Goal: Answer question/provide support: Share knowledge or assist other users

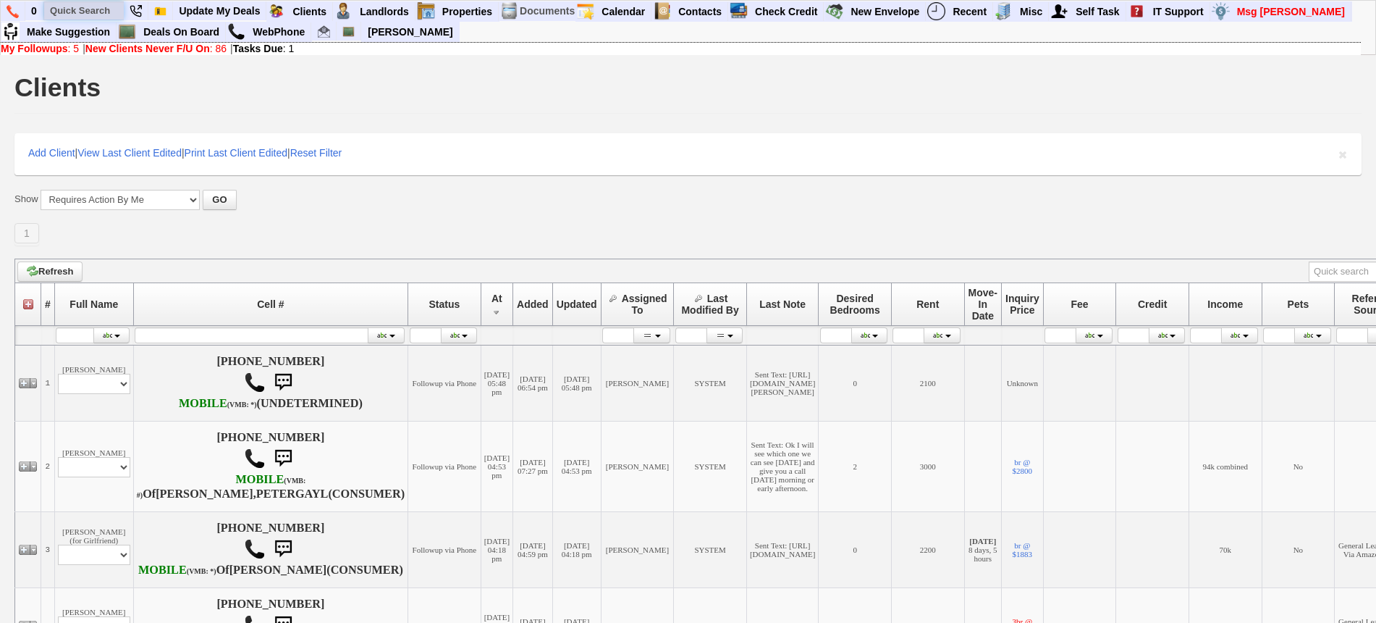
click at [75, 2] on input "text" at bounding box center [84, 10] width 80 height 18
paste input "914-661-0360"
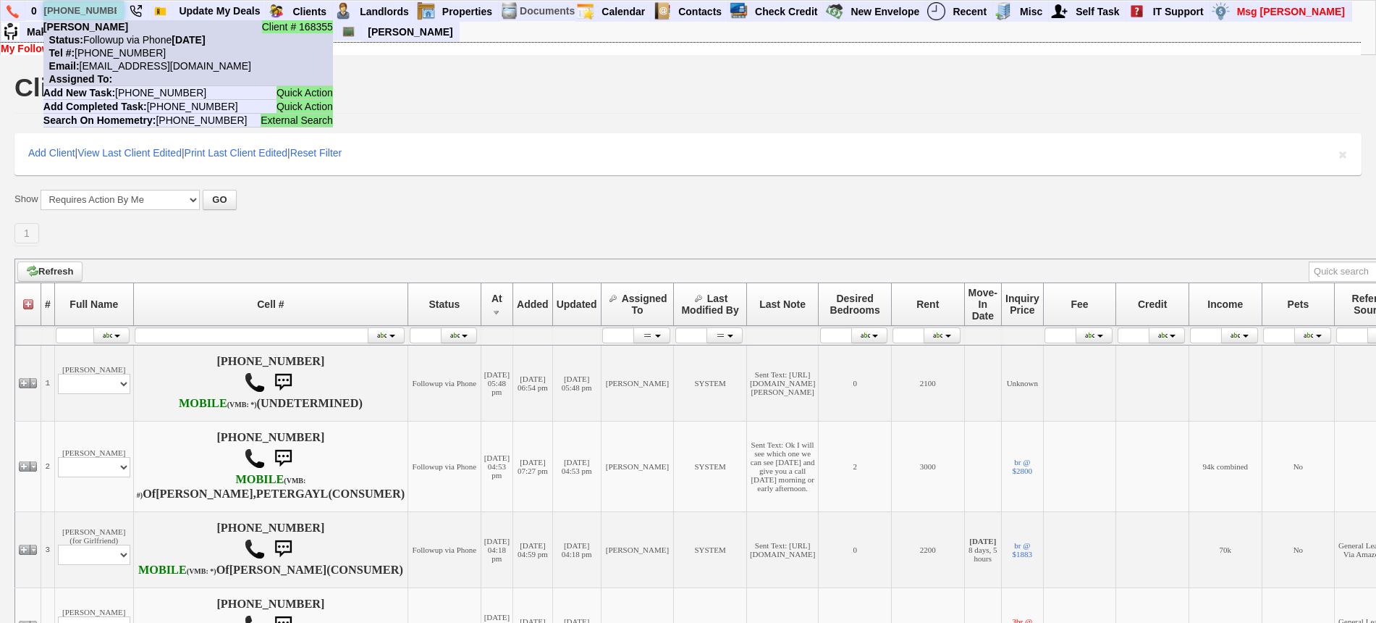
type input "914-661-0360"
click at [118, 32] on b "Naeemah Johnson" at bounding box center [85, 27] width 85 height 12
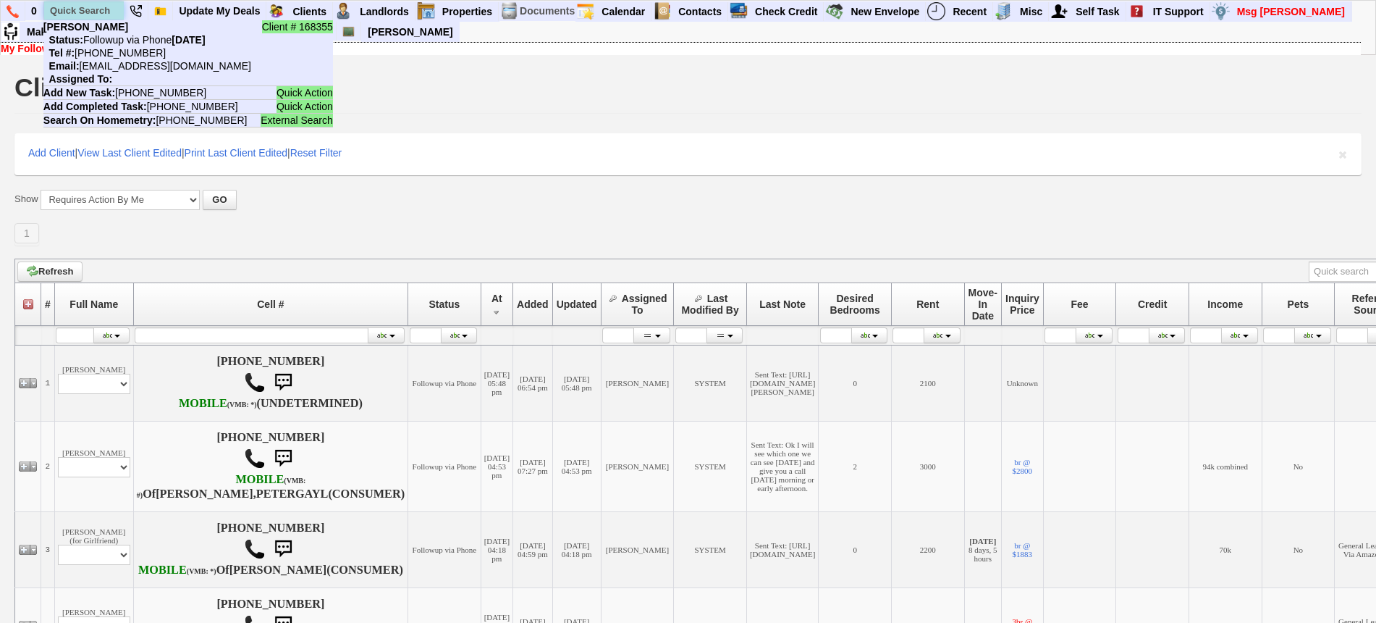
click at [70, 9] on input "text" at bounding box center [84, 10] width 80 height 18
paste input "929-512-9109"
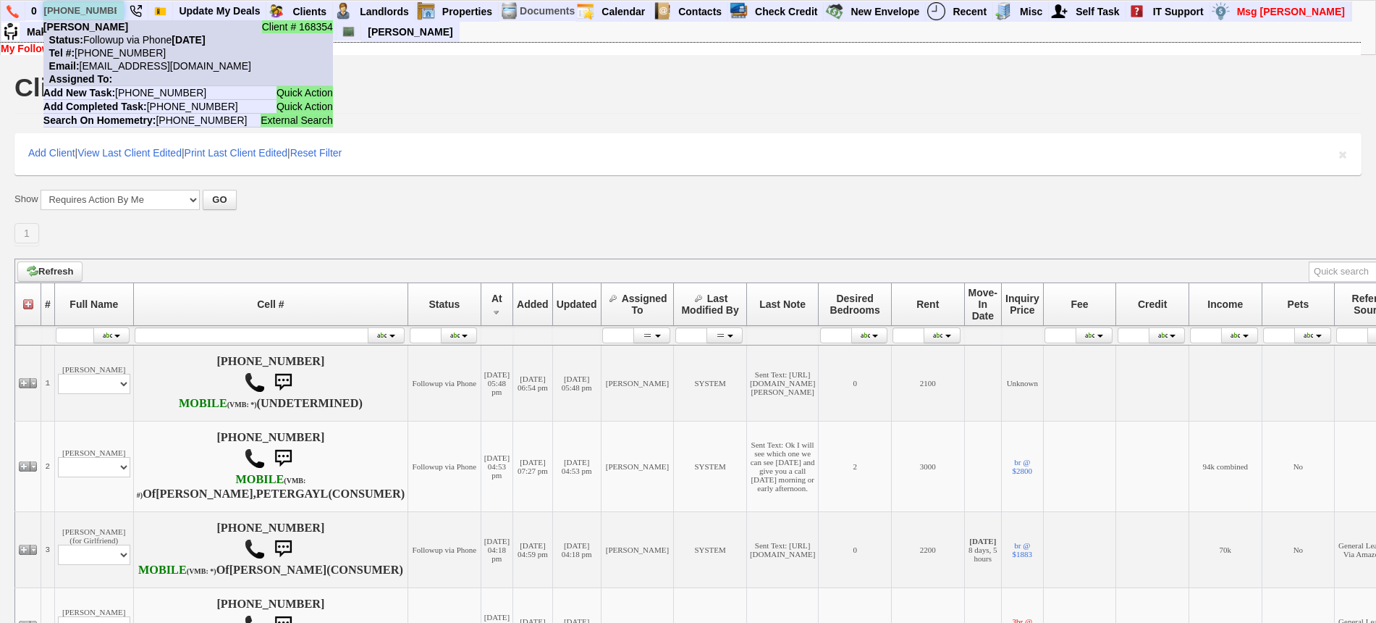
type input "929-512-9109"
click at [119, 34] on nobr "Status: Followup via Phone Monday, October 6th, 2025" at bounding box center [124, 40] width 162 height 12
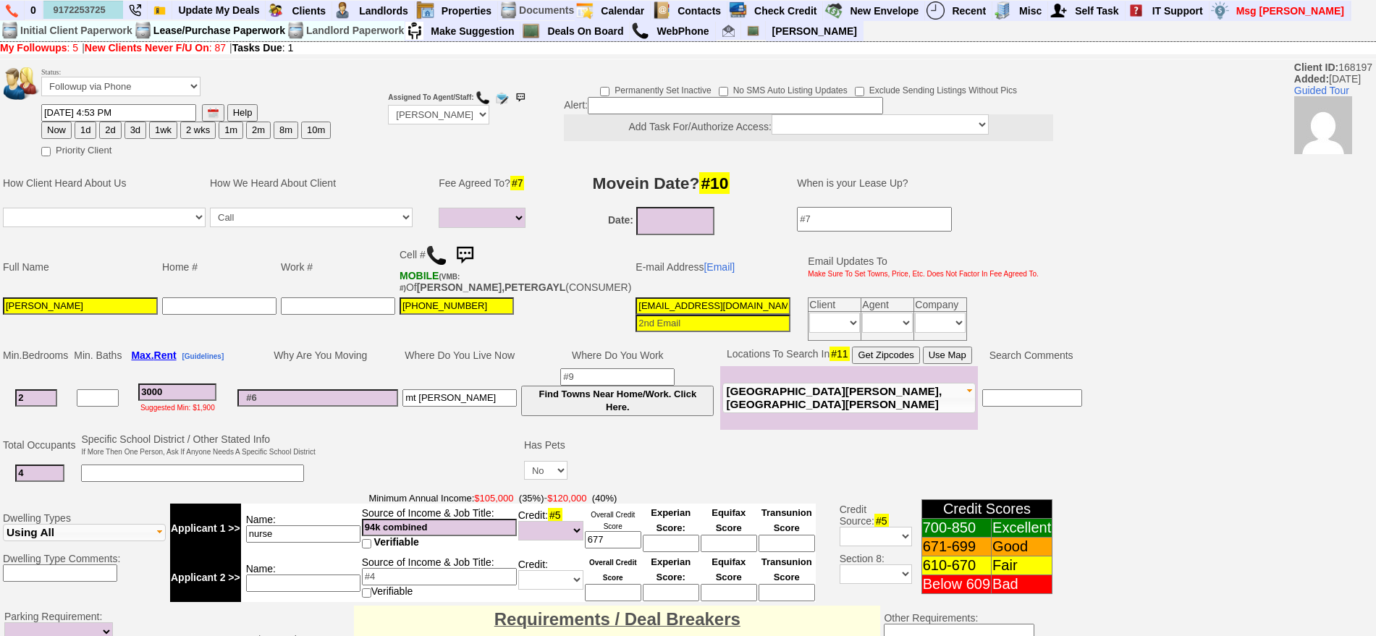
select select
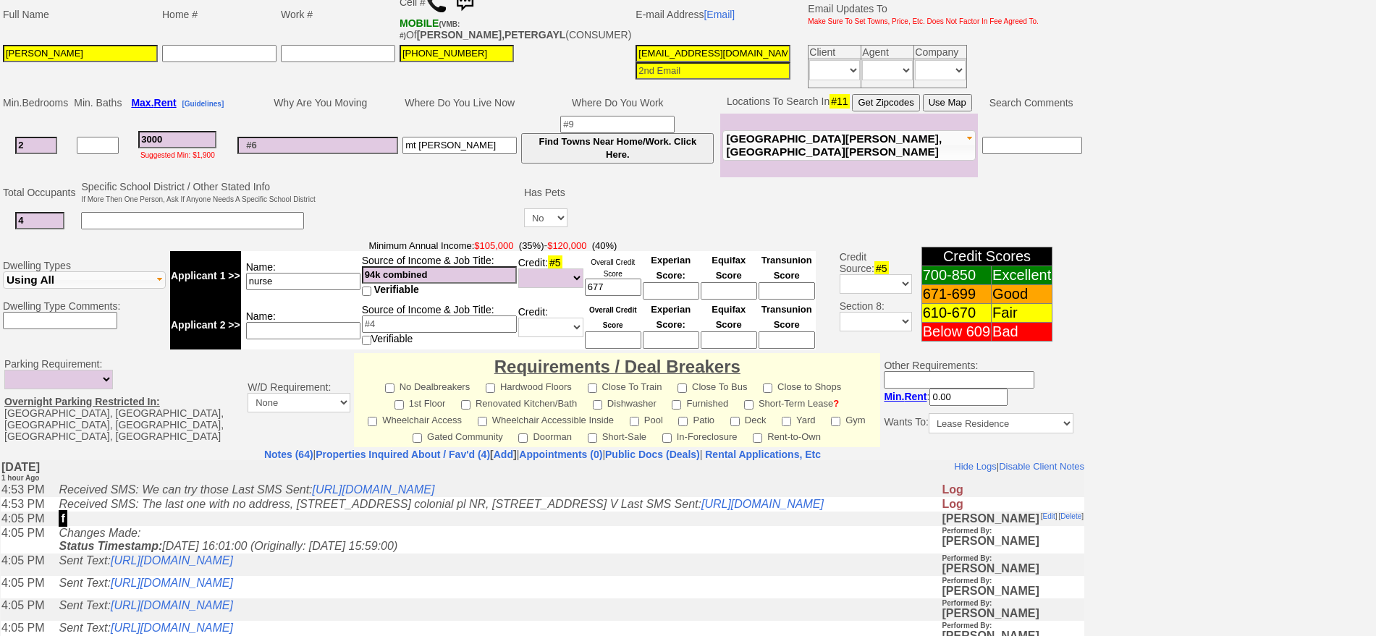
scroll to position [347, 0]
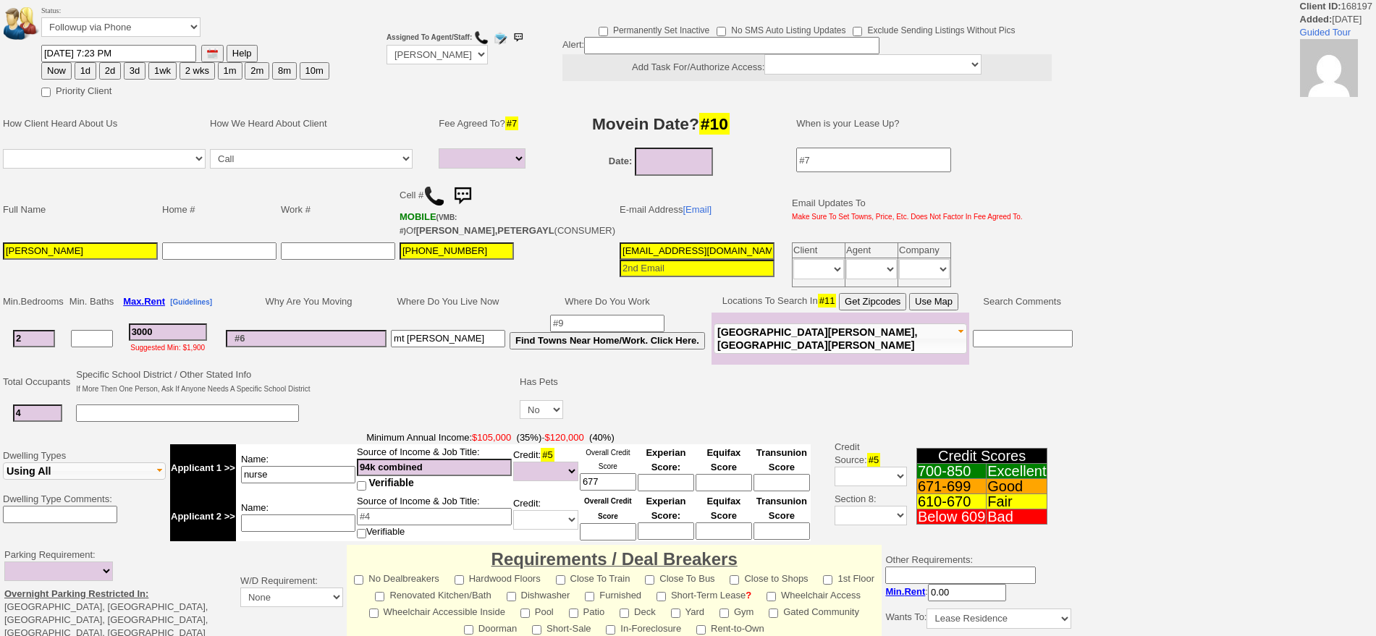
select select
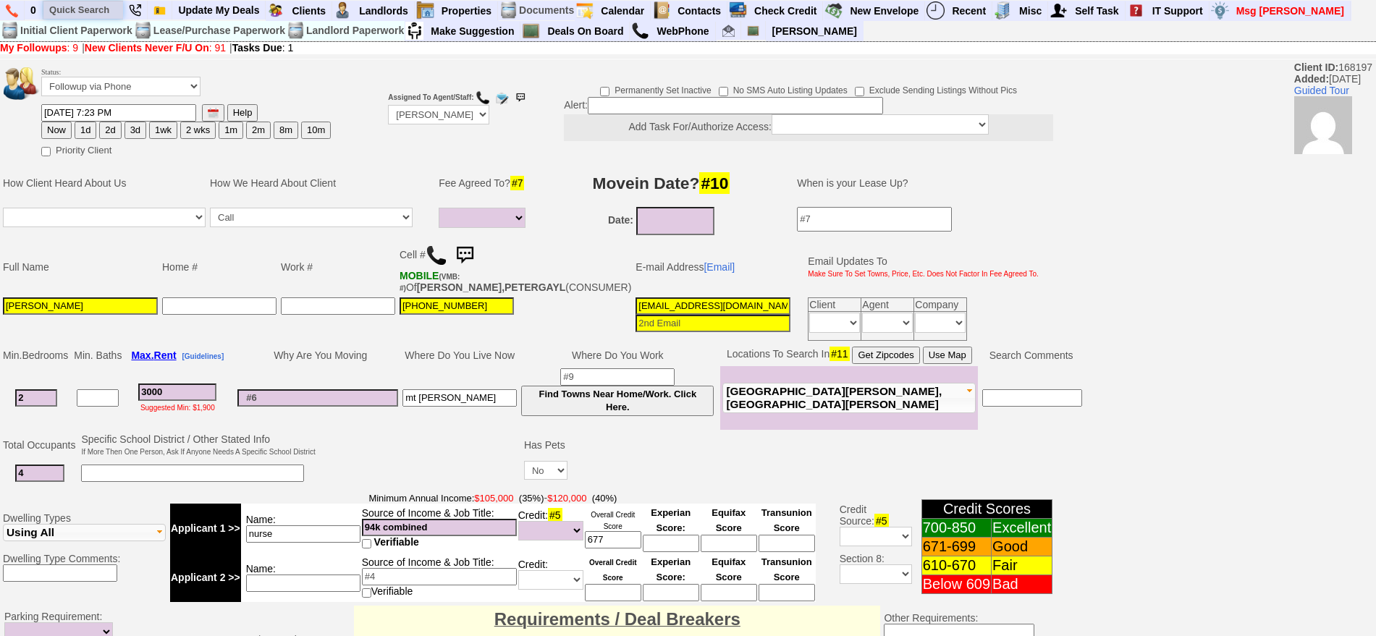
click at [95, 15] on input "text" at bounding box center [83, 10] width 80 height 18
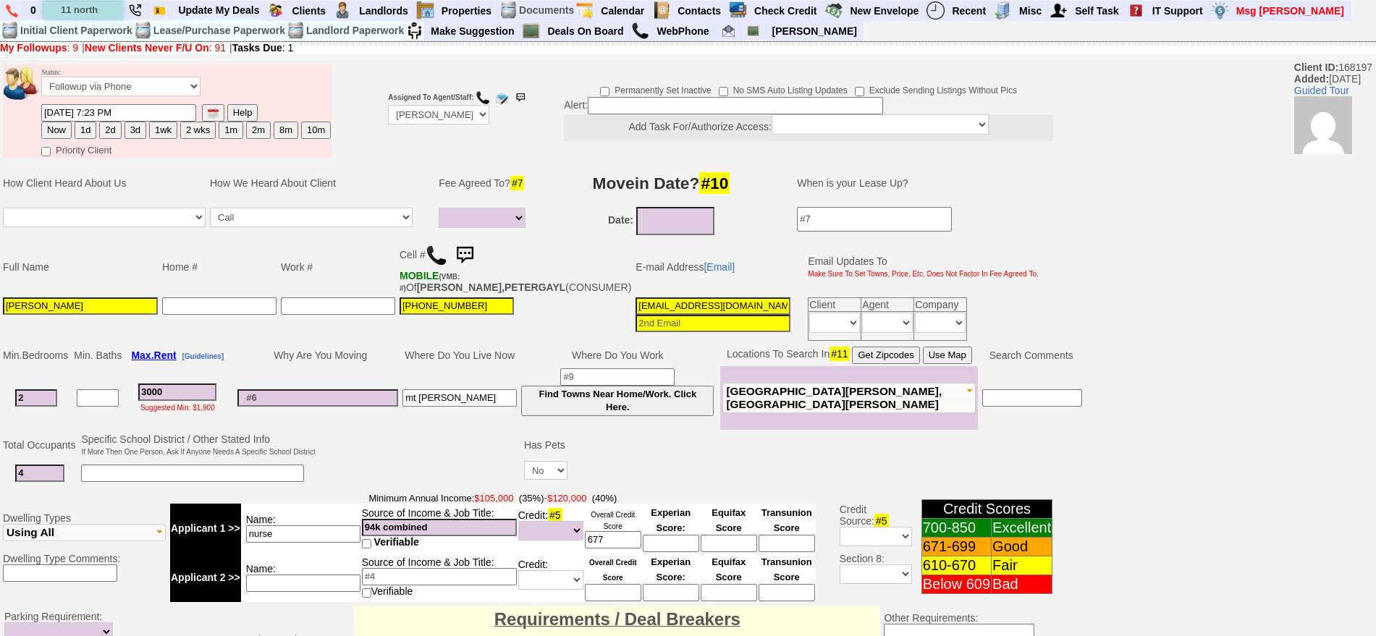
click at [111, 9] on input "11 north" at bounding box center [83, 10] width 80 height 18
type input "11 north"
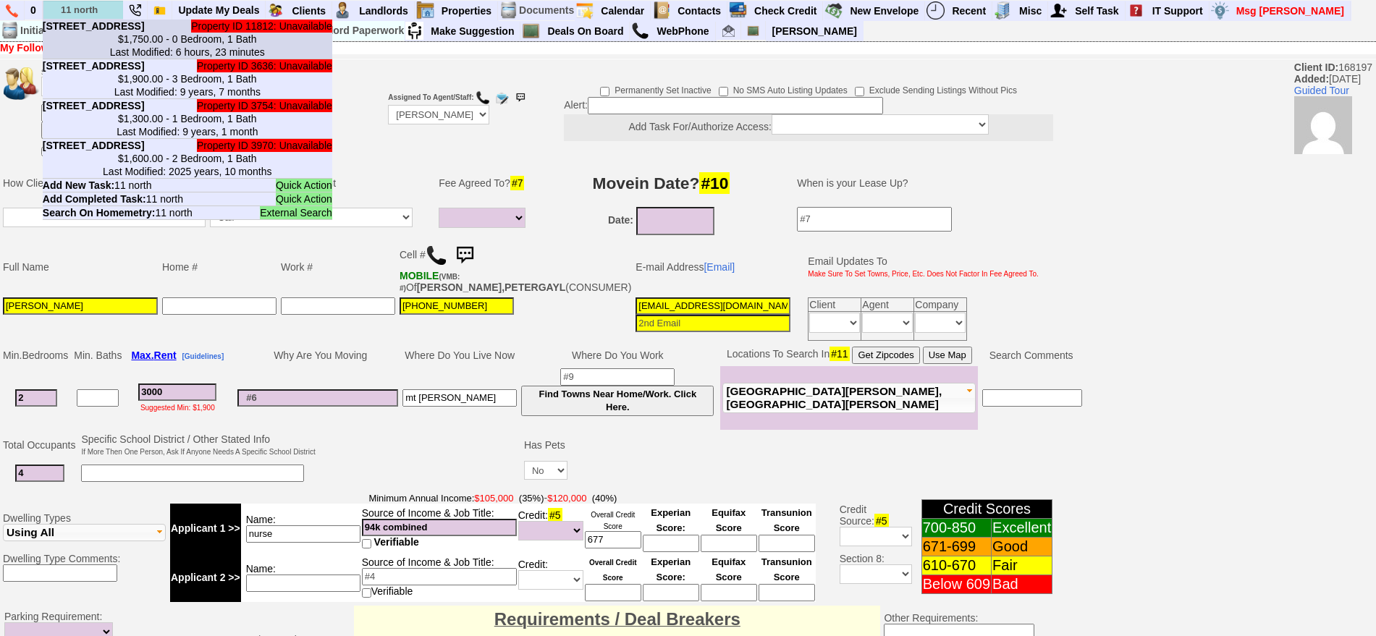
click at [103, 38] on center "$1,750.00 - 0 Bedroom, 1 Bath Last Modified: 6 hours, 23 minutes" at bounding box center [188, 46] width 290 height 26
click at [95, 1] on input "text" at bounding box center [83, 10] width 80 height 18
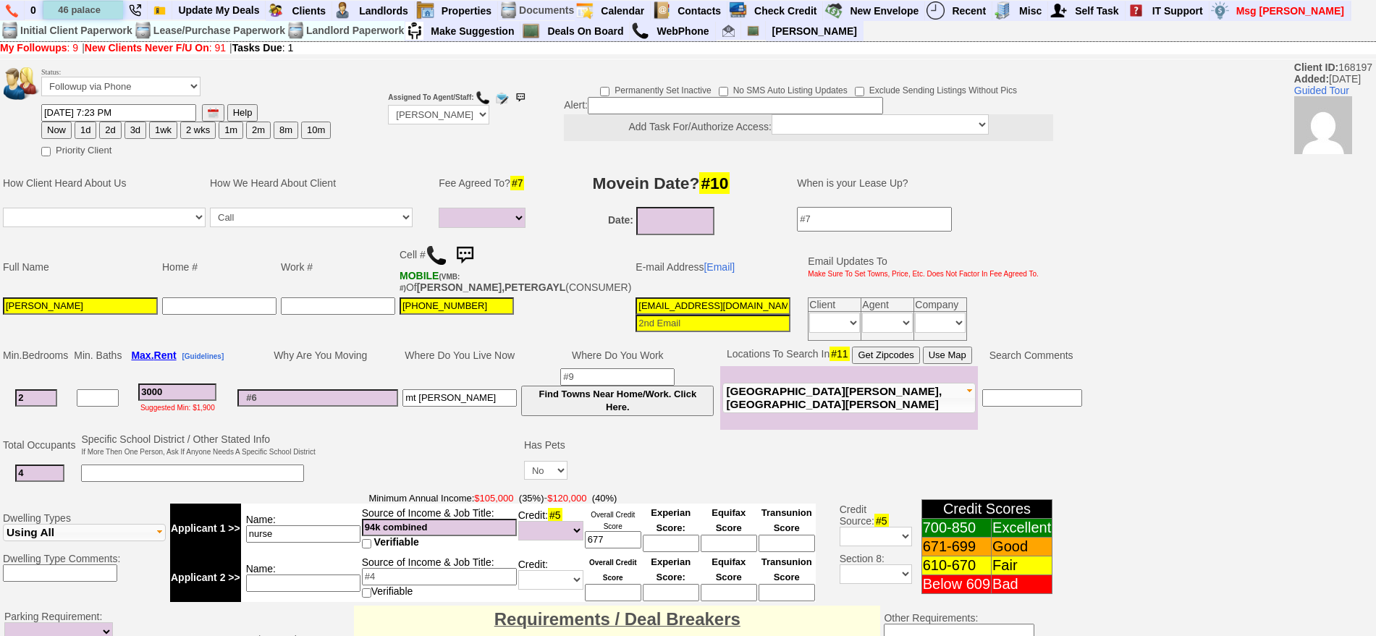
click at [111, 7] on input "46 palace" at bounding box center [83, 10] width 80 height 18
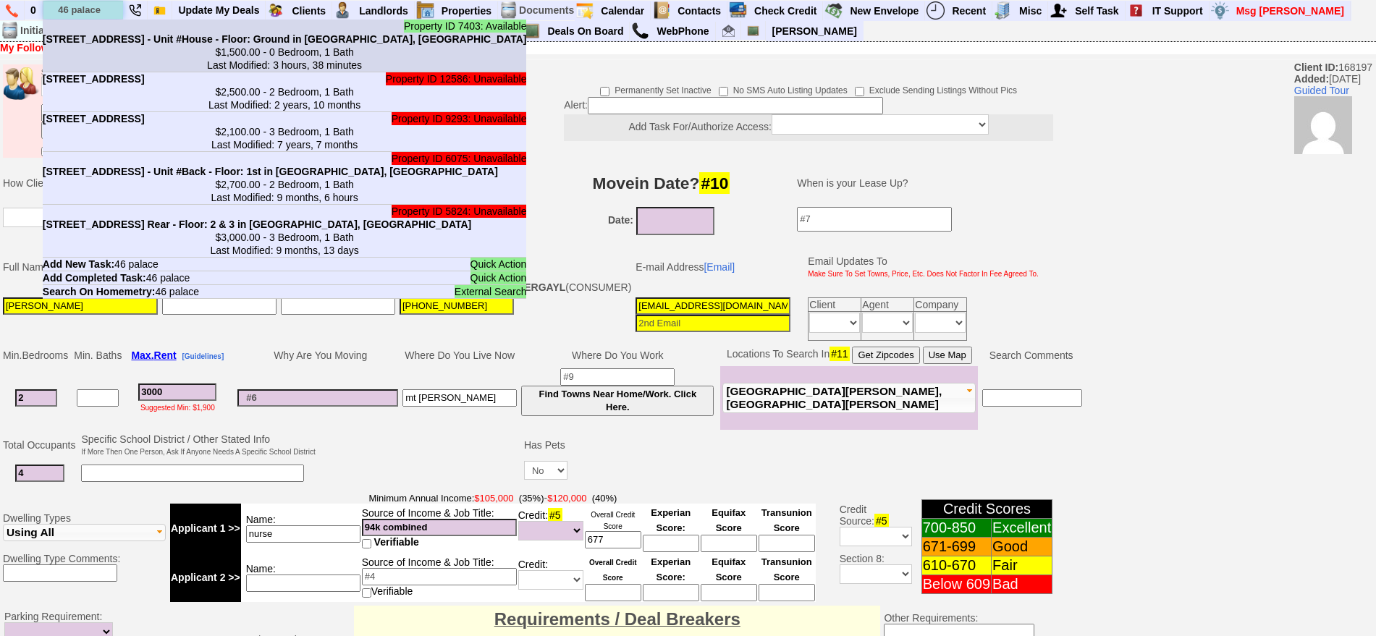
type input "46 palace"
click at [117, 33] on b "46 Palace Pl - Unit #House - Floor: Ground in Port Chester, NY" at bounding box center [285, 39] width 484 height 12
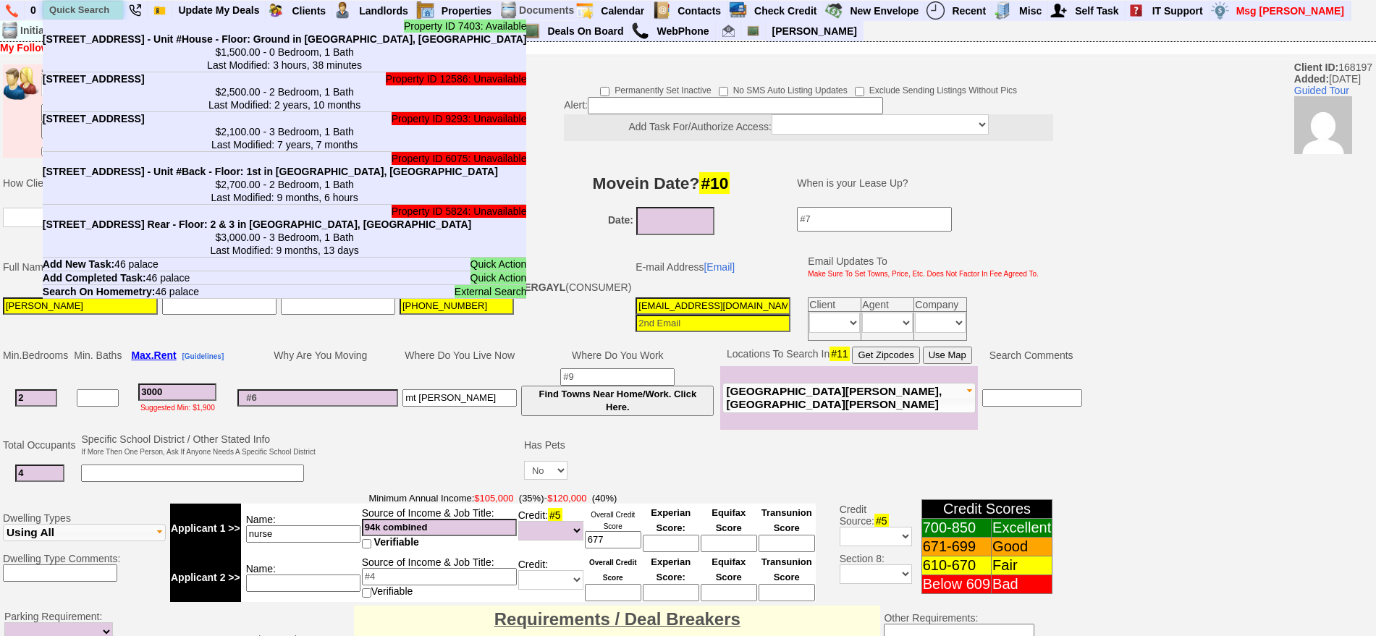
click at [85, 14] on input "text" at bounding box center [83, 10] width 80 height 18
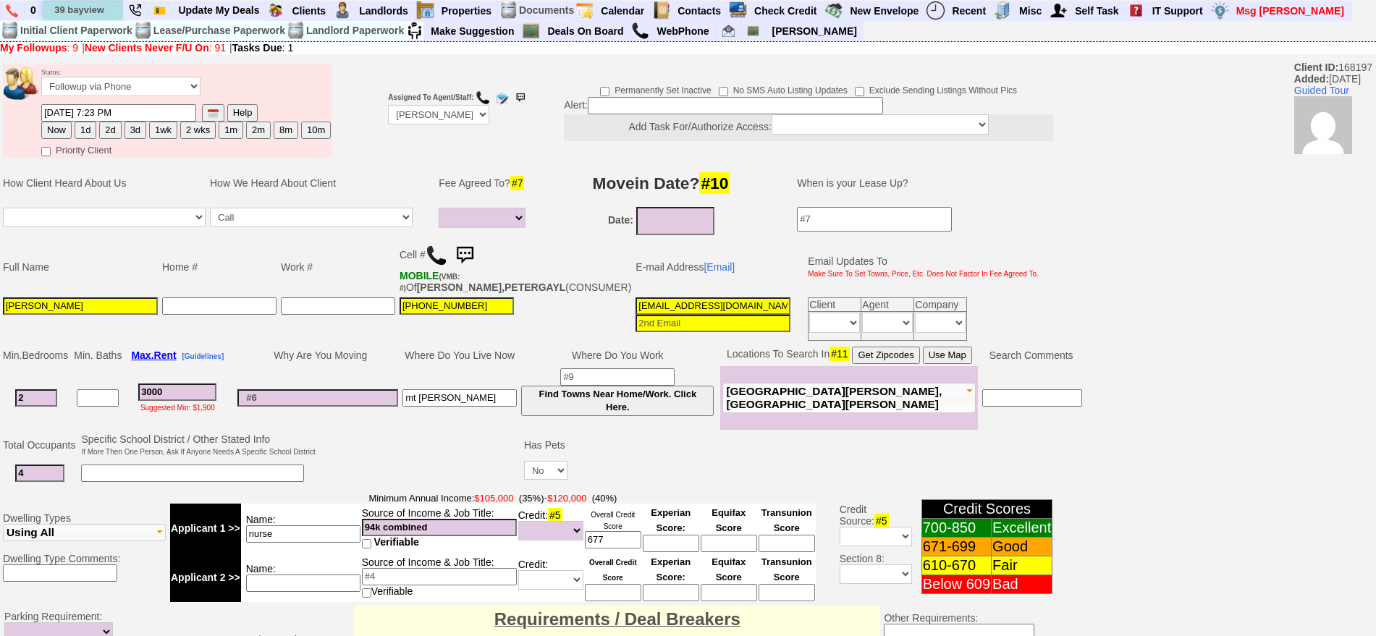
type input "39 bayview"
click at [158, 176] on td "How Client Heard About Us" at bounding box center [104, 182] width 207 height 43
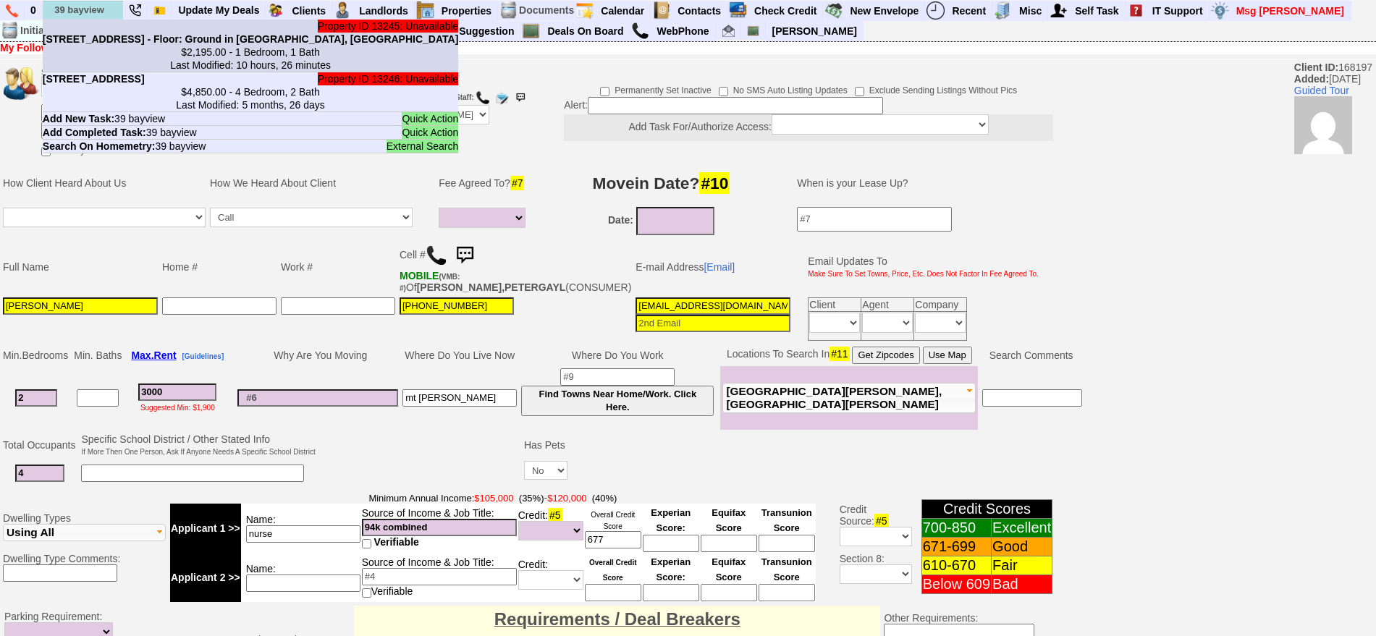
click at [110, 39] on b "39 Bayview Ave - Unit #1 - Floor: Ground in New Rochelle, NY" at bounding box center [251, 39] width 416 height 12
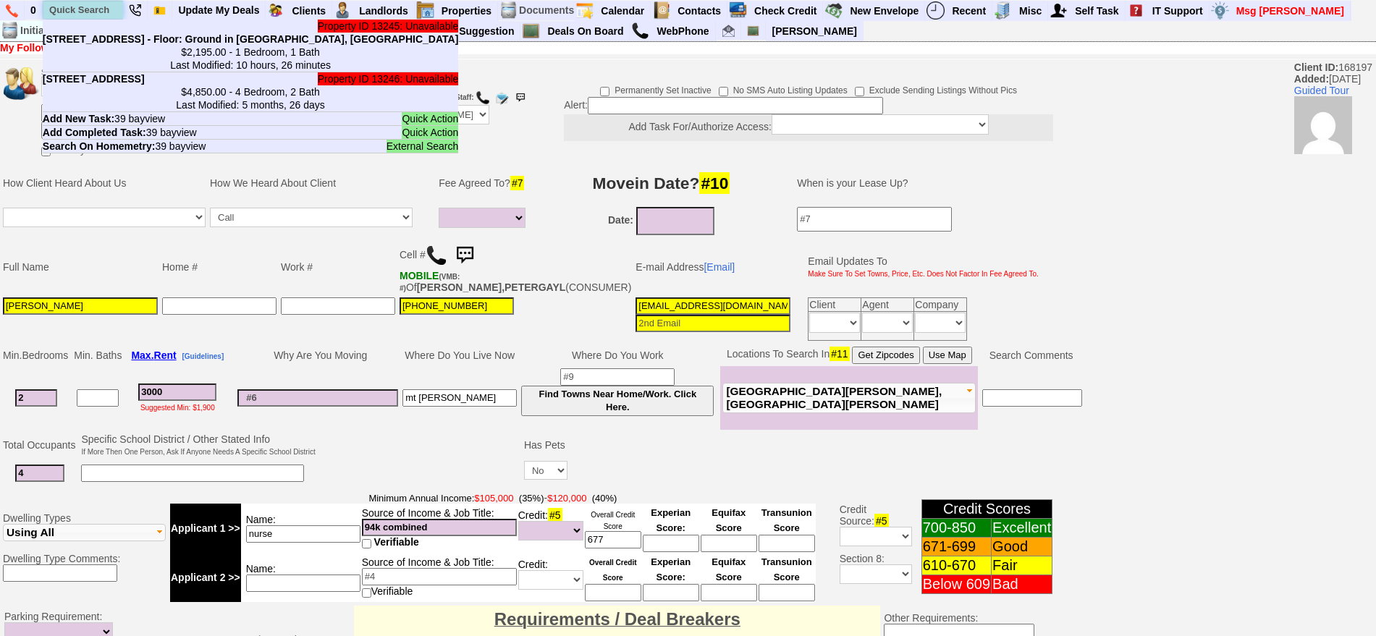
click at [78, 12] on input "text" at bounding box center [83, 10] width 80 height 18
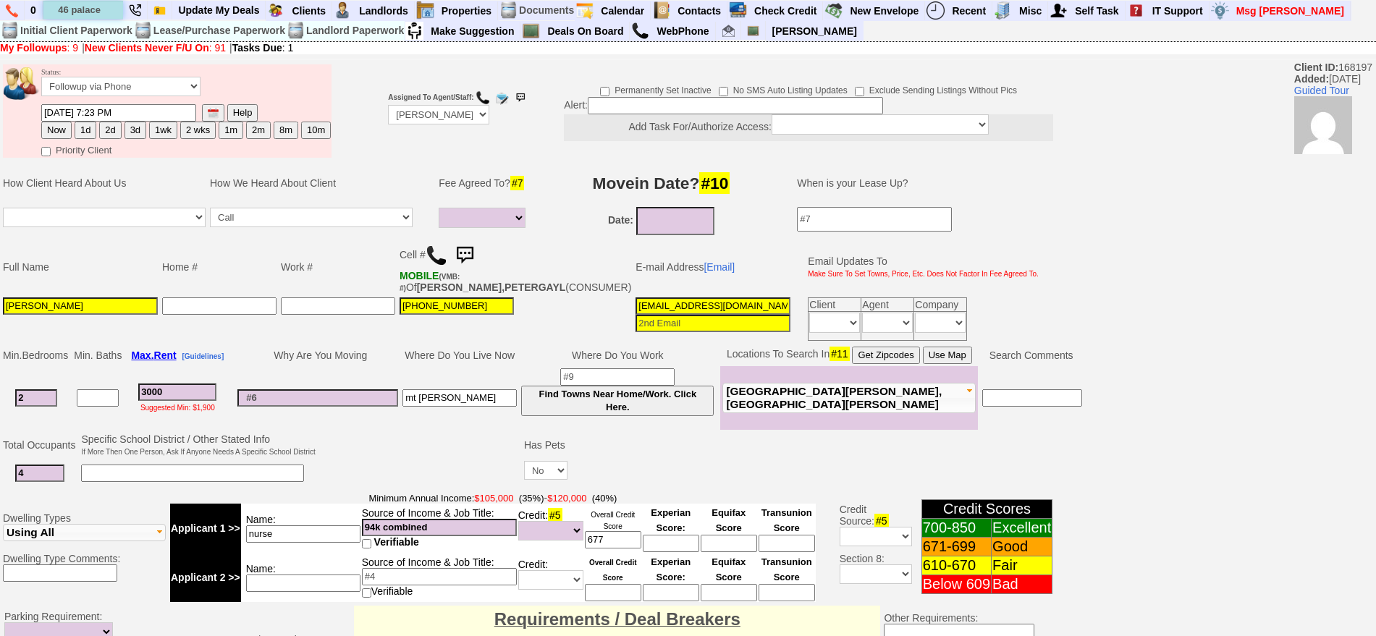
click at [102, 12] on input "46 palace" at bounding box center [83, 10] width 80 height 18
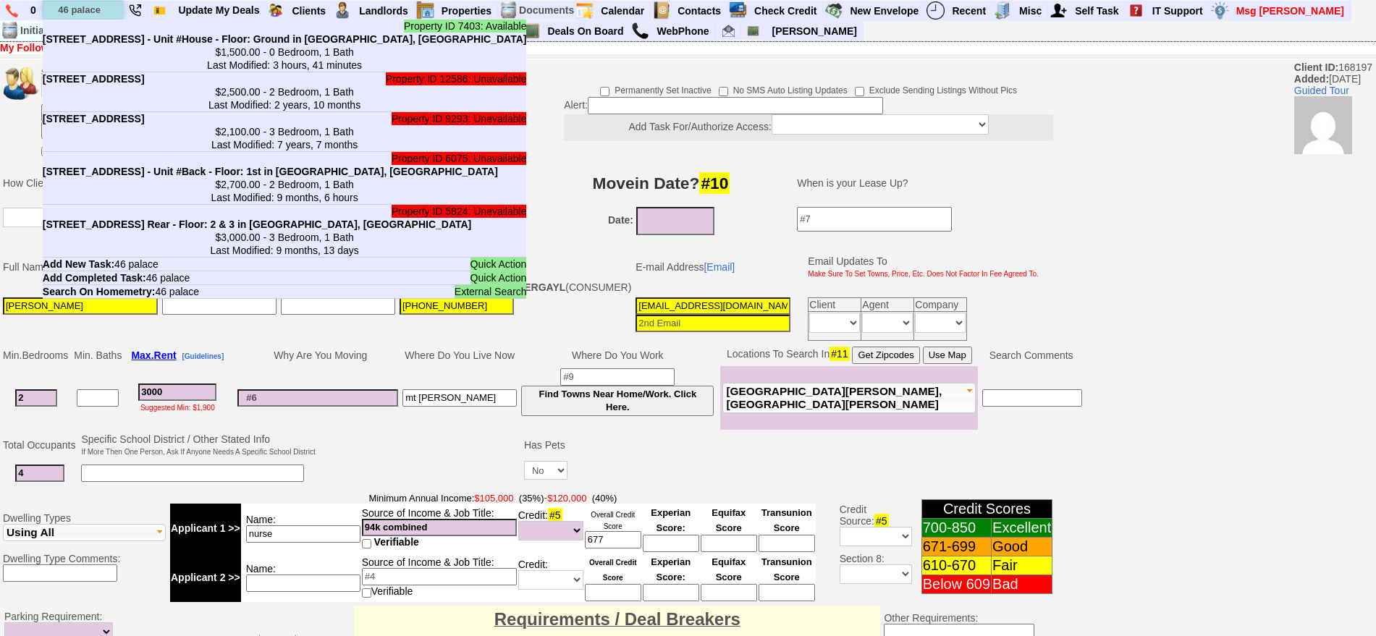
click at [106, 12] on input "46 palace" at bounding box center [83, 10] width 80 height 18
click at [92, 6] on input "46 palace" at bounding box center [83, 10] width 80 height 18
click at [91, 6] on input "46 palace" at bounding box center [83, 10] width 80 height 18
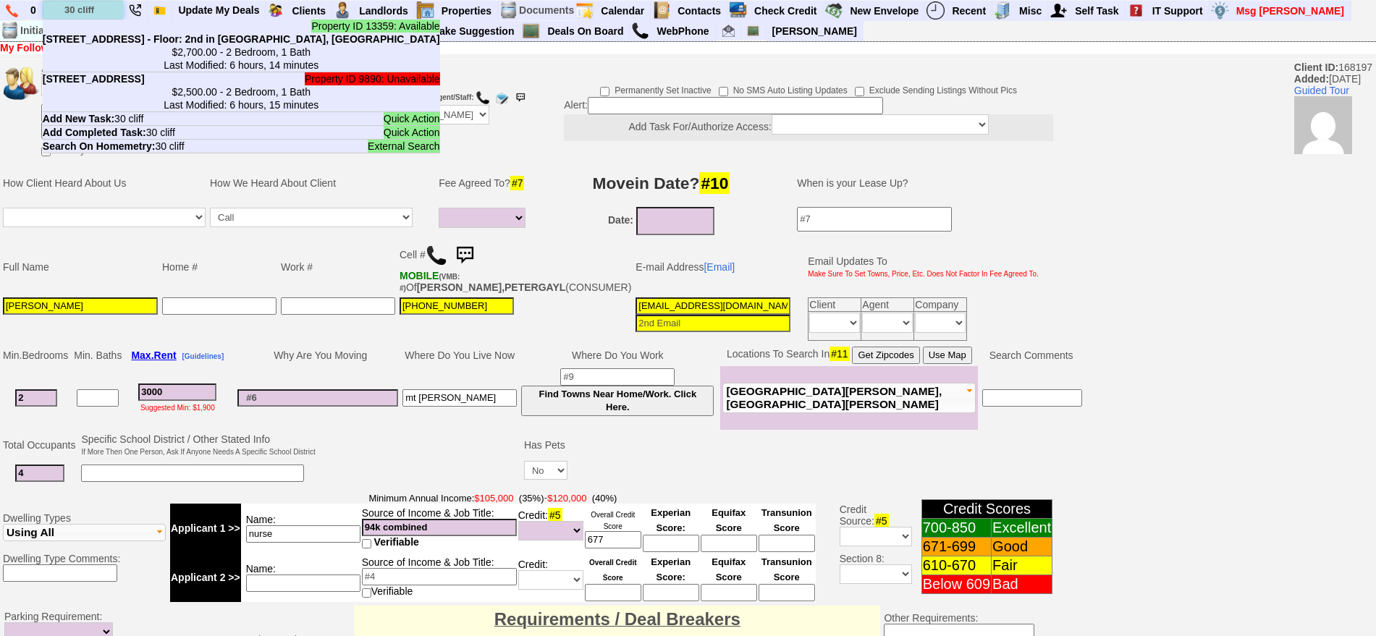
click at [91, 6] on input "30 cliff" at bounding box center [83, 10] width 80 height 18
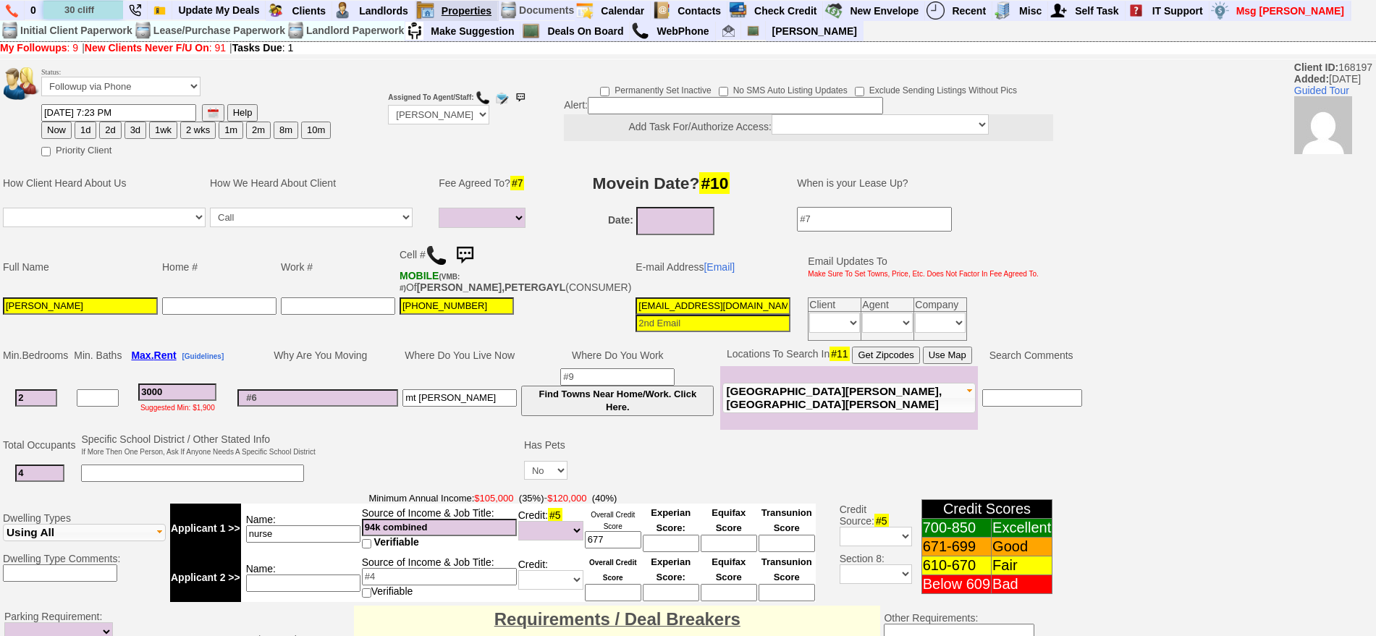
type input "30 cliff"
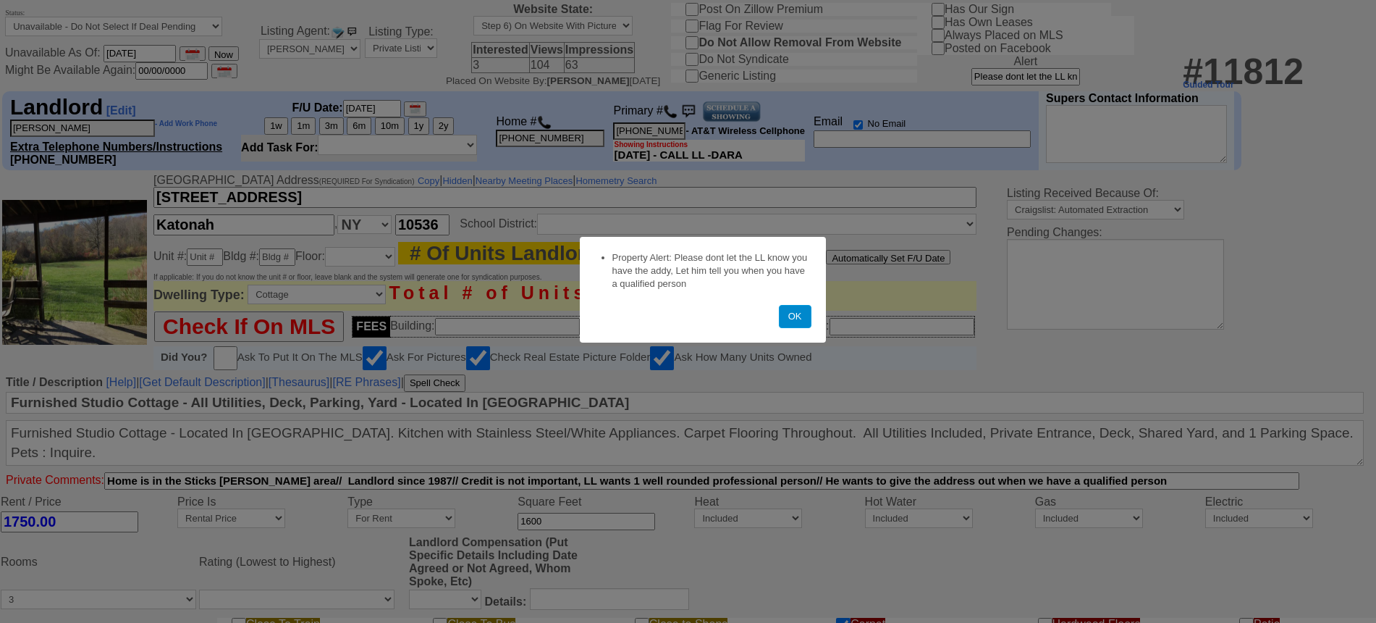
click at [800, 321] on button "OK" at bounding box center [795, 316] width 33 height 23
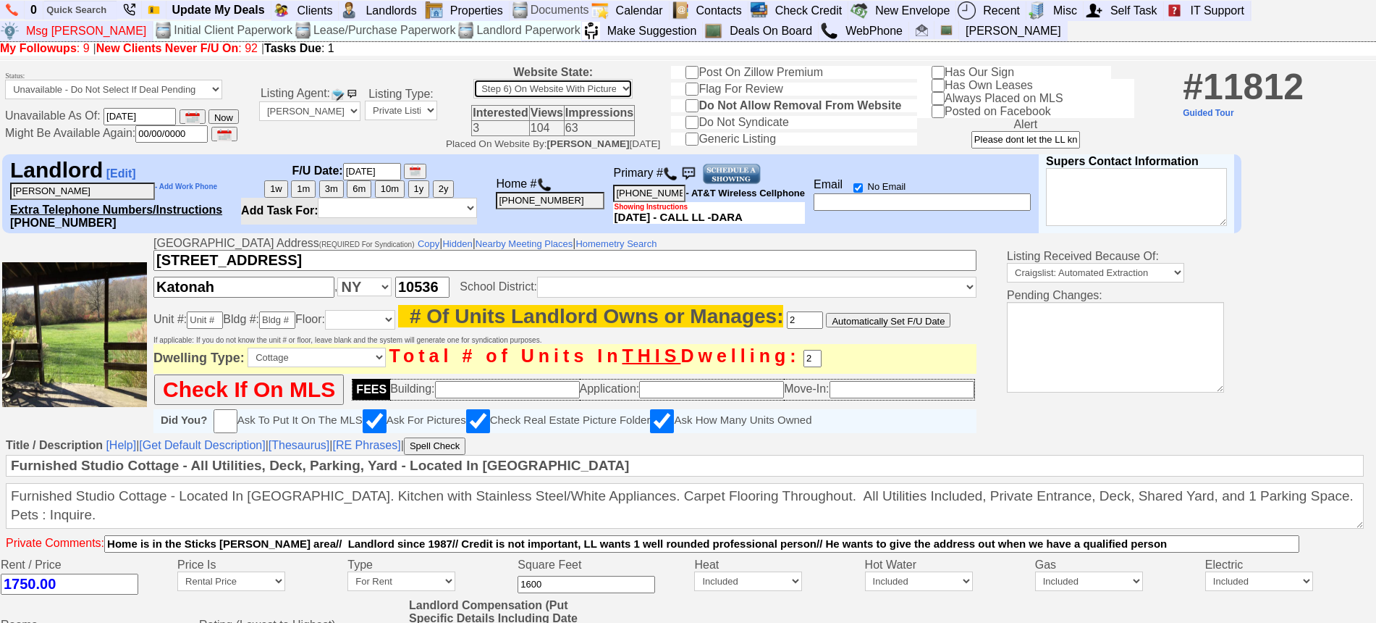
click at [583, 80] on select "Step 1) Requires Initial Approval For Marketing Step 2) Initial Approval Receiv…" at bounding box center [552, 89] width 159 height 20
select select "Step 7) Delete From Website"
click at [486, 81] on select "Step 1) Requires Initial Approval For Marketing Step 2) Initial Approval Receiv…" at bounding box center [552, 89] width 159 height 20
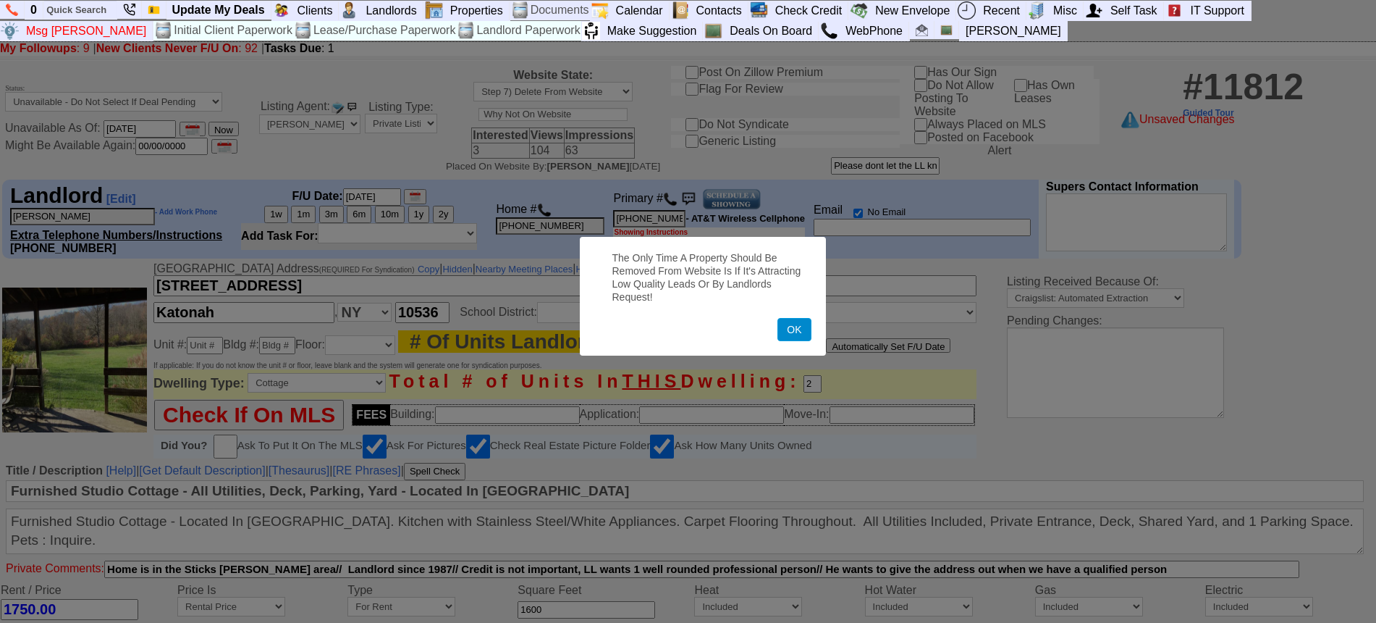
click at [788, 338] on button "OK" at bounding box center [794, 329] width 33 height 23
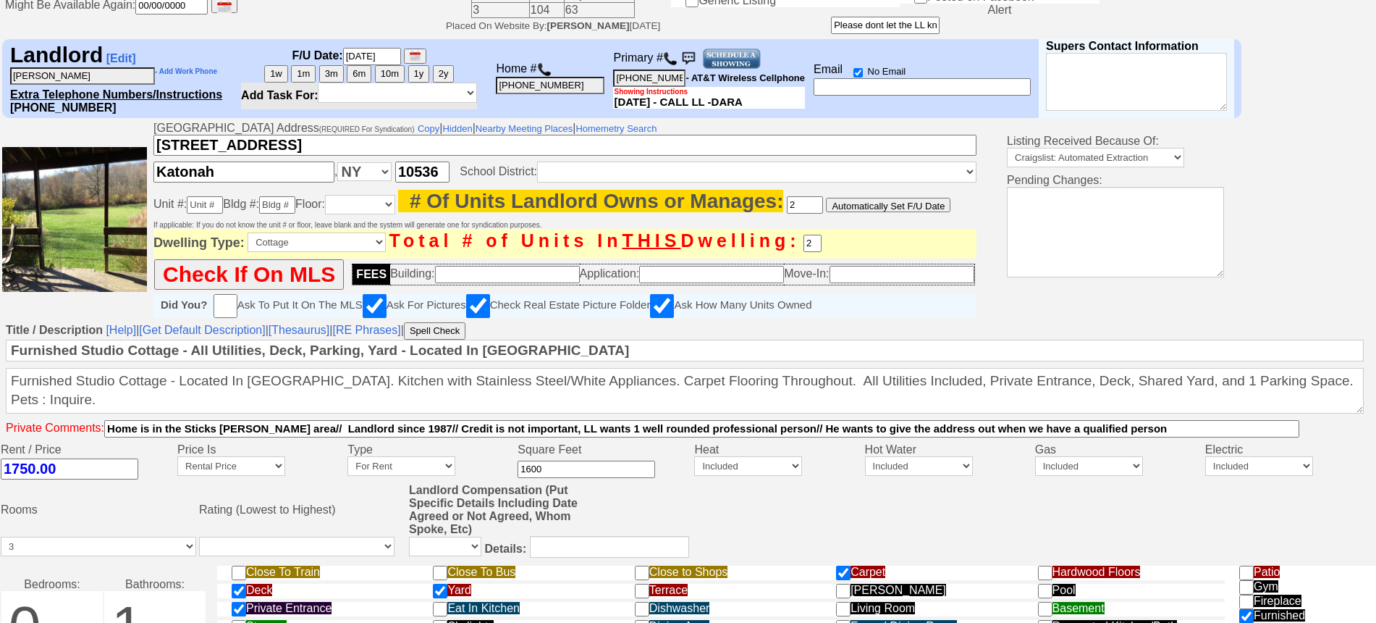
scroll to position [602, 0]
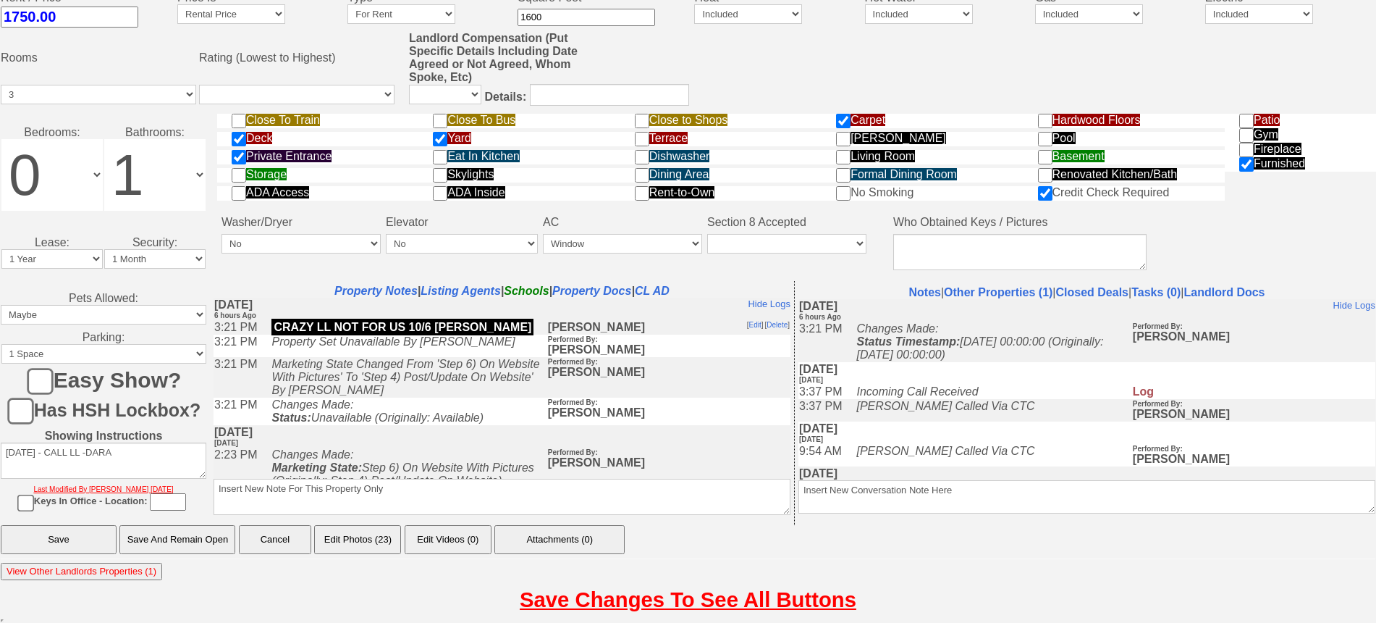
click at [153, 537] on input "Save And Remain Open" at bounding box center [177, 539] width 116 height 29
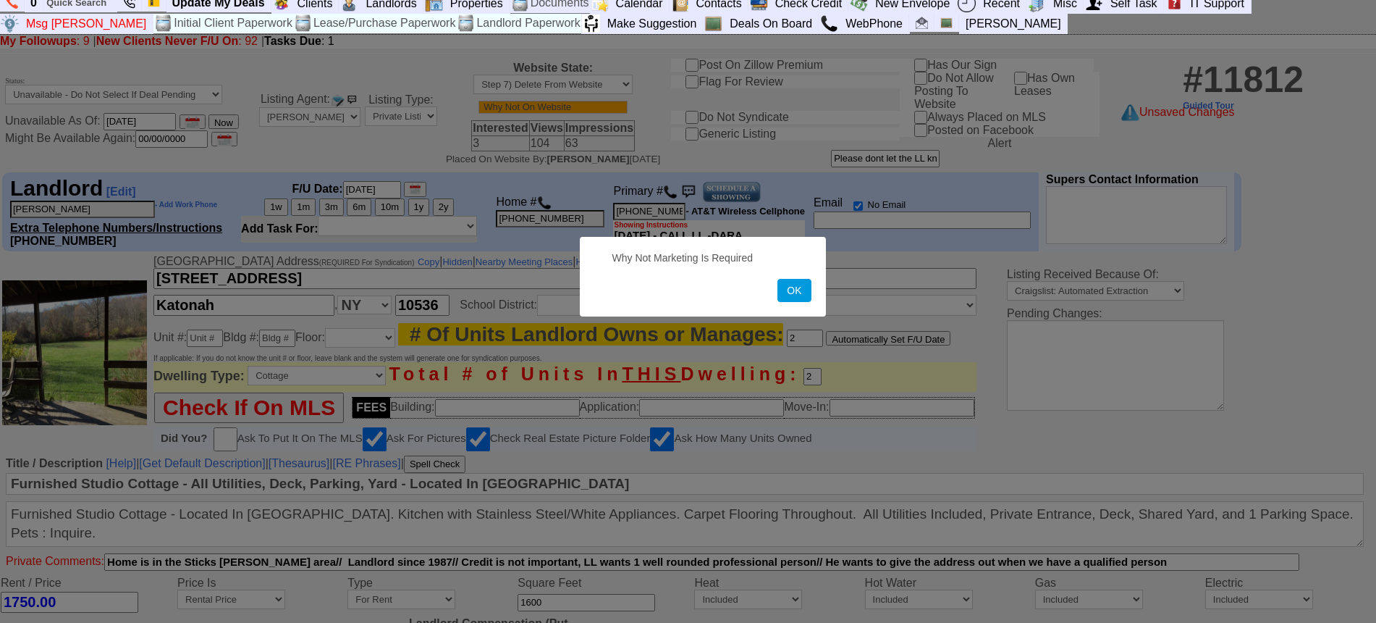
scroll to position [0, 0]
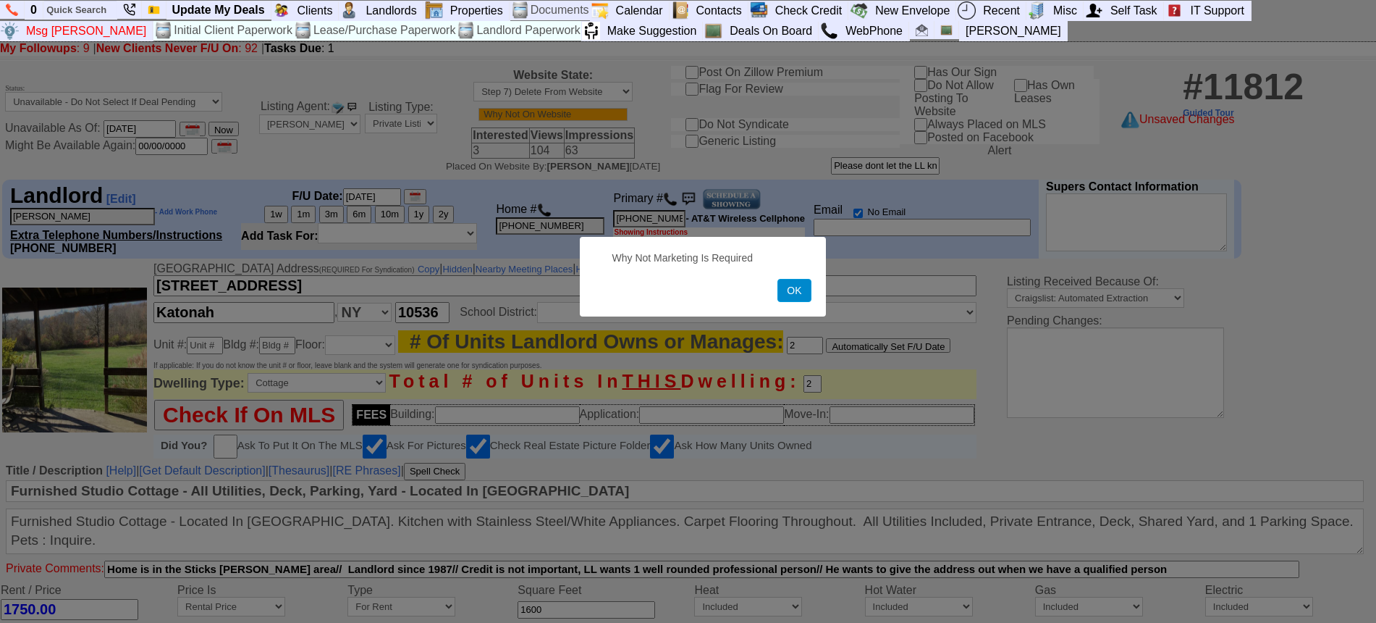
click at [791, 297] on button "OK" at bounding box center [794, 290] width 33 height 23
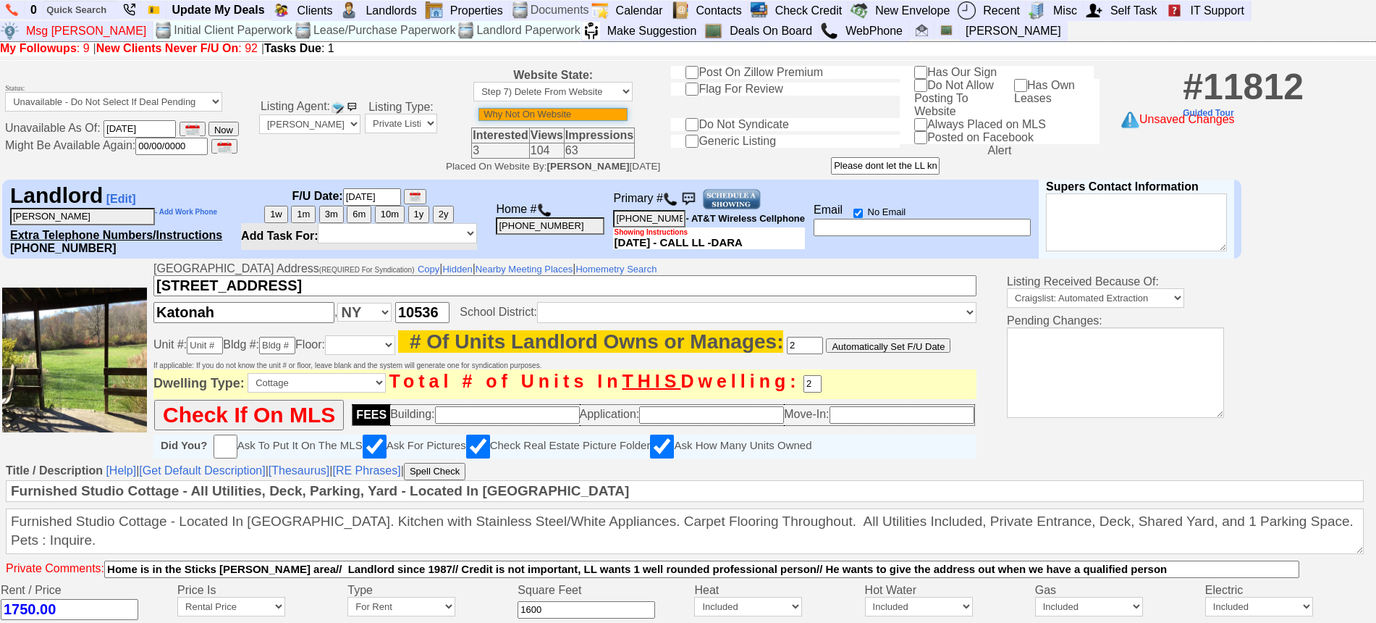
click at [566, 111] on input "text" at bounding box center [553, 114] width 149 height 13
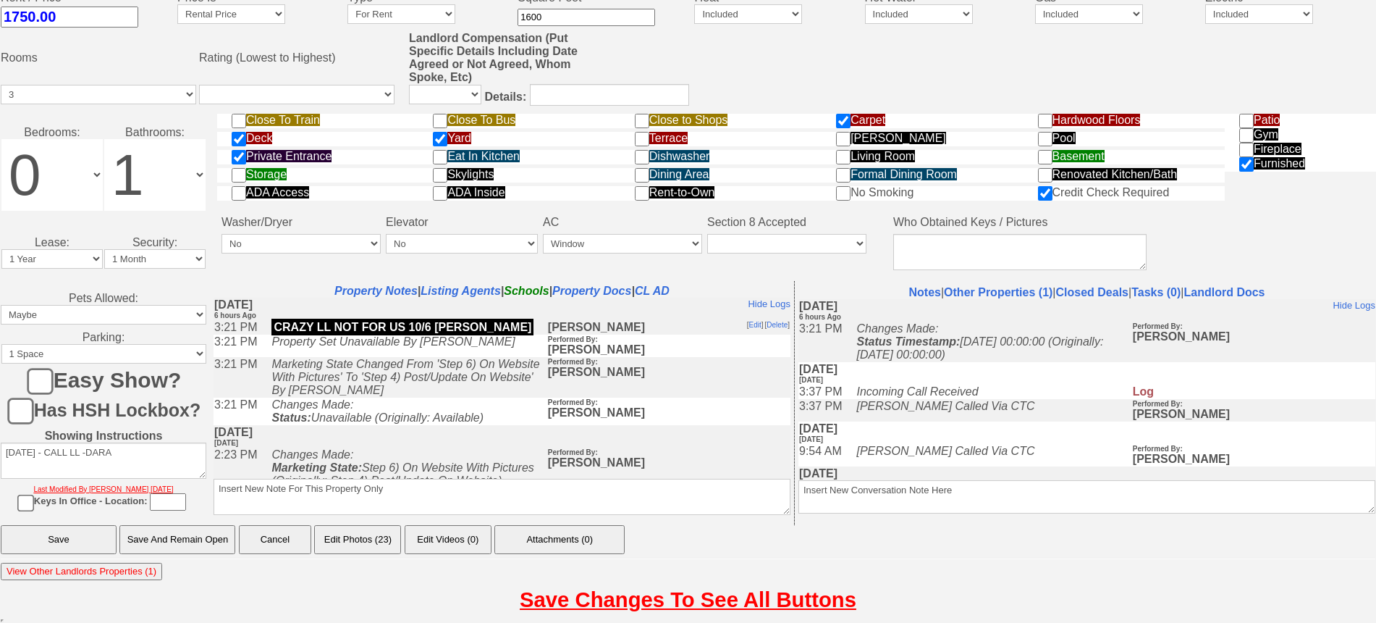
type input "LL IS UNREACHABLE AND UNREASONABLE"
click at [207, 538] on input "Save And Remain Open" at bounding box center [177, 539] width 116 height 29
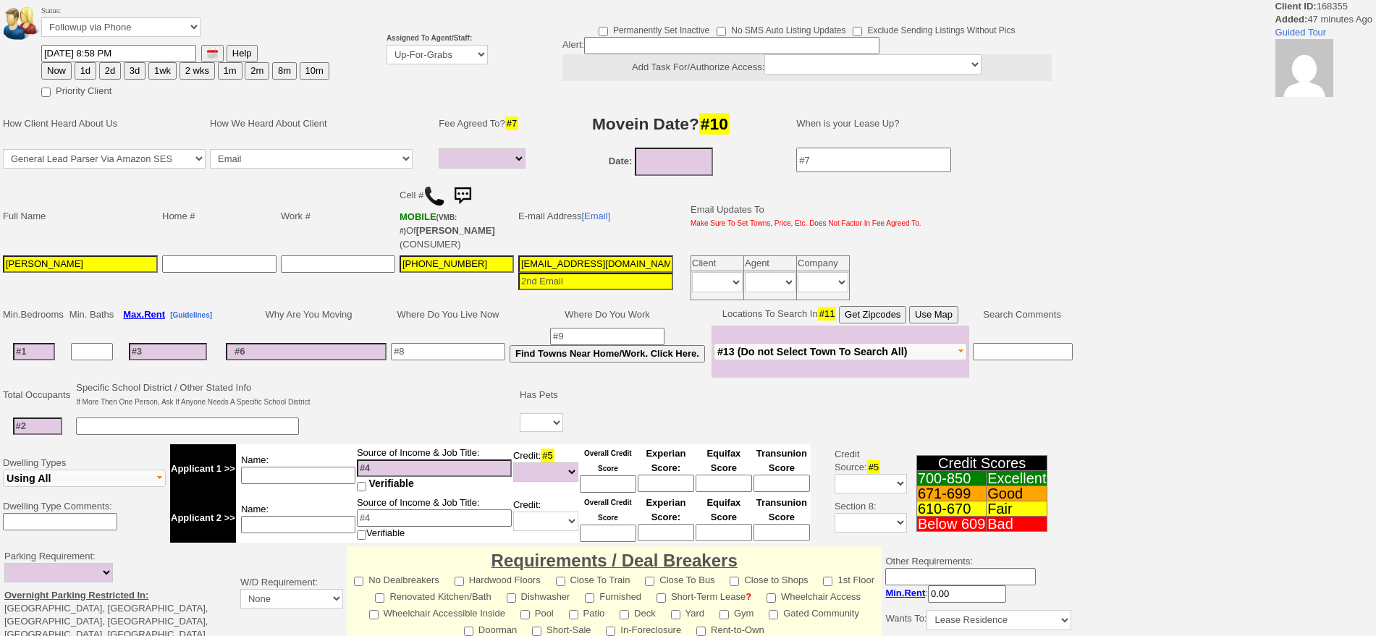
select select
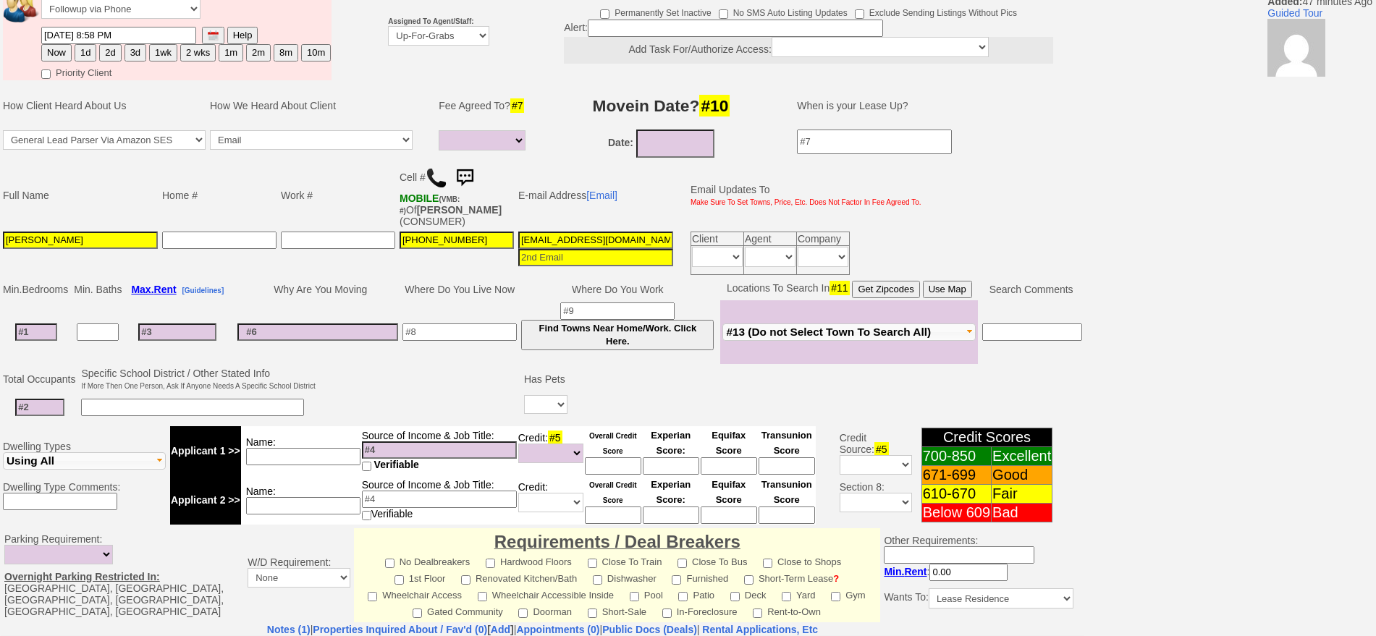
scroll to position [59, 0]
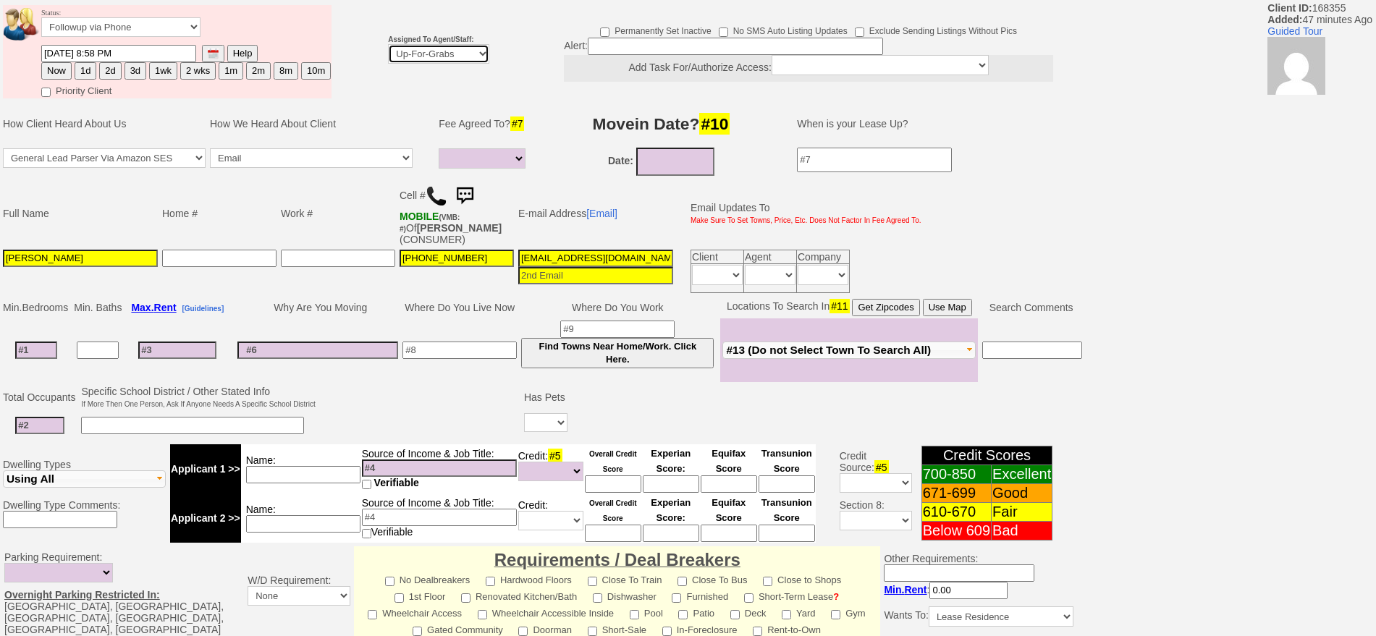
click at [421, 49] on select "Up-For-Grabs ***** STAFF ***** [PERSON_NAME] [PHONE_NUMBER] [PERSON_NAME] [PHON…" at bounding box center [438, 54] width 101 height 20
select select "148"
click at [388, 44] on select "Up-For-Grabs ***** STAFF ***** [PERSON_NAME] [PHONE_NUMBER] [PERSON_NAME] [PHON…" at bounding box center [438, 54] width 101 height 20
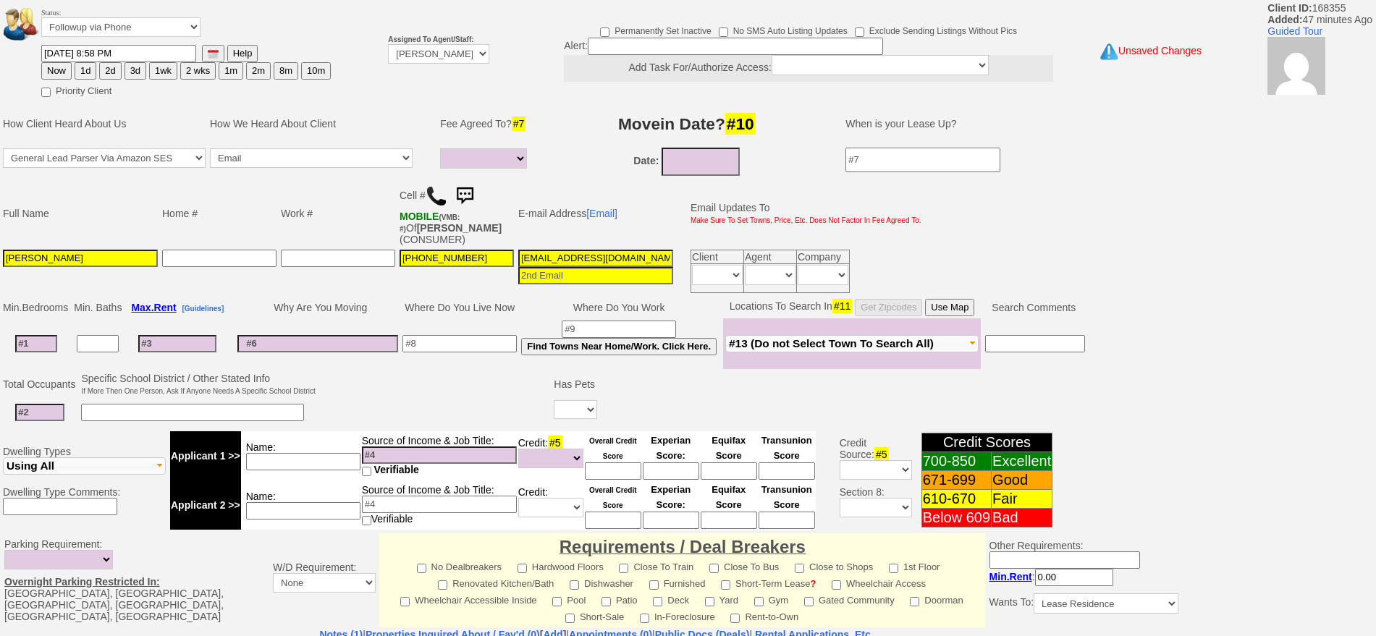
click at [83, 69] on button "1d" at bounding box center [86, 70] width 22 height 17
type input "10/07/2025 09:46 PM"
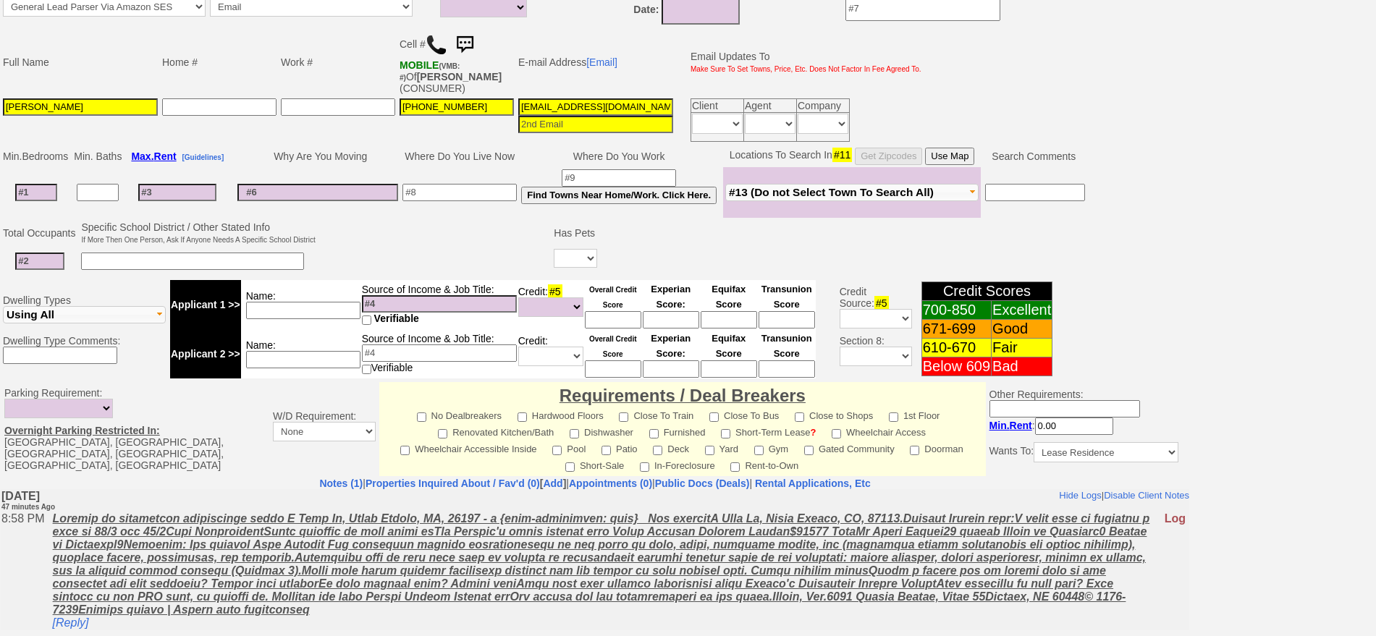
scroll to position [406, 0]
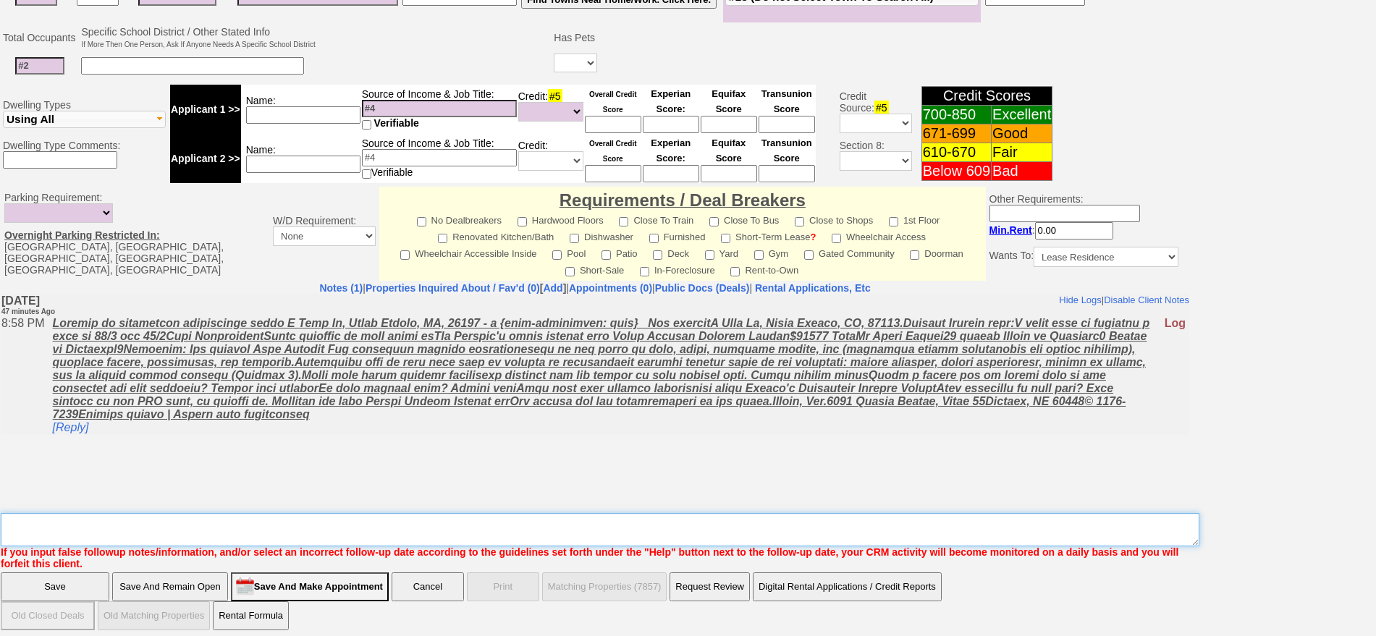
click at [671, 515] on textarea "Insert New Note Here" at bounding box center [600, 529] width 1199 height 33
type textarea "F"
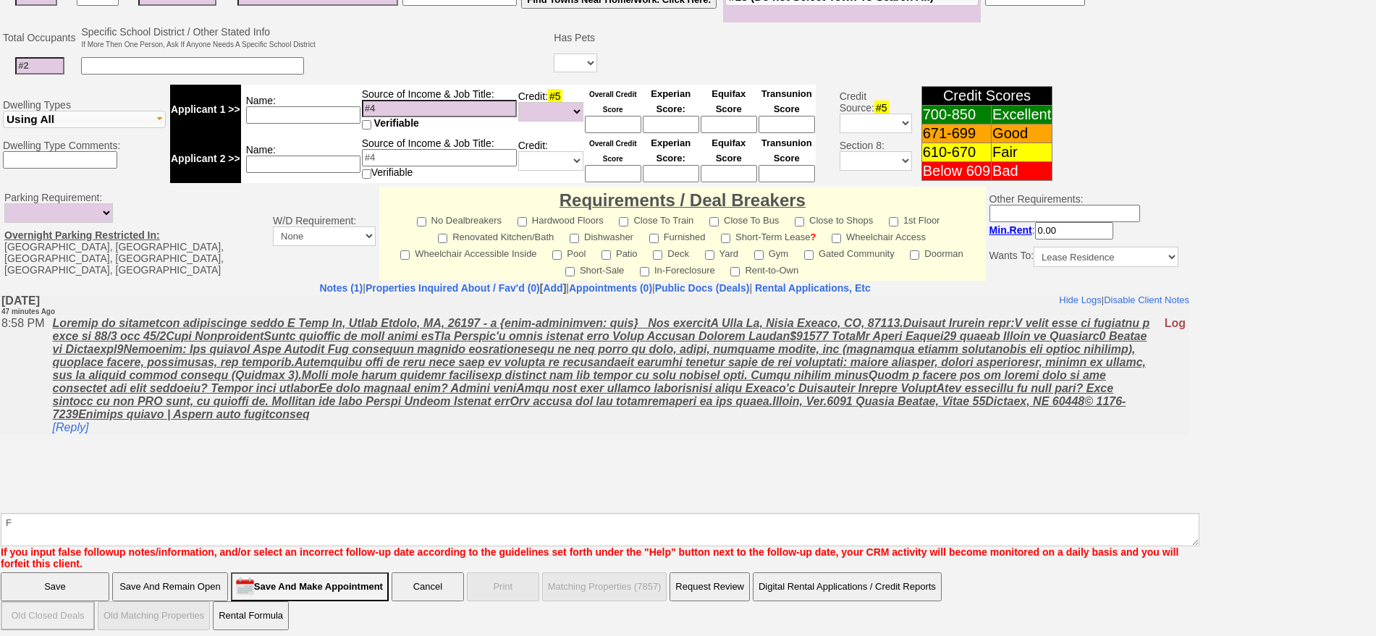
click input "Save" at bounding box center [55, 587] width 109 height 29
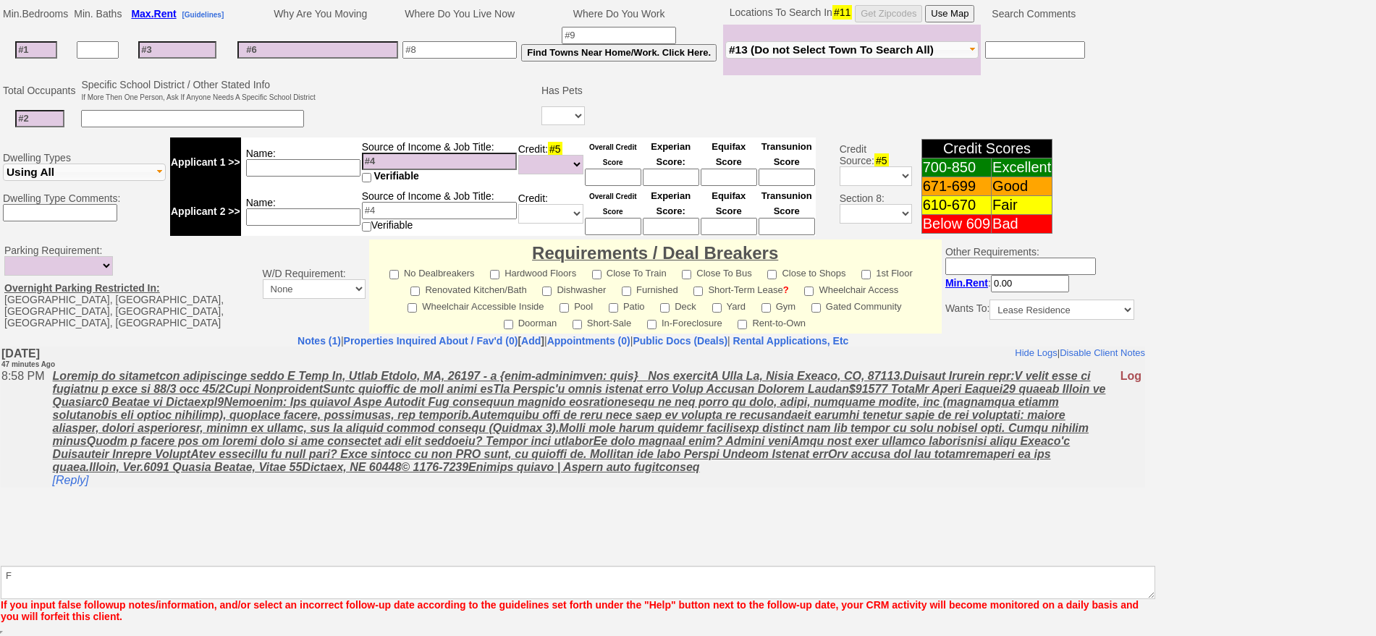
scroll to position [353, 0]
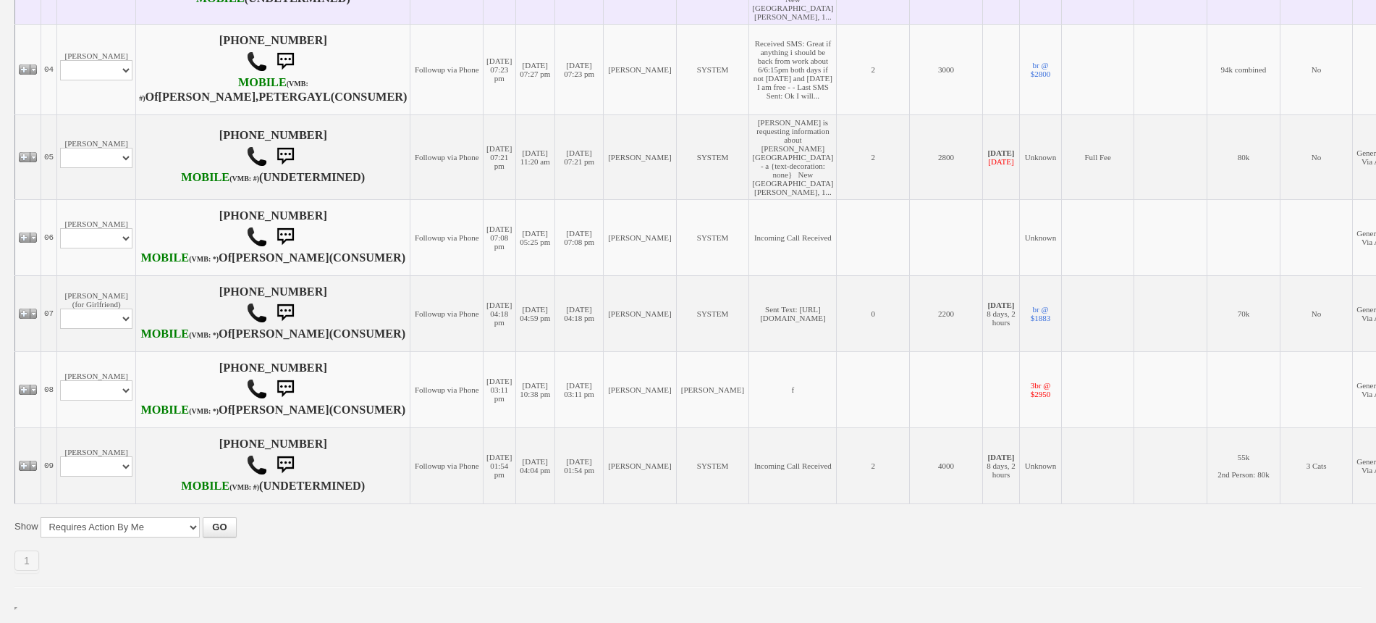
scroll to position [707, 0]
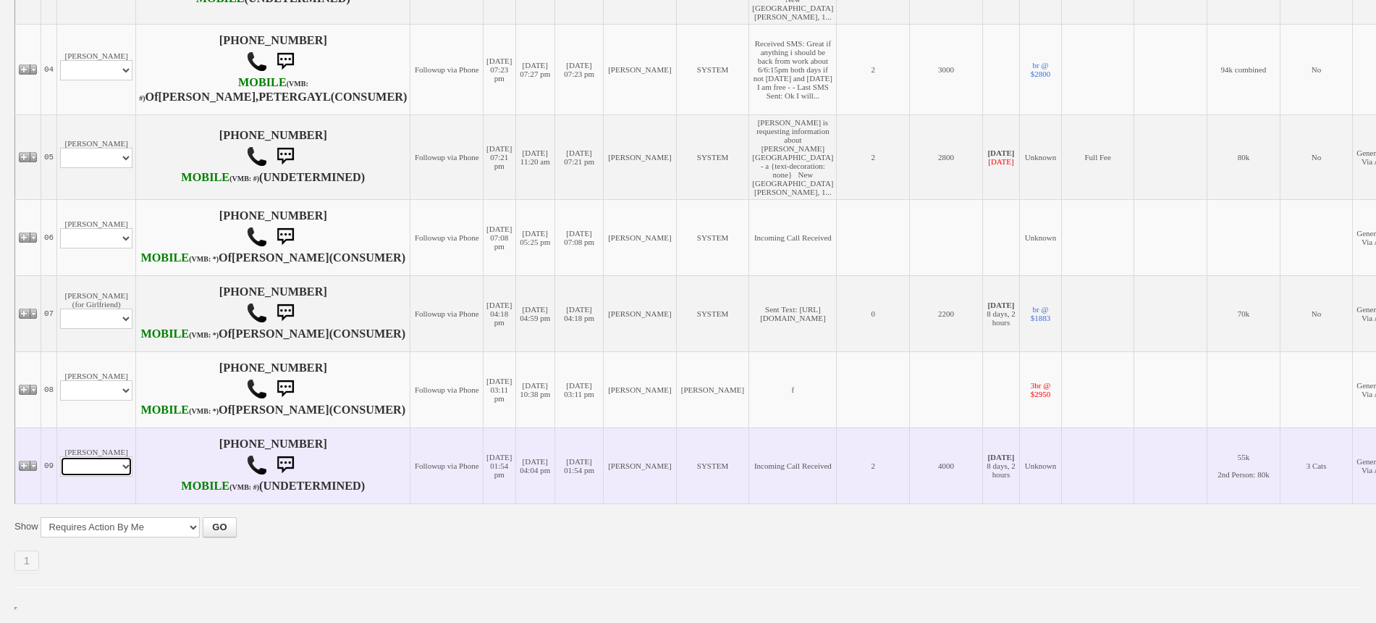
click at [68, 461] on select "Profile Edit Print Email Externally (Will Not Be Tracked In CRM) Closed Deals" at bounding box center [96, 466] width 72 height 20
select select "ChangeURL,/crm/custom/edit_client_form.php?redirect=%2Fcrm%2Fclients.php&id=168…"
click at [60, 456] on select "Profile Edit Print Email Externally (Will Not Be Tracked In CRM) Closed Deals" at bounding box center [96, 466] width 72 height 20
select select
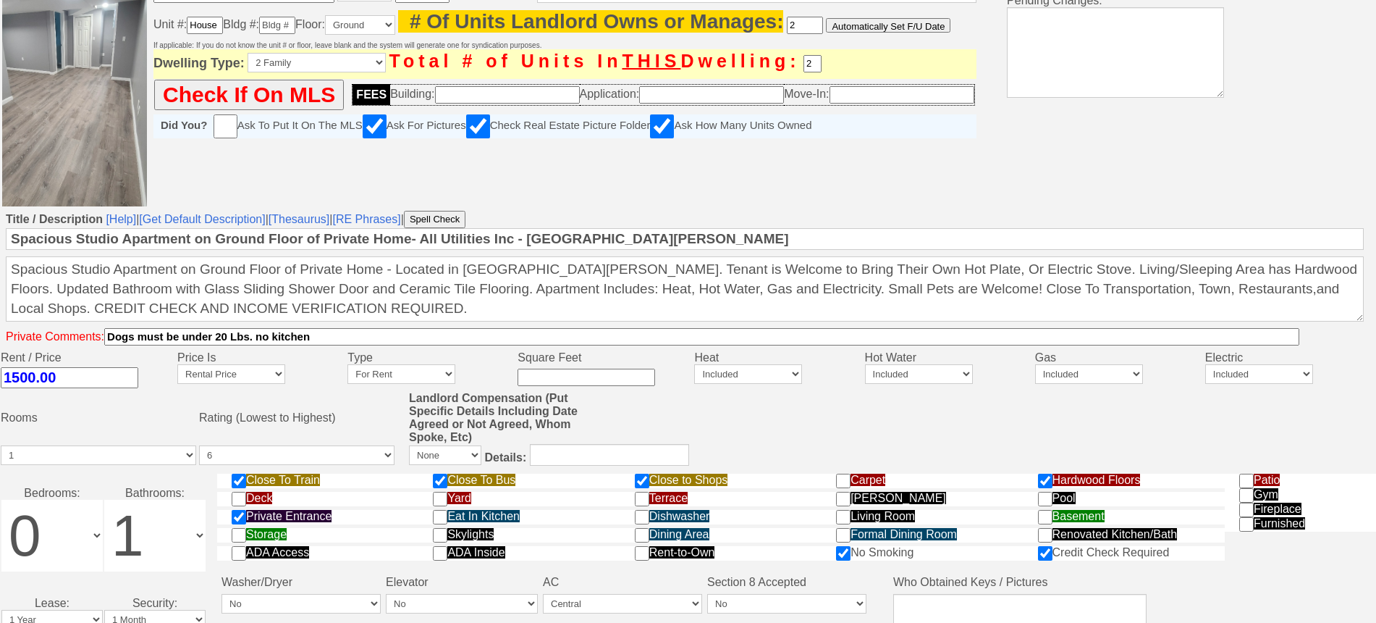
scroll to position [90, 0]
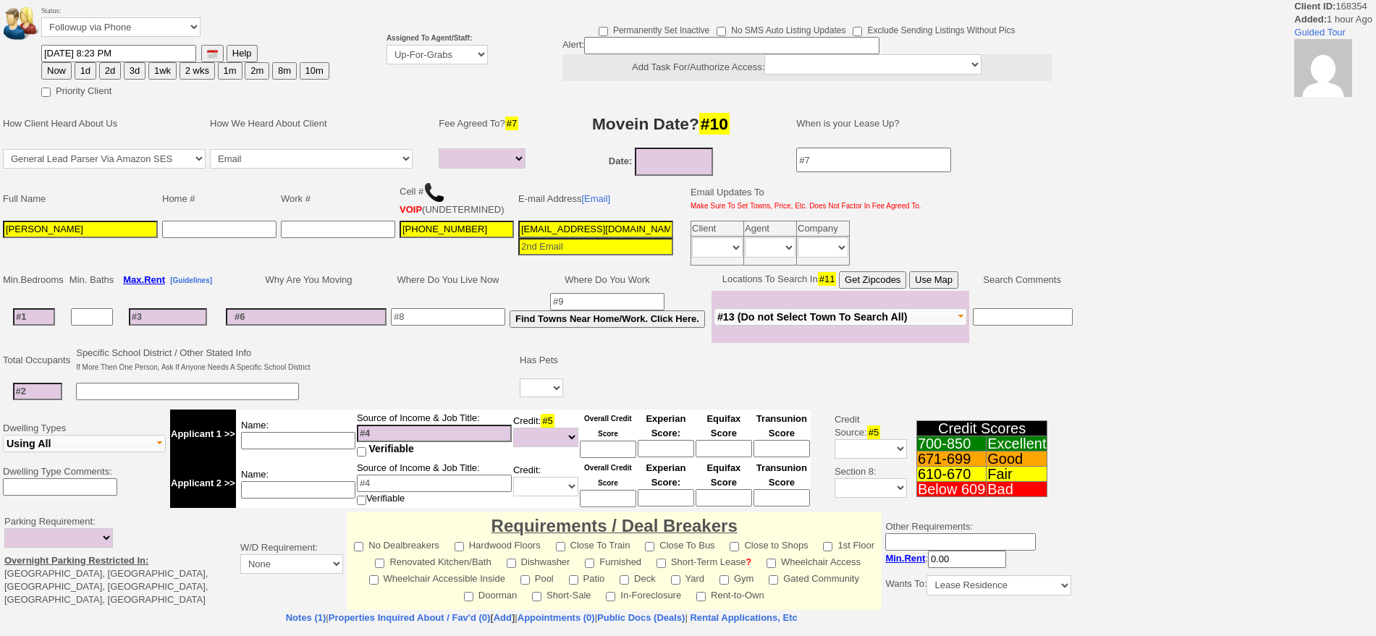
select select
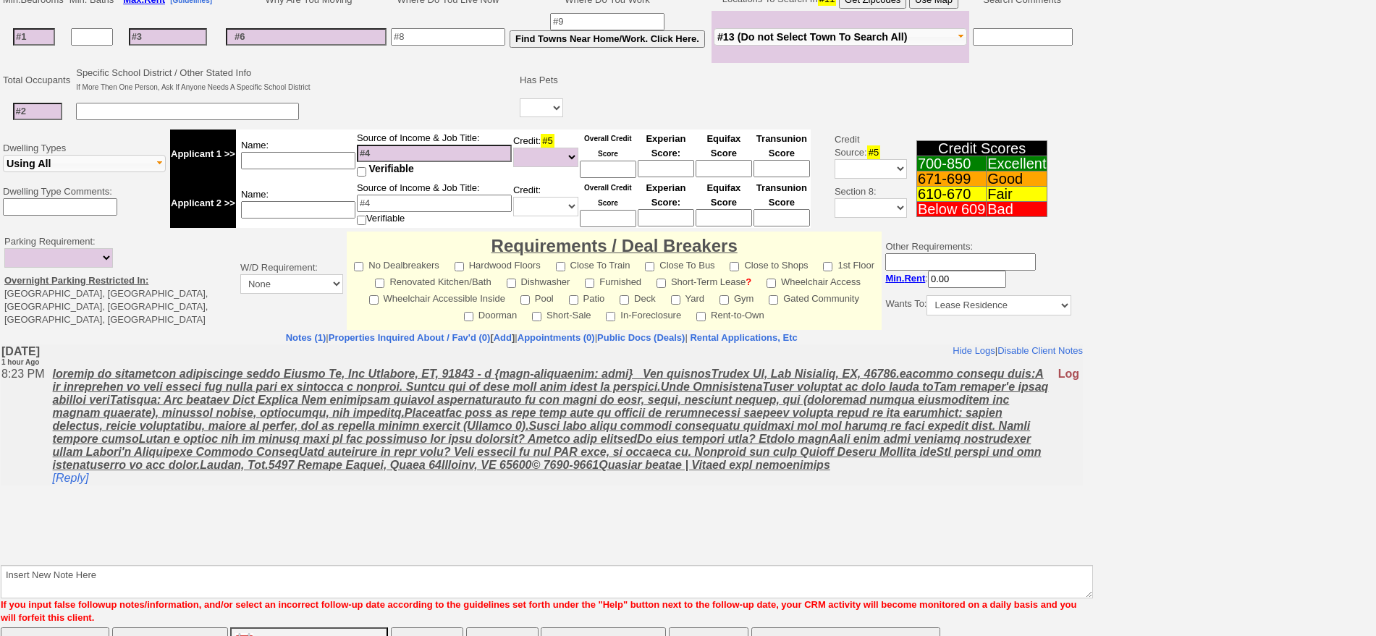
scroll to position [334, 0]
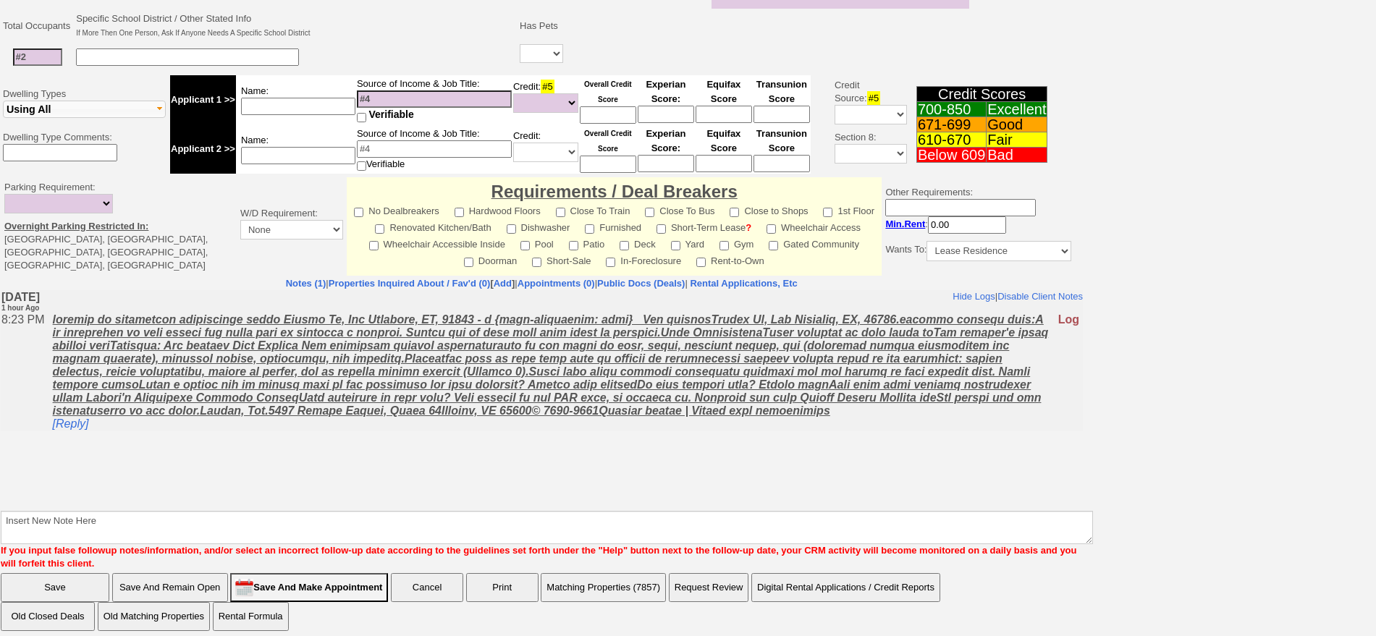
click at [575, 463] on body "Hide Logs | Disable Client Notes Include Logs (1) | Disable Client Notes [DATE]…" at bounding box center [542, 398] width 1082 height 217
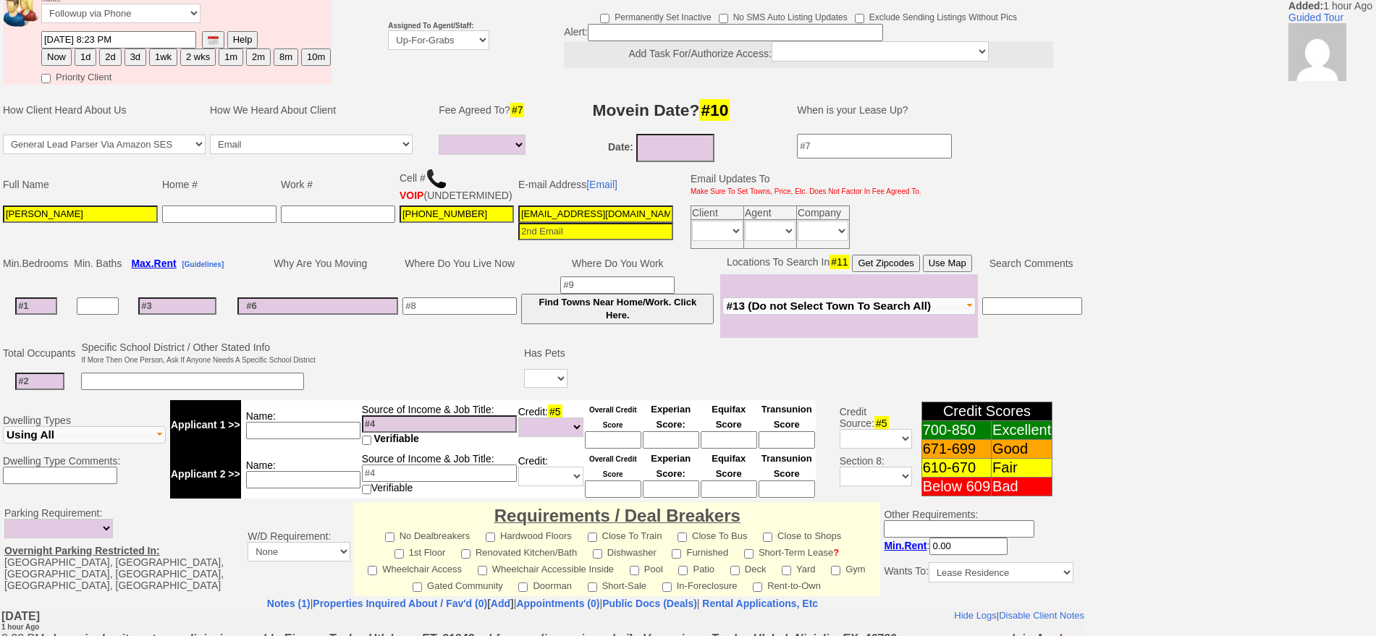
scroll to position [68, 0]
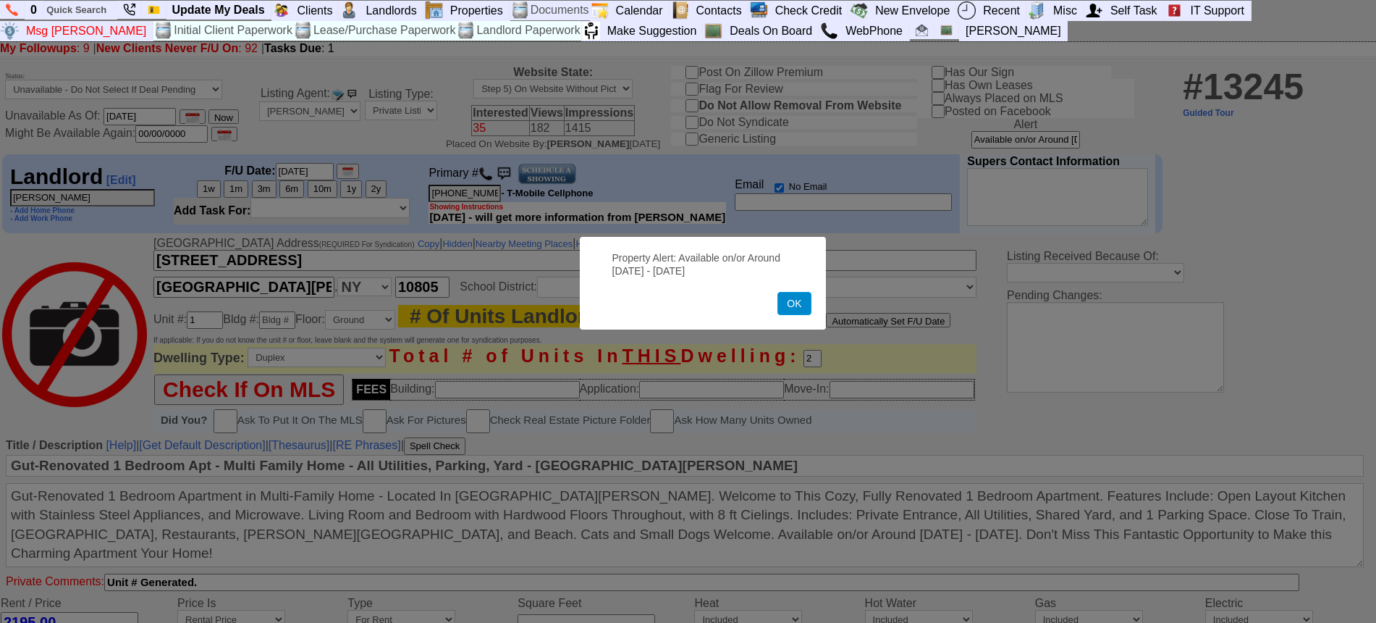
click at [798, 309] on button "OK" at bounding box center [794, 303] width 33 height 23
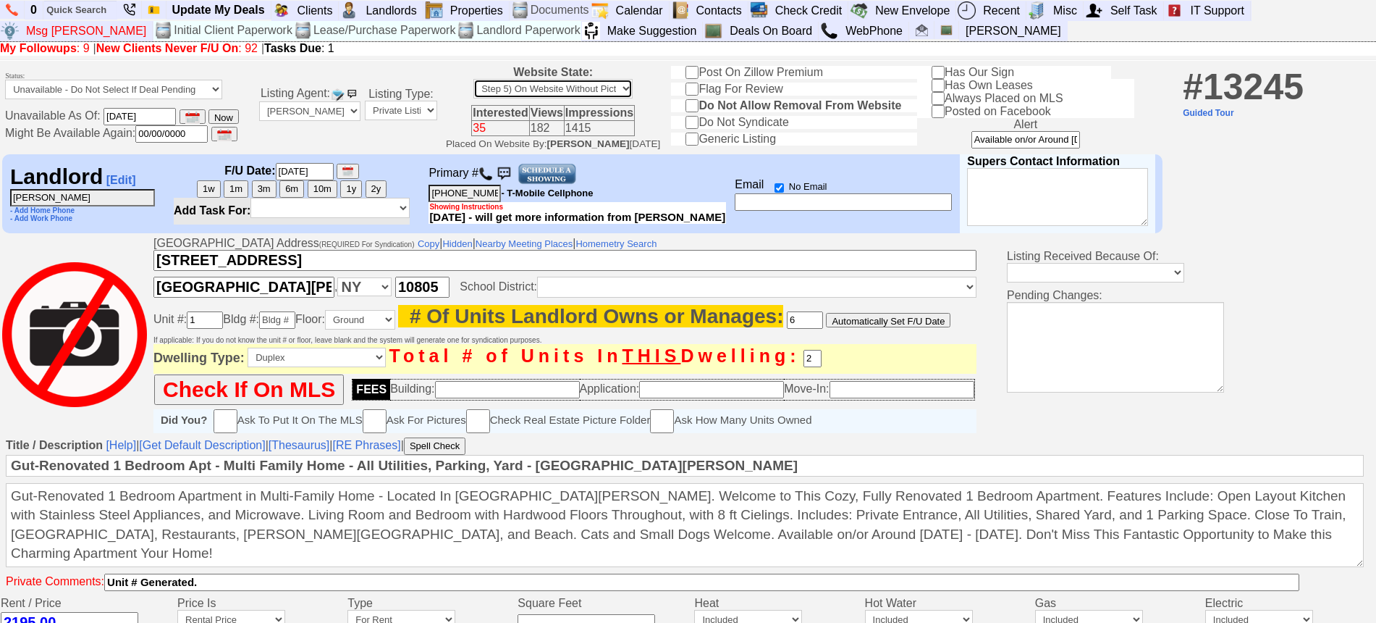
click at [607, 90] on select "Step 1) Requires Initial Approval For Marketing Step 2) Initial Approval Receiv…" at bounding box center [552, 89] width 159 height 20
drag, startPoint x: 88, startPoint y: 7, endPoint x: 77, endPoint y: 8, distance: 10.9
click at [87, 7] on input "text" at bounding box center [80, 10] width 72 height 18
type input "186 harrison"
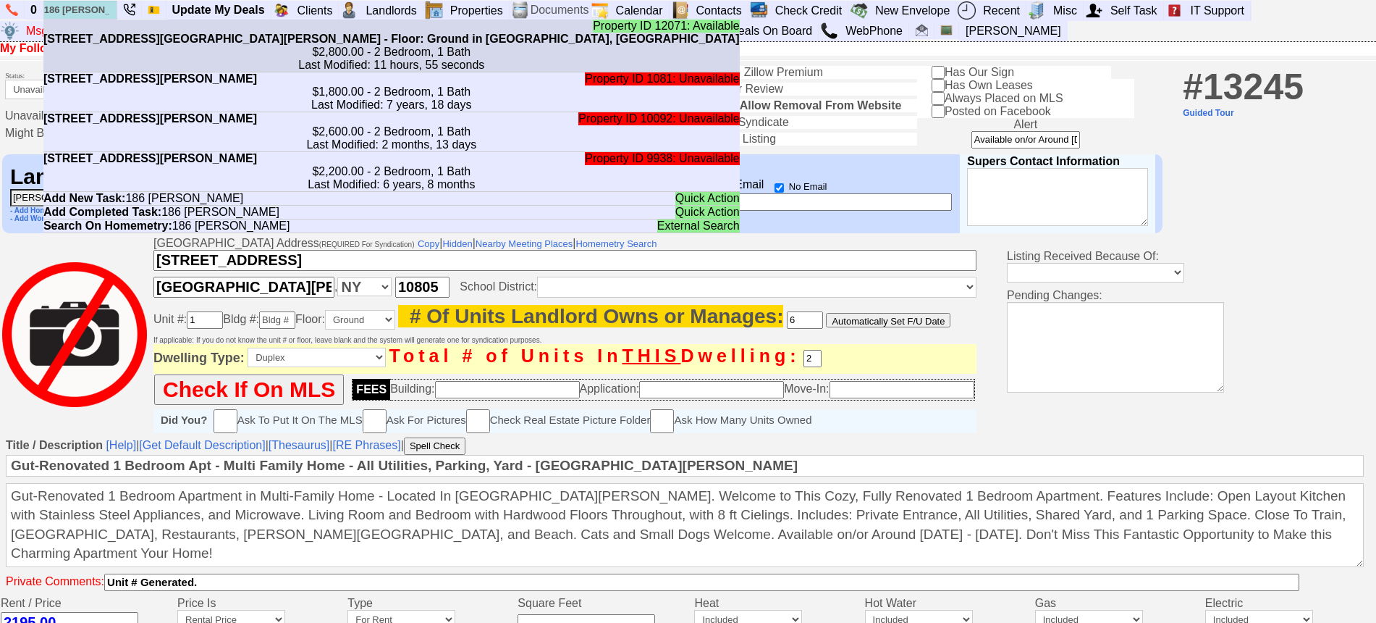
click at [108, 30] on li "Property ID 12071: Available 186 Harrison Ave Side - Floor: Ground in Harrison,…" at bounding box center [391, 46] width 696 height 53
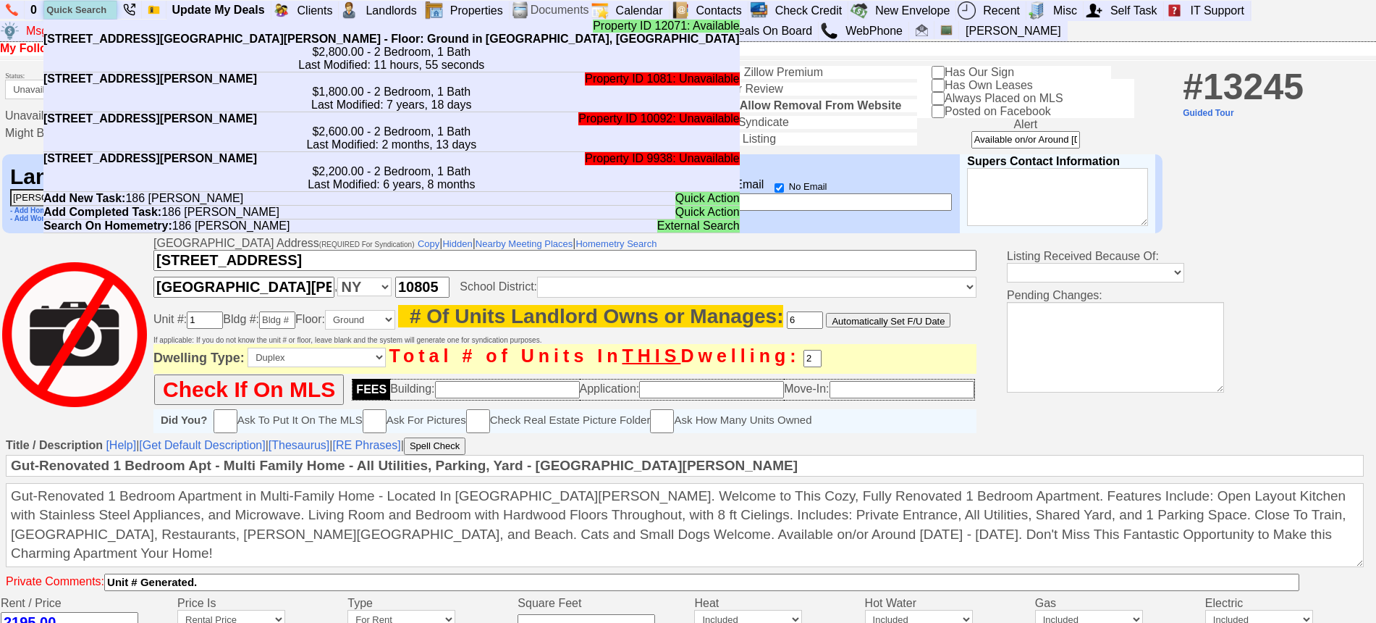
click at [69, 7] on input "text" at bounding box center [80, 10] width 72 height 18
paste input "425-412-8779"
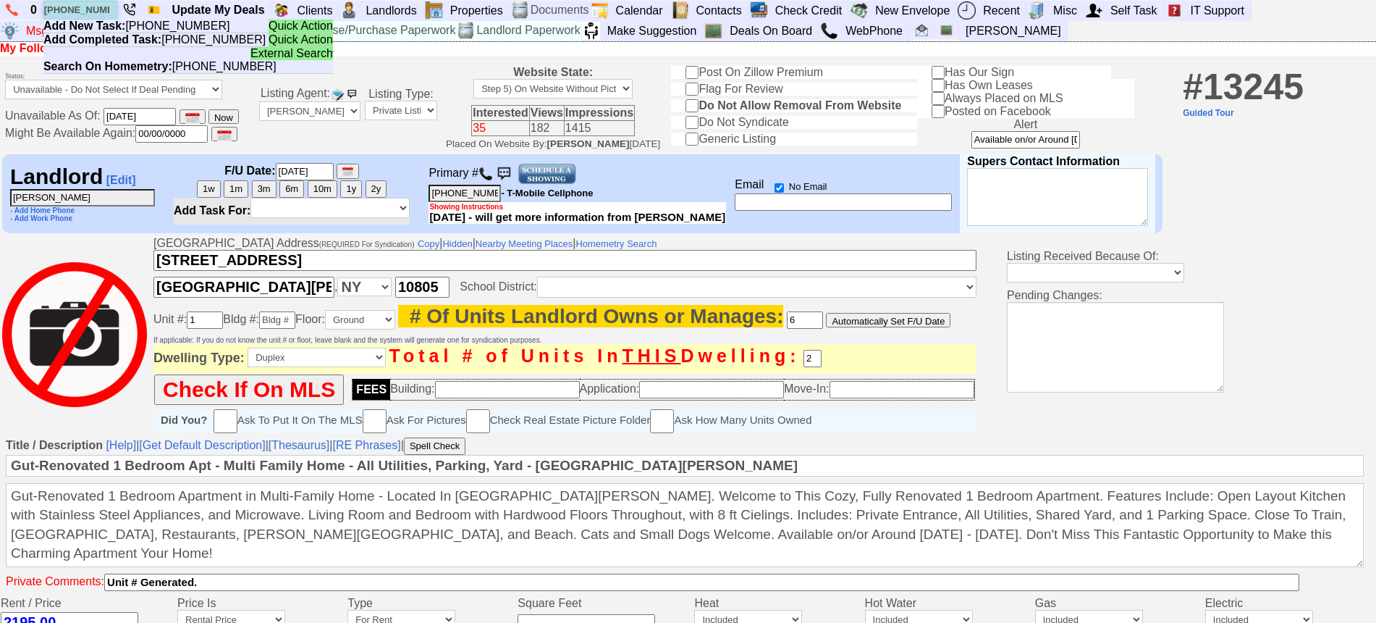
click at [96, 10] on input "425-412-8779" at bounding box center [80, 10] width 72 height 18
paste input "929-448-5488"
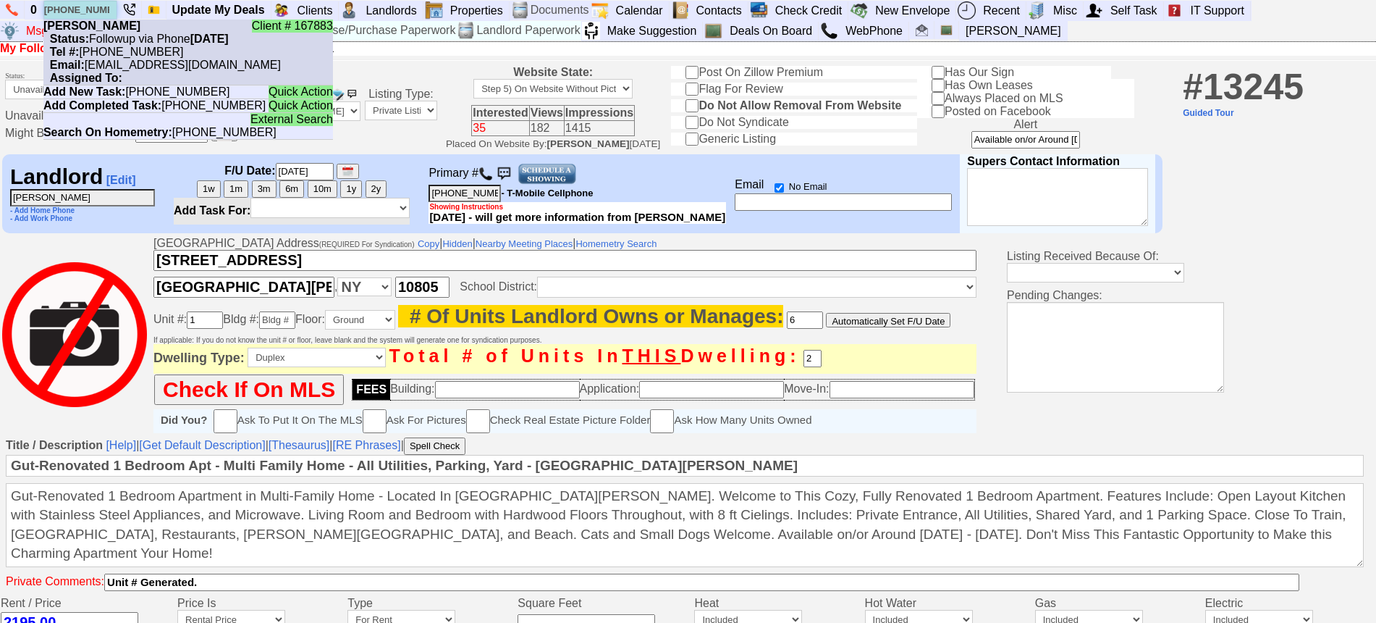
type input "929-448-5488"
click at [115, 35] on nobr "Status: Followup via Phone Monday, October 6th, 2025" at bounding box center [135, 39] width 185 height 12
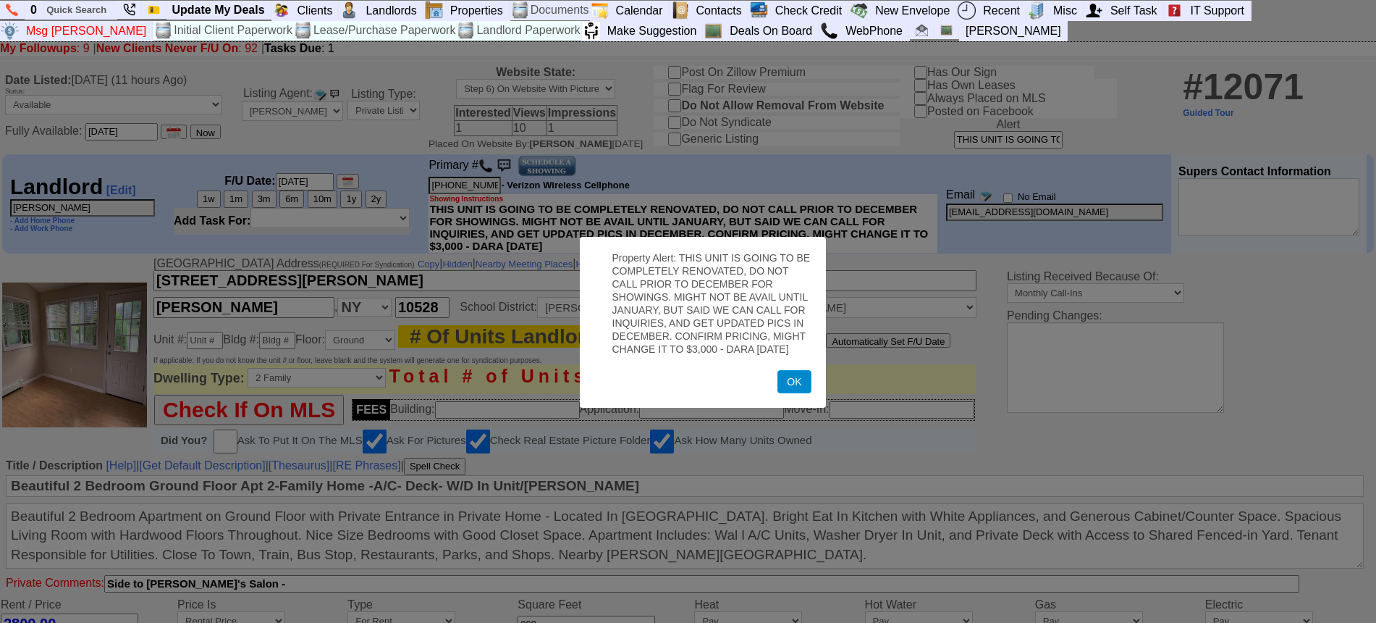
click at [791, 385] on button "OK" at bounding box center [794, 381] width 33 height 23
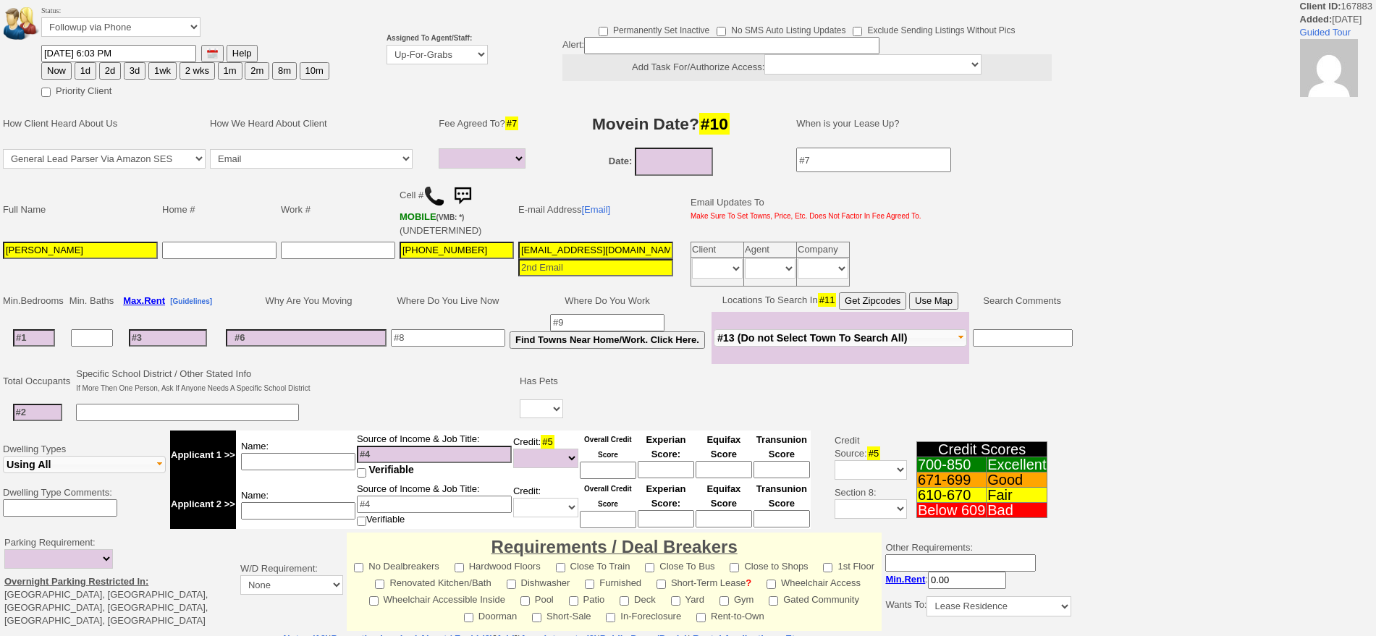
select select
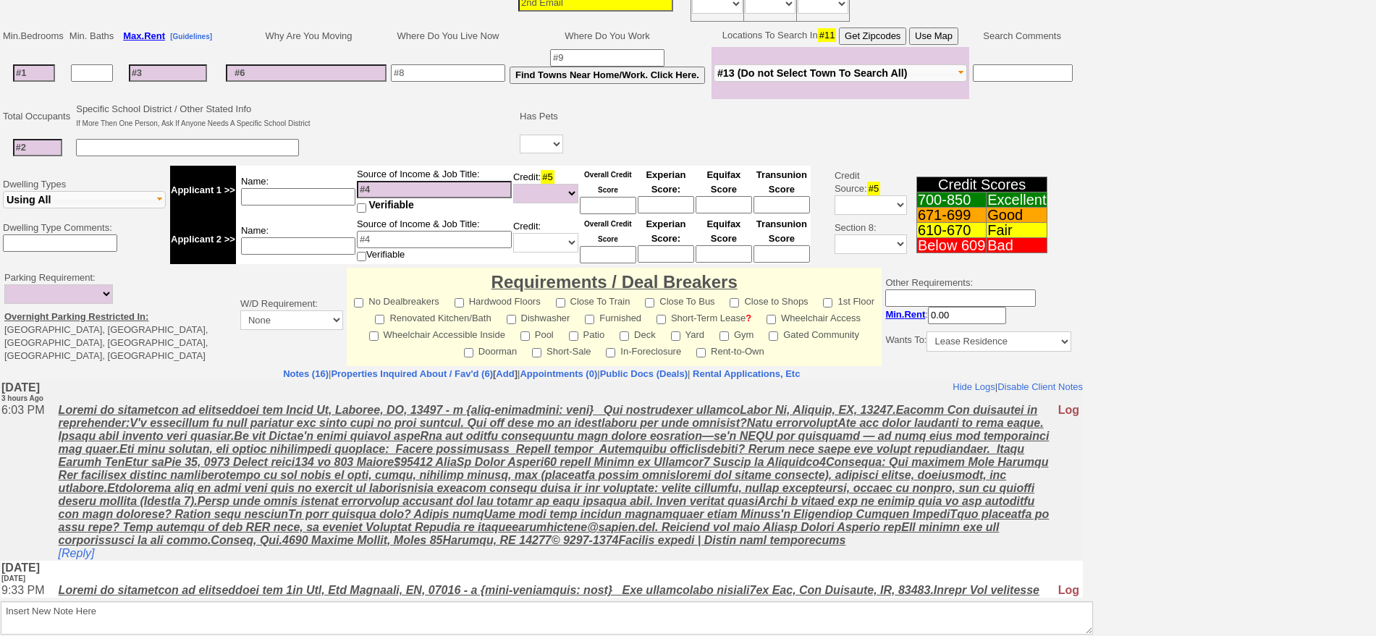
scroll to position [57, 0]
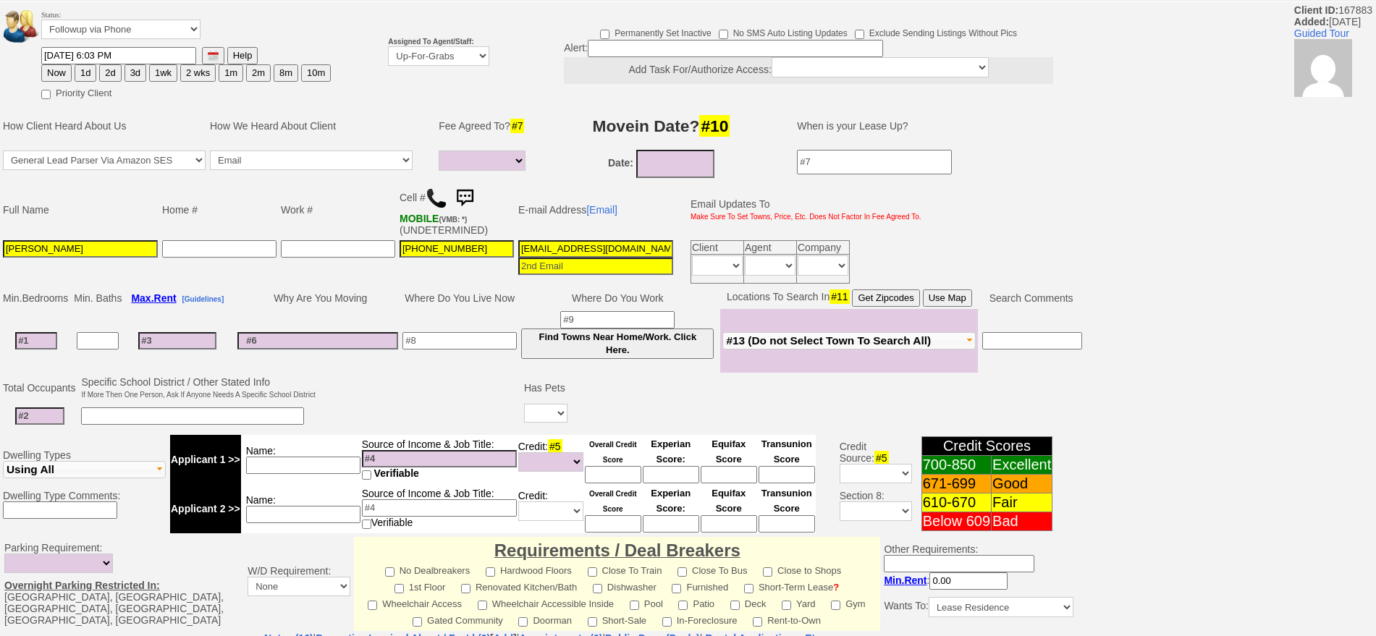
click at [85, 72] on button "1d" at bounding box center [86, 72] width 22 height 17
type input "10/07/2025 09:54 PM"
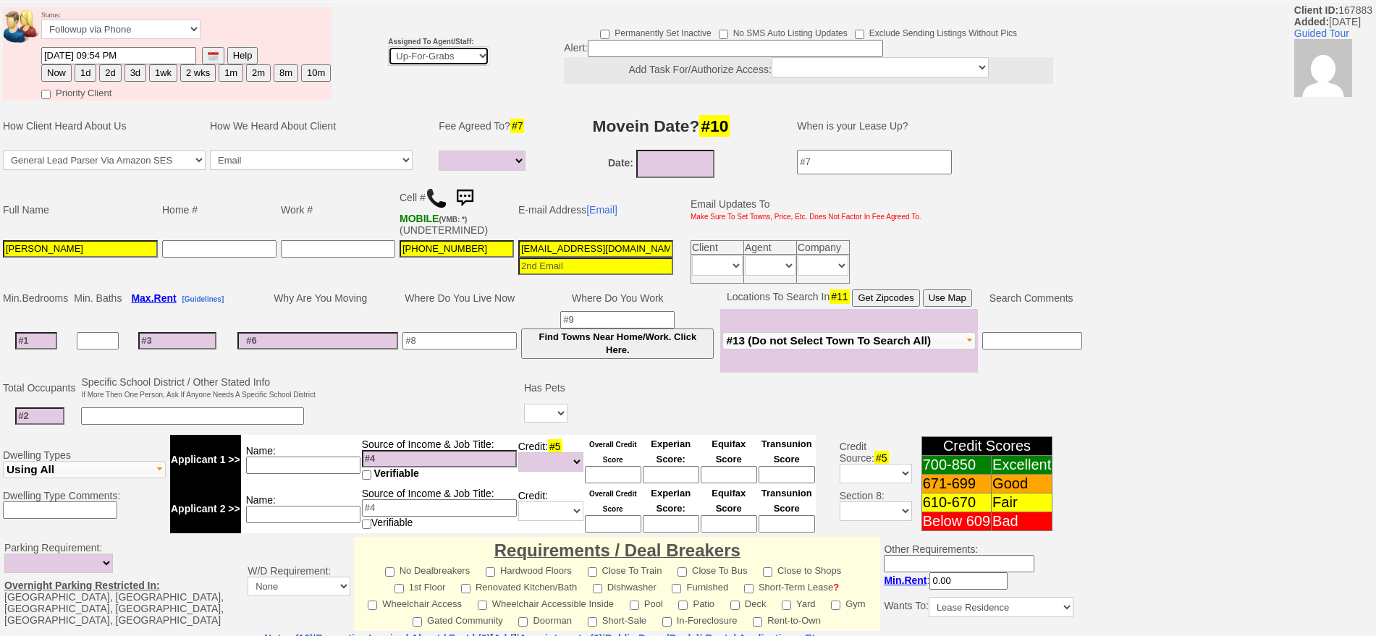
click at [468, 53] on select "Up-For-Grabs ***** STAFF ***** Bob Bruno 914-419-3579 Cristy Liberto 914-486-10…" at bounding box center [438, 56] width 101 height 20
select select "148"
click at [388, 46] on select "Up-For-Grabs ***** STAFF ***** Bob Bruno 914-419-3579 Cristy Liberto 914-486-10…" at bounding box center [438, 56] width 101 height 20
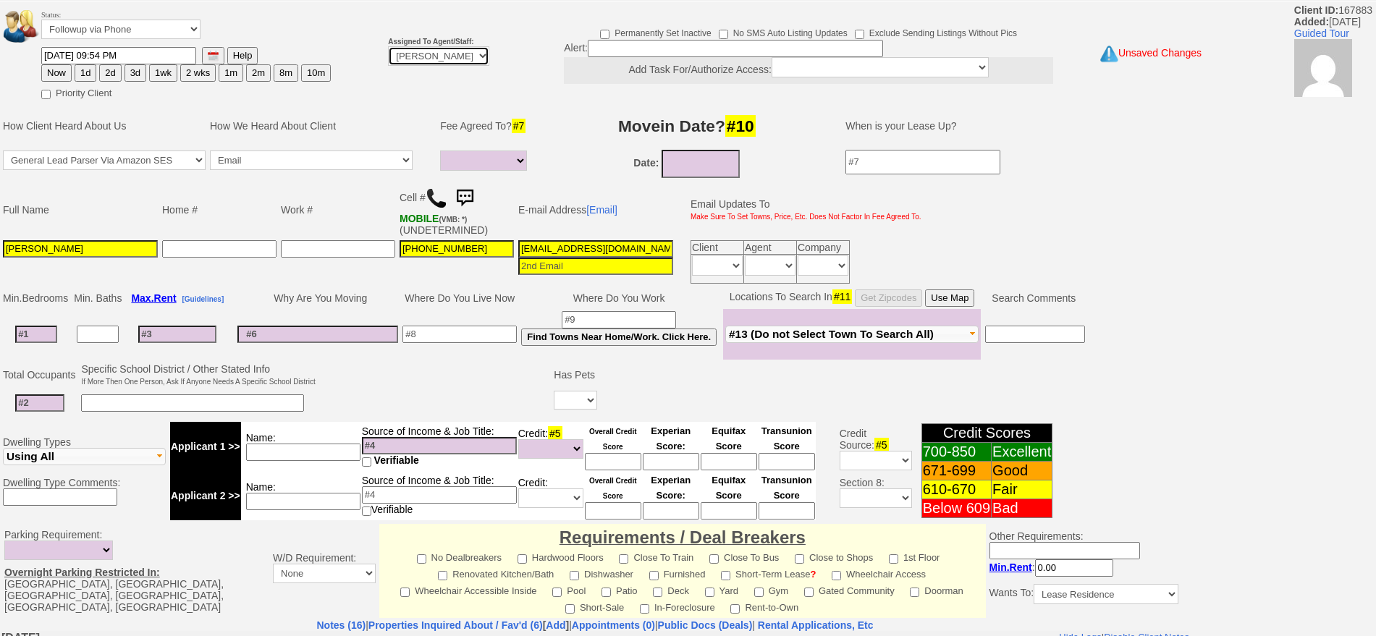
scroll to position [395, 0]
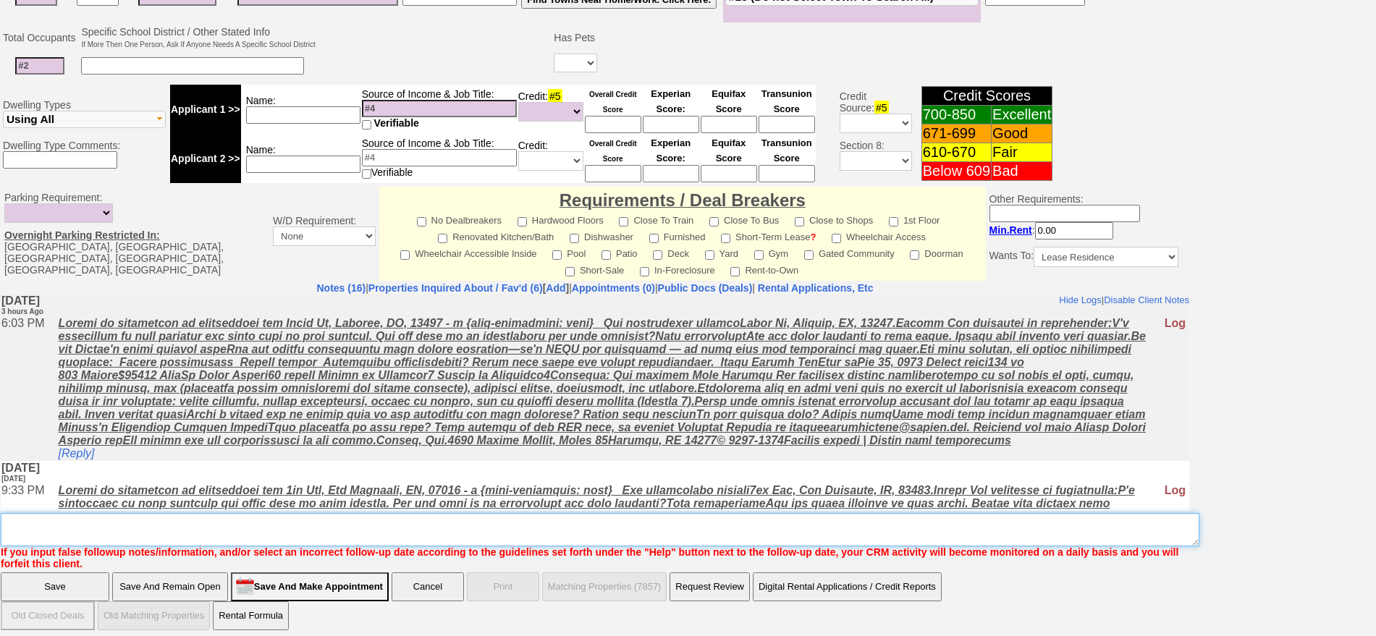
drag, startPoint x: 467, startPoint y: 815, endPoint x: 549, endPoint y: 495, distance: 330.3
type textarea "f"
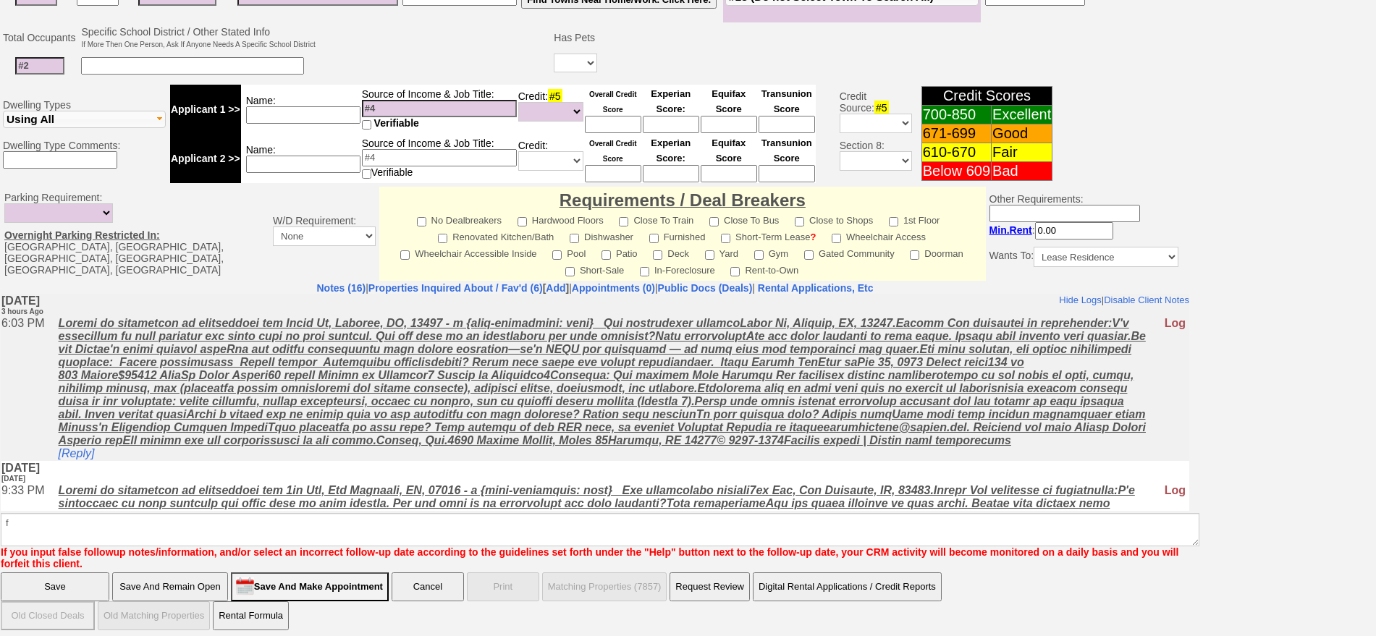
click input "Save" at bounding box center [55, 587] width 109 height 29
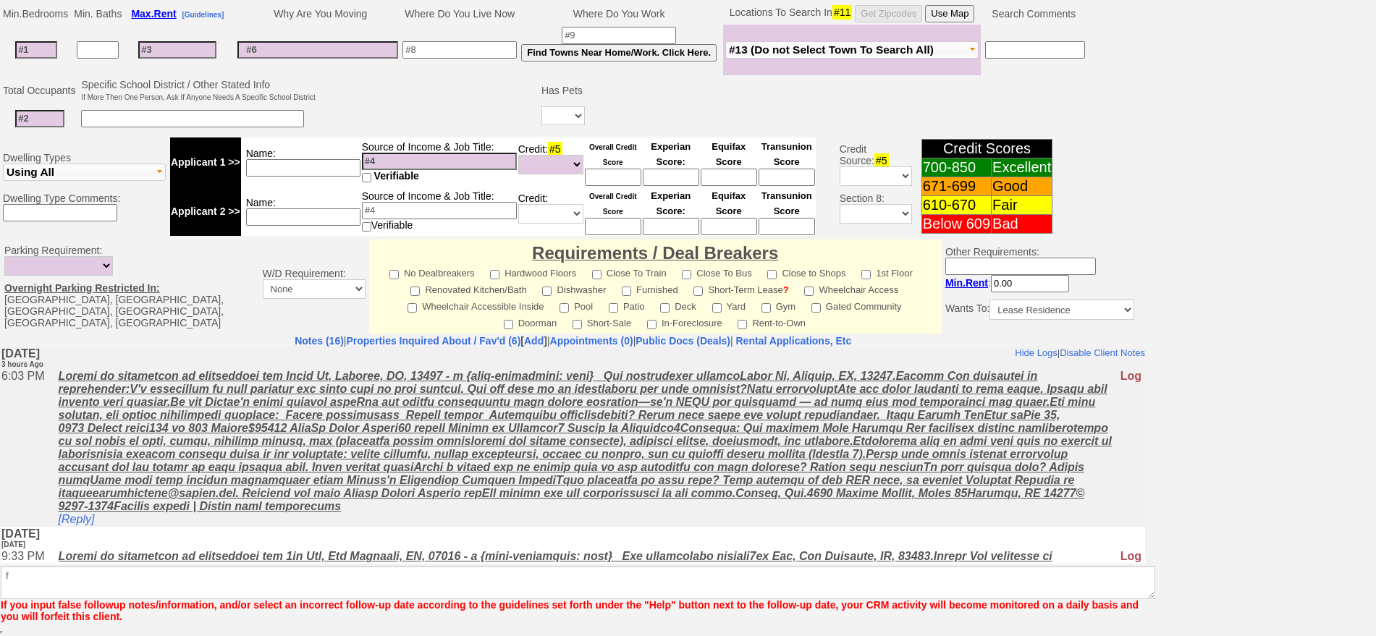
scroll to position [342, 0]
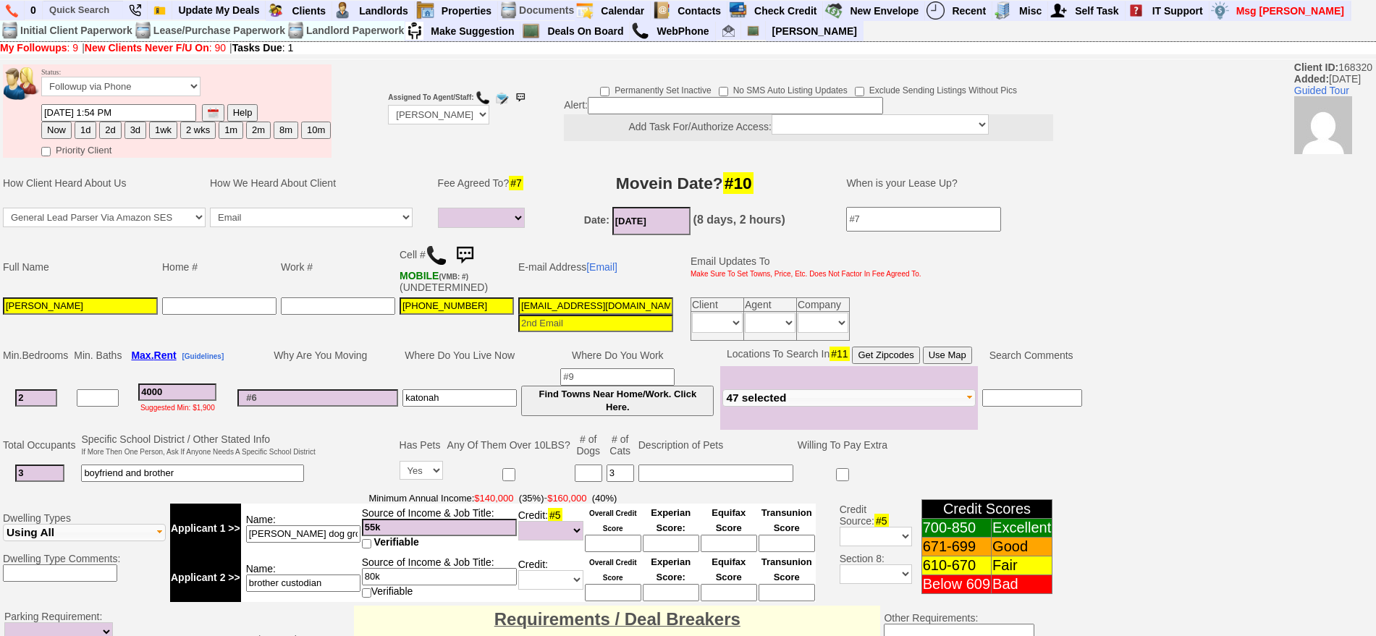
select select
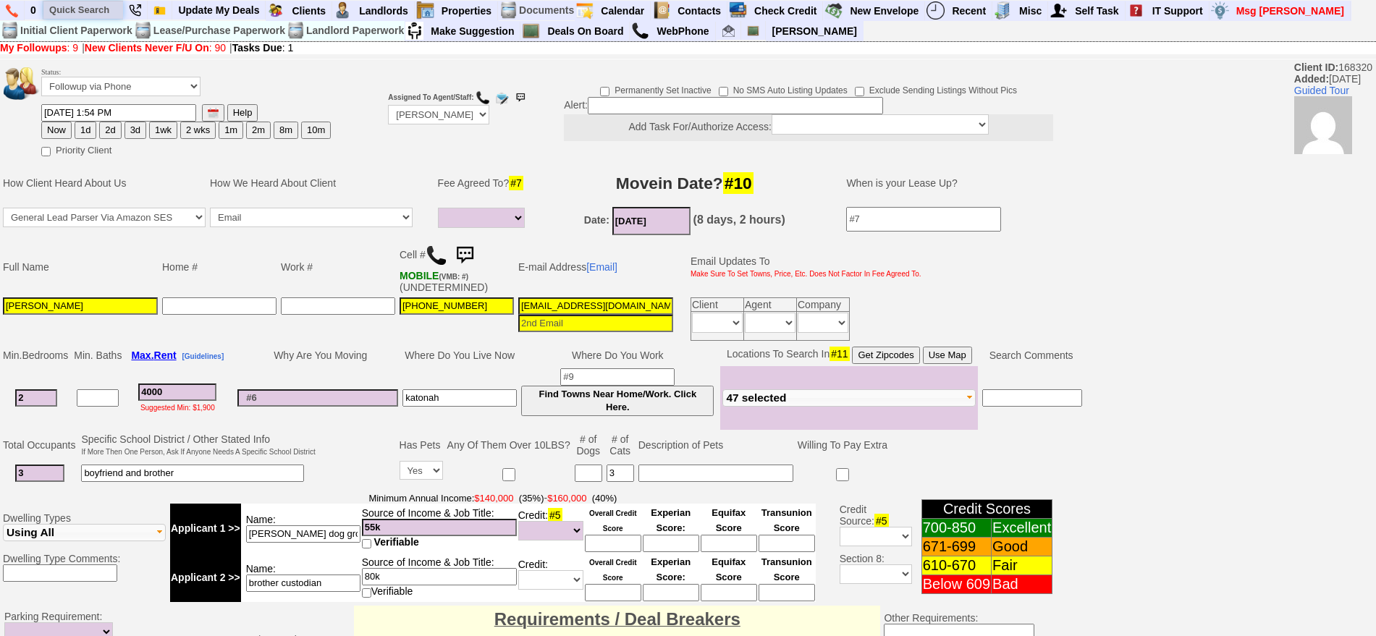
click at [90, 3] on input "text" at bounding box center [83, 10] width 80 height 18
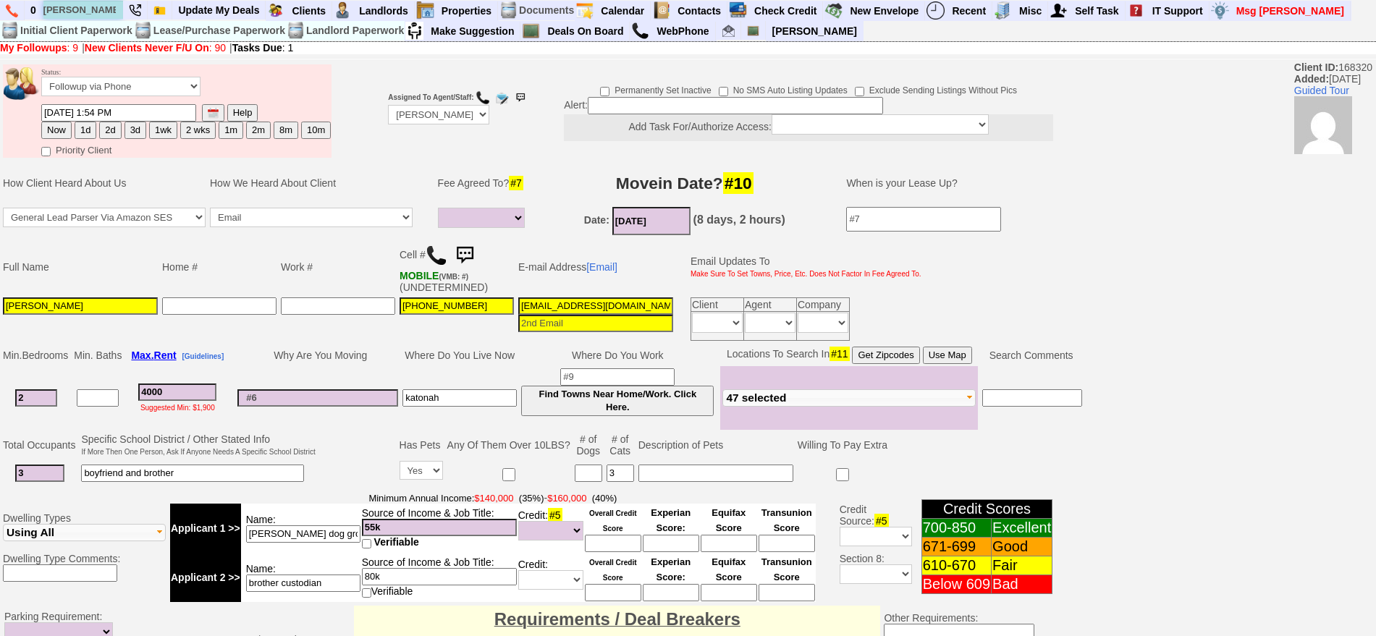
type input "[PERSON_NAME]"
click at [877, 228] on input at bounding box center [923, 219] width 155 height 25
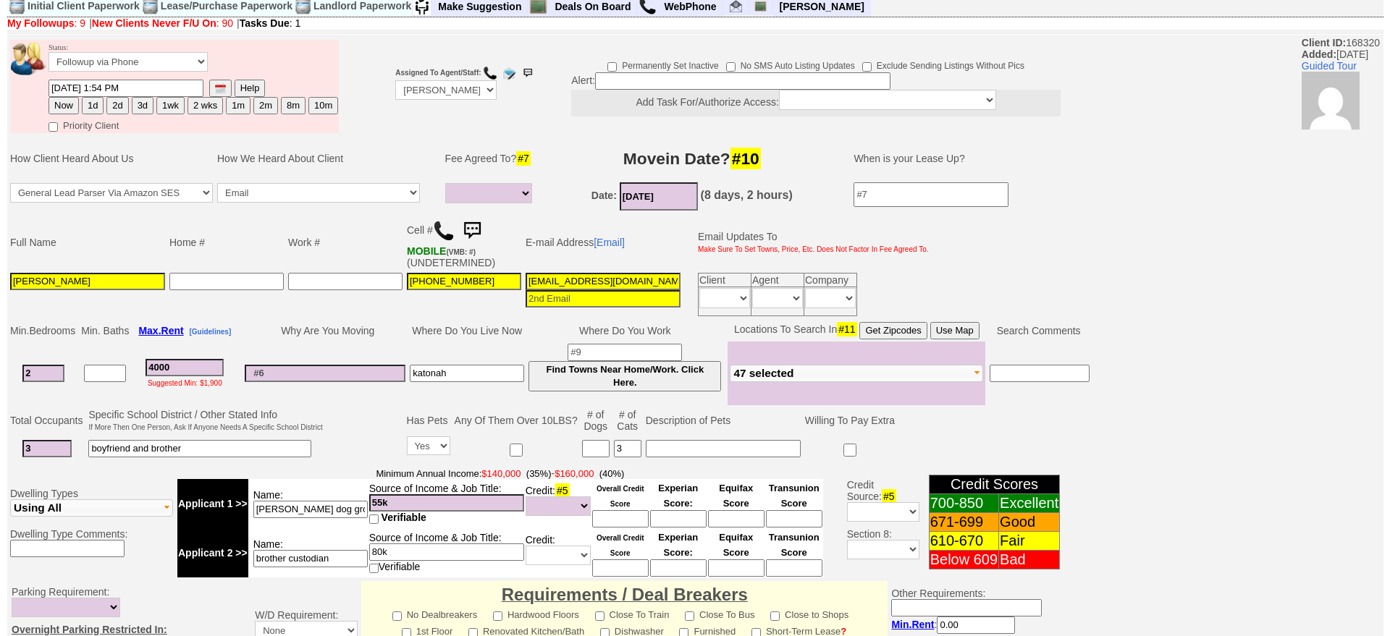
scroll to position [426, 0]
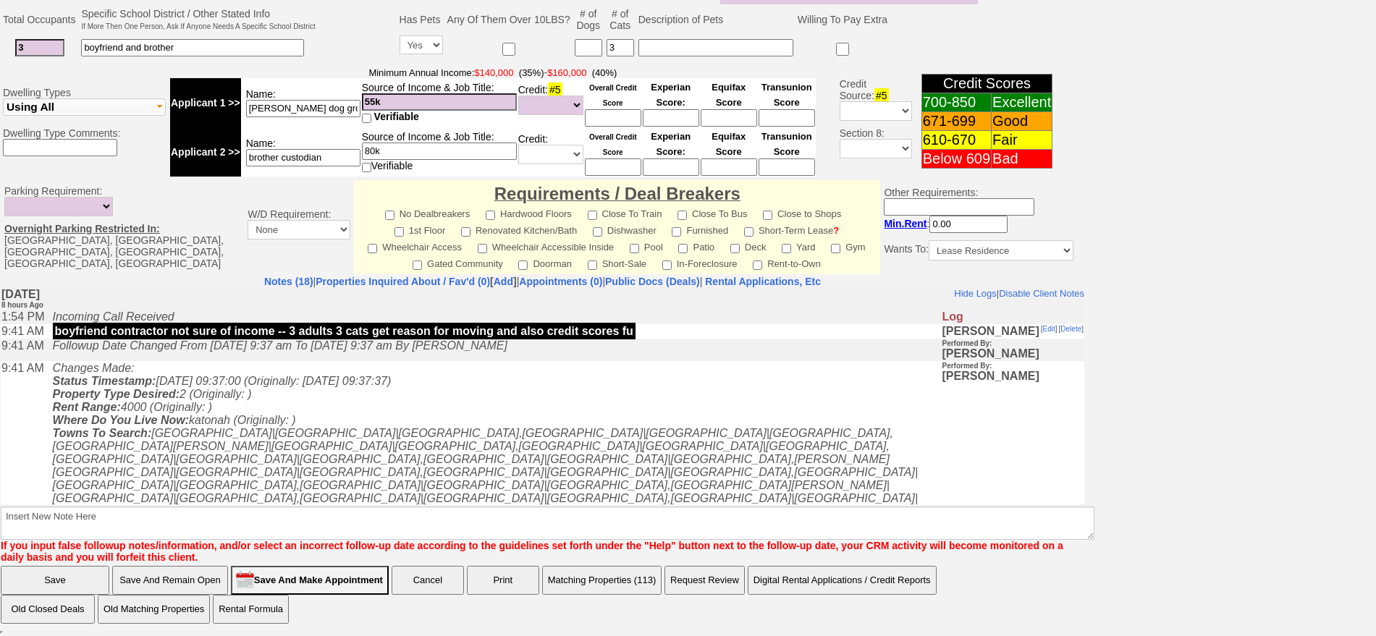
click at [620, 585] on button "Matching Properties (113)" at bounding box center [602, 580] width 120 height 29
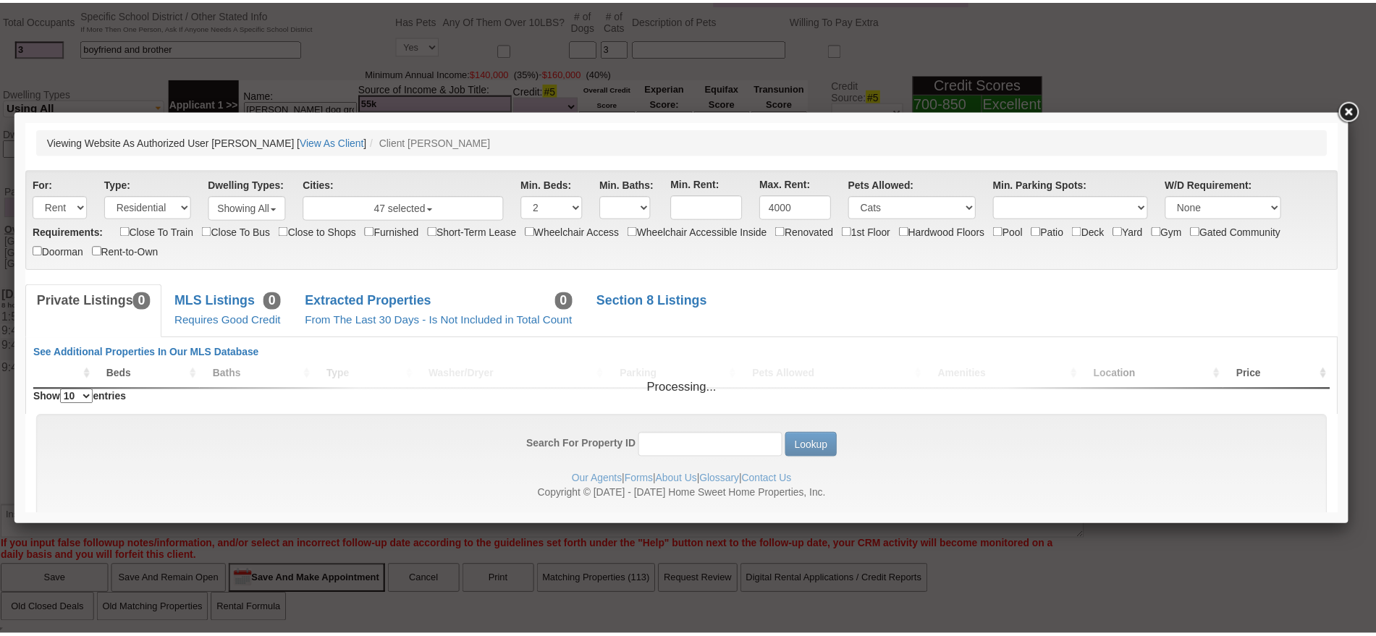
scroll to position [0, 0]
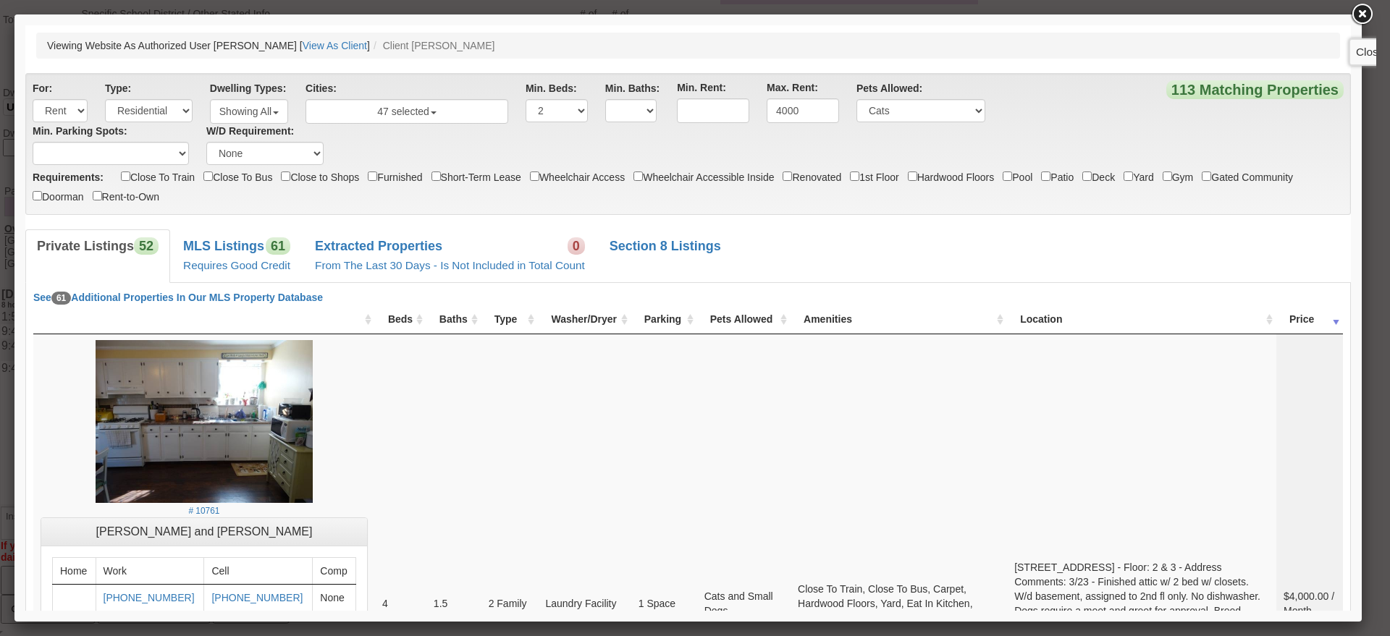
click at [1362, 16] on link at bounding box center [1362, 14] width 26 height 26
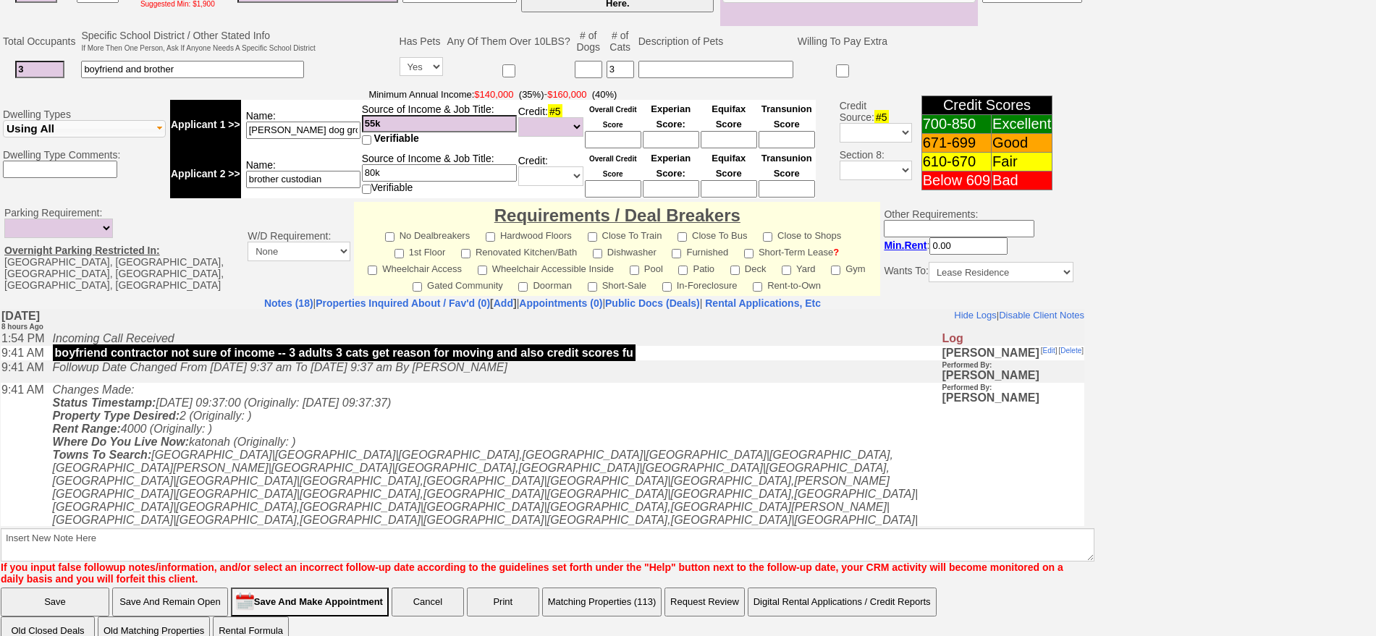
scroll to position [426, 0]
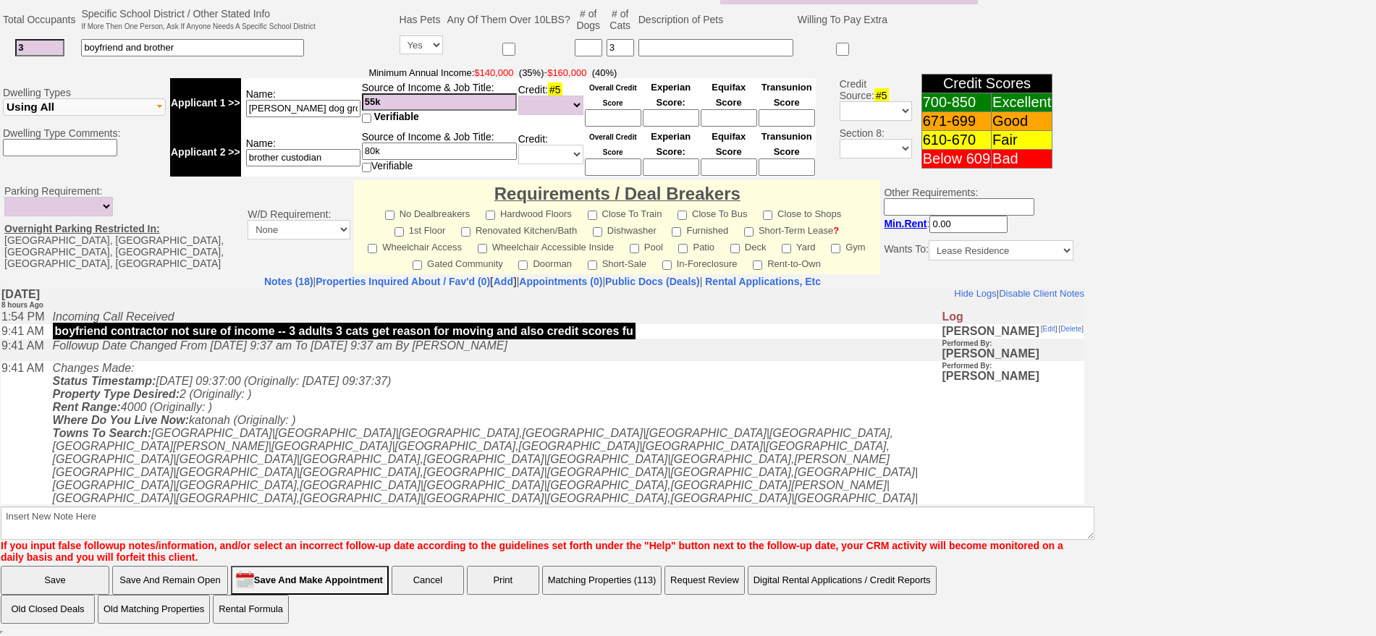
click at [389, 102] on input "55k" at bounding box center [439, 101] width 155 height 17
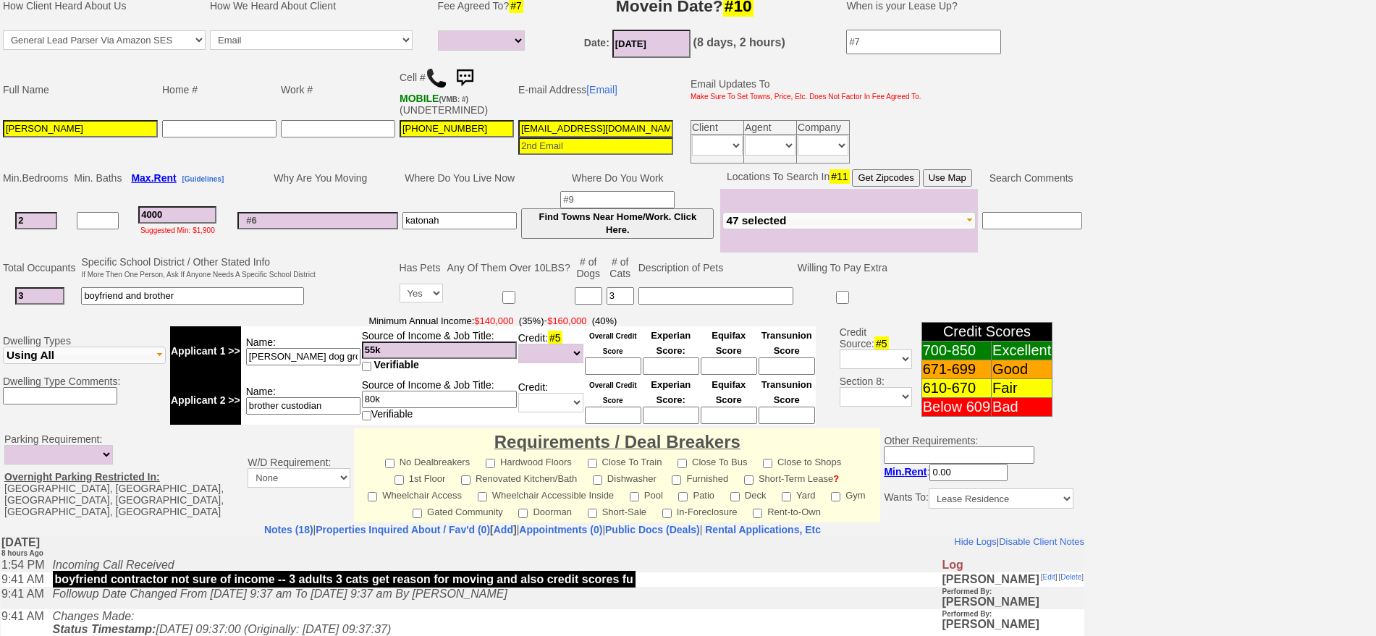
scroll to position [64, 0]
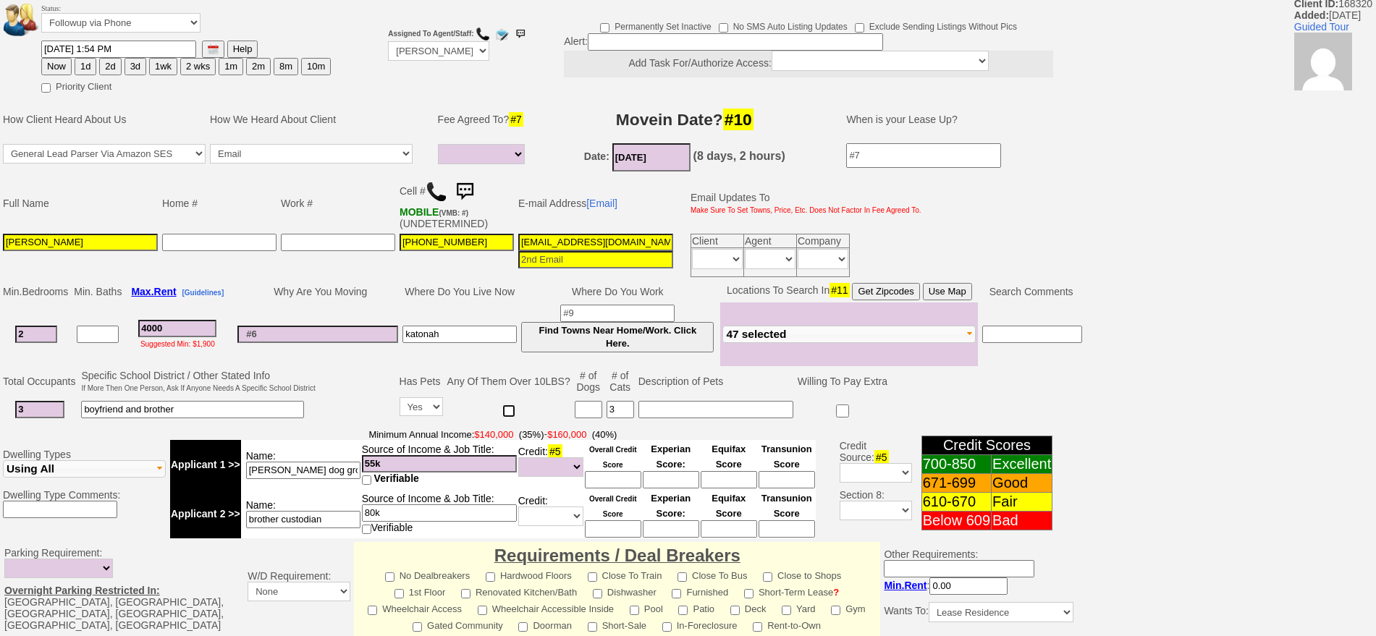
click at [510, 410] on input "checkbox" at bounding box center [508, 411] width 13 height 13
checkbox input "true"
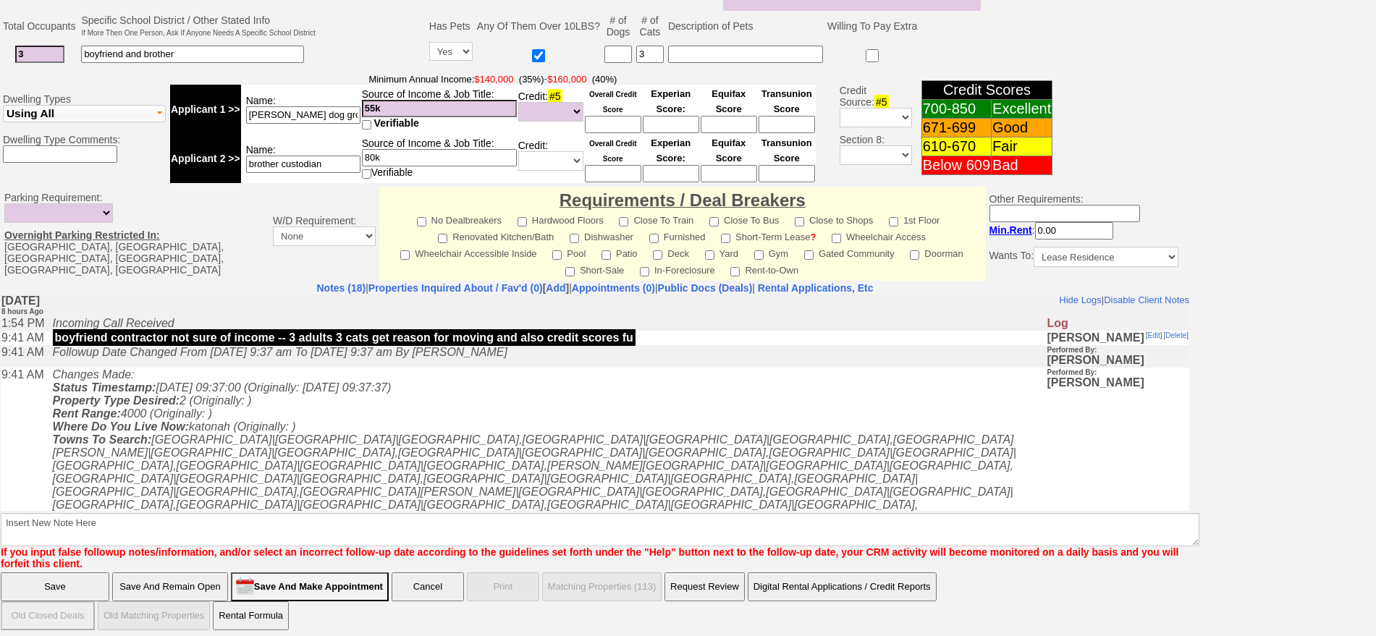
click at [209, 573] on input "Save And Remain Open" at bounding box center [170, 587] width 116 height 29
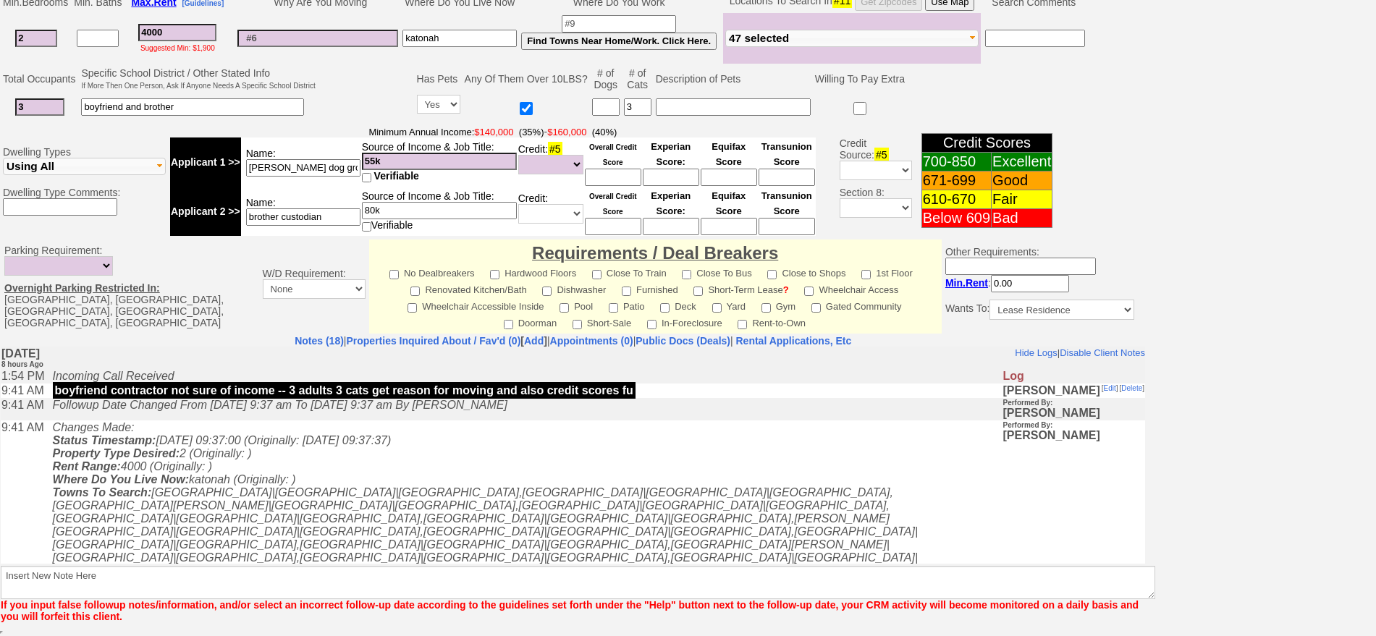
scroll to position [353, 0]
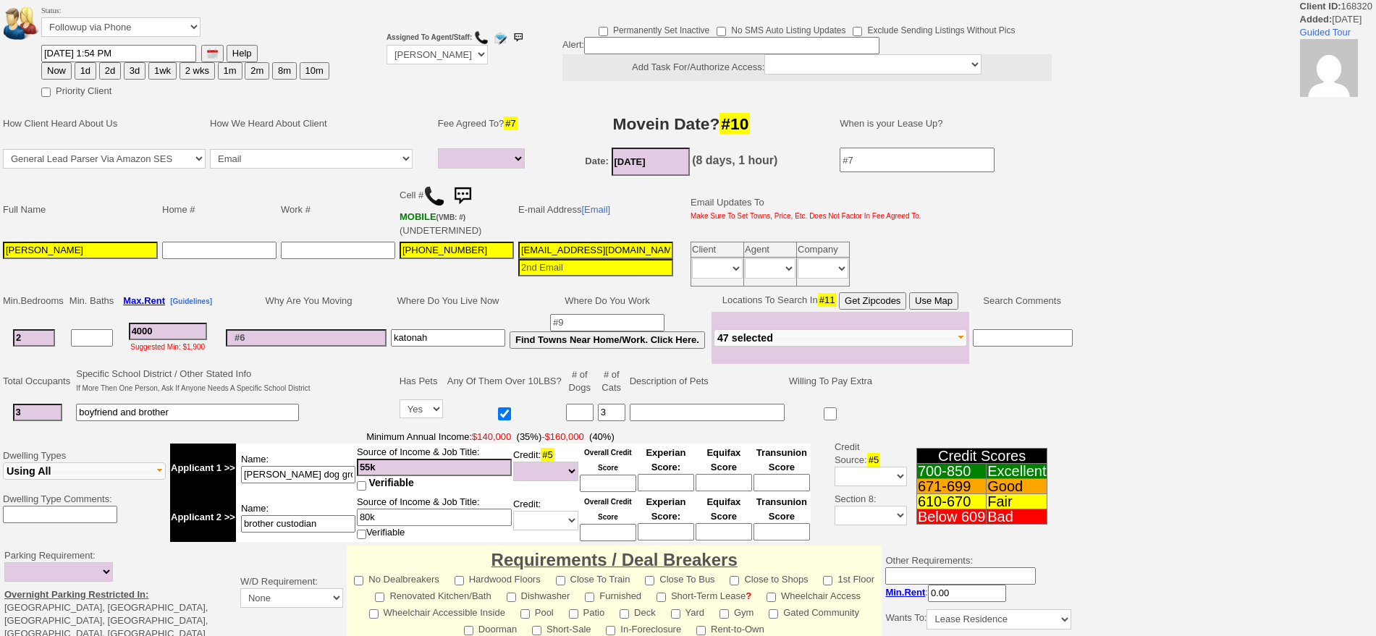
select select
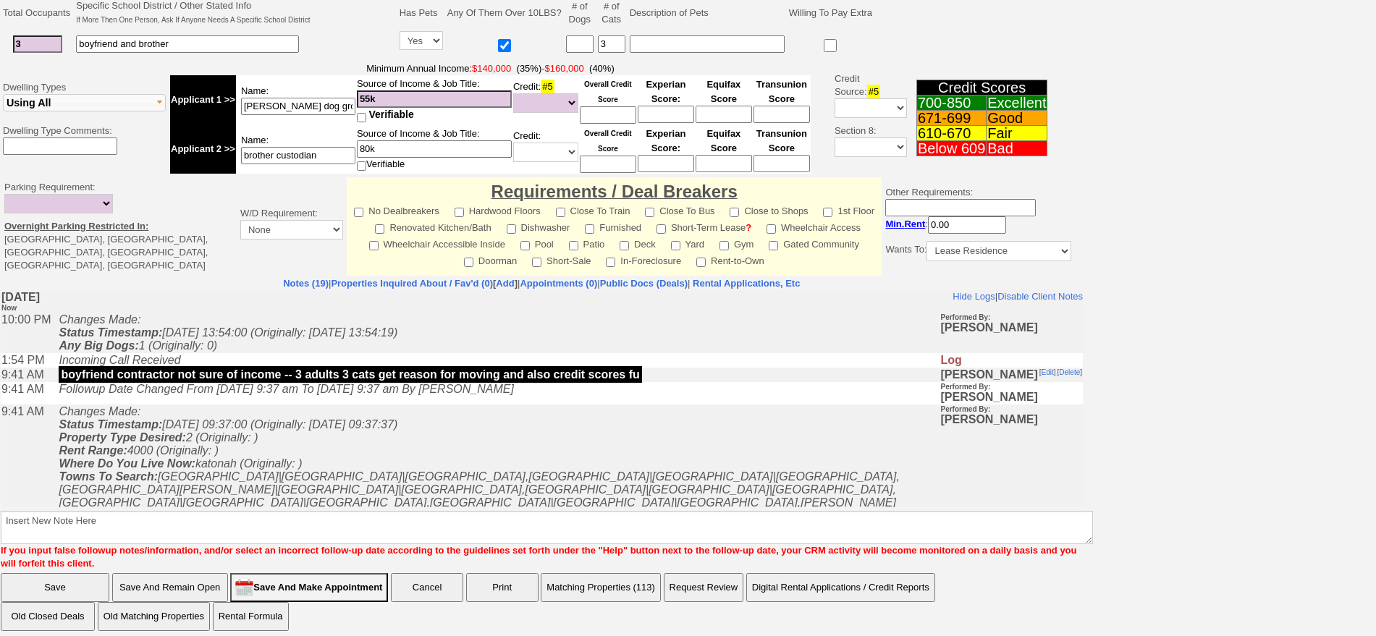
click at [637, 578] on button "Matching Properties (113)" at bounding box center [601, 587] width 120 height 29
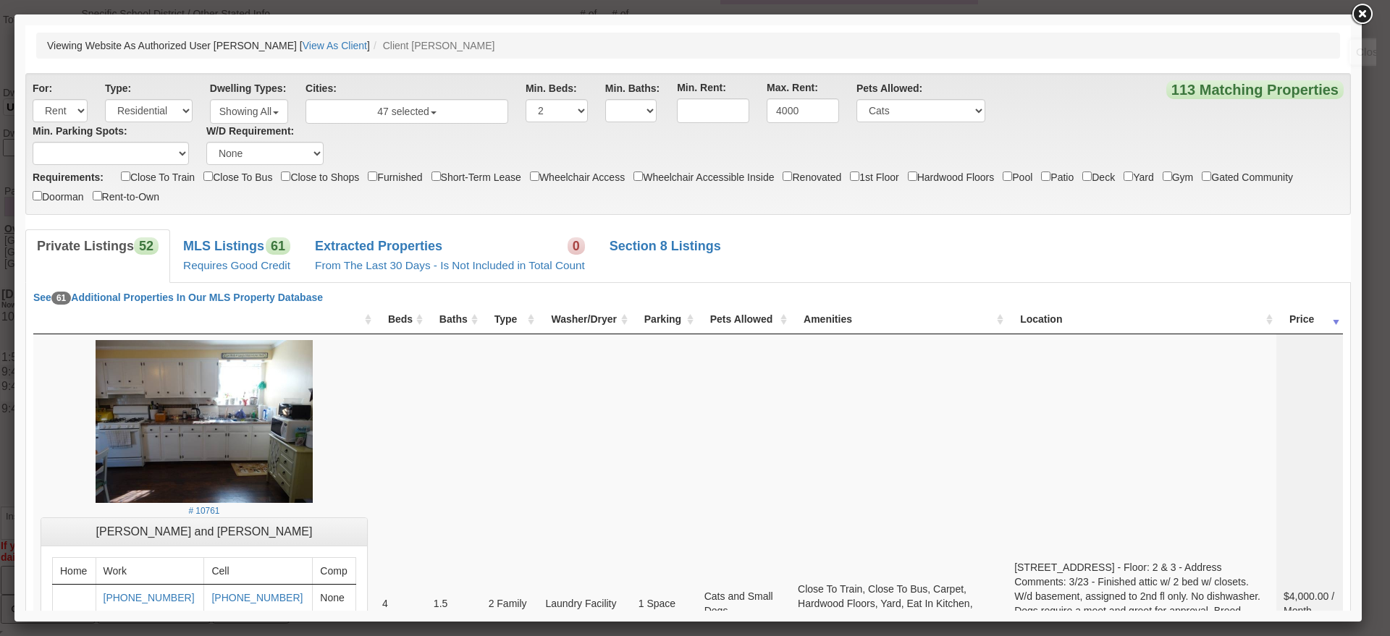
click at [1370, 12] on link at bounding box center [1362, 14] width 26 height 26
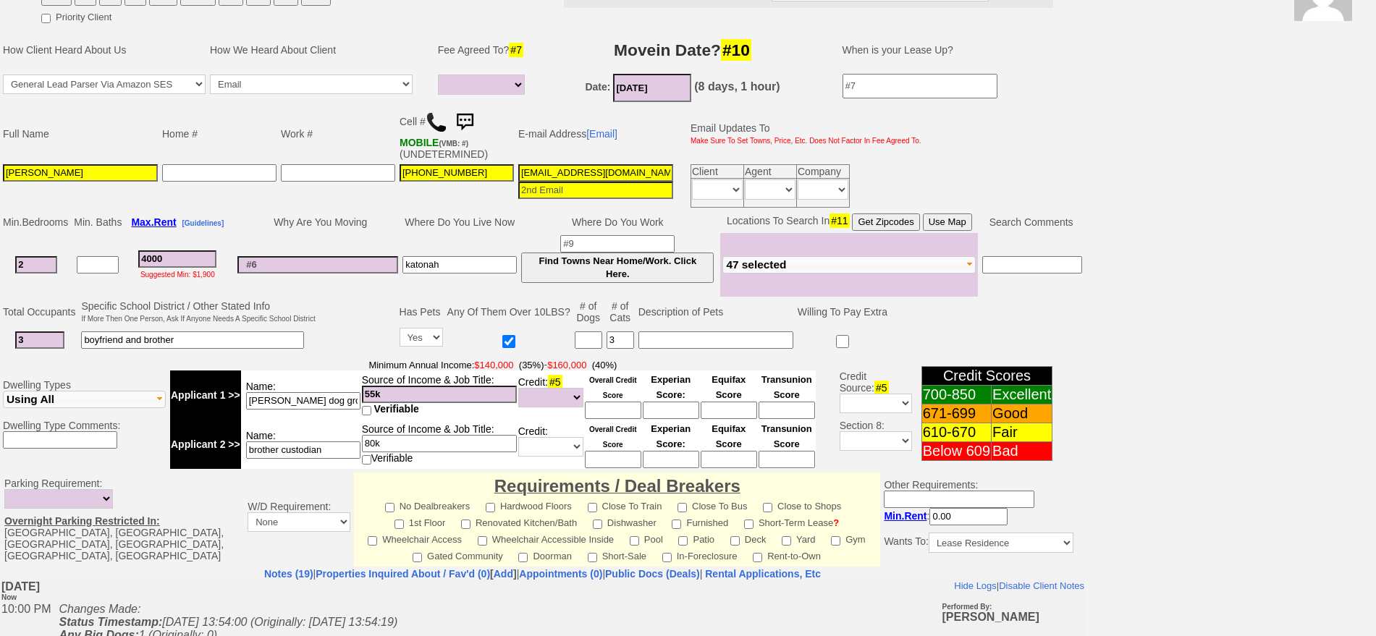
scroll to position [64, 0]
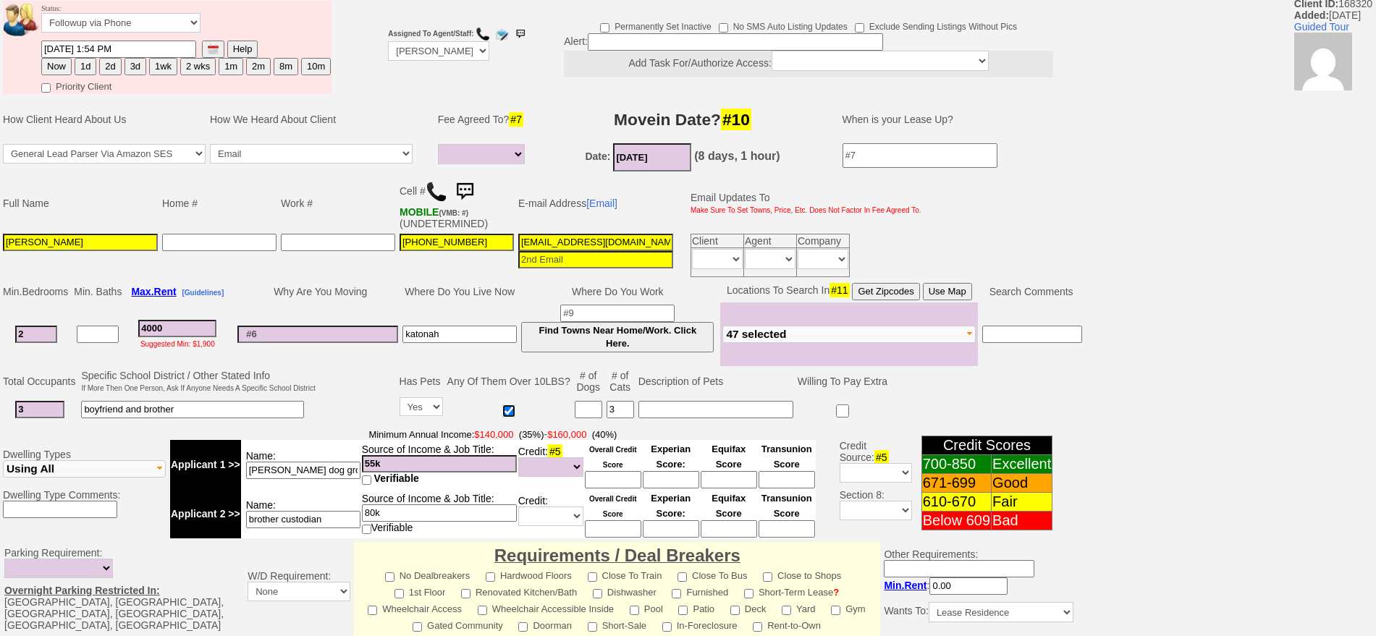
click at [511, 408] on input "checkbox" at bounding box center [508, 411] width 13 height 13
checkbox input "false"
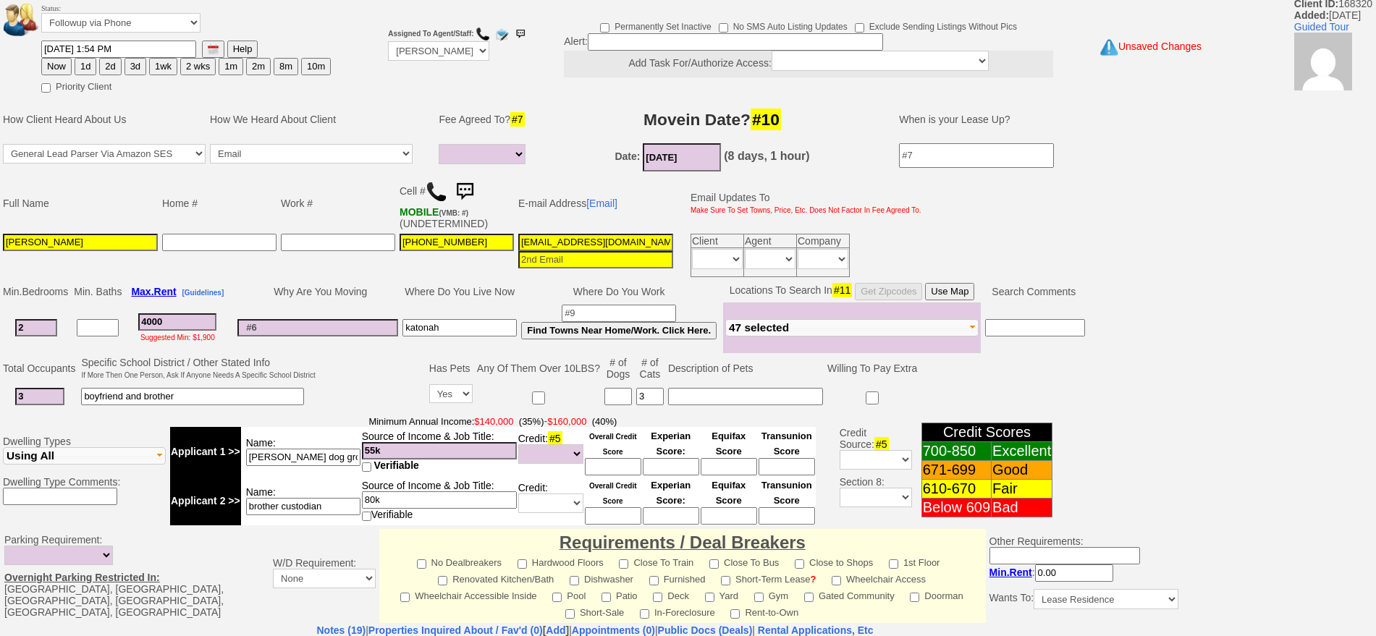
click at [209, 314] on input "4000" at bounding box center [177, 321] width 78 height 17
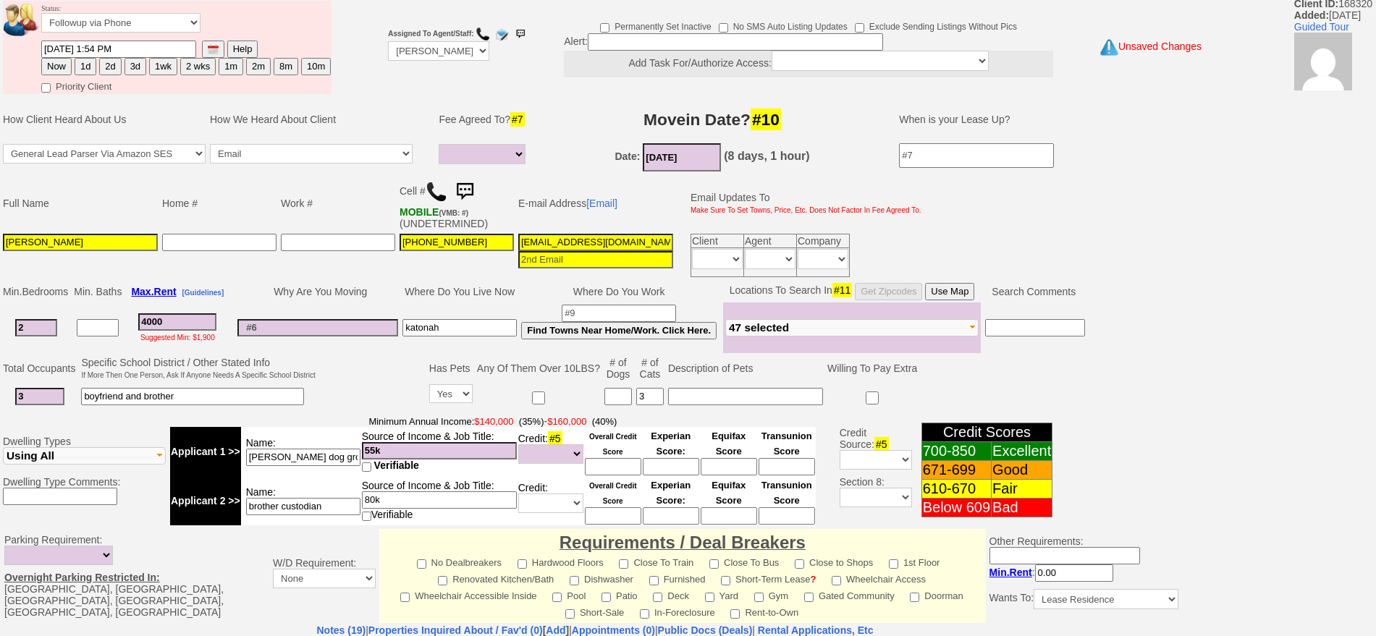
drag, startPoint x: 191, startPoint y: 323, endPoint x: 94, endPoint y: 323, distance: 97.0
click at [94, 323] on tr "2 4000 Suggested Min: $1,900 katonah Find Towns Near Home/Work. Click Here." at bounding box center [544, 328] width 1087 height 51
type input "38"
select select
type input "380"
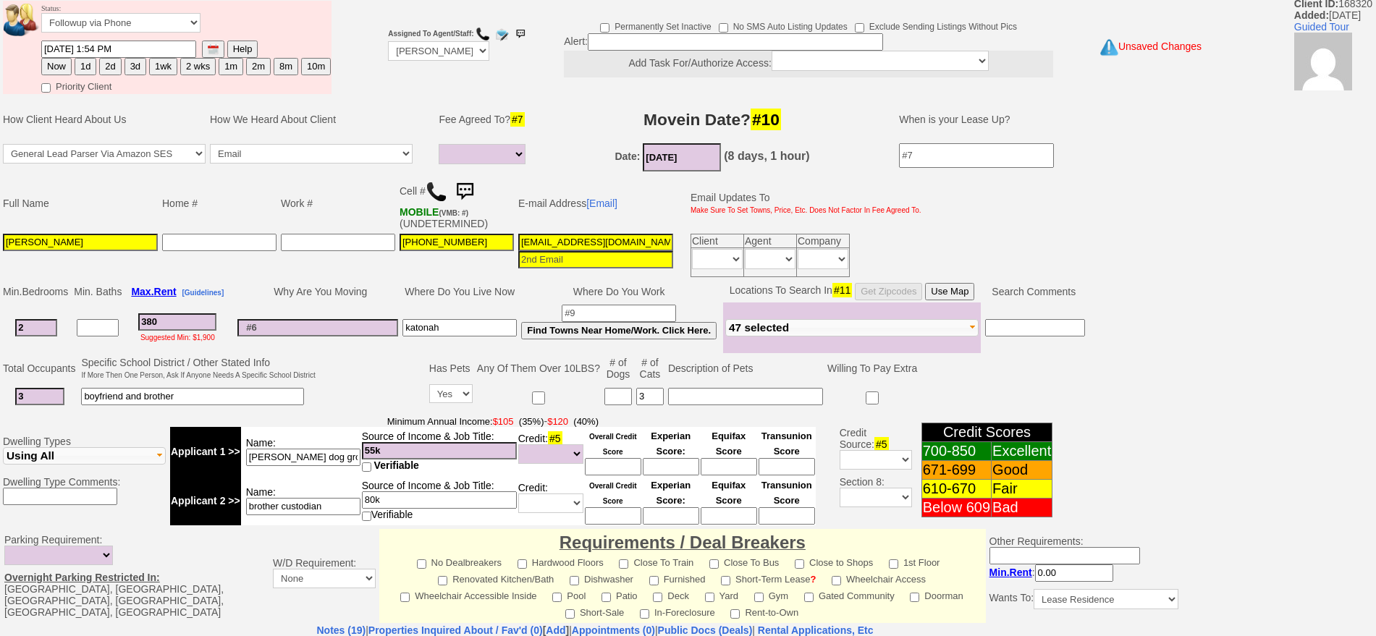
select select
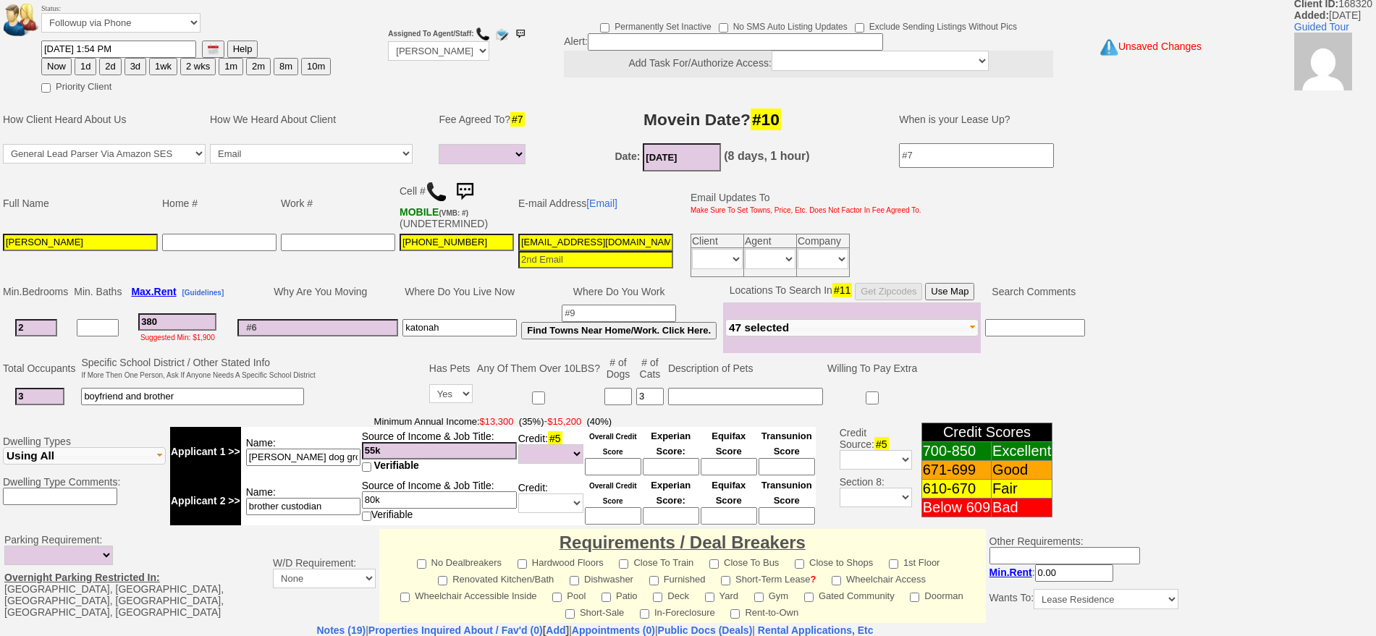
type input "3800"
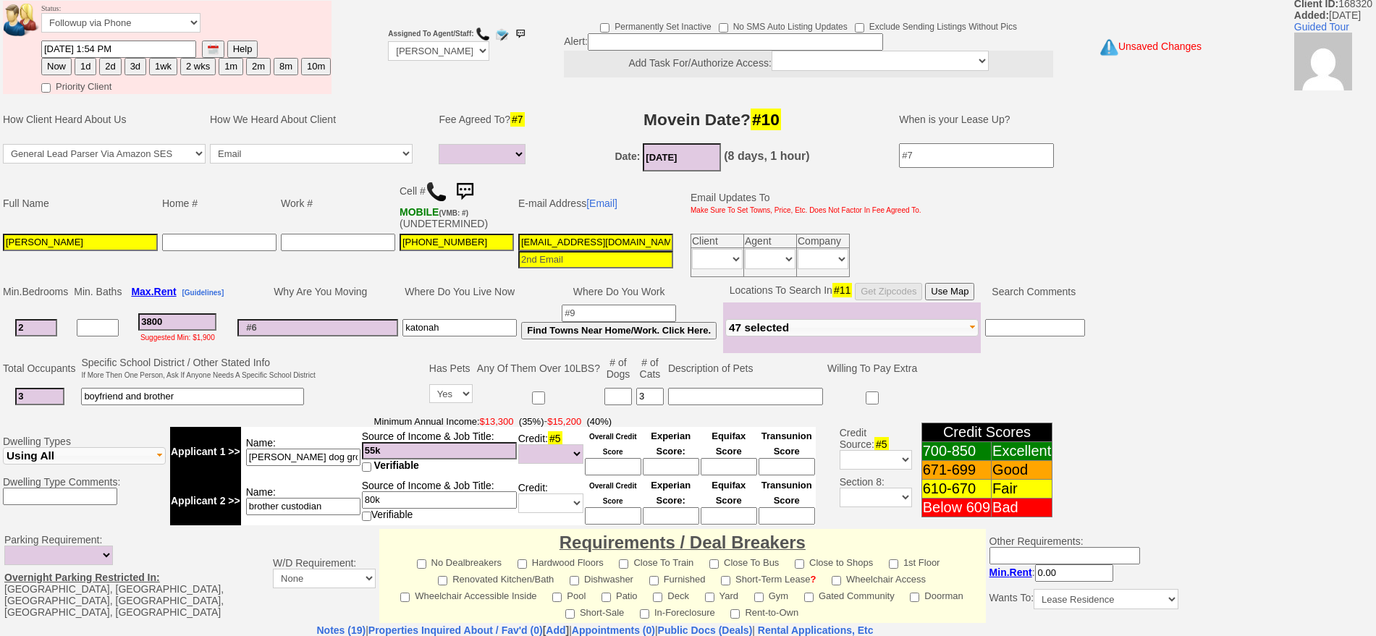
select select
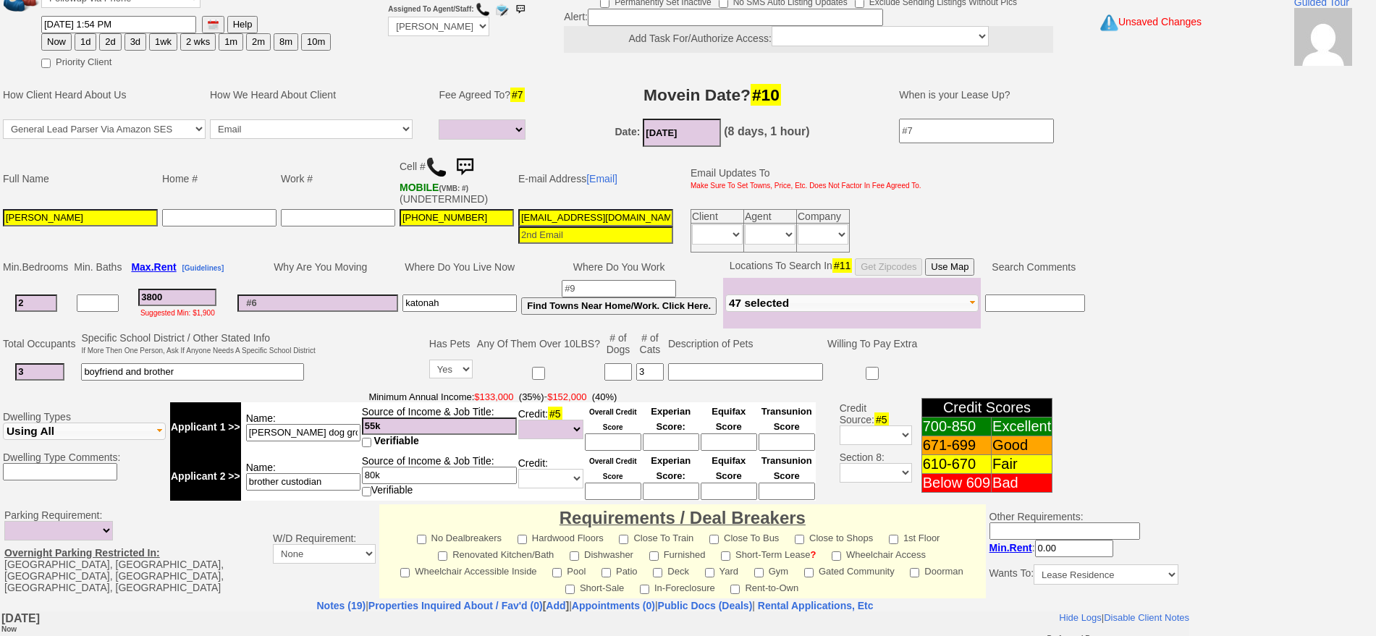
scroll to position [0, 0]
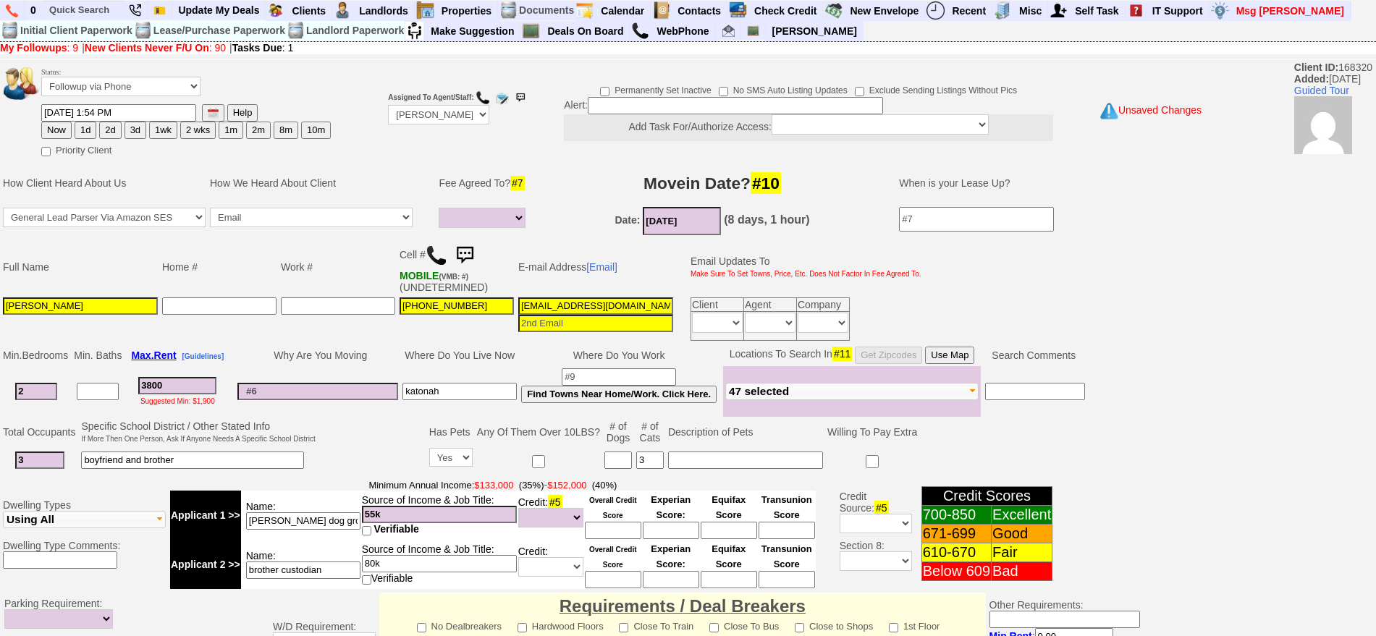
type input "3800"
click at [946, 358] on button "Use Map" at bounding box center [949, 355] width 49 height 17
select select
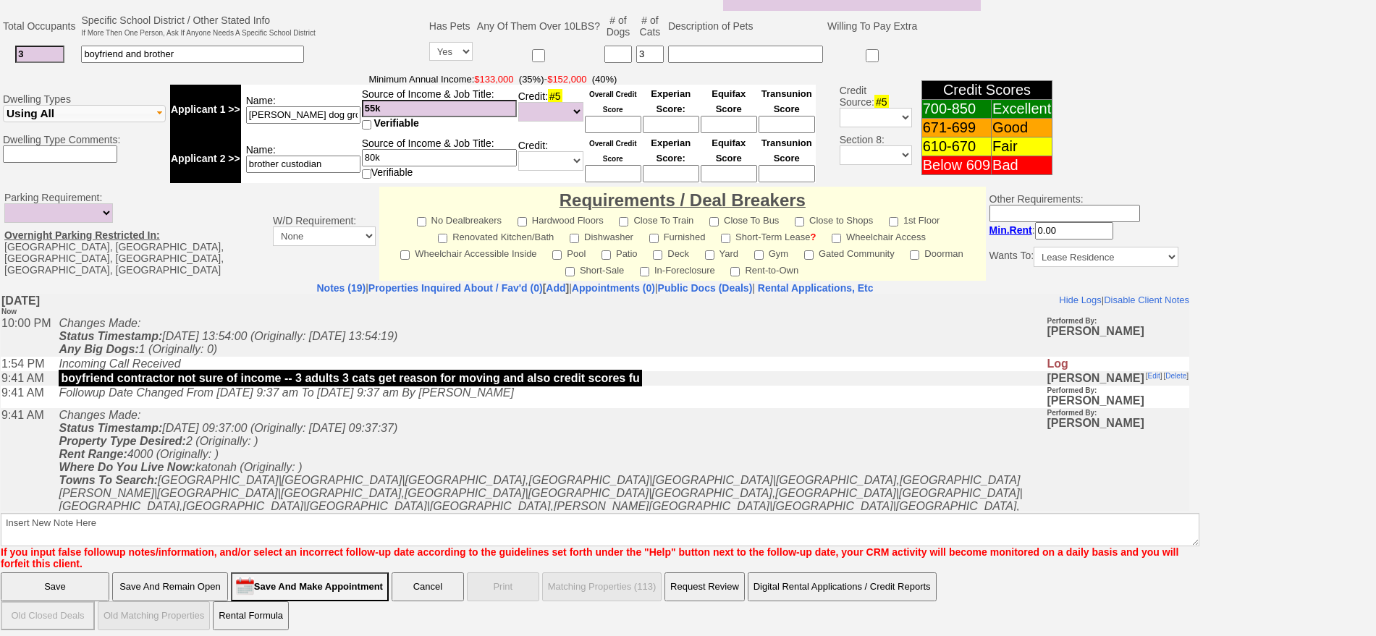
click at [183, 575] on input "Save And Remain Open" at bounding box center [170, 587] width 116 height 29
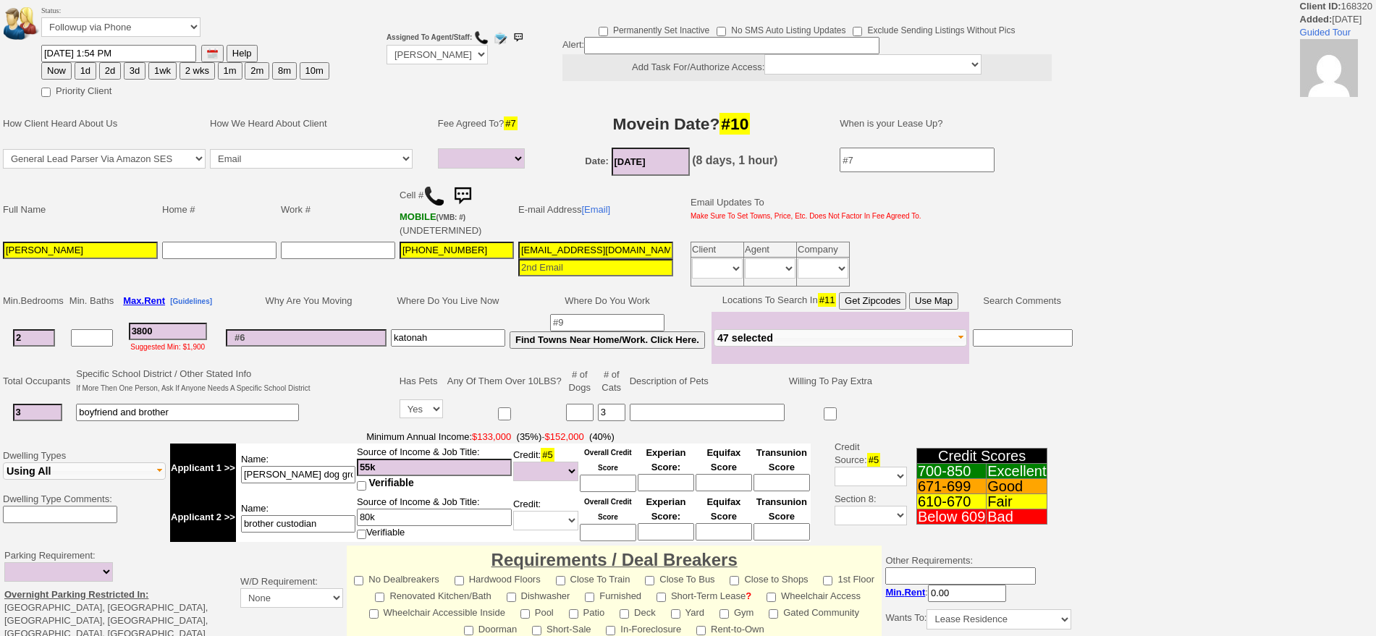
select select
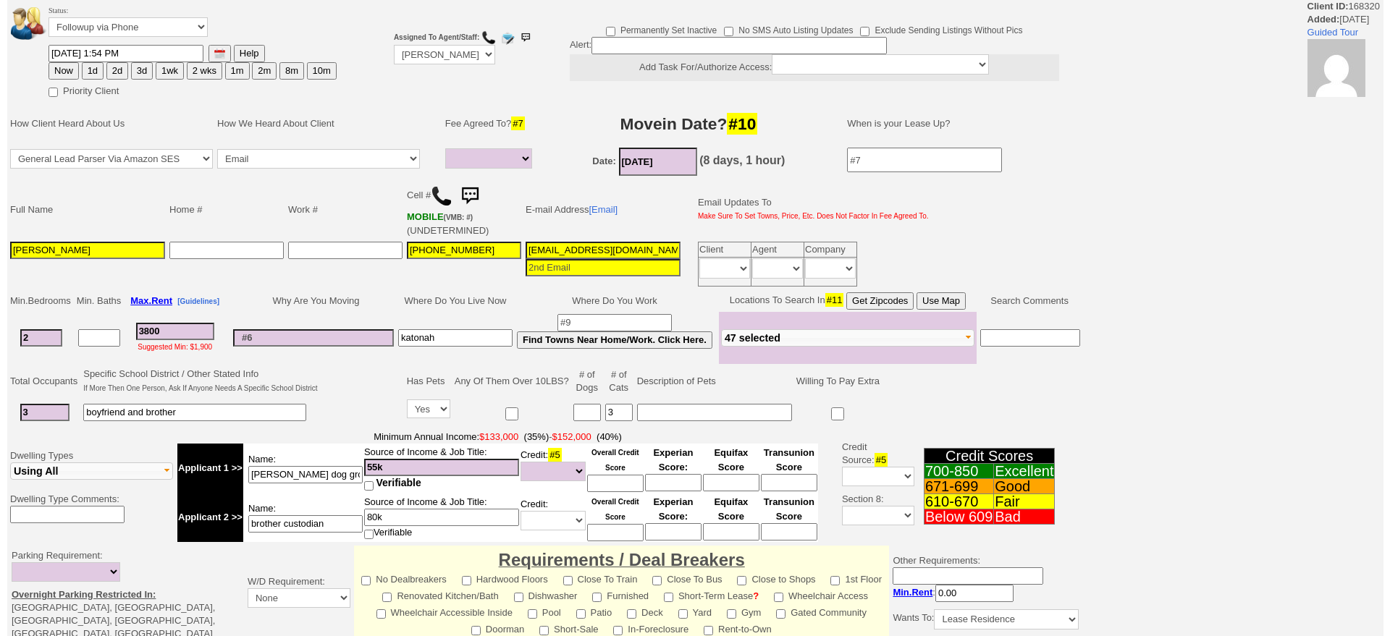
scroll to position [368, 0]
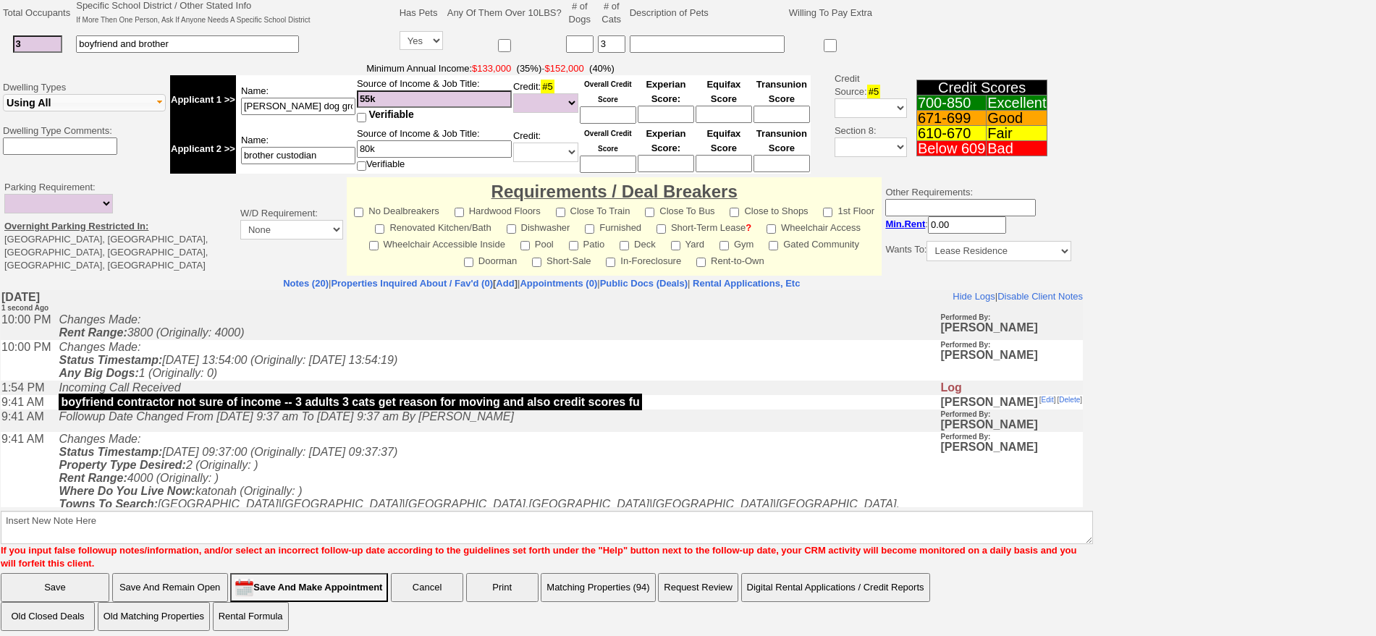
click at [639, 579] on button "Matching Properties (94)" at bounding box center [598, 587] width 114 height 29
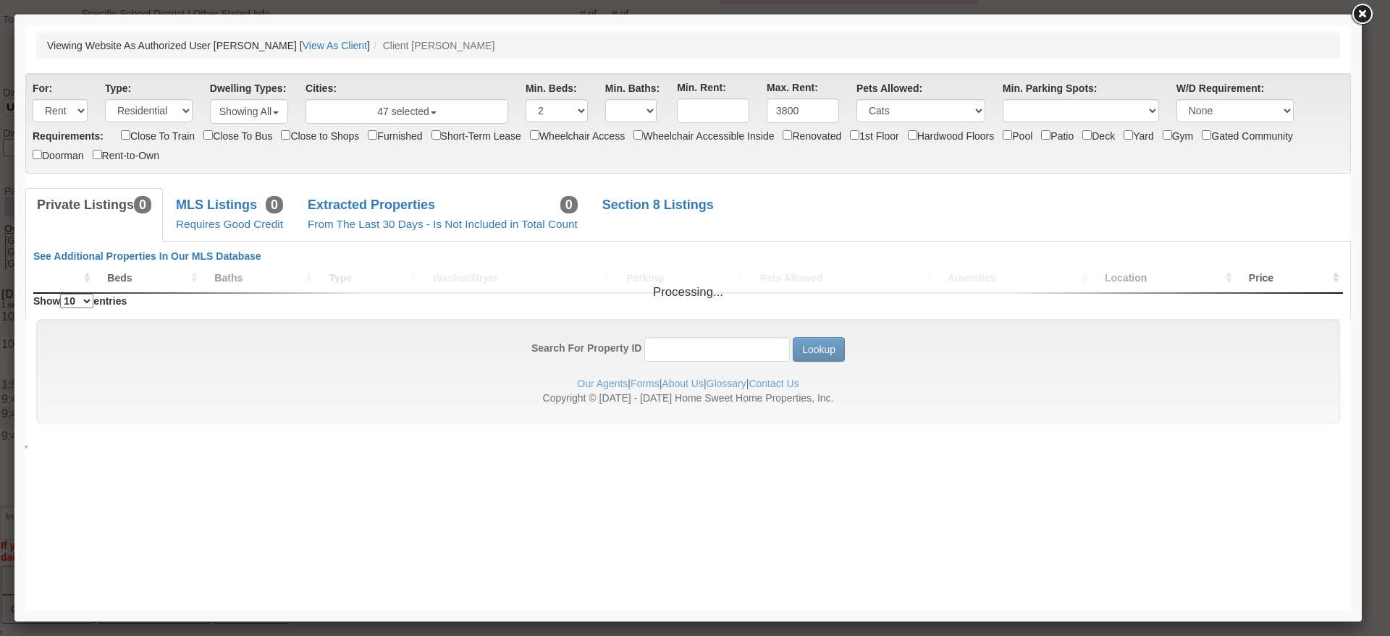
scroll to position [0, 0]
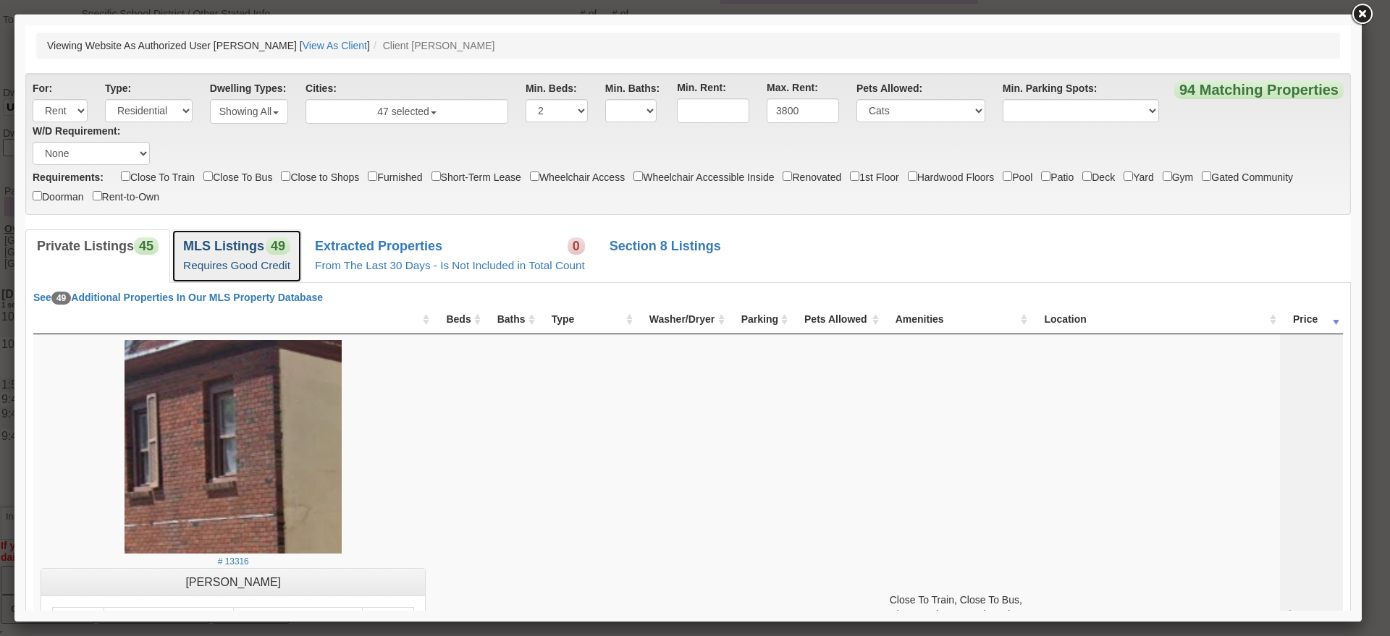
click at [245, 251] on b "MLS Listings" at bounding box center [223, 246] width 81 height 14
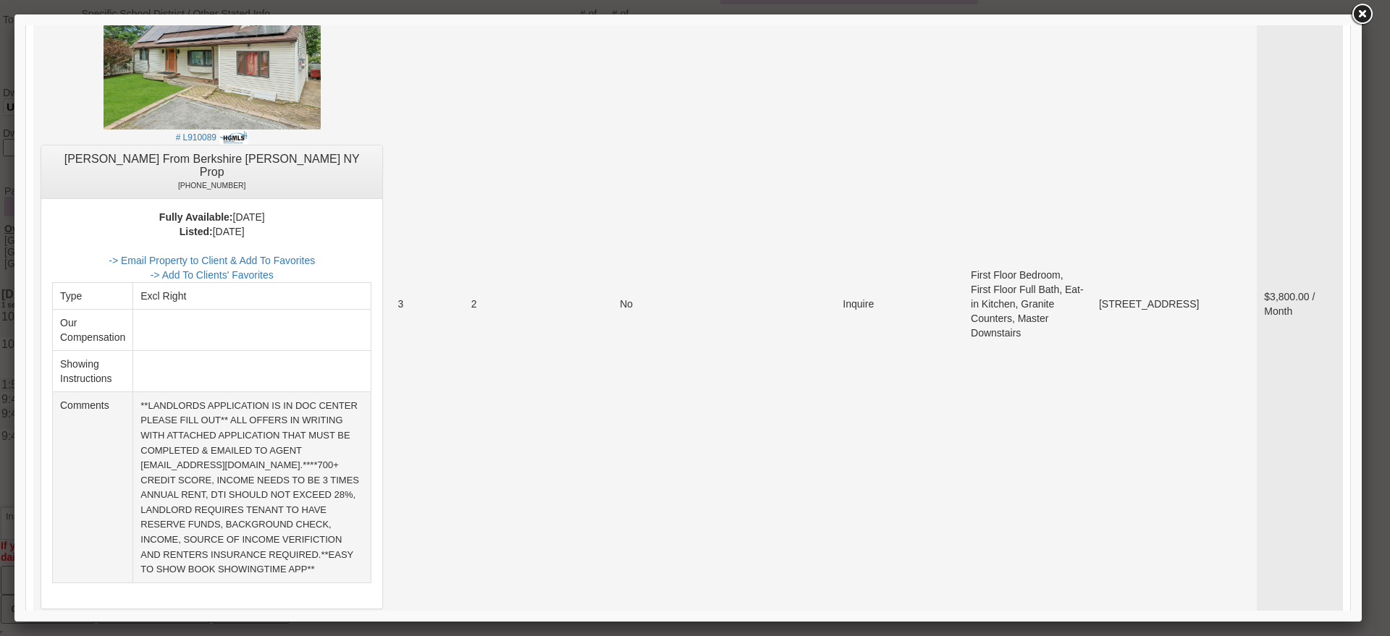
scroll to position [814, 0]
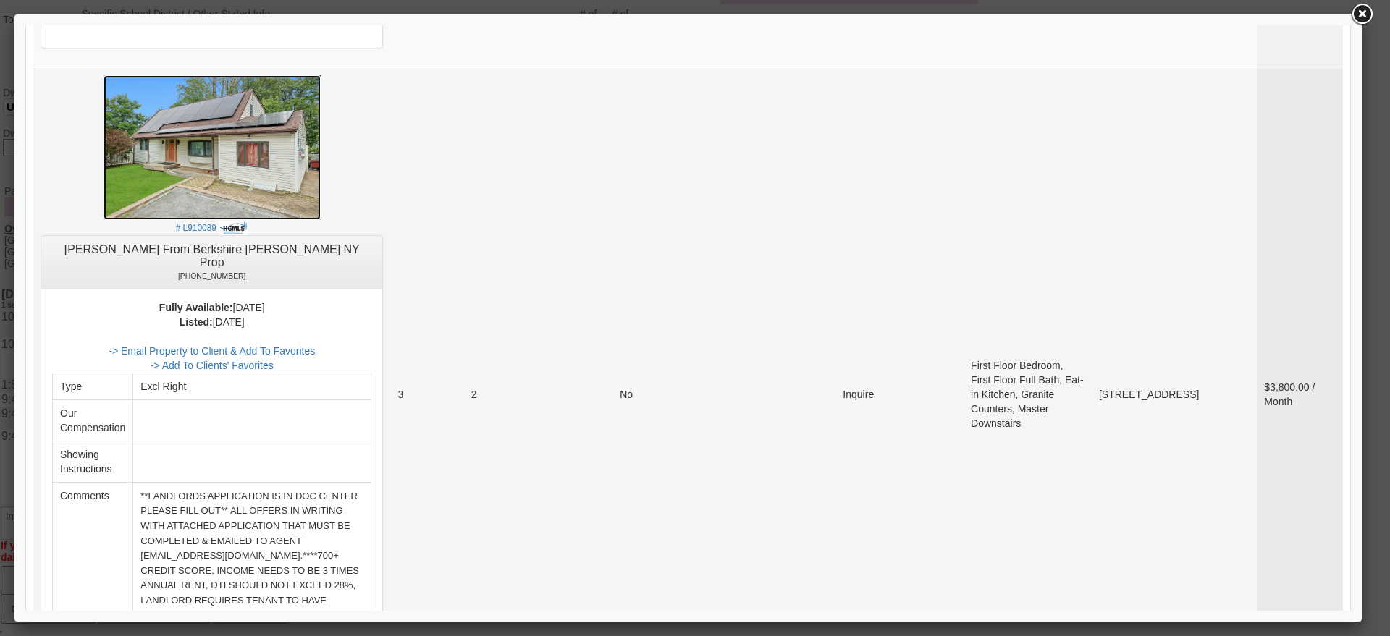
click at [285, 140] on img at bounding box center [212, 147] width 217 height 145
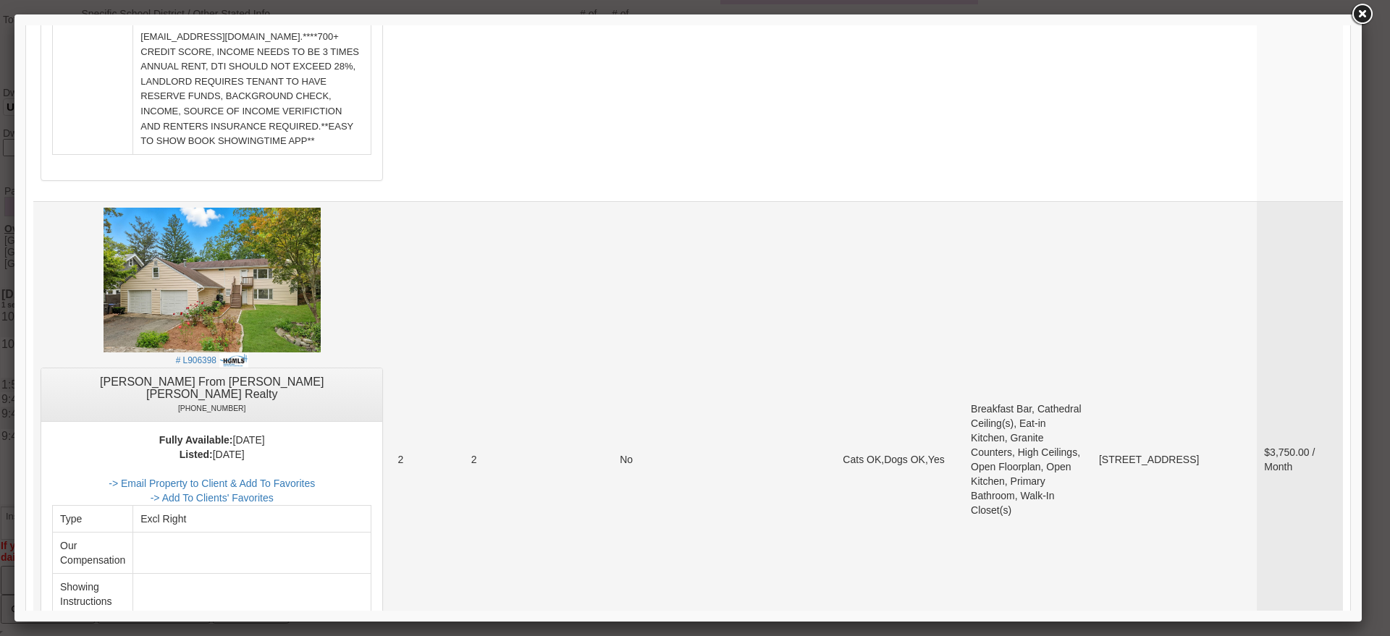
scroll to position [1357, 0]
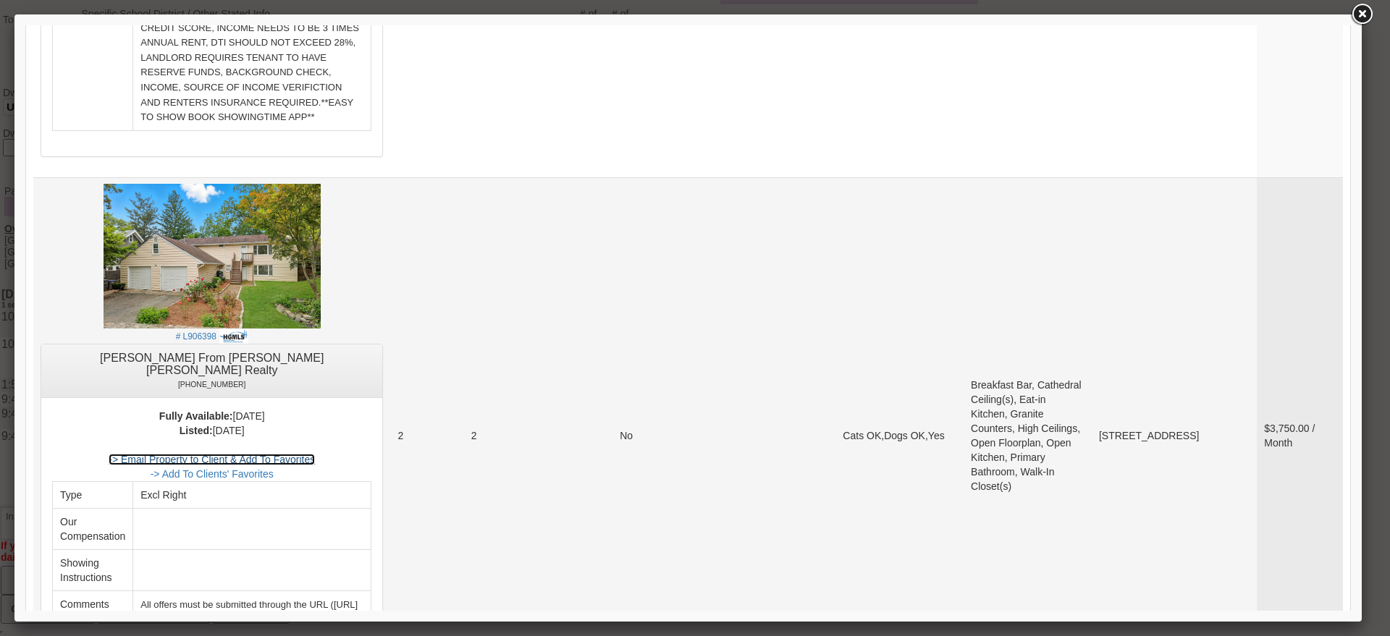
click at [278, 454] on link "-> Email Property to Client & Add To Favorites" at bounding box center [212, 460] width 206 height 12
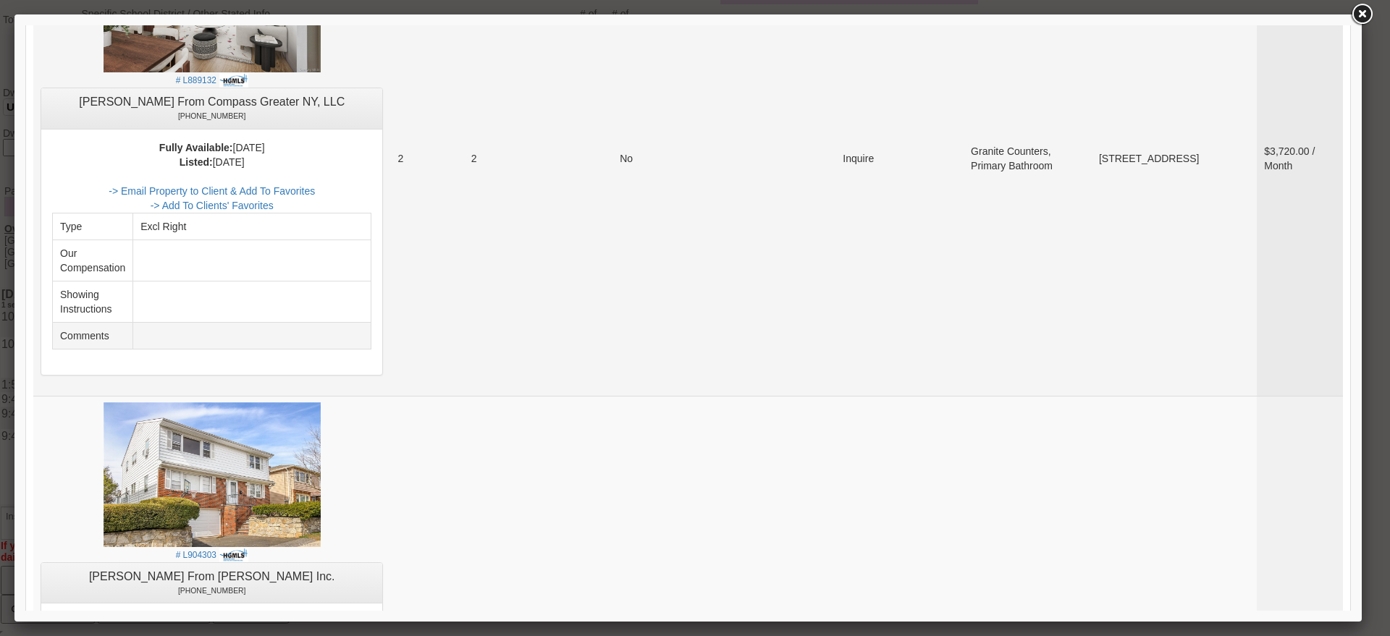
scroll to position [1991, 0]
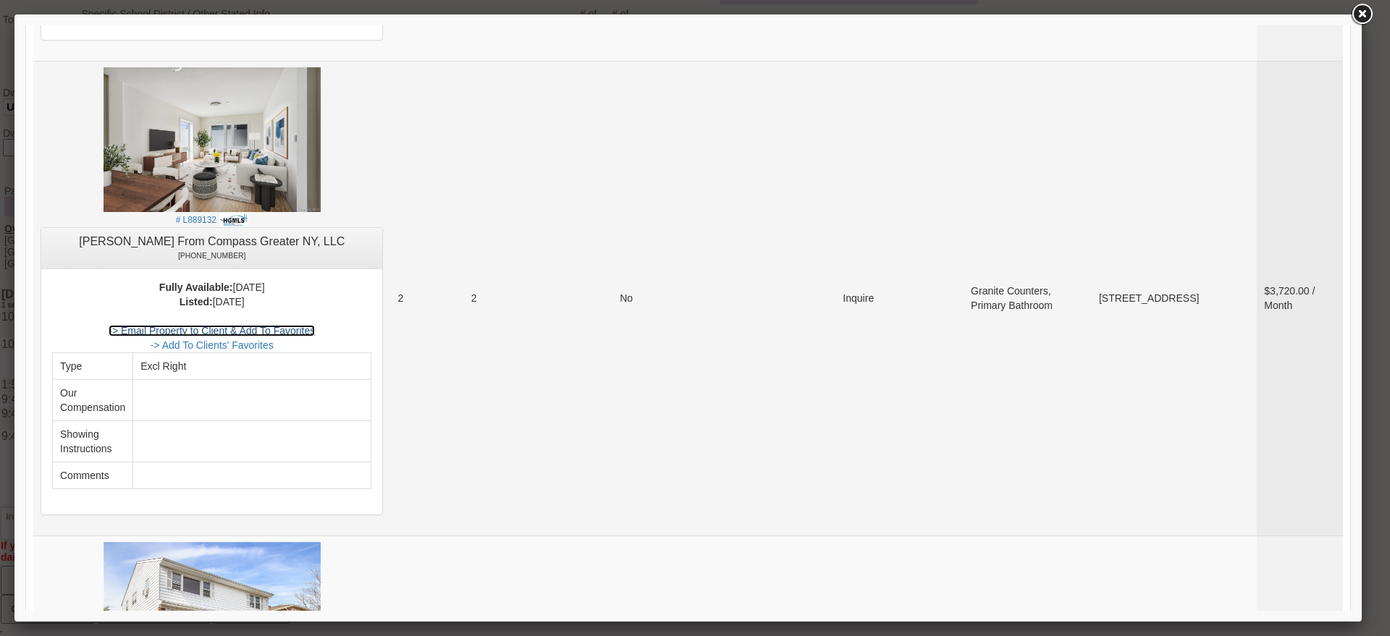
click at [315, 325] on link "-> Email Property to Client & Add To Favorites" at bounding box center [212, 331] width 206 height 12
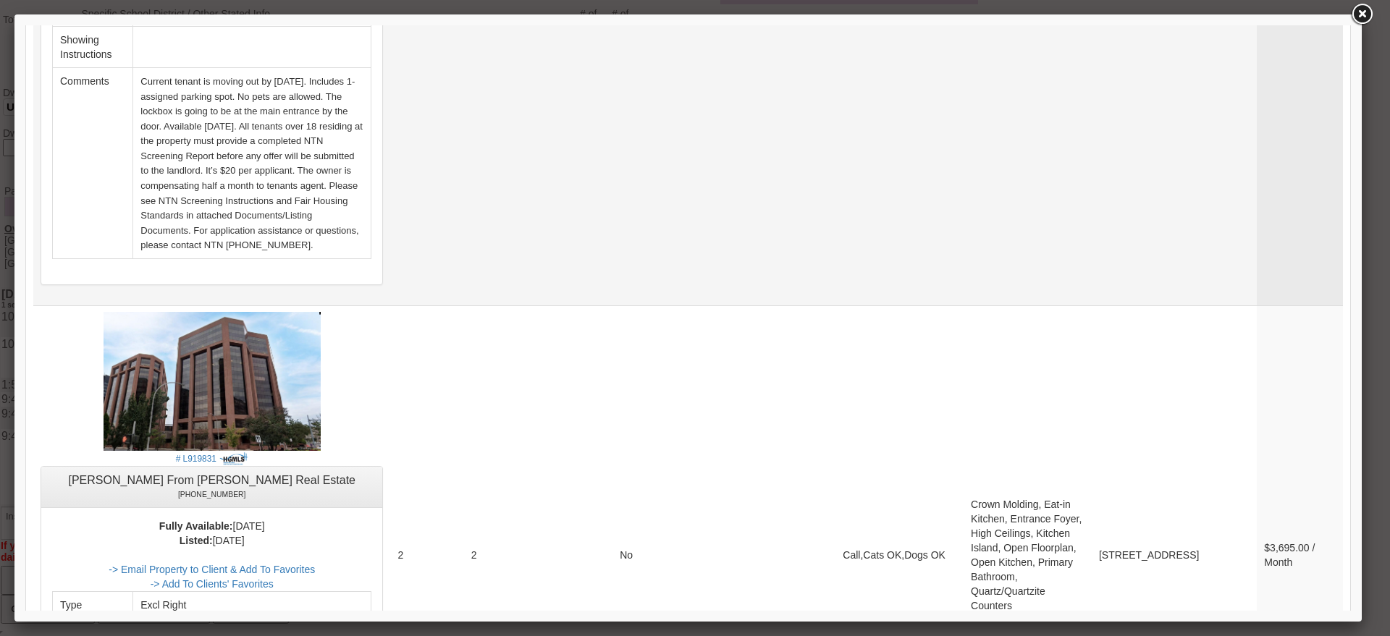
scroll to position [2896, 0]
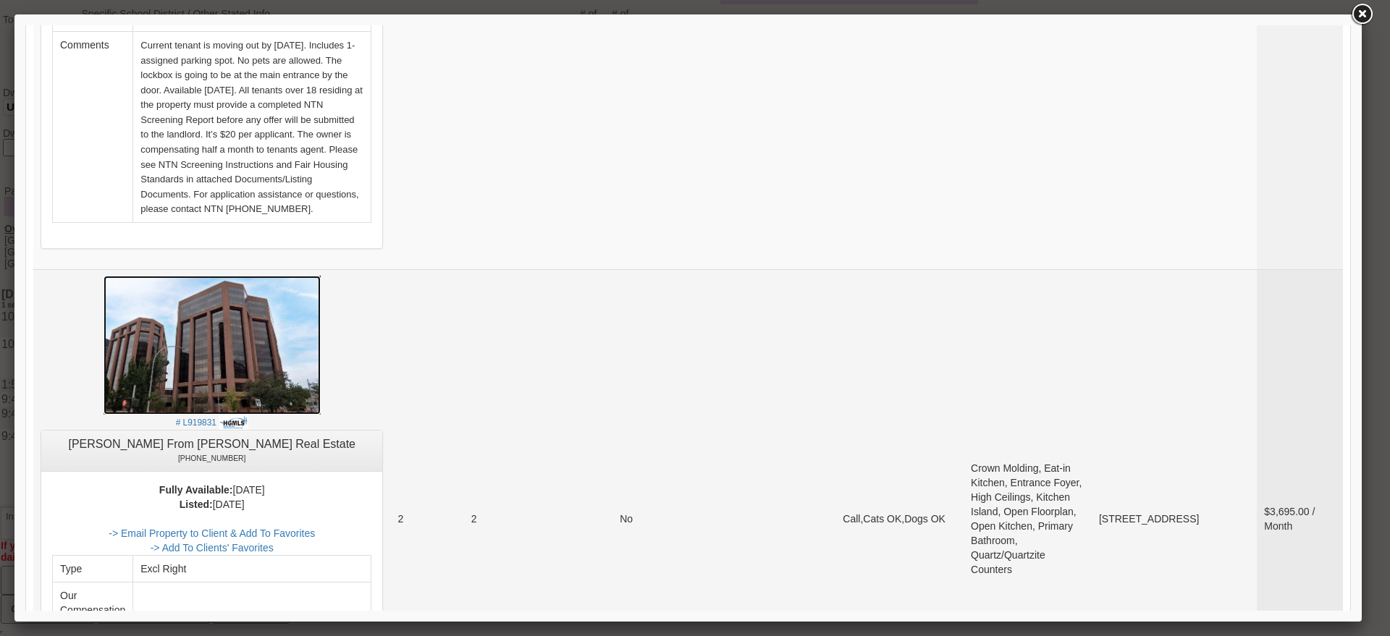
click at [321, 276] on img at bounding box center [212, 345] width 217 height 139
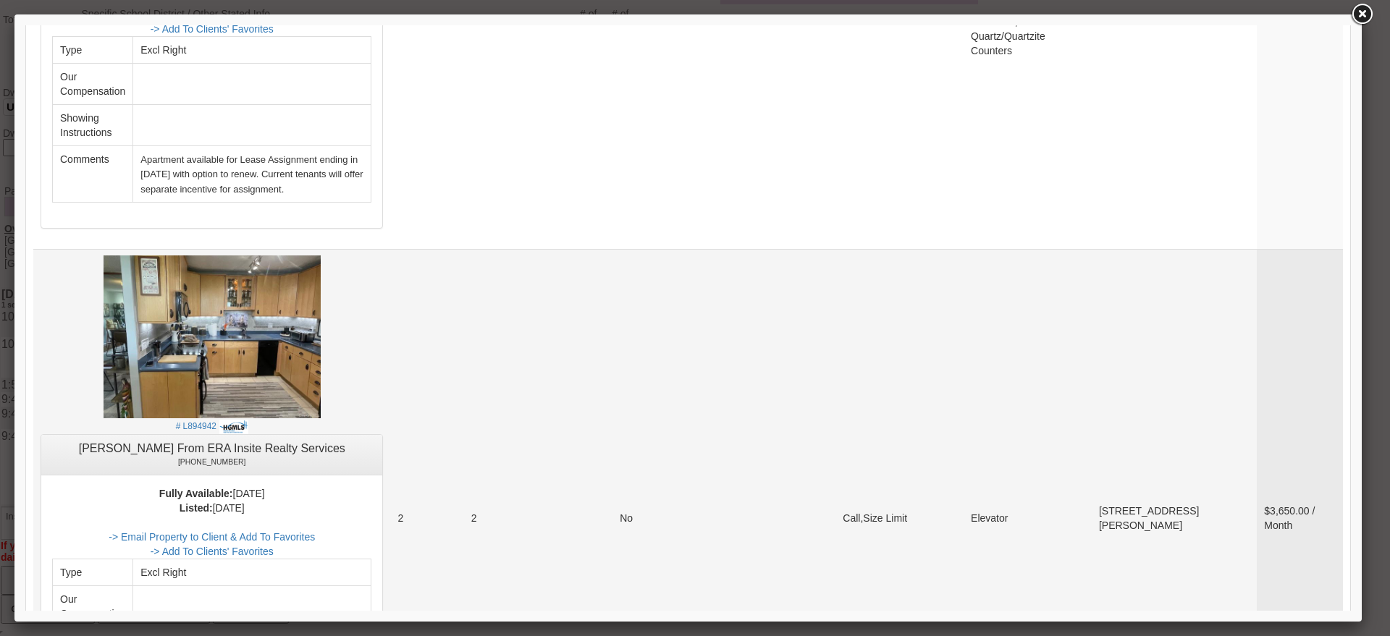
scroll to position [3439, 0]
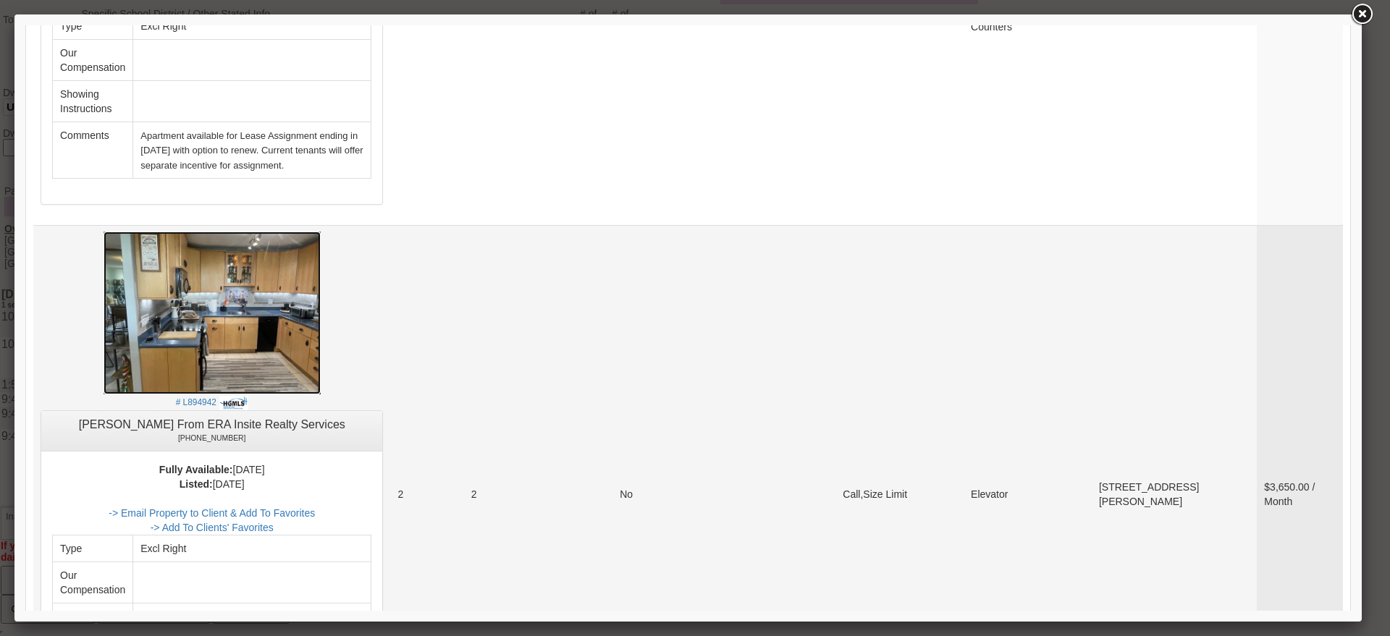
click at [264, 232] on img at bounding box center [212, 313] width 217 height 163
click at [315, 507] on link "-> Email Property to Client & Add To Favorites" at bounding box center [212, 513] width 206 height 12
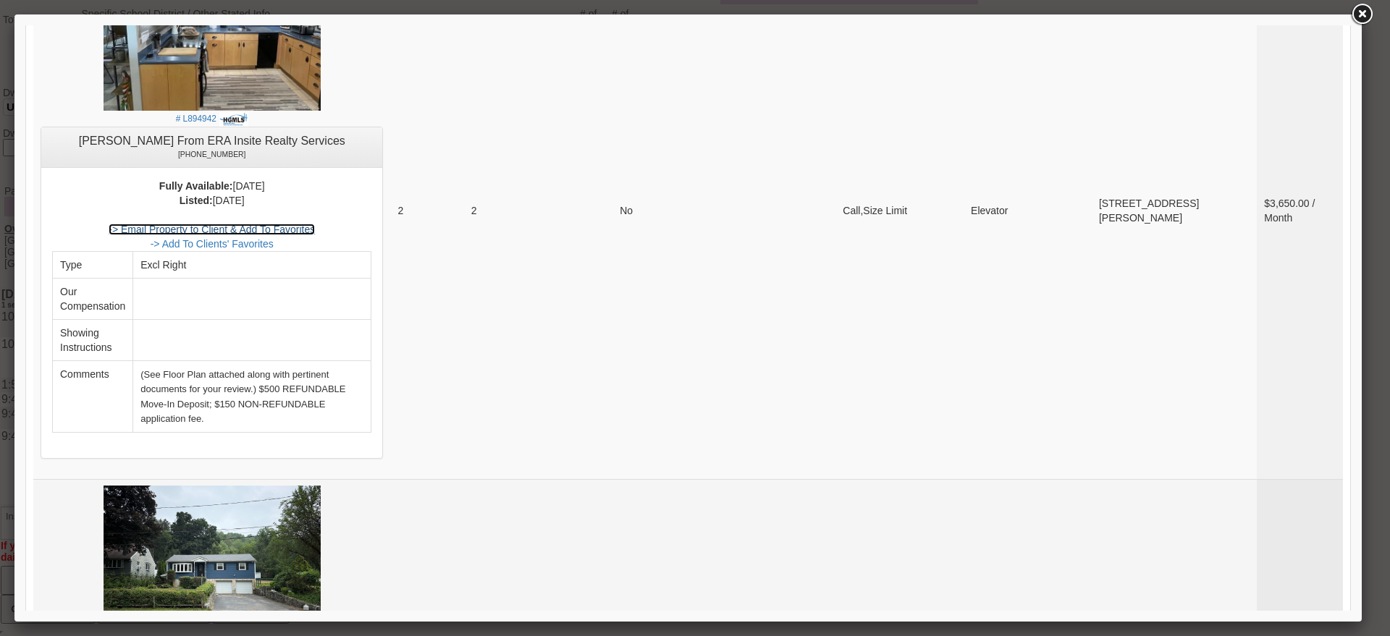
scroll to position [3982, 0]
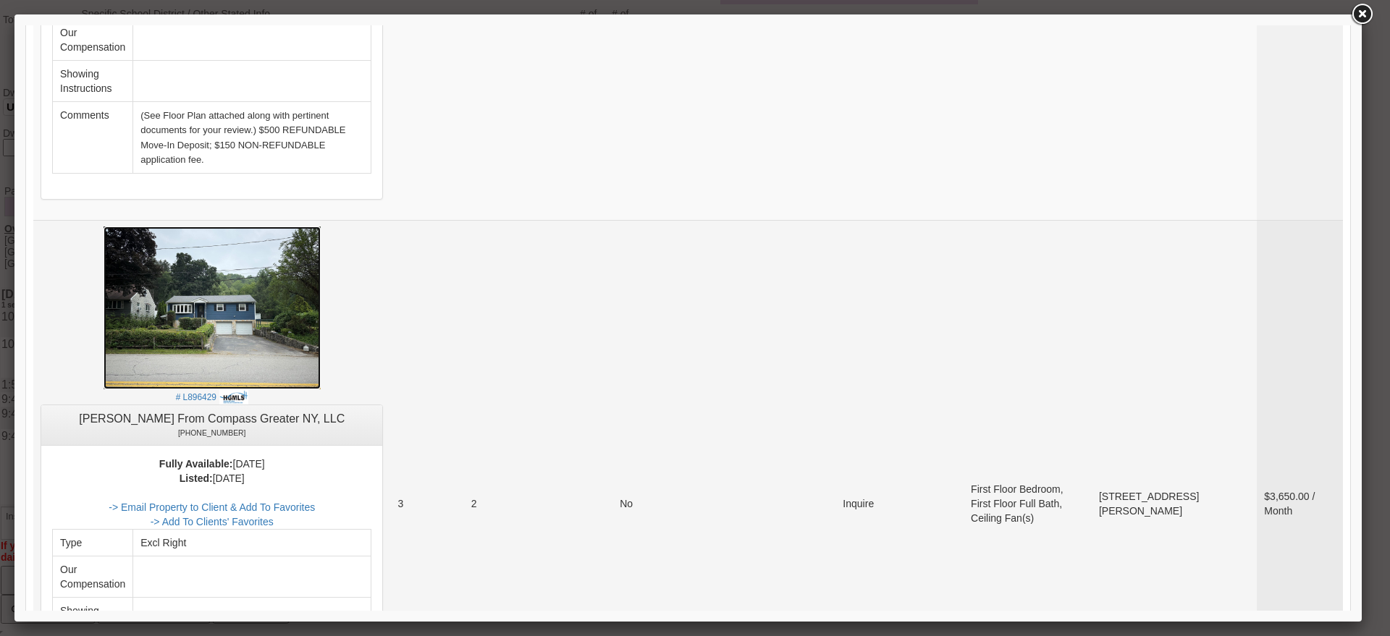
click at [235, 227] on img at bounding box center [212, 308] width 217 height 163
click at [322, 471] on center "Listed: 2025 years, 10 months Ago -> Email Property to Client & Add To Favorite…" at bounding box center [211, 605] width 319 height 269
click at [315, 502] on link "-> Email Property to Client & Add To Favorites" at bounding box center [212, 508] width 206 height 12
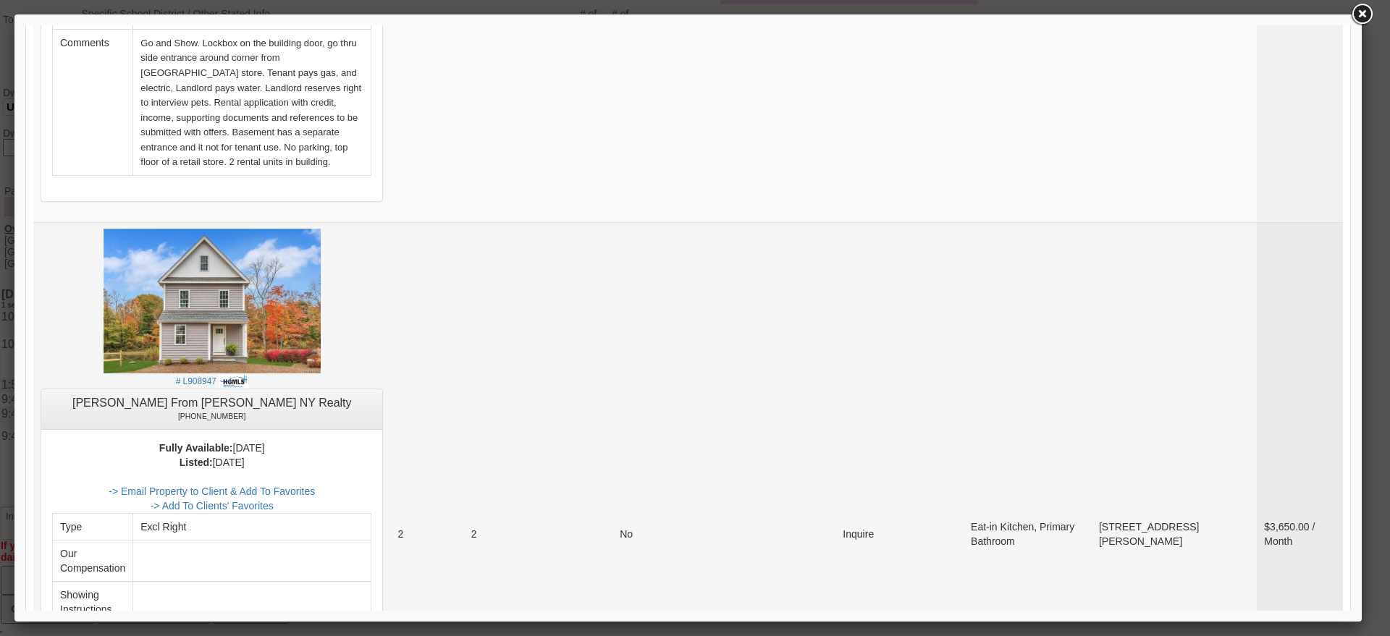
scroll to position [5158, 0]
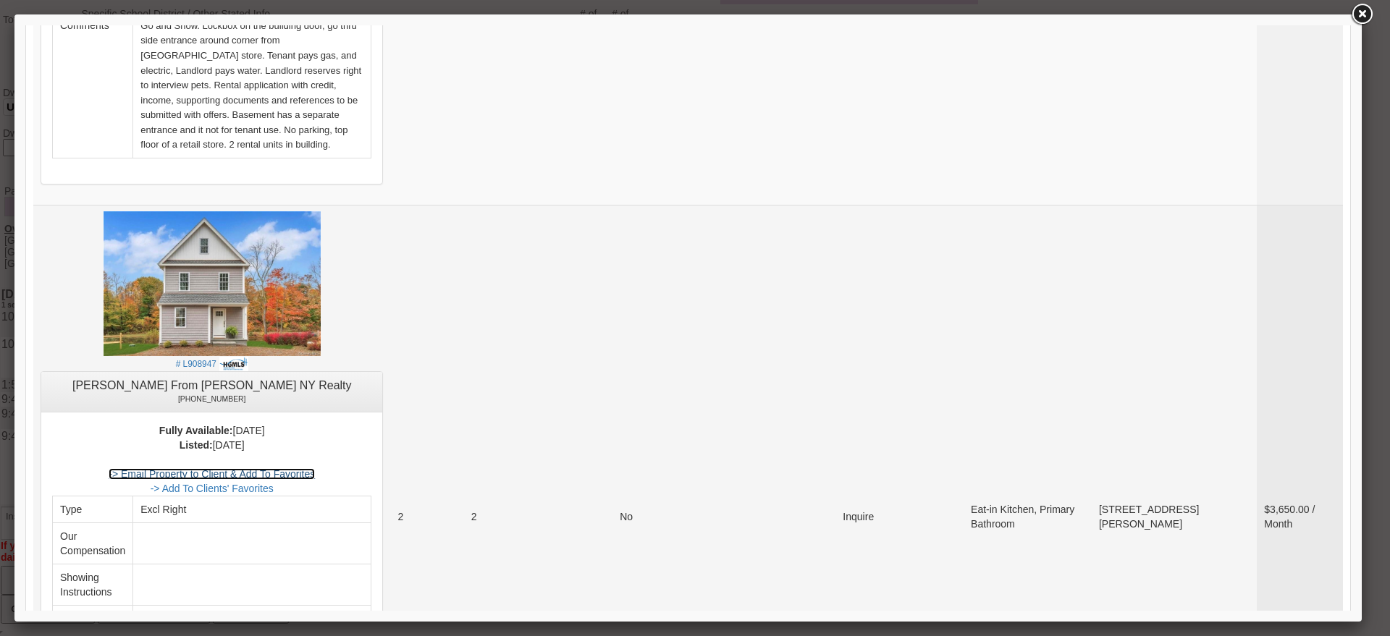
click at [315, 468] on link "-> Email Property to Client & Add To Favorites" at bounding box center [212, 474] width 206 height 12
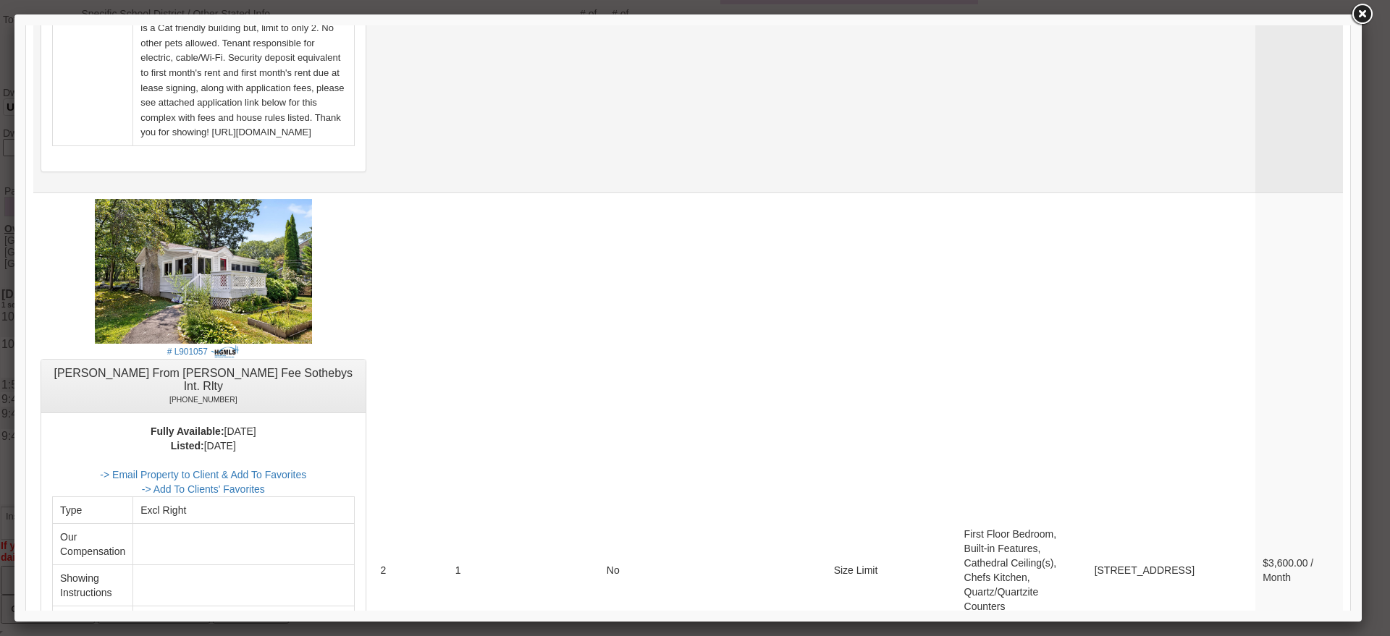
scroll to position [915, 0]
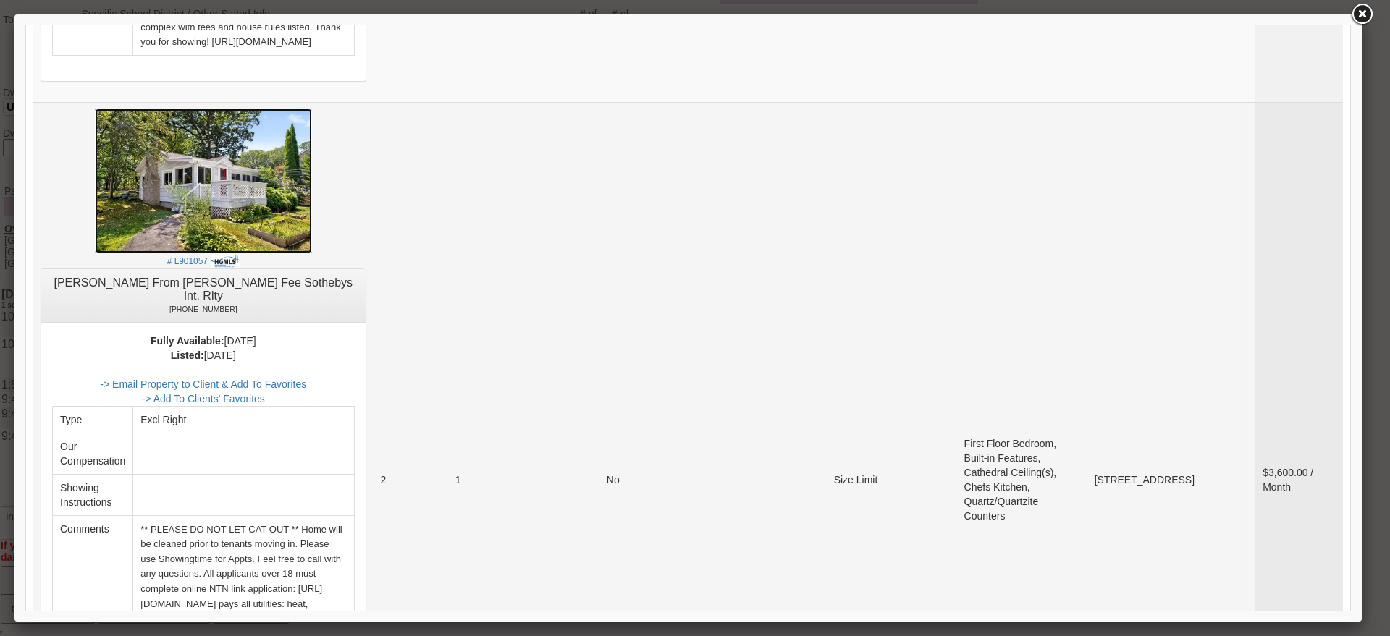
click at [309, 147] on img at bounding box center [203, 181] width 217 height 145
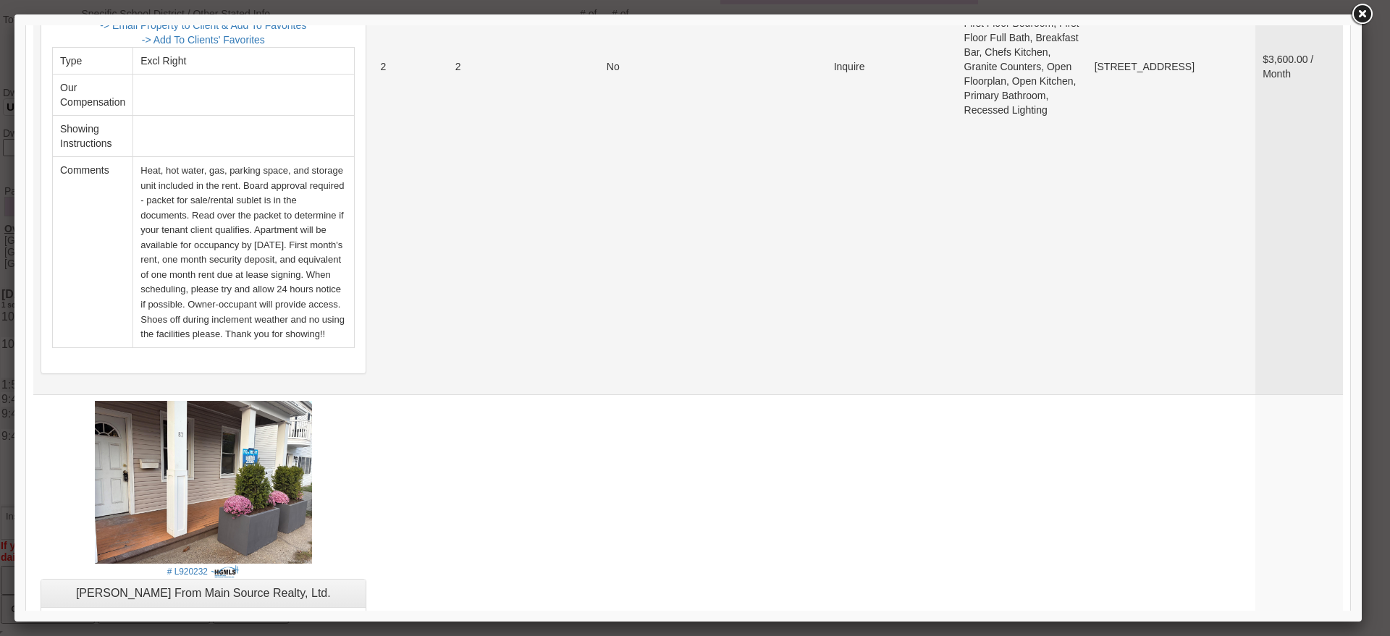
scroll to position [3268, 0]
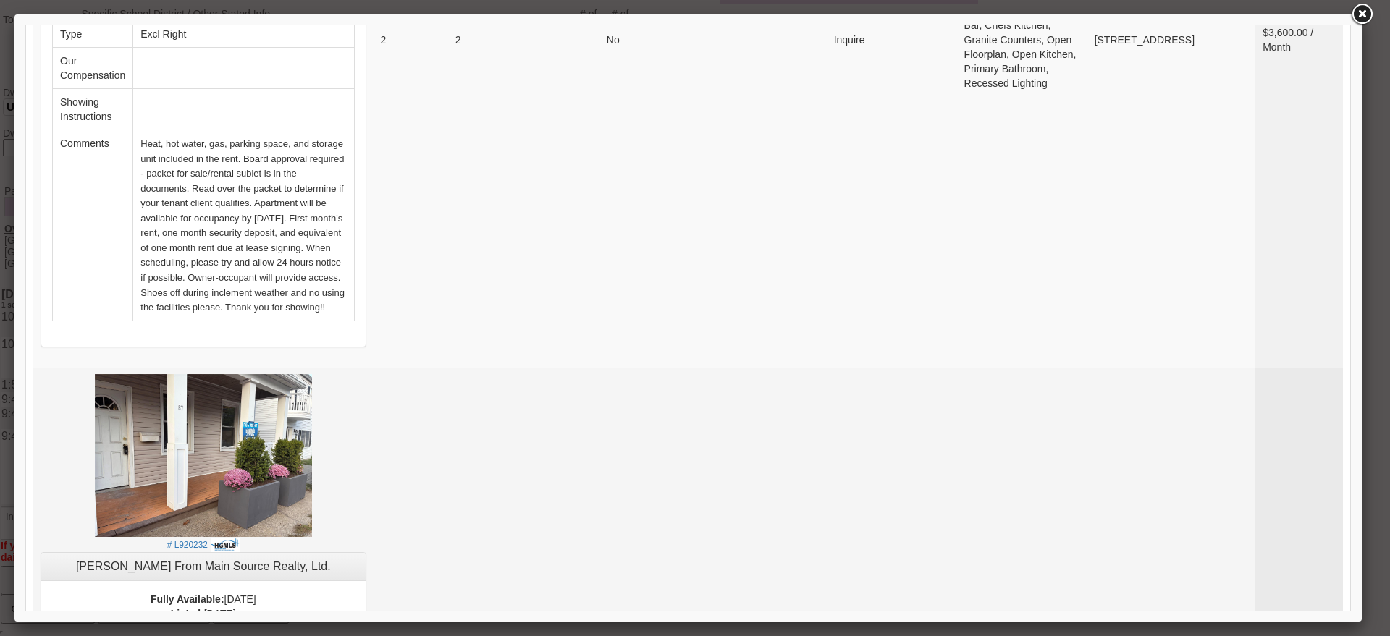
click at [306, 636] on link "-> Email Property to Client & Add To Favorites" at bounding box center [203, 643] width 206 height 12
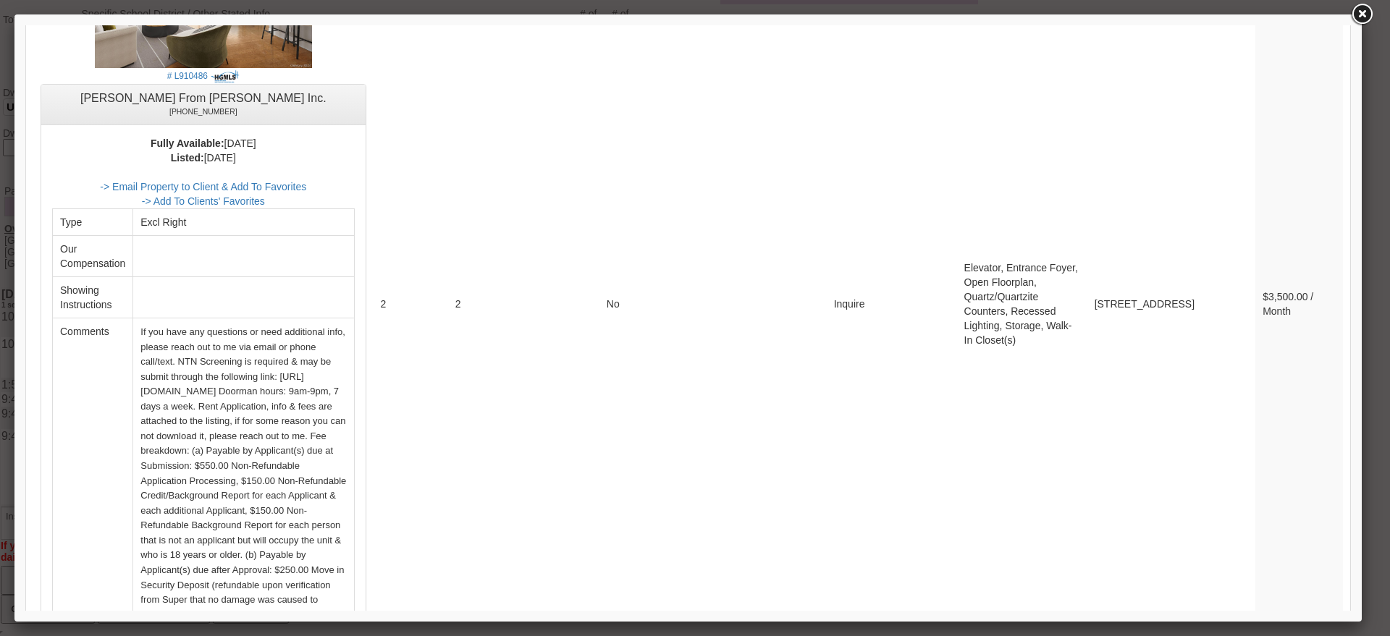
scroll to position [4897, 0]
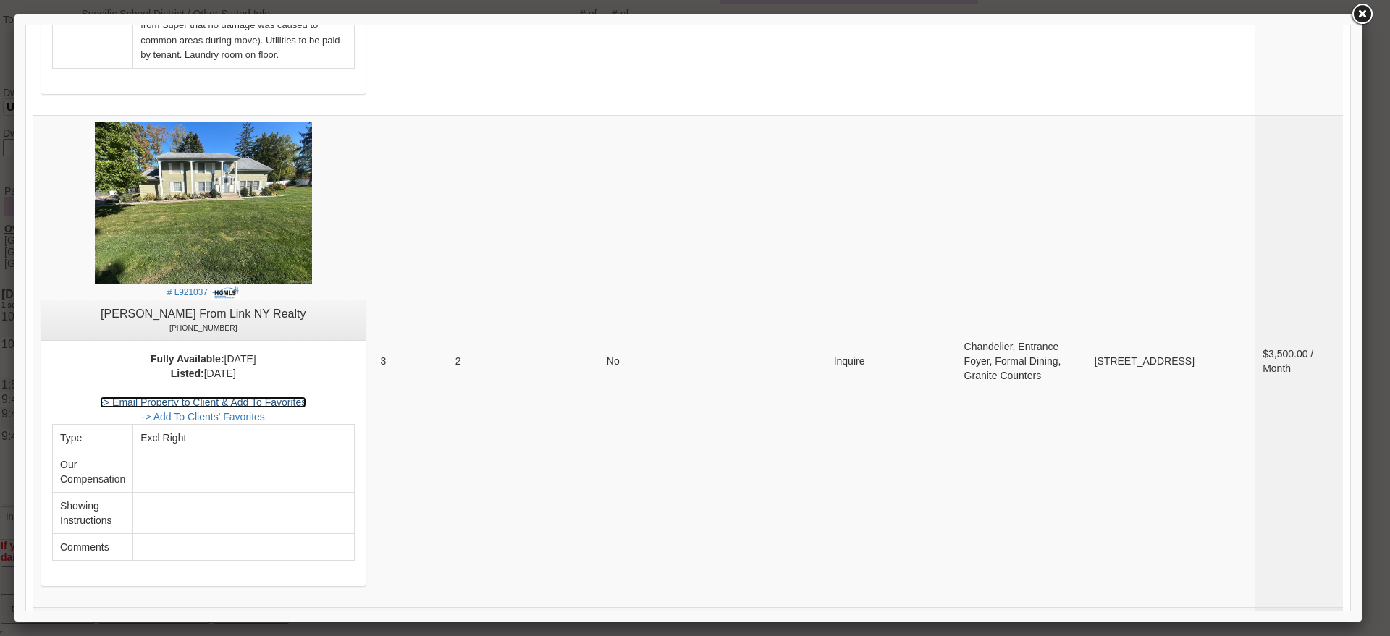
scroll to position [5349, 0]
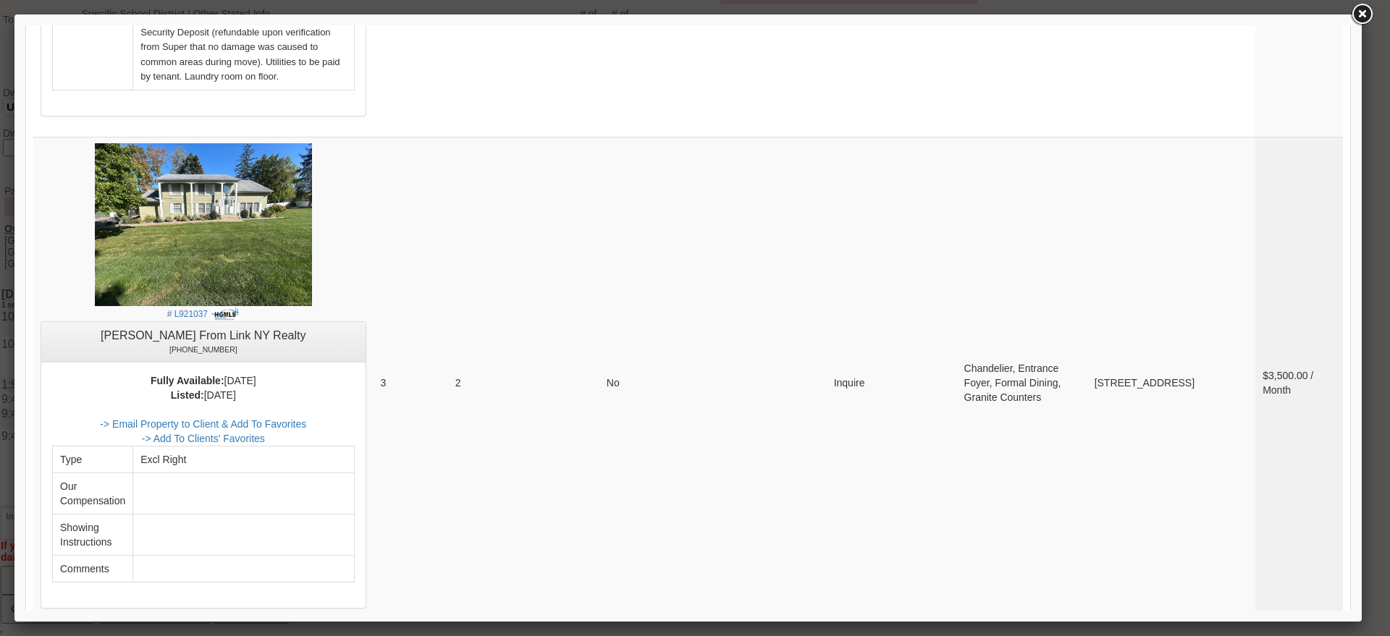
scroll to position [5464, 0]
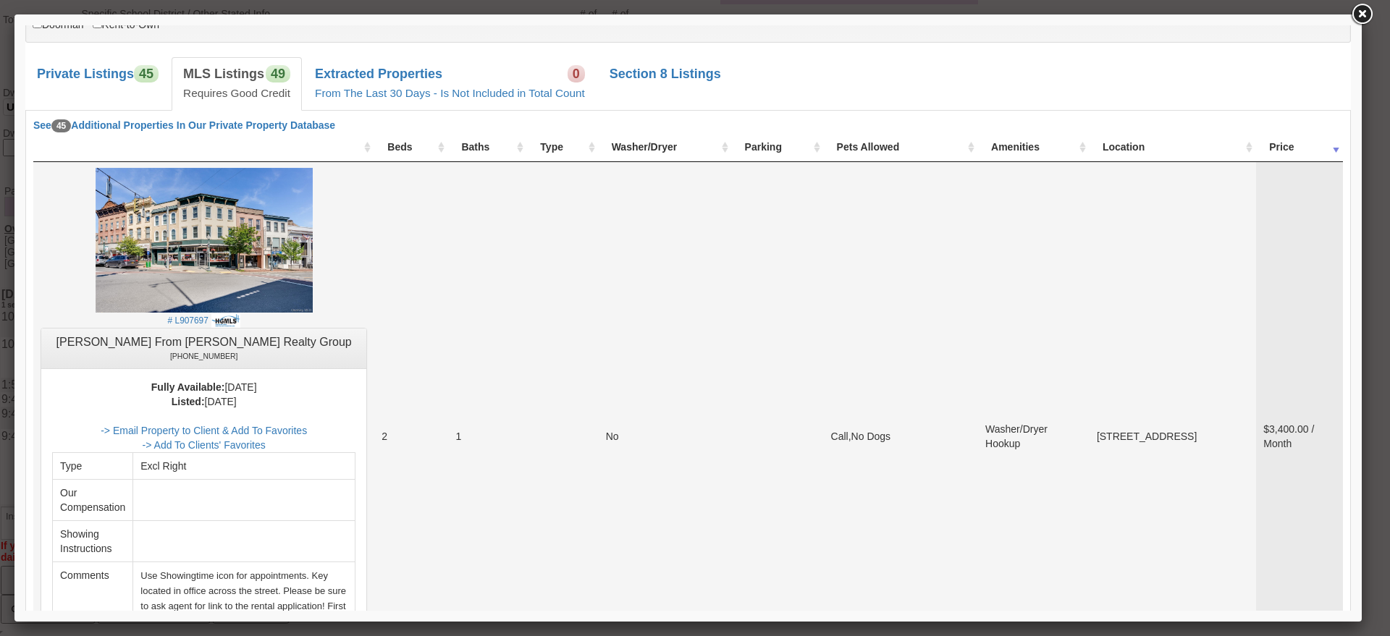
scroll to position [195, 0]
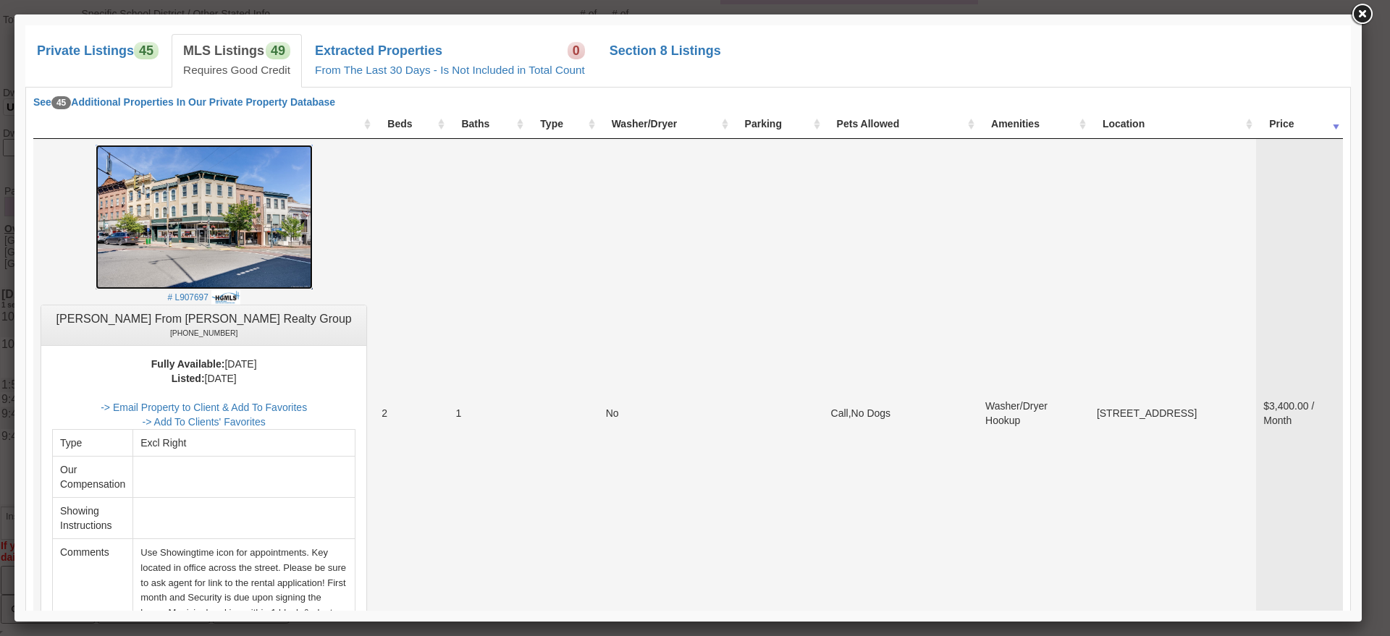
click at [285, 255] on img at bounding box center [204, 217] width 217 height 145
click at [304, 407] on link "-> Email Property to Client & Add To Favorites" at bounding box center [204, 408] width 206 height 12
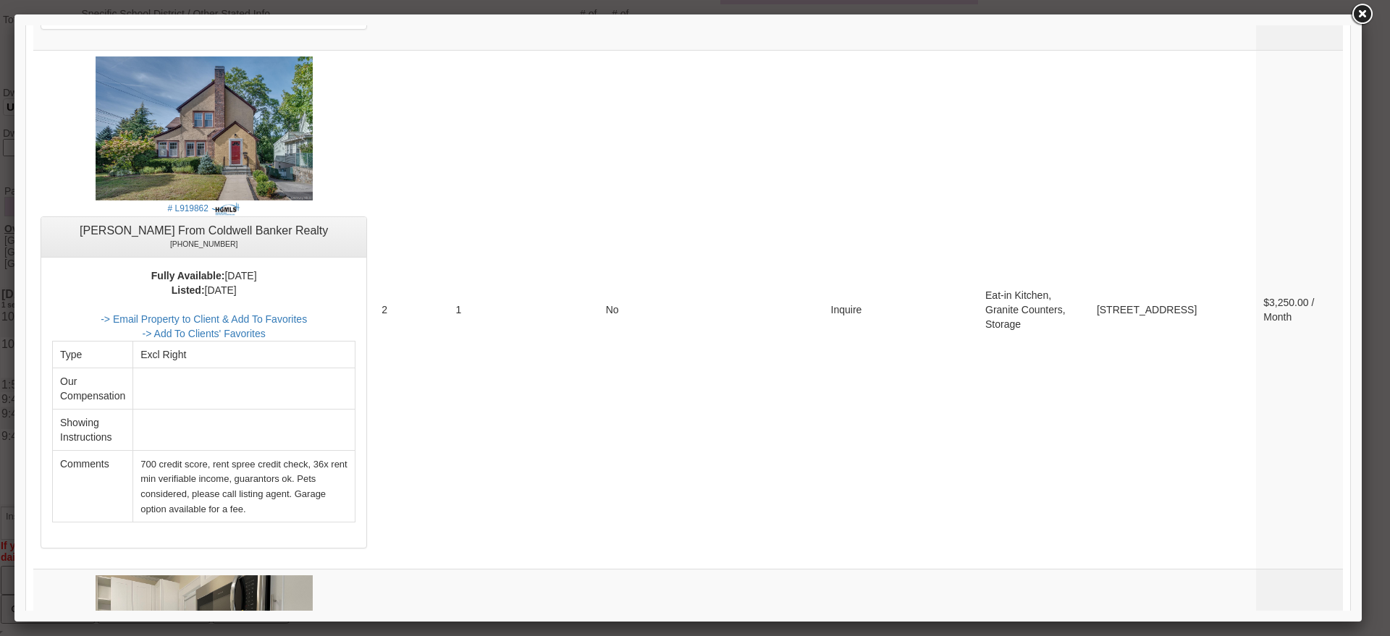
scroll to position [3655, 0]
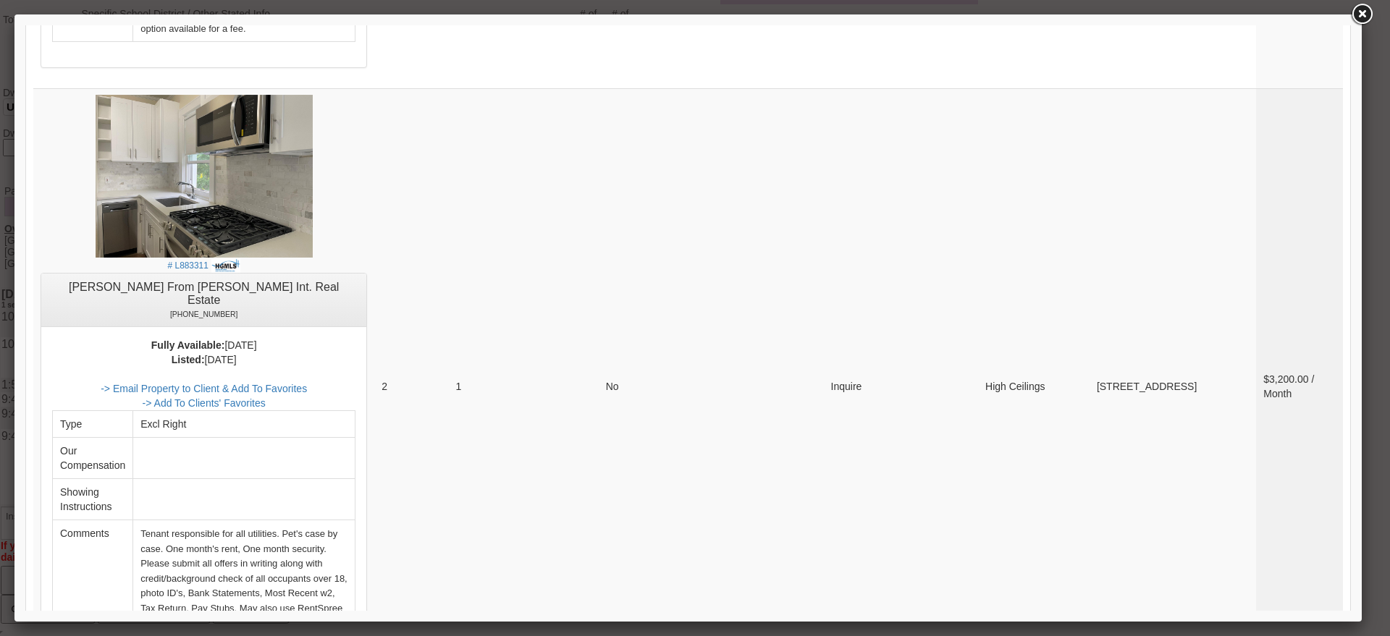
click at [1369, 12] on link at bounding box center [1362, 14] width 26 height 26
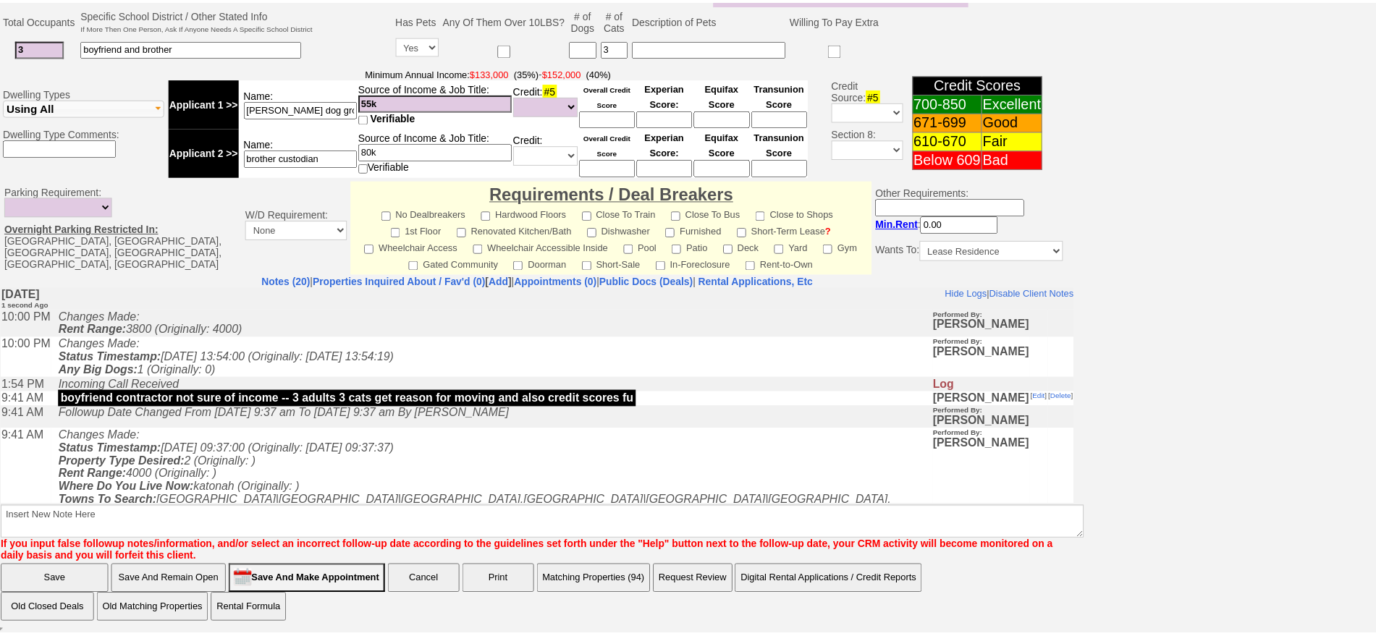
scroll to position [0, 0]
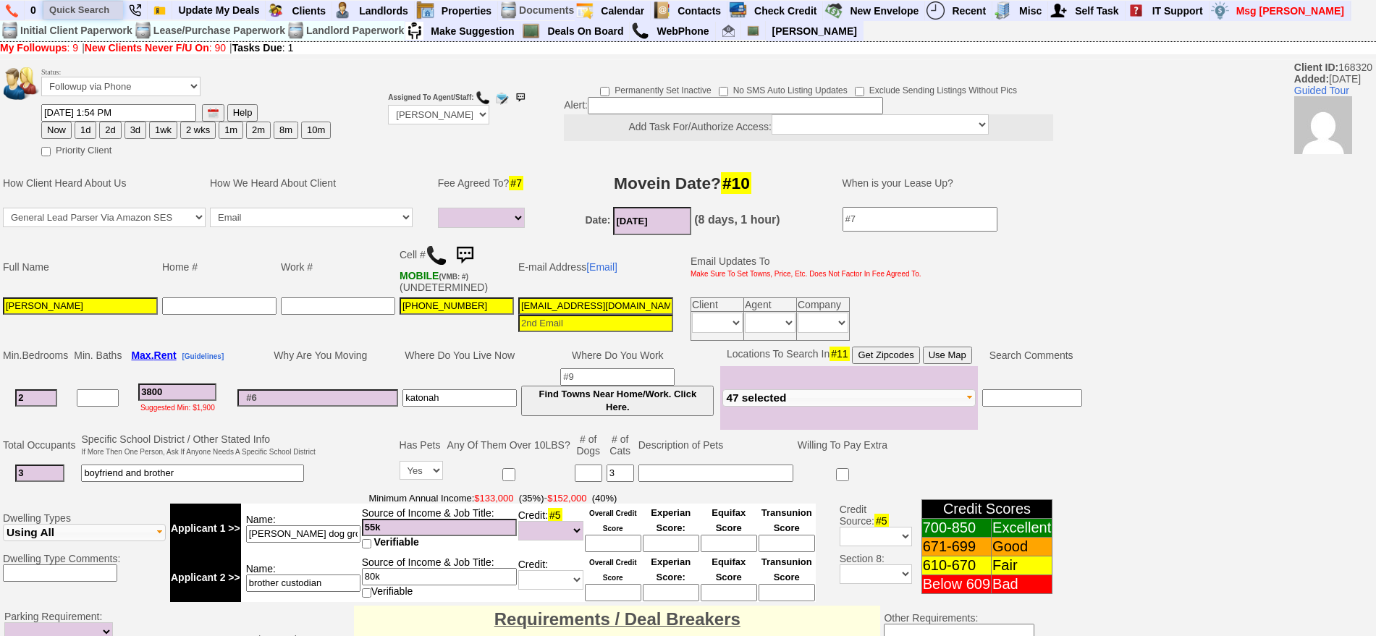
click at [79, 8] on input "text" at bounding box center [83, 10] width 80 height 18
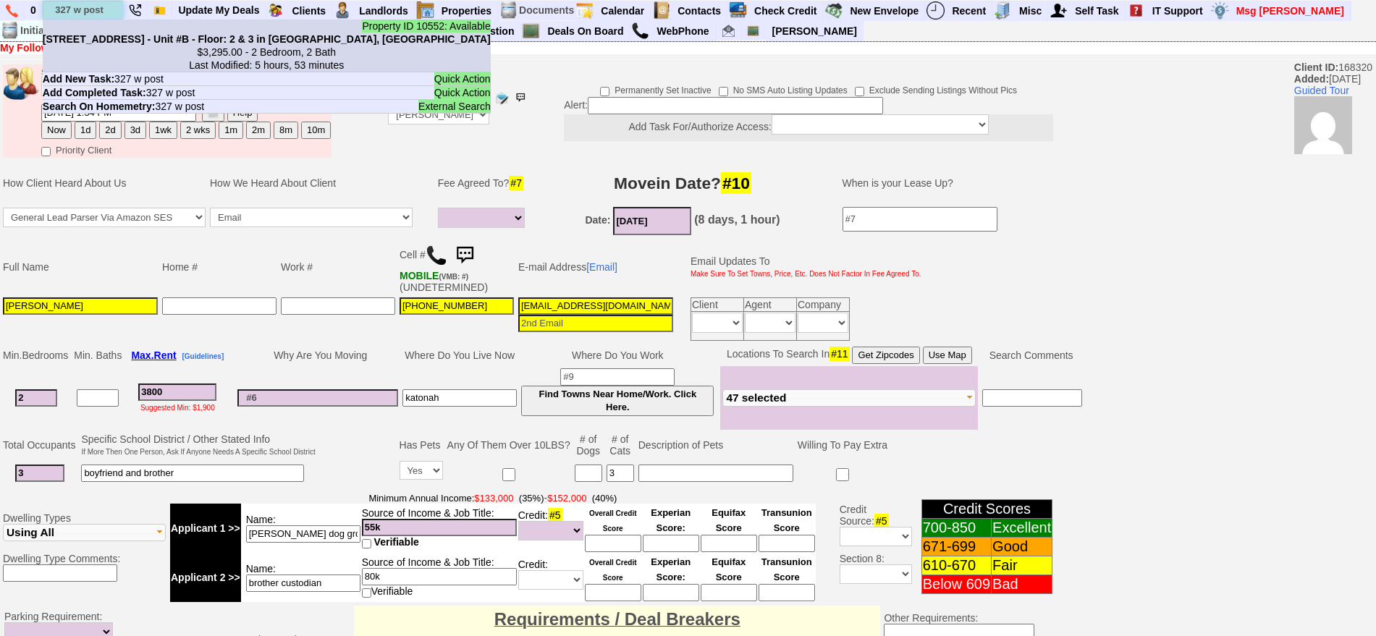
type input "327 w post"
click at [119, 28] on li "Property ID 10552: Available 327 W Post Rd - Unit #B - Floor: 2 & 3 in White Pl…" at bounding box center [267, 46] width 448 height 53
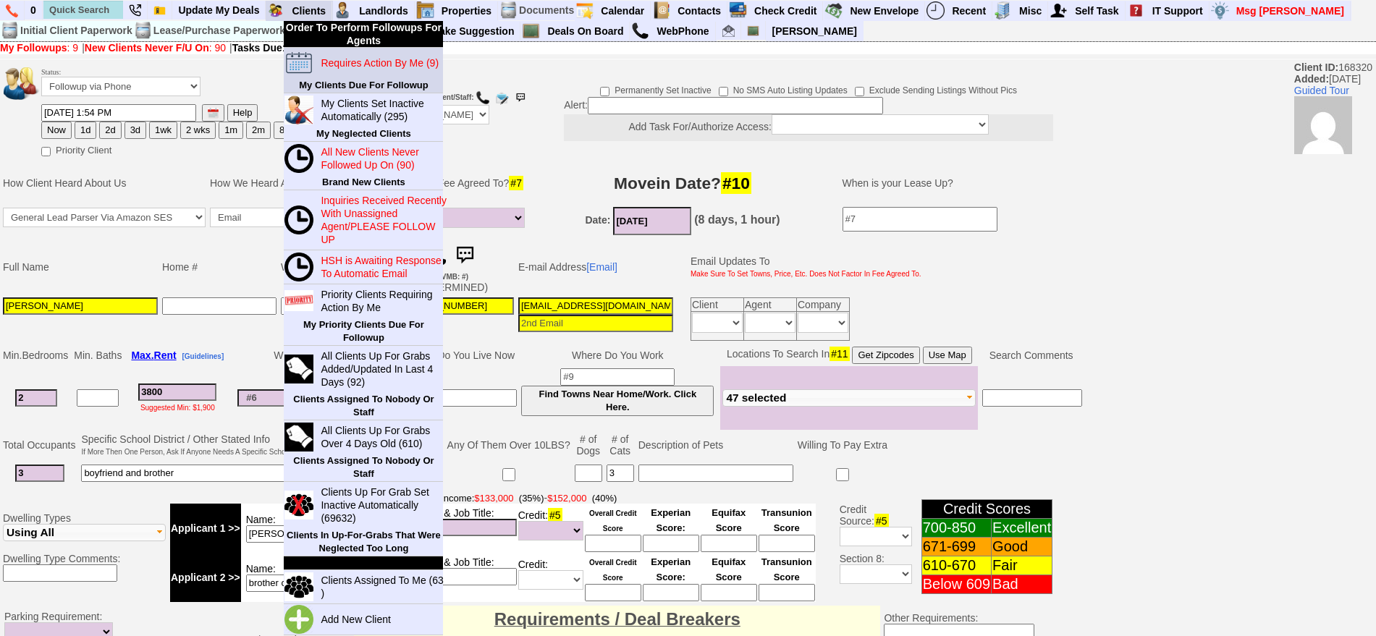
click at [353, 68] on blink "Requires Action By Me (9)" at bounding box center [380, 63] width 118 height 12
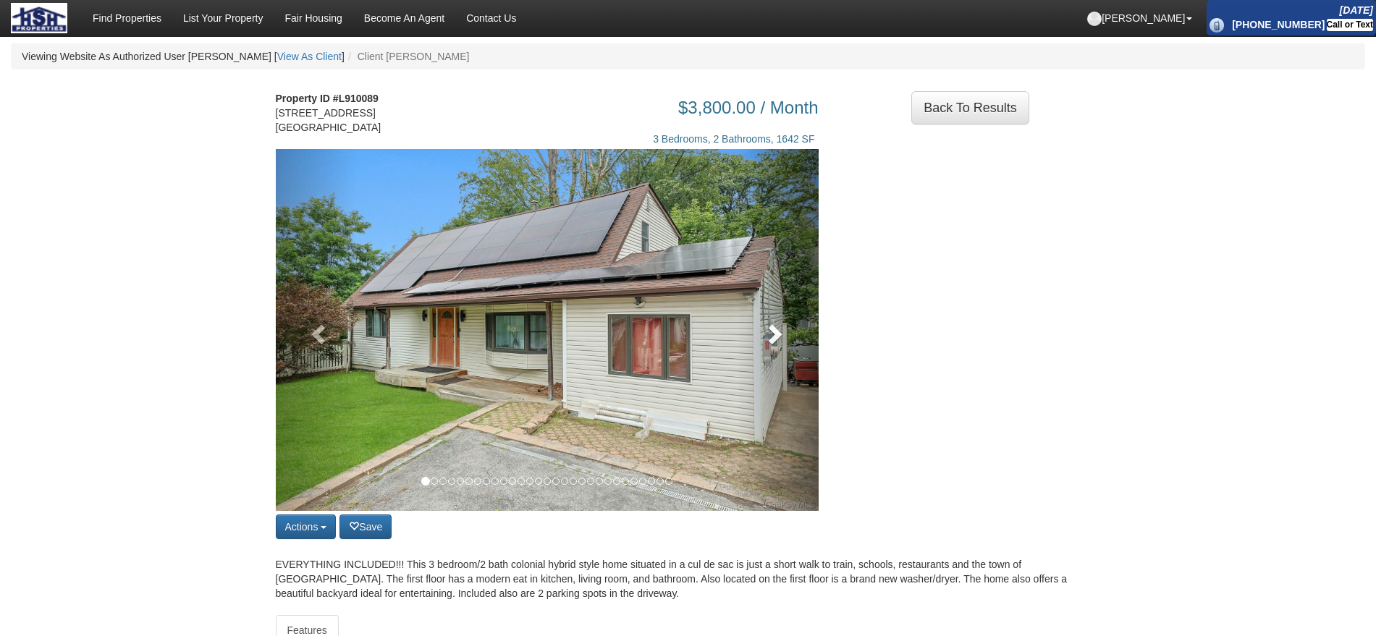
click at [799, 358] on link at bounding box center [778, 330] width 82 height 362
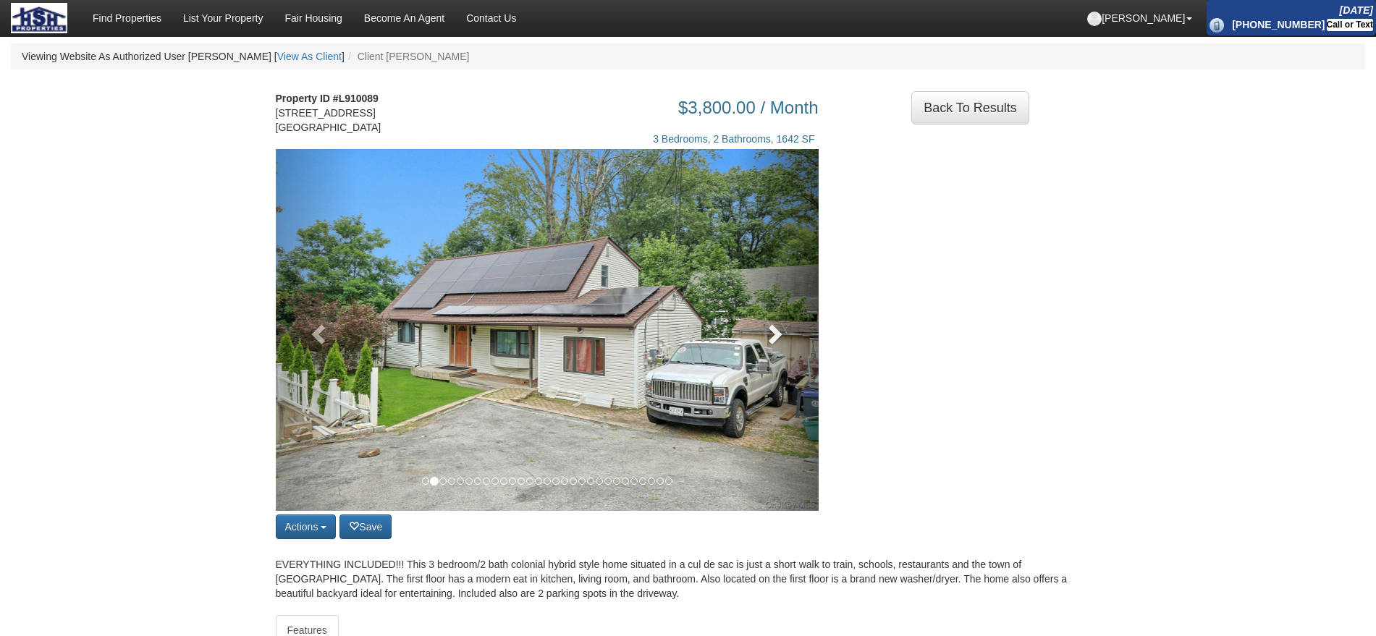
click at [799, 358] on link at bounding box center [778, 330] width 82 height 362
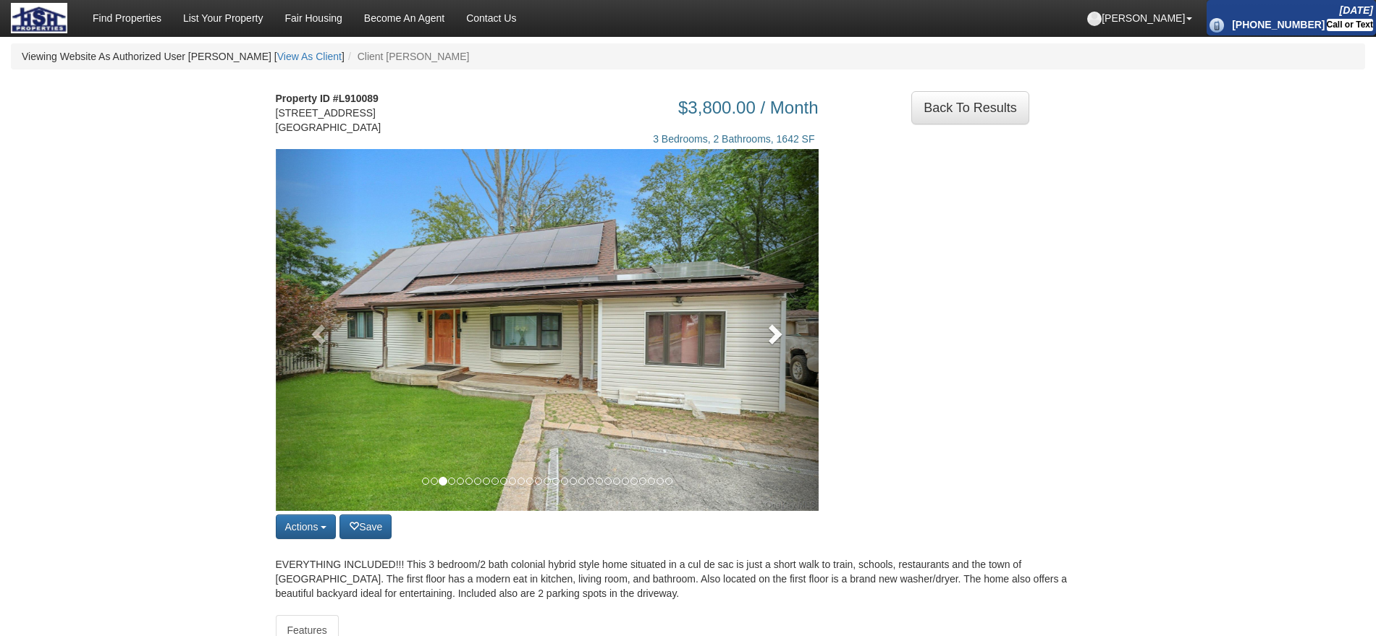
click at [799, 358] on link at bounding box center [778, 330] width 82 height 362
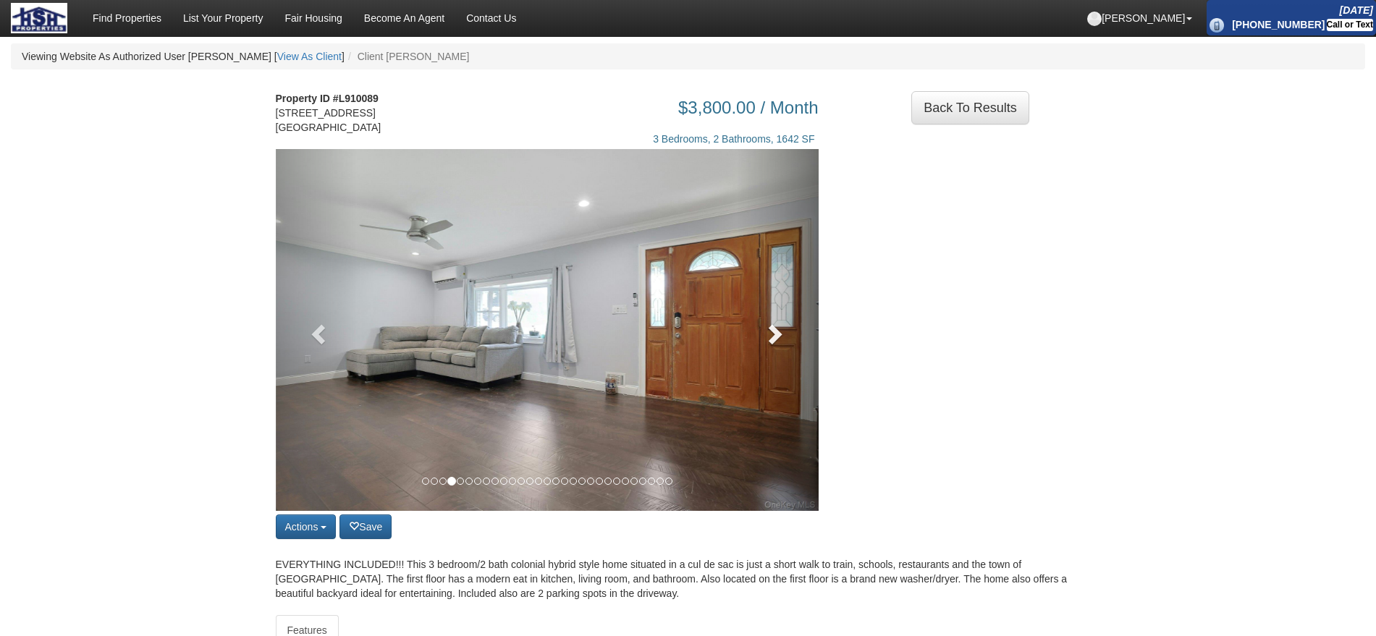
click at [799, 358] on link at bounding box center [778, 330] width 82 height 362
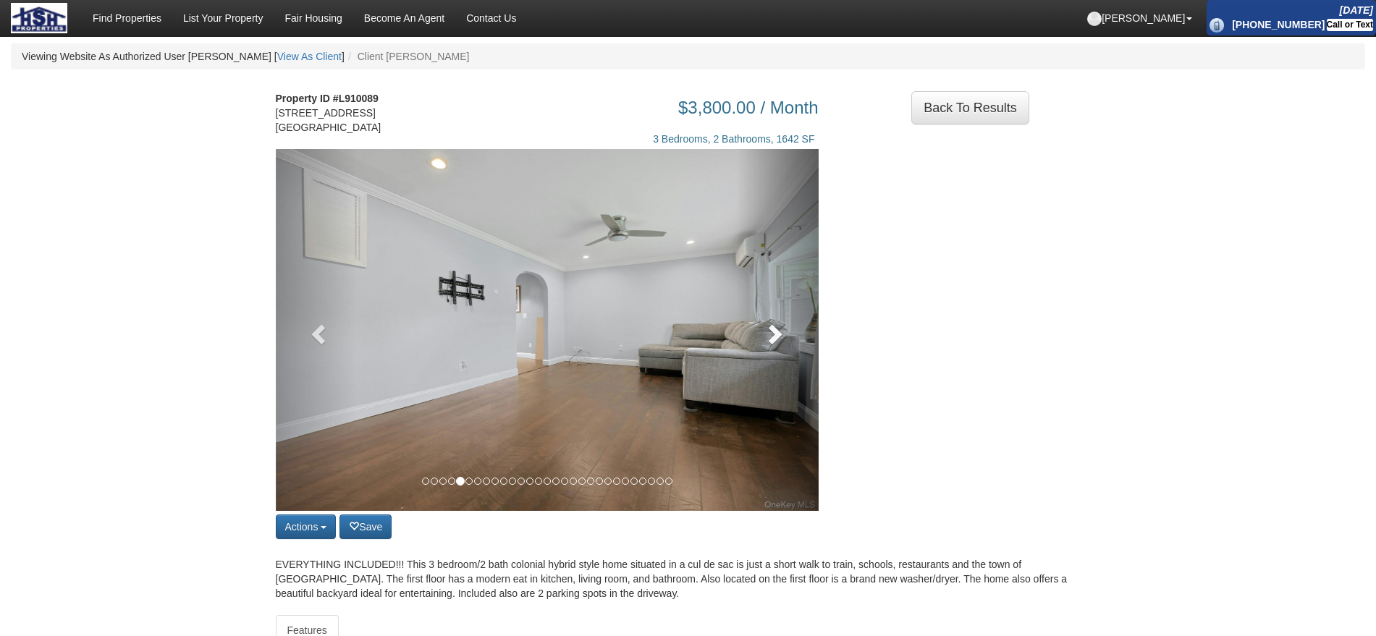
click at [799, 358] on link at bounding box center [778, 330] width 82 height 362
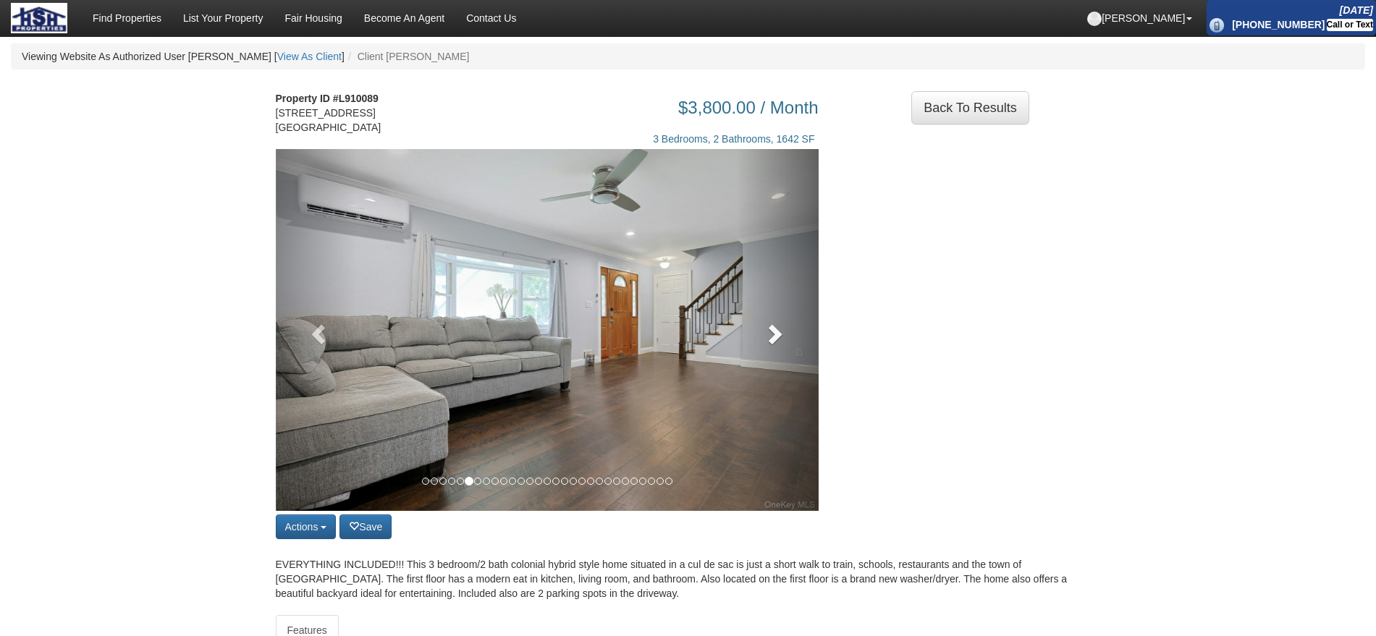
click at [799, 358] on link at bounding box center [778, 330] width 82 height 362
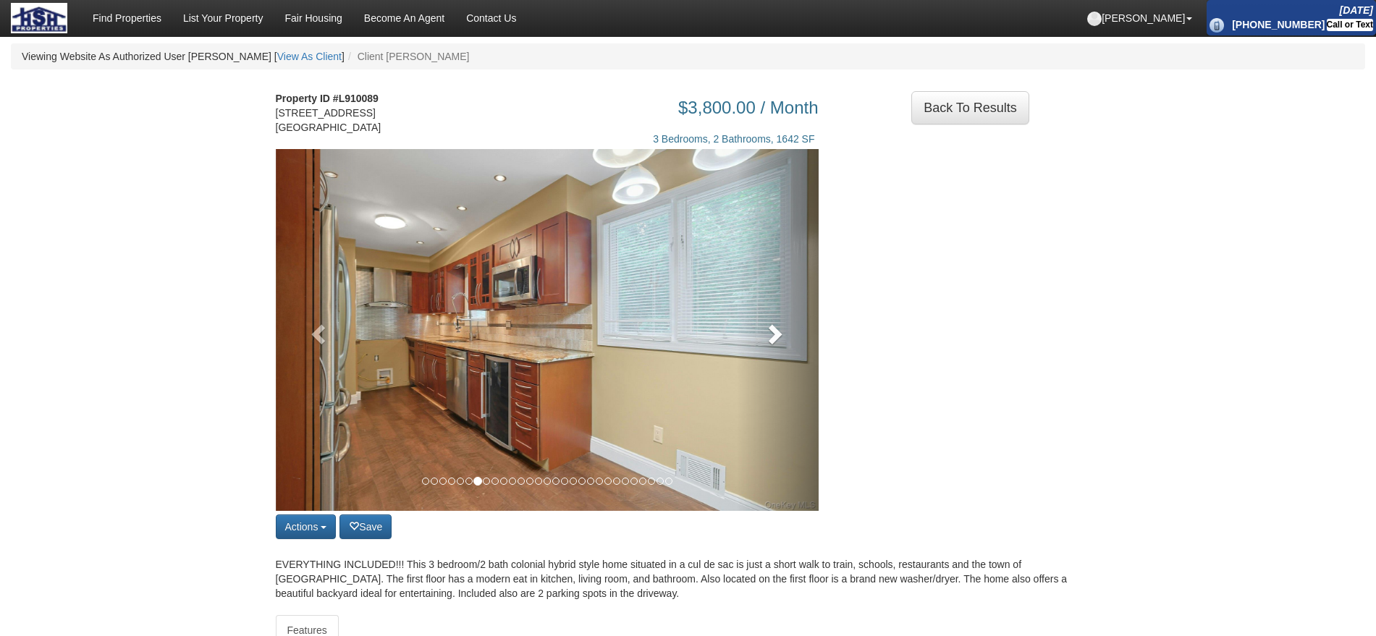
click at [799, 358] on link at bounding box center [778, 330] width 82 height 362
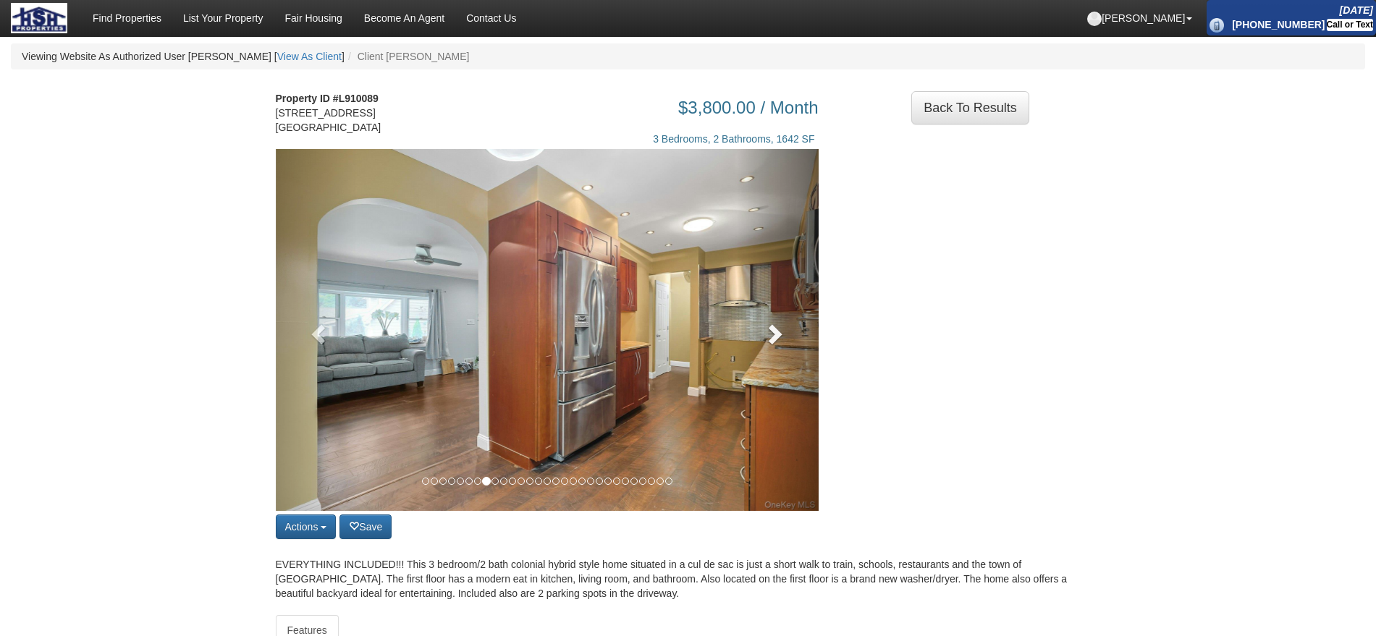
click at [799, 358] on link at bounding box center [778, 330] width 82 height 362
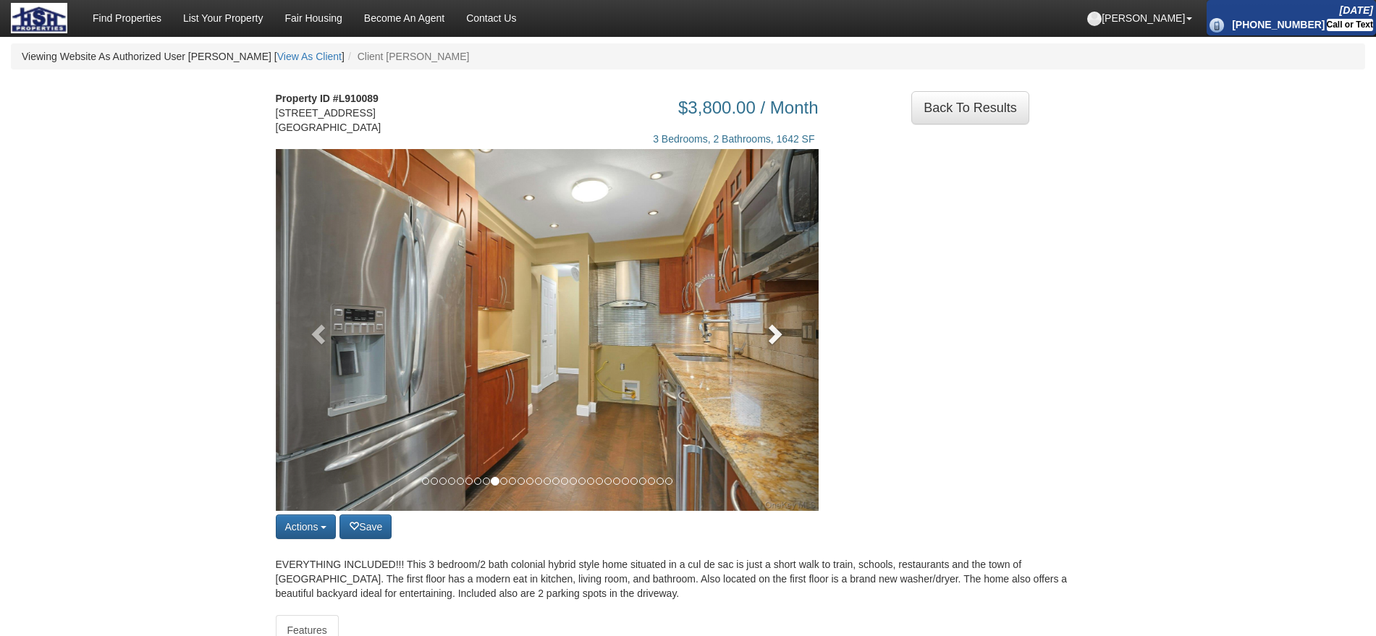
click at [799, 358] on link at bounding box center [778, 330] width 82 height 362
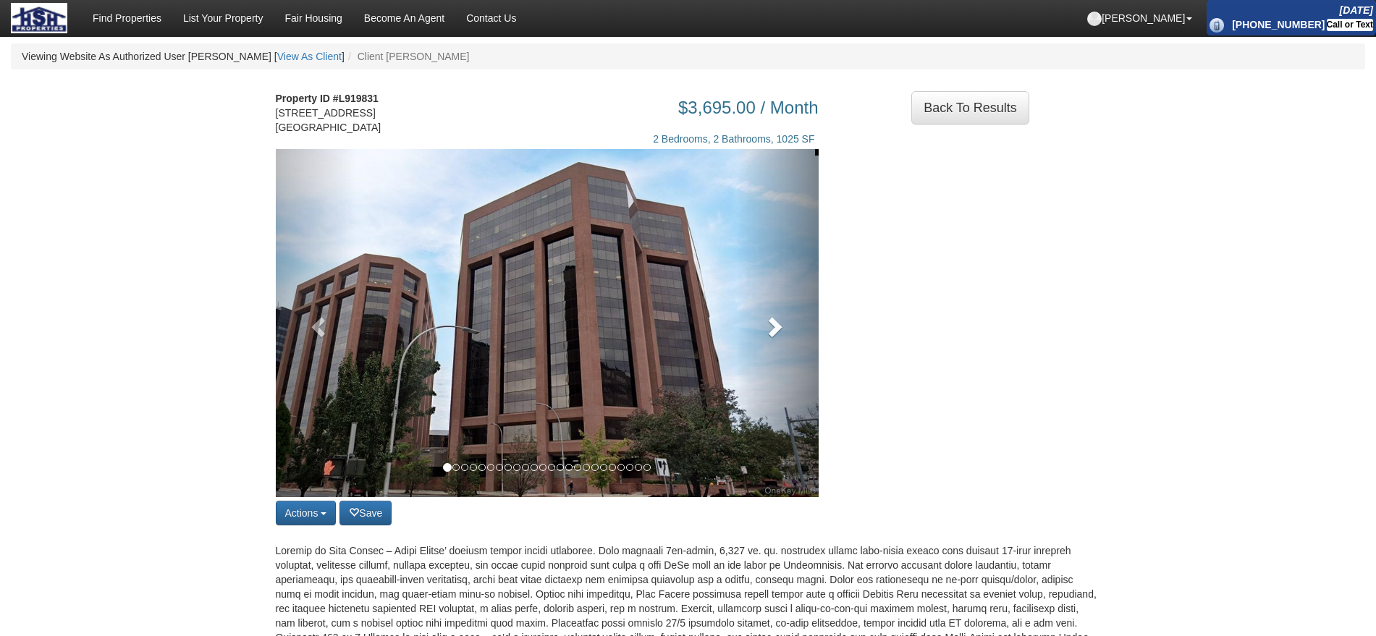
click at [780, 334] on span at bounding box center [774, 327] width 22 height 22
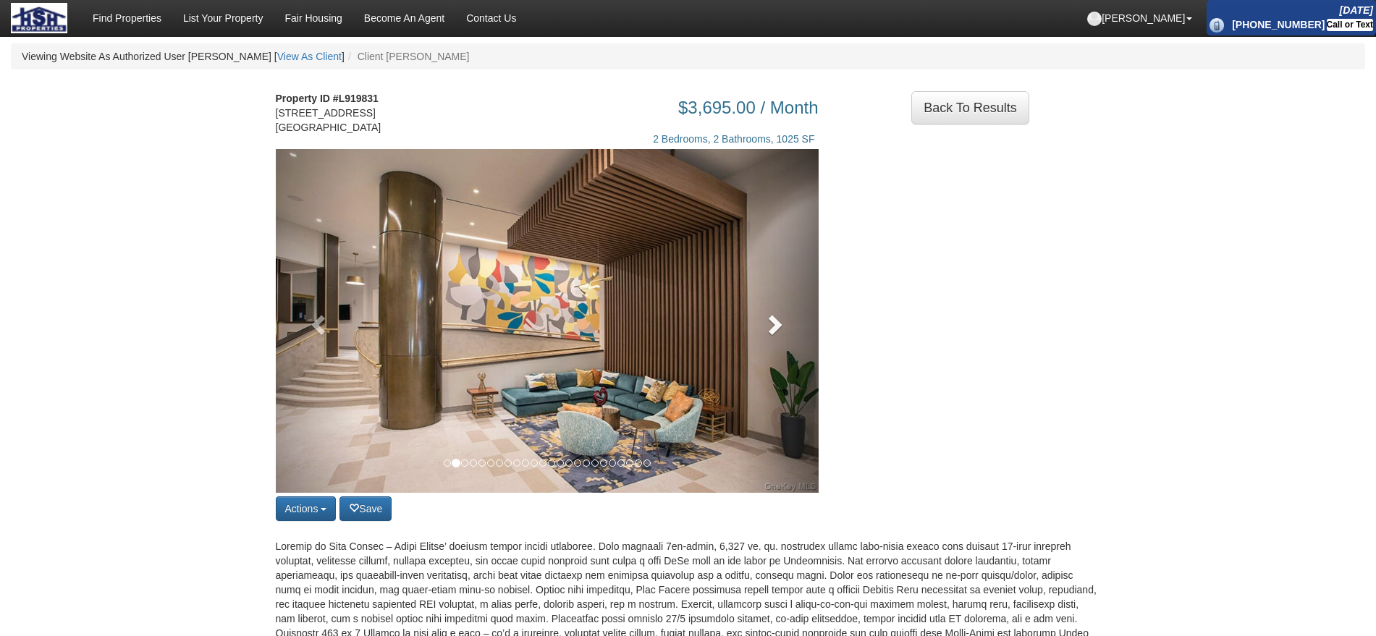
click at [780, 334] on span at bounding box center [774, 324] width 22 height 22
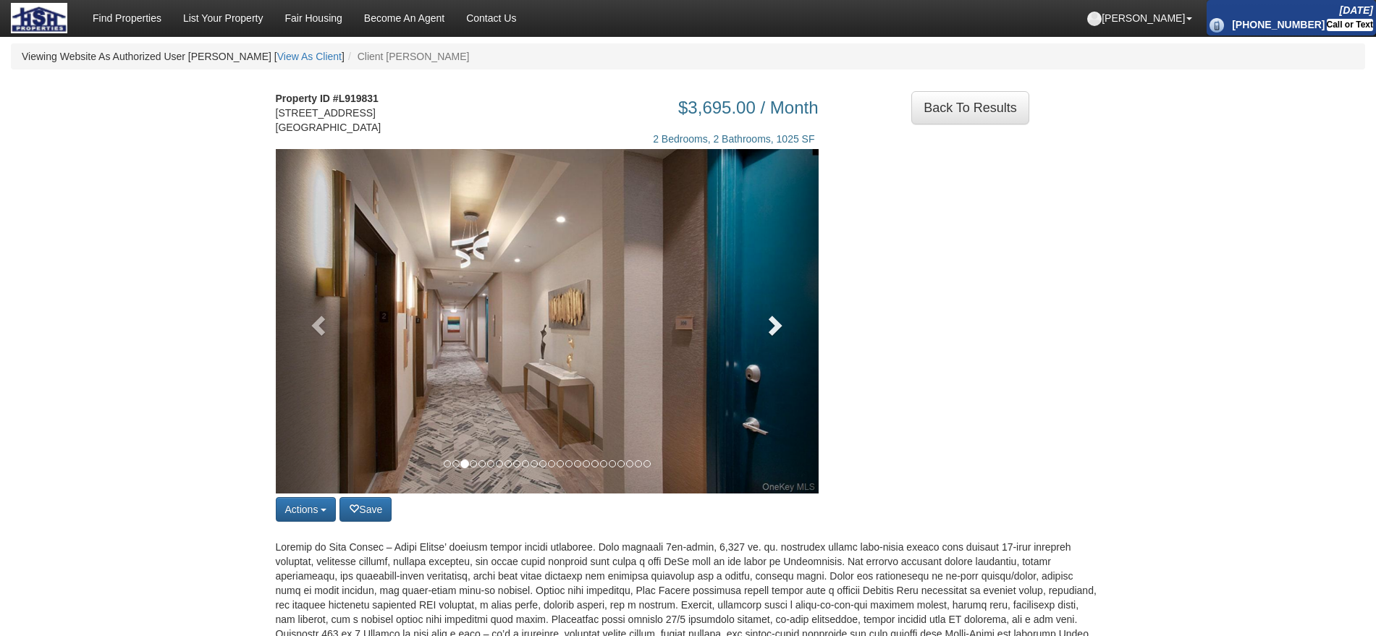
click at [780, 334] on span at bounding box center [774, 325] width 22 height 22
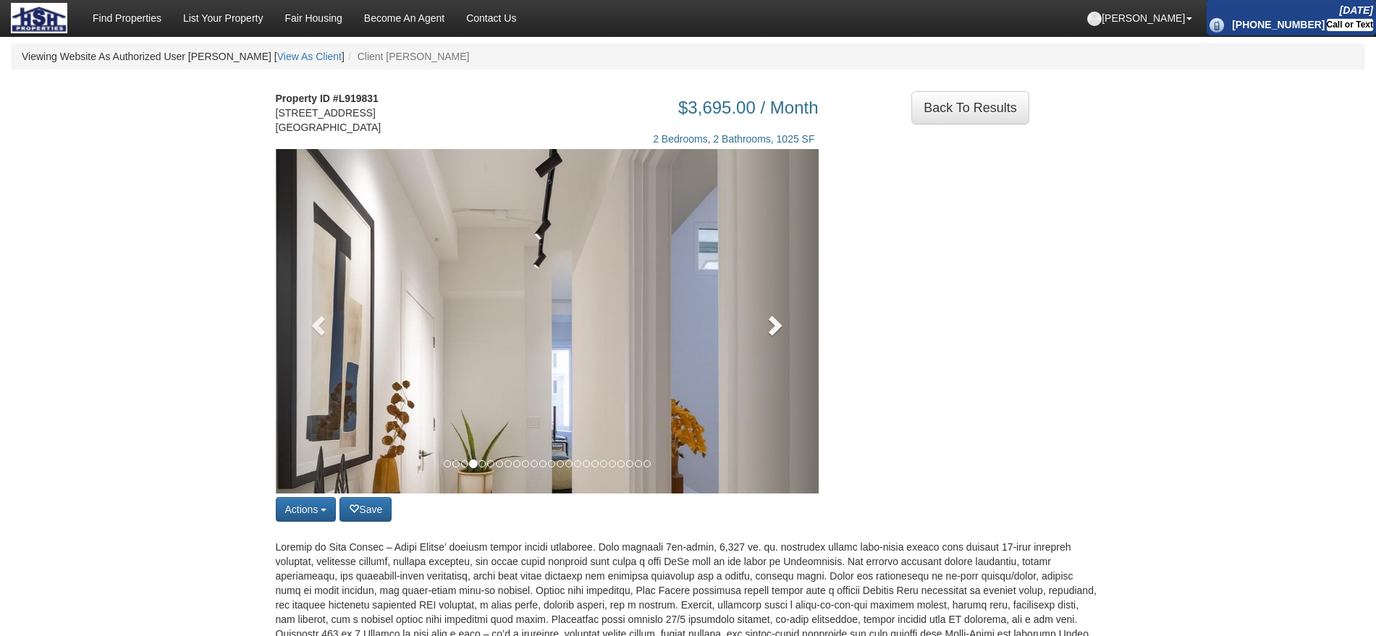
click at [780, 334] on link at bounding box center [778, 321] width 82 height 345
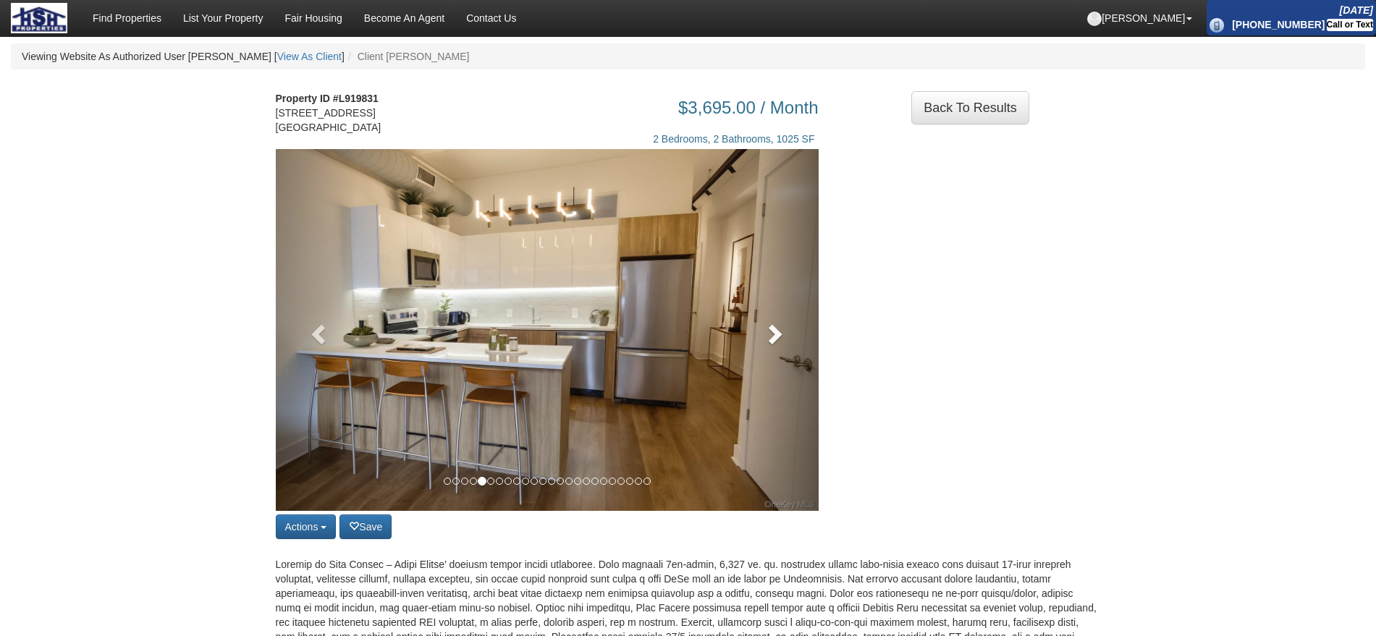
click at [780, 334] on link at bounding box center [778, 330] width 82 height 362
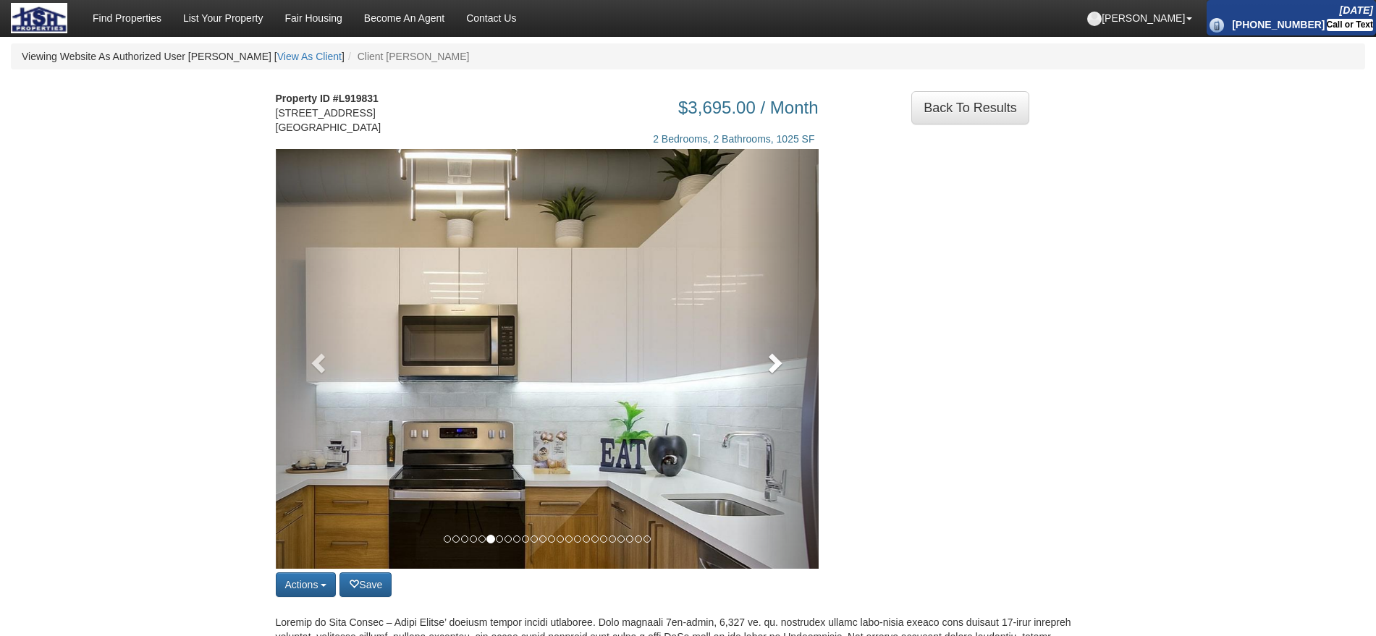
click at [780, 334] on link at bounding box center [778, 359] width 82 height 420
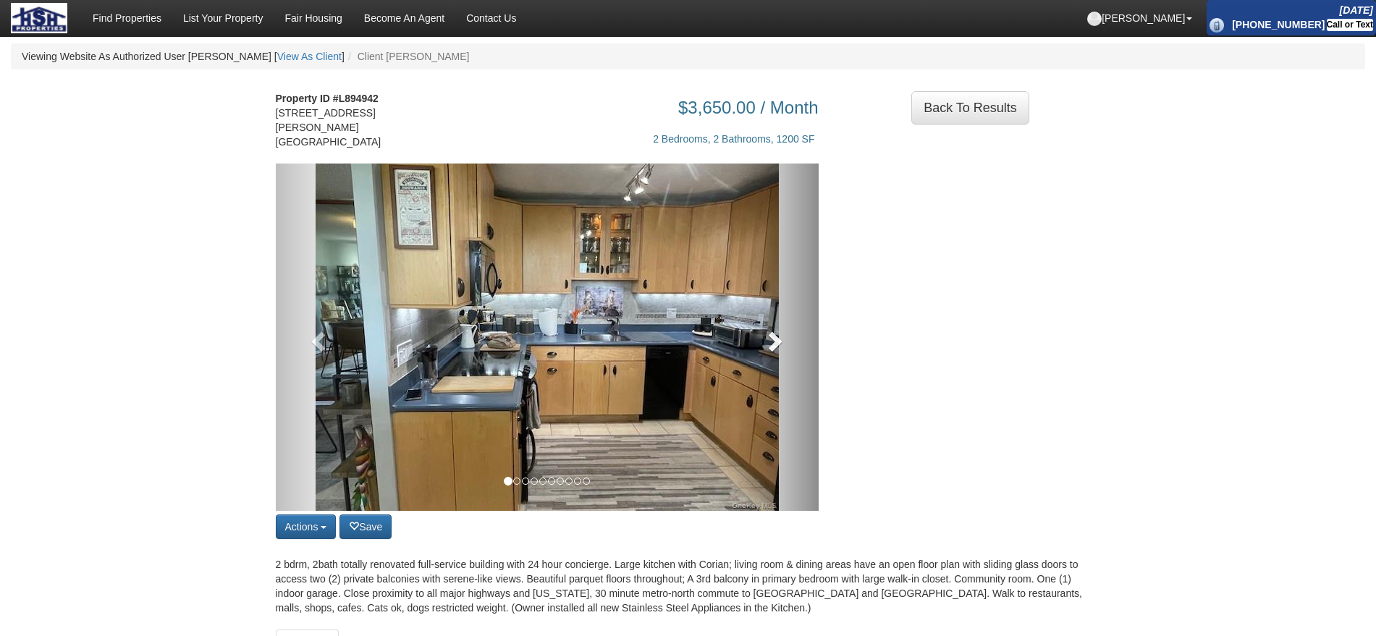
click at [778, 333] on span at bounding box center [774, 341] width 22 height 22
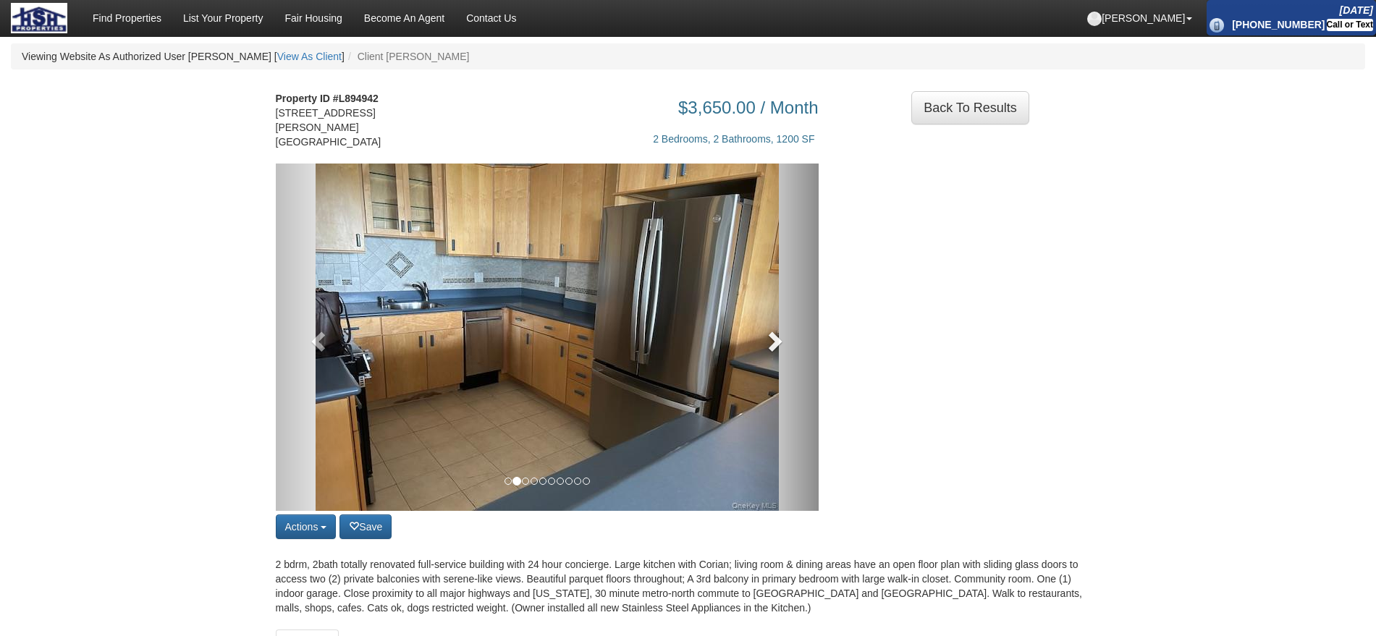
click at [780, 340] on span at bounding box center [774, 341] width 22 height 22
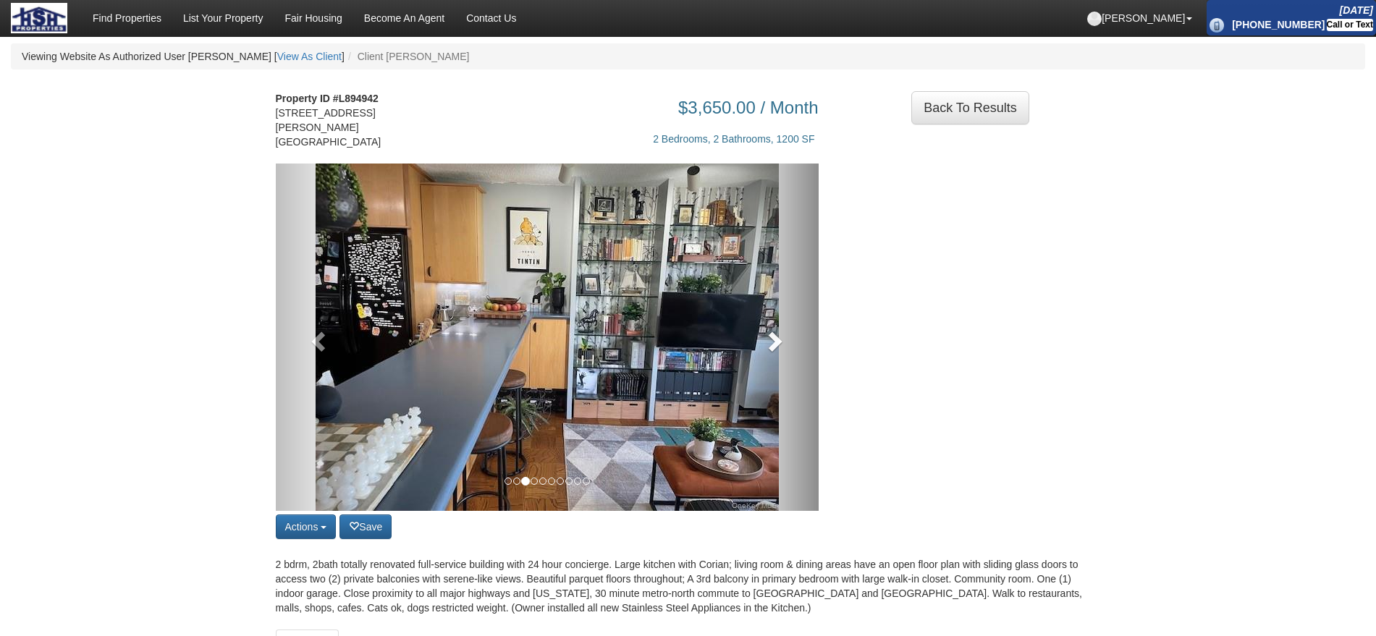
click at [780, 340] on span at bounding box center [774, 341] width 22 height 22
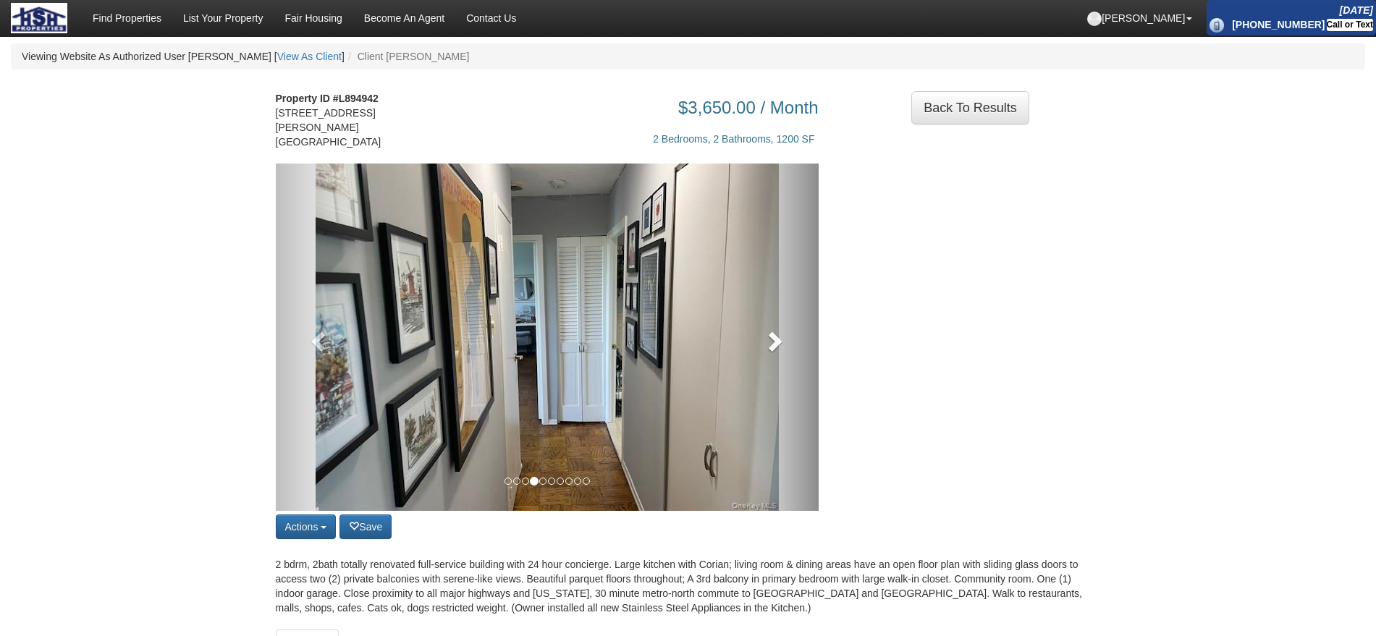
click at [780, 340] on span at bounding box center [774, 341] width 22 height 22
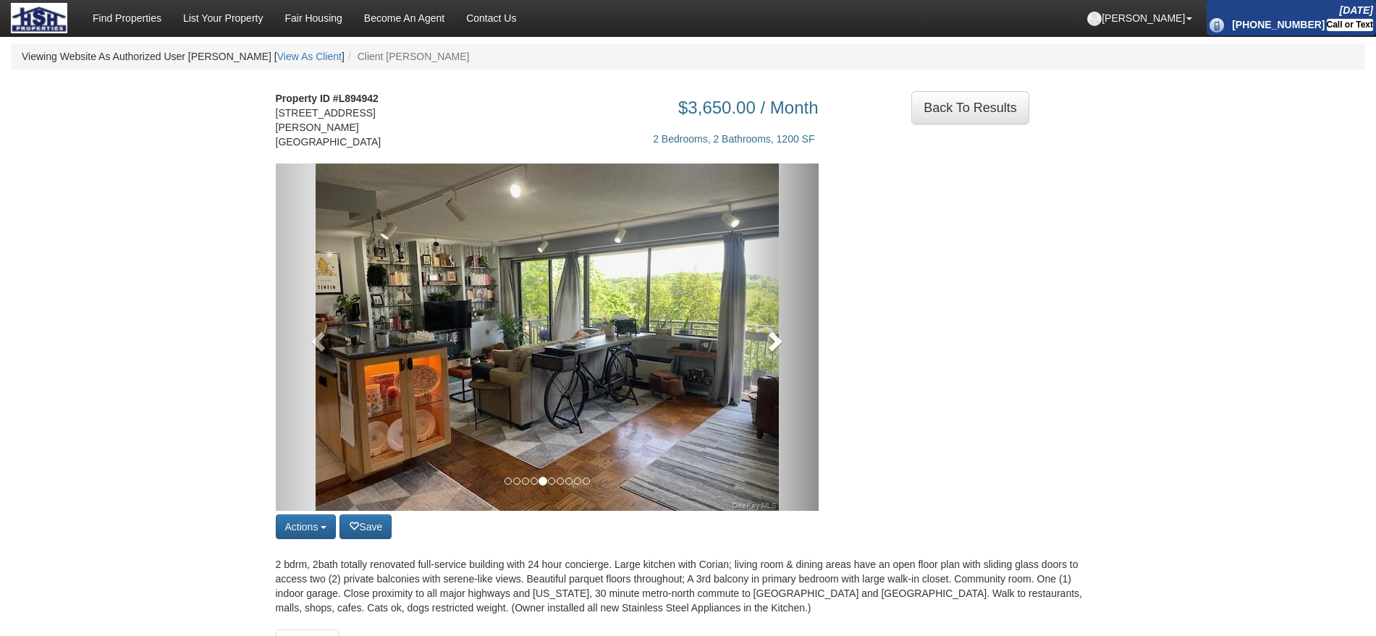
click at [780, 340] on span at bounding box center [774, 341] width 22 height 22
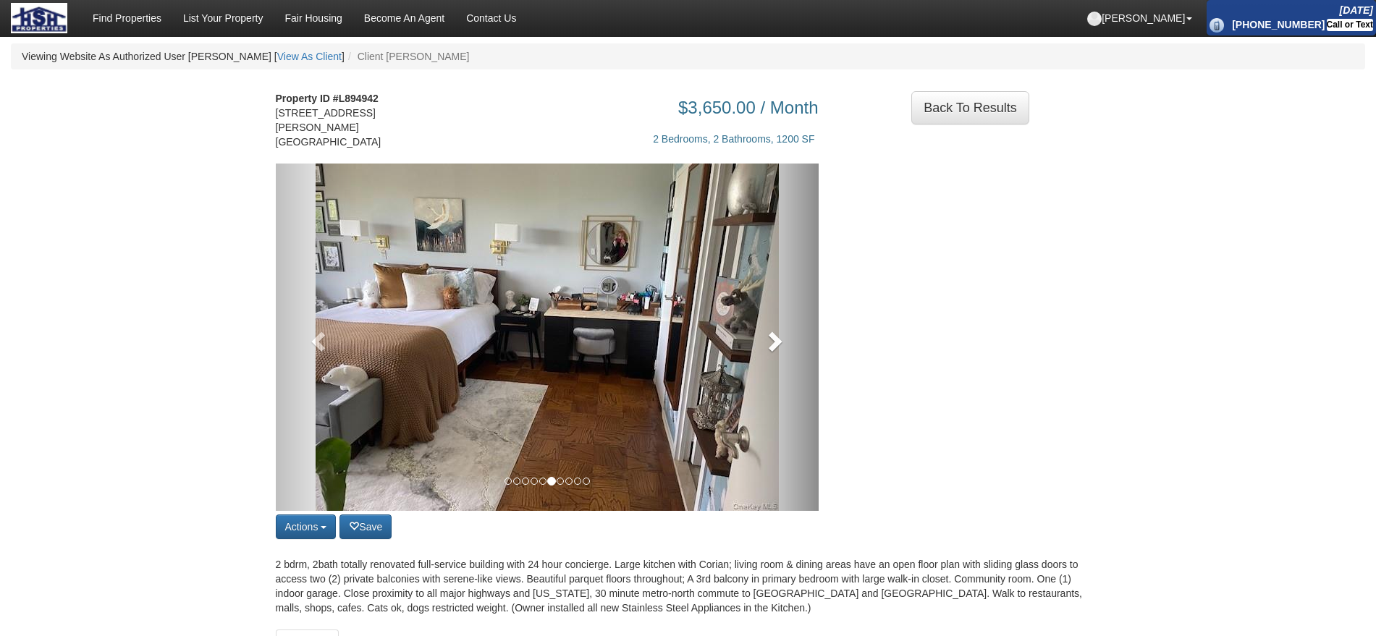
click at [780, 340] on span at bounding box center [774, 341] width 22 height 22
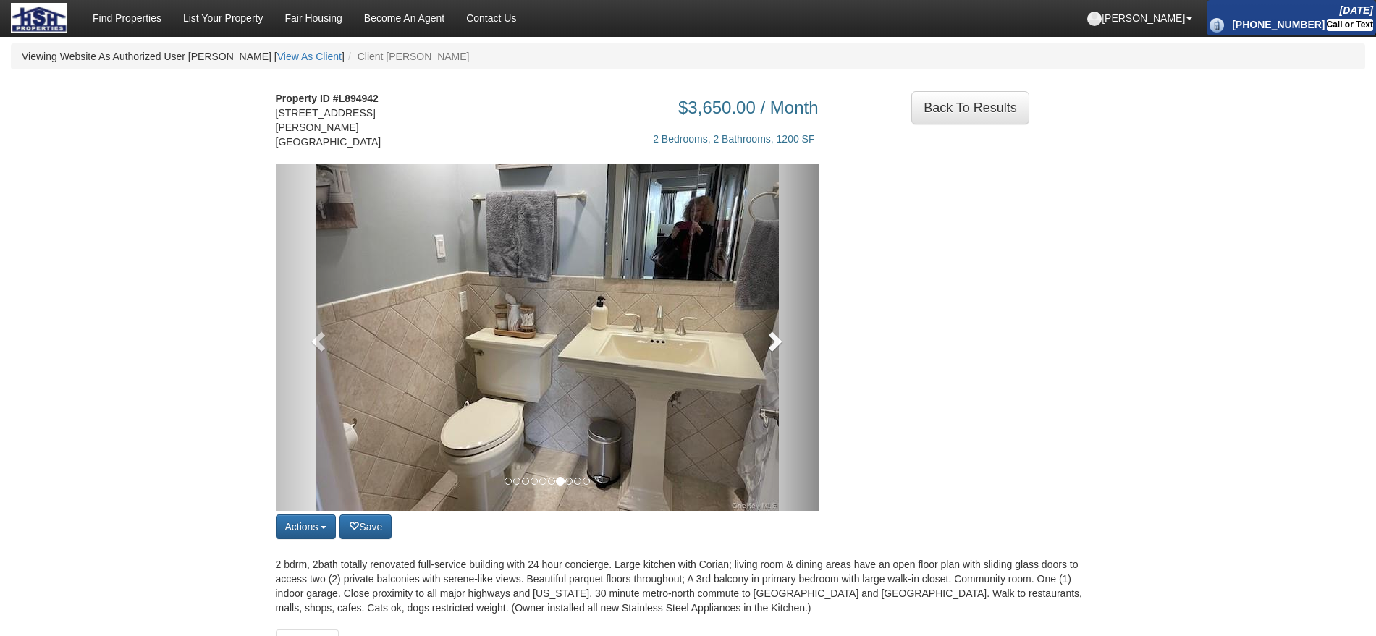
click at [780, 340] on span at bounding box center [774, 341] width 22 height 22
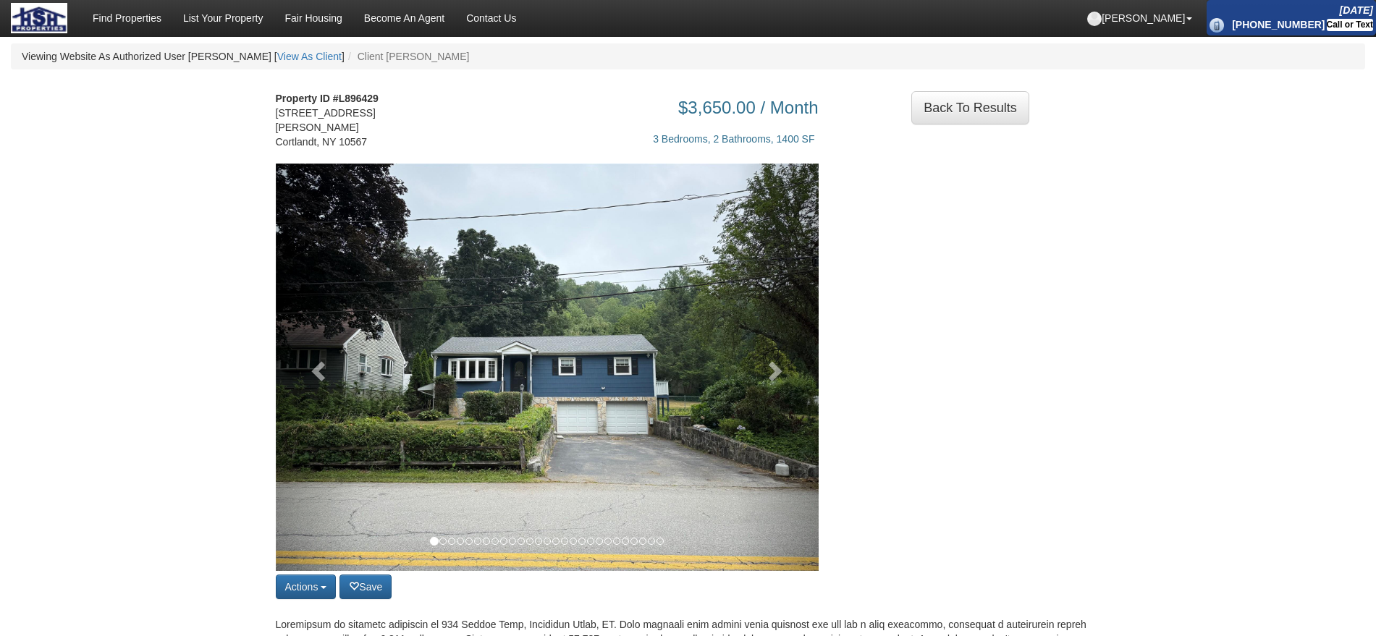
click at [728, 365] on img at bounding box center [547, 368] width 543 height 408
click at [804, 357] on link at bounding box center [778, 368] width 82 height 408
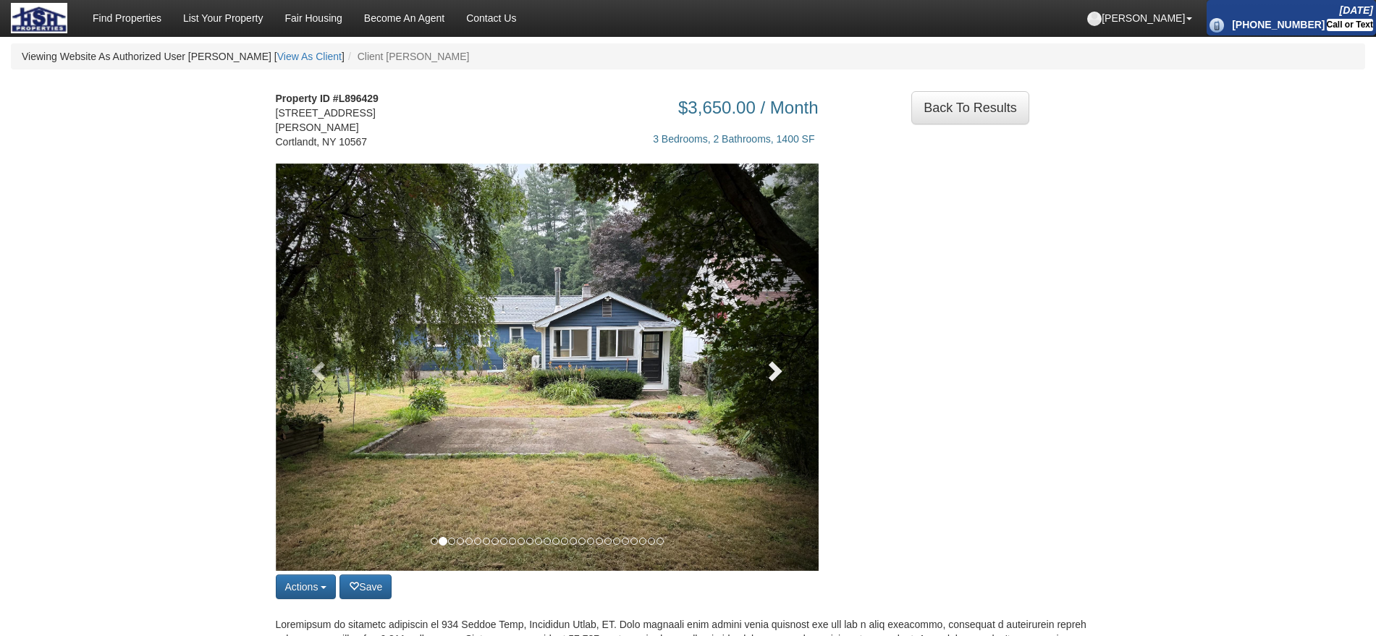
click at [804, 357] on link at bounding box center [778, 368] width 82 height 408
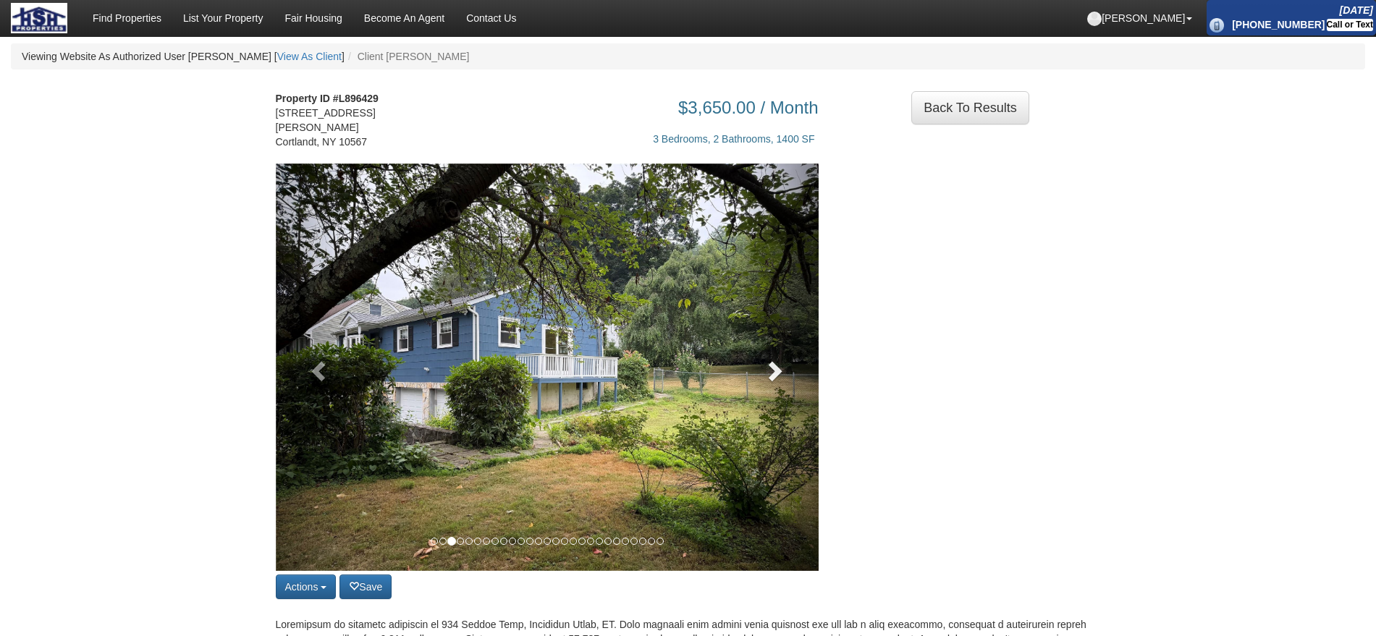
click at [804, 357] on link at bounding box center [778, 368] width 82 height 408
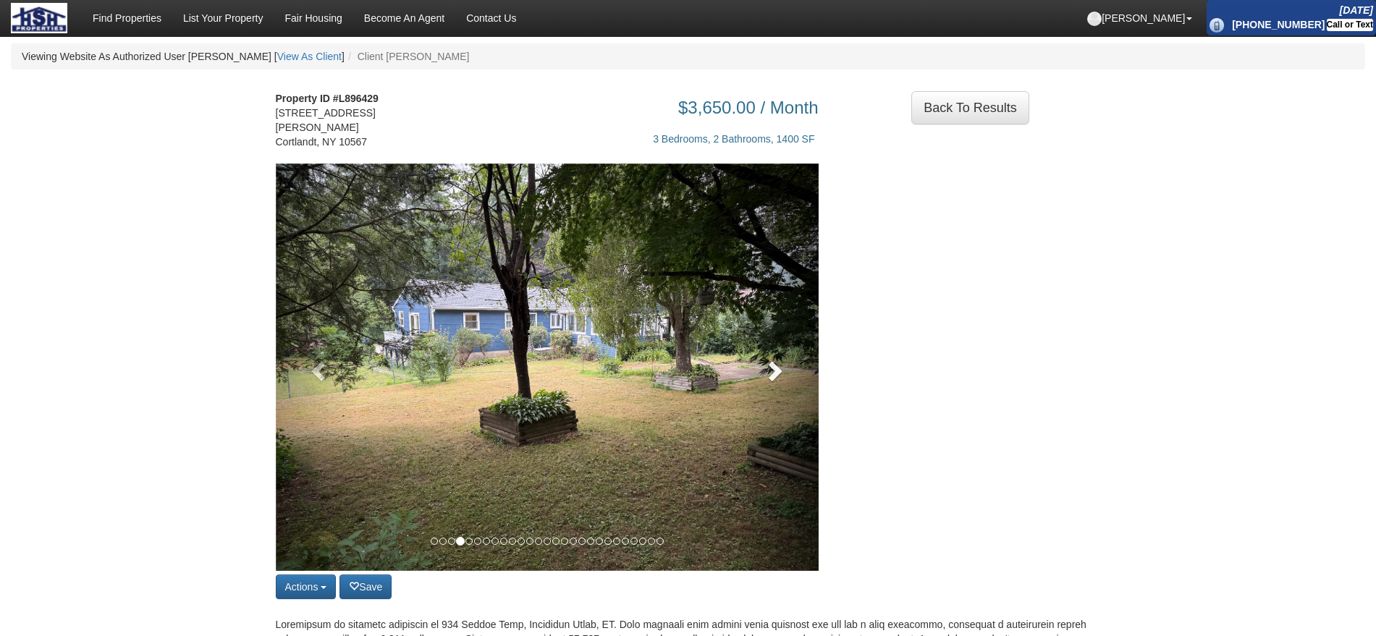
click at [804, 357] on link at bounding box center [778, 368] width 82 height 408
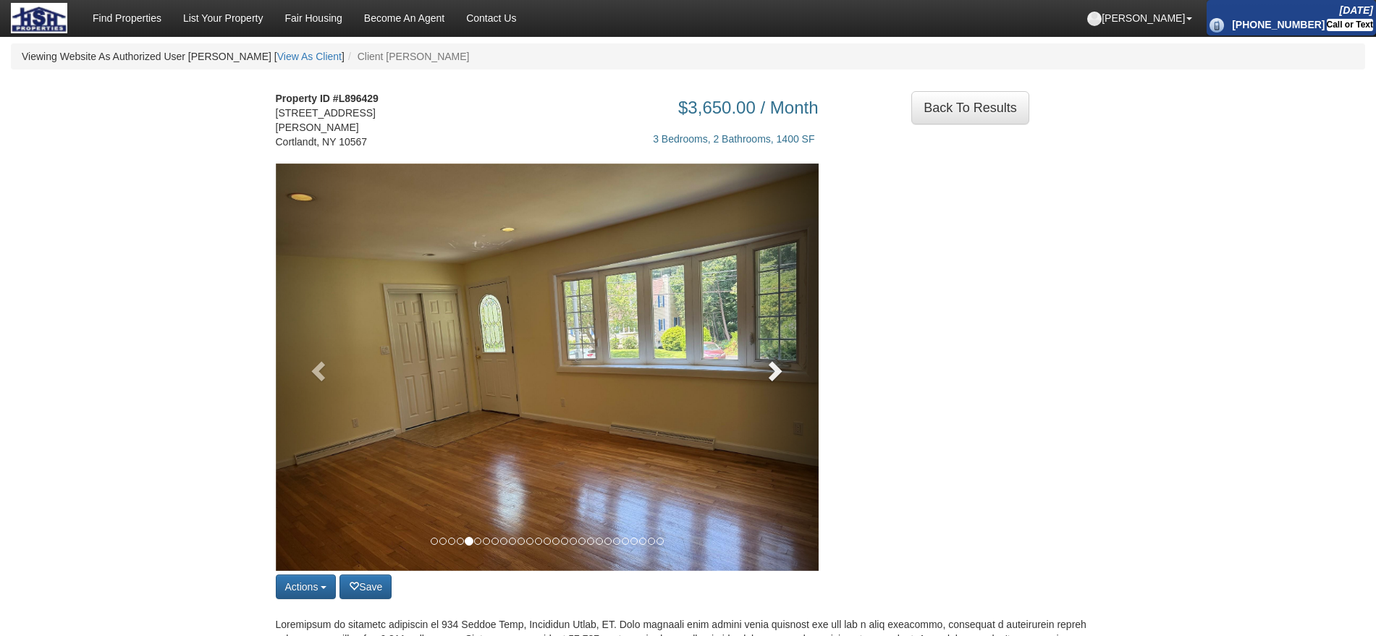
click at [804, 357] on link at bounding box center [778, 368] width 82 height 408
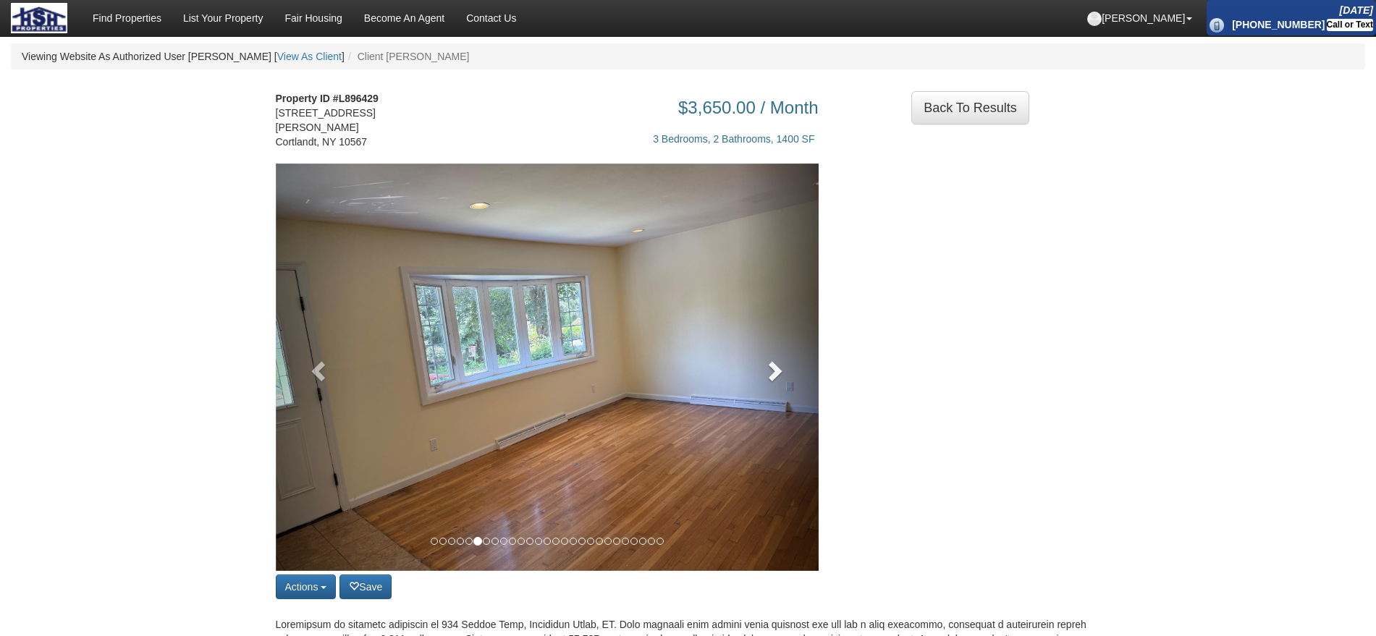
click at [804, 357] on link at bounding box center [778, 368] width 82 height 408
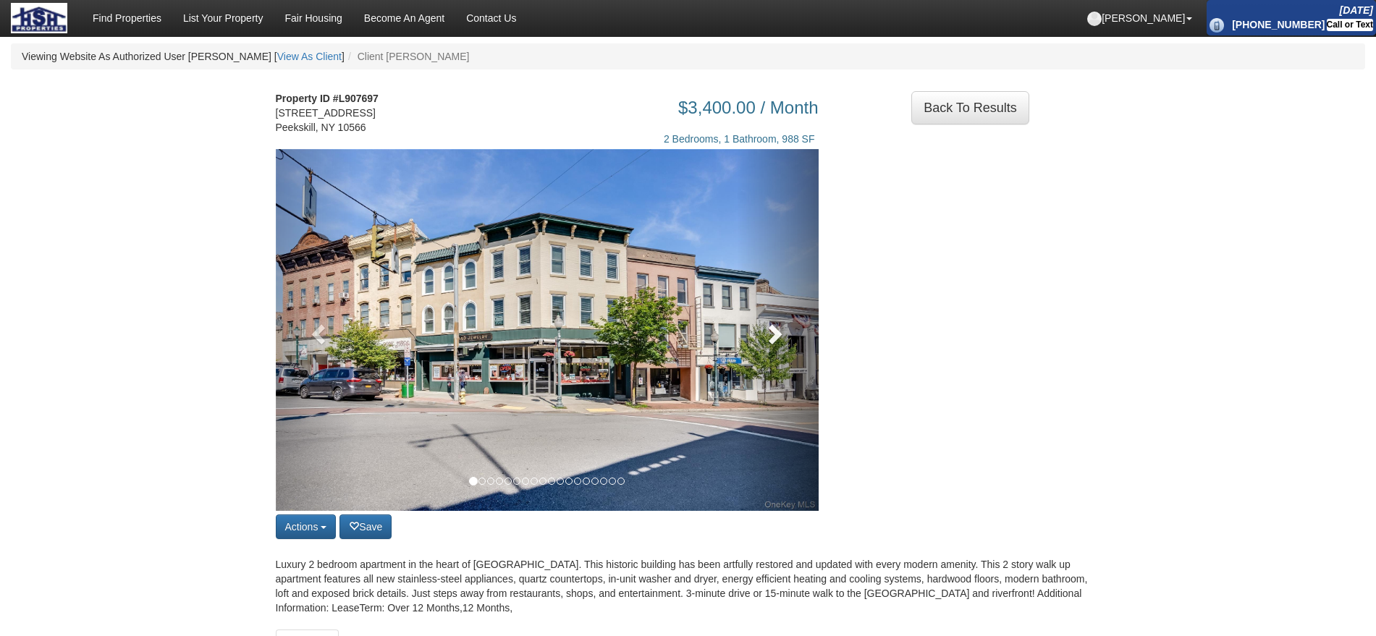
click at [741, 333] on link at bounding box center [778, 330] width 82 height 362
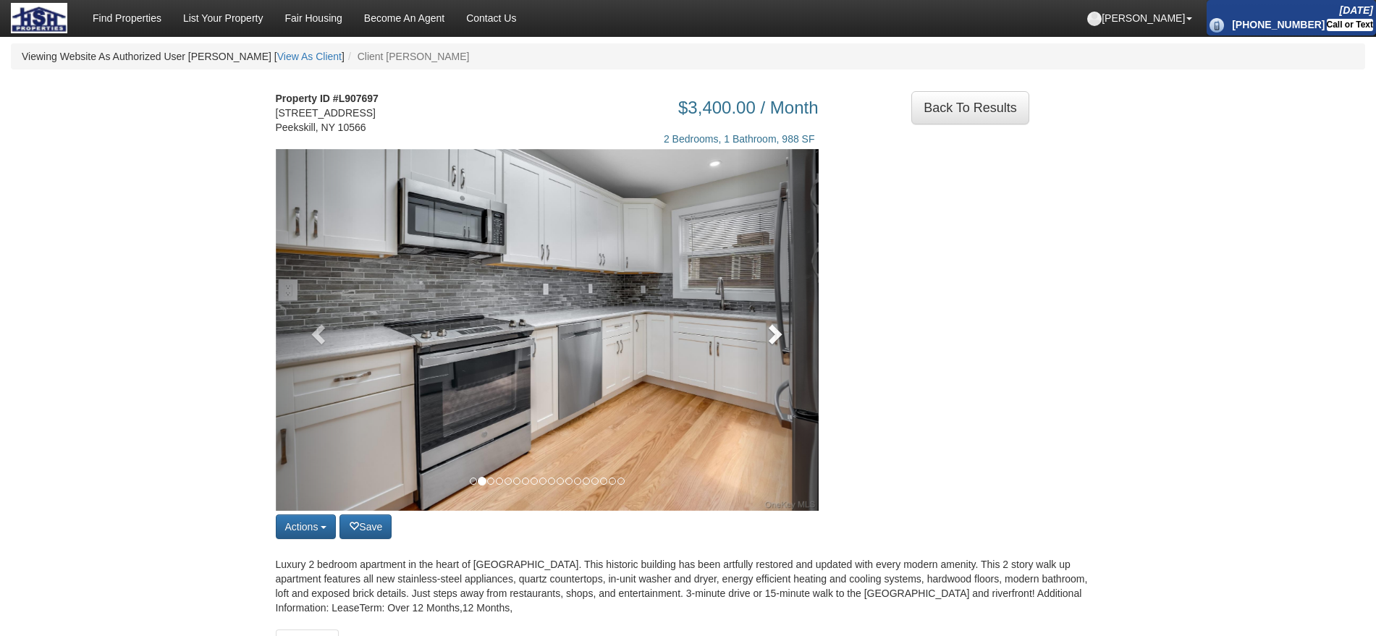
click at [767, 345] on span at bounding box center [774, 334] width 22 height 22
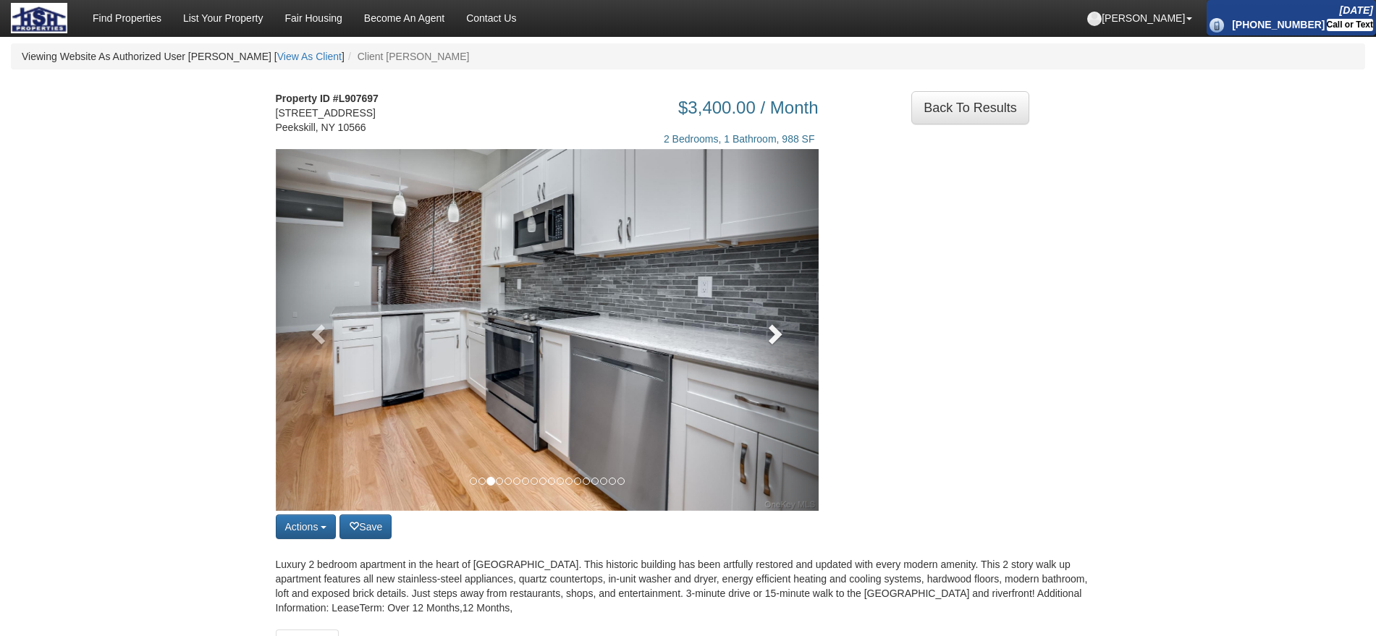
click at [767, 345] on span at bounding box center [774, 334] width 22 height 22
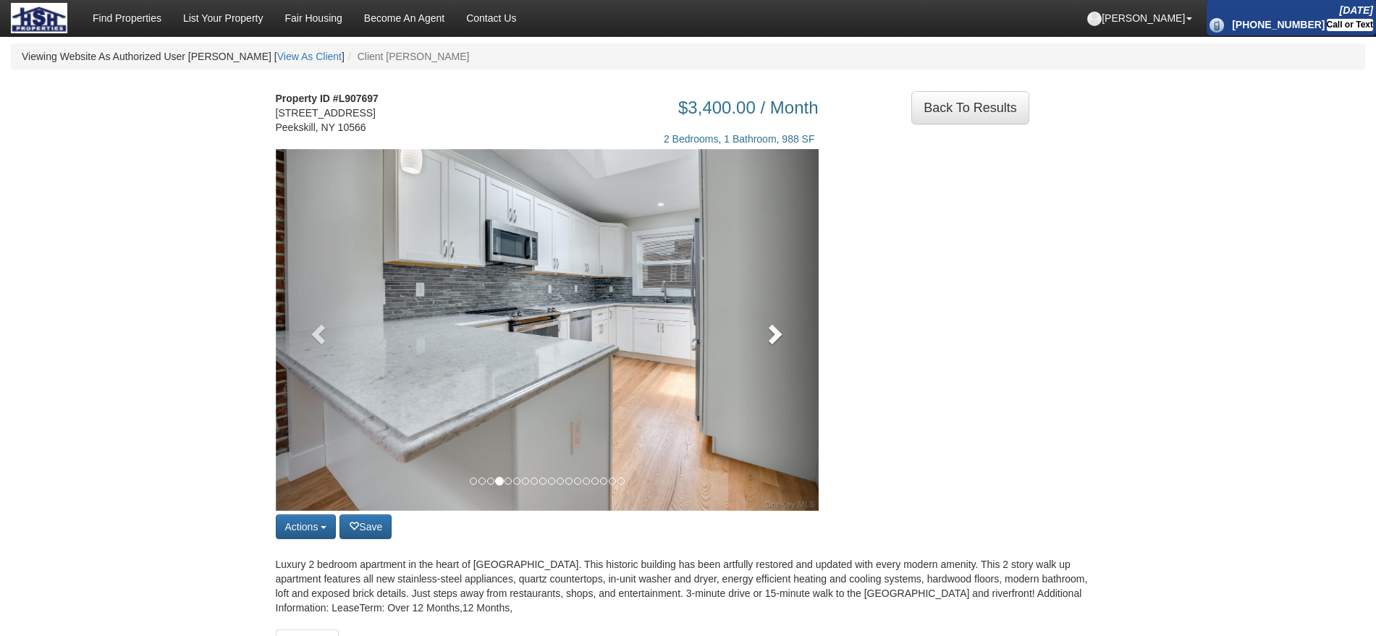
click at [767, 345] on span at bounding box center [774, 334] width 22 height 22
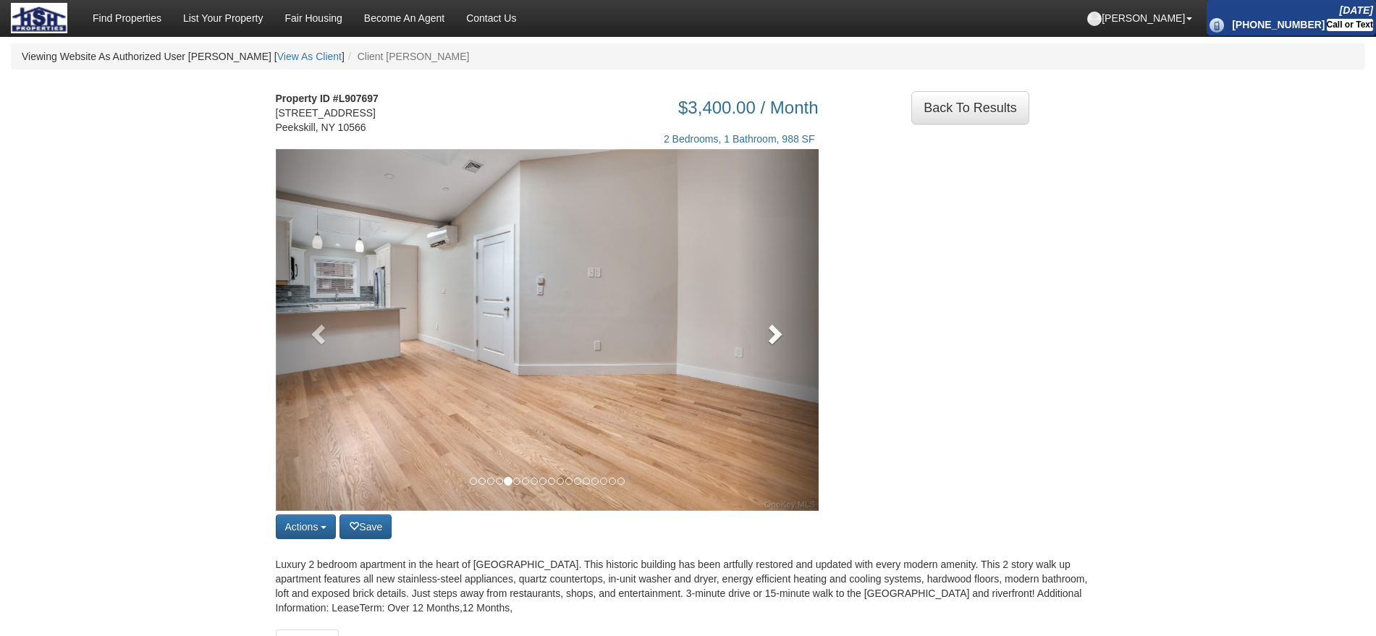
click at [767, 345] on span at bounding box center [774, 334] width 22 height 22
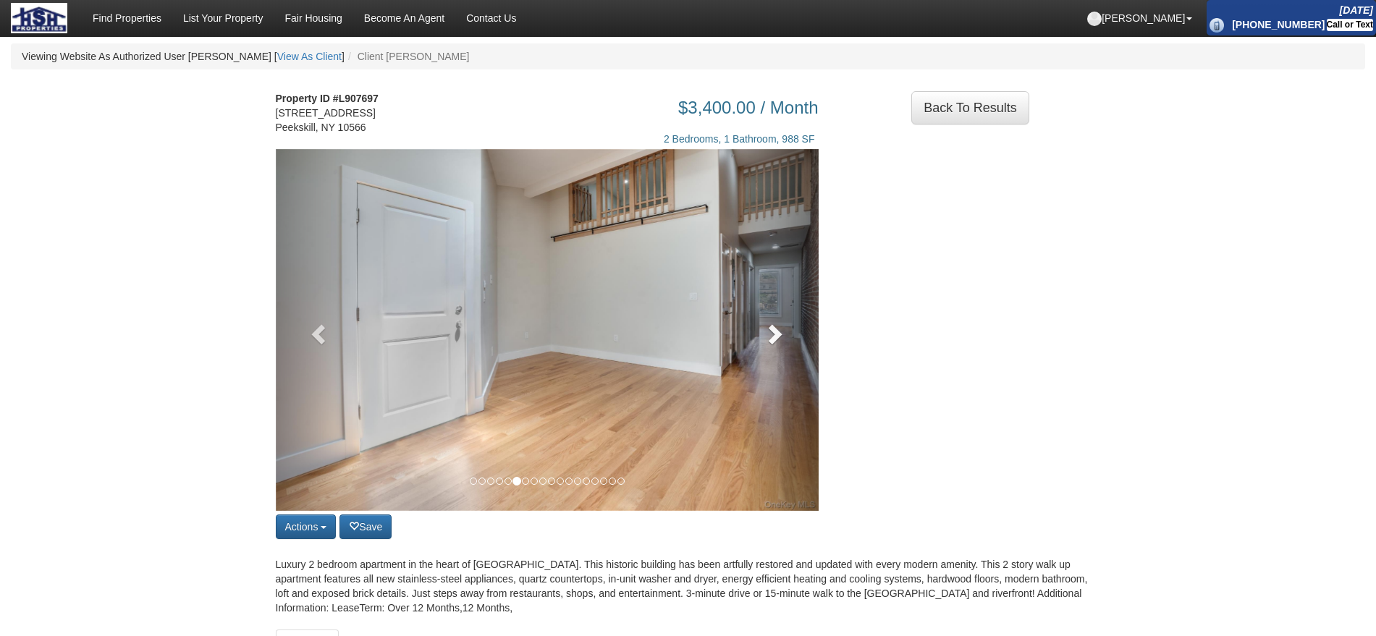
click at [767, 345] on span at bounding box center [774, 334] width 22 height 22
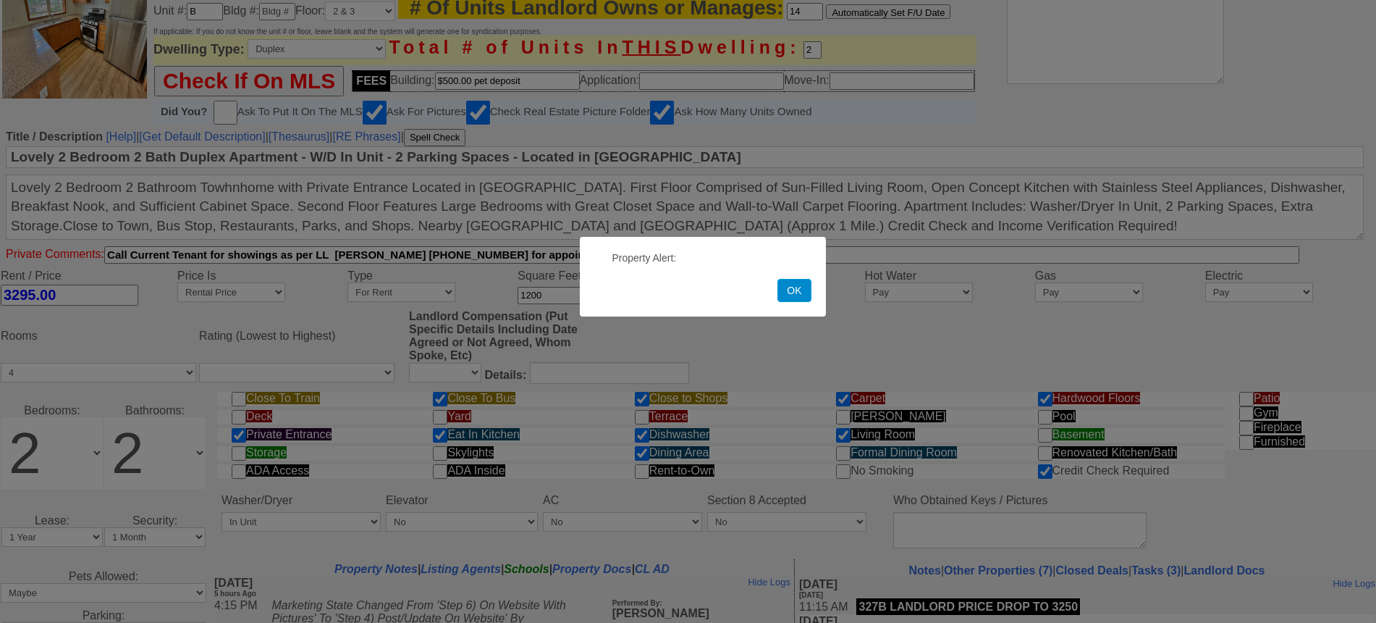
click at [791, 299] on button "OK" at bounding box center [794, 290] width 33 height 23
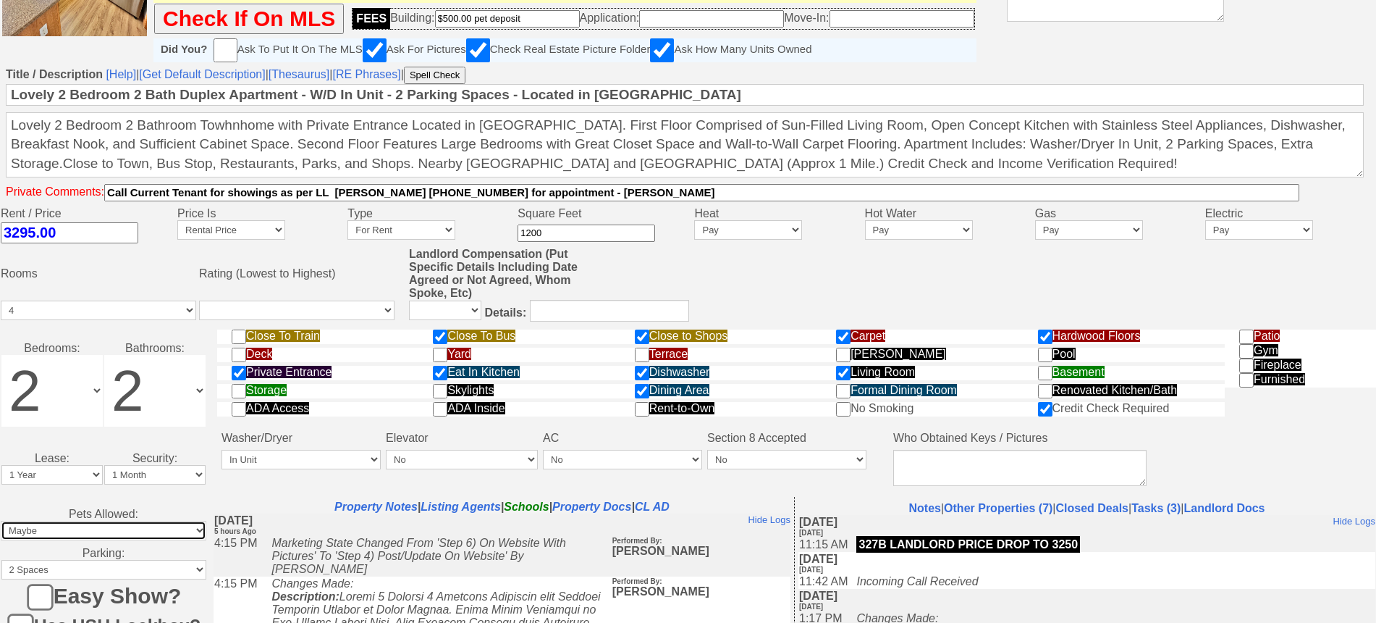
click at [138, 527] on select "None Cats Small Dogs Cats and Small Dogs Pets Allowed Maybe Extra Absolutely Not" at bounding box center [104, 531] width 206 height 20
select select "Cats"
click at [1, 526] on select "None Cats Small Dogs Cats and Small Dogs Pets Allowed Maybe Extra Absolutely Not" at bounding box center [104, 531] width 206 height 20
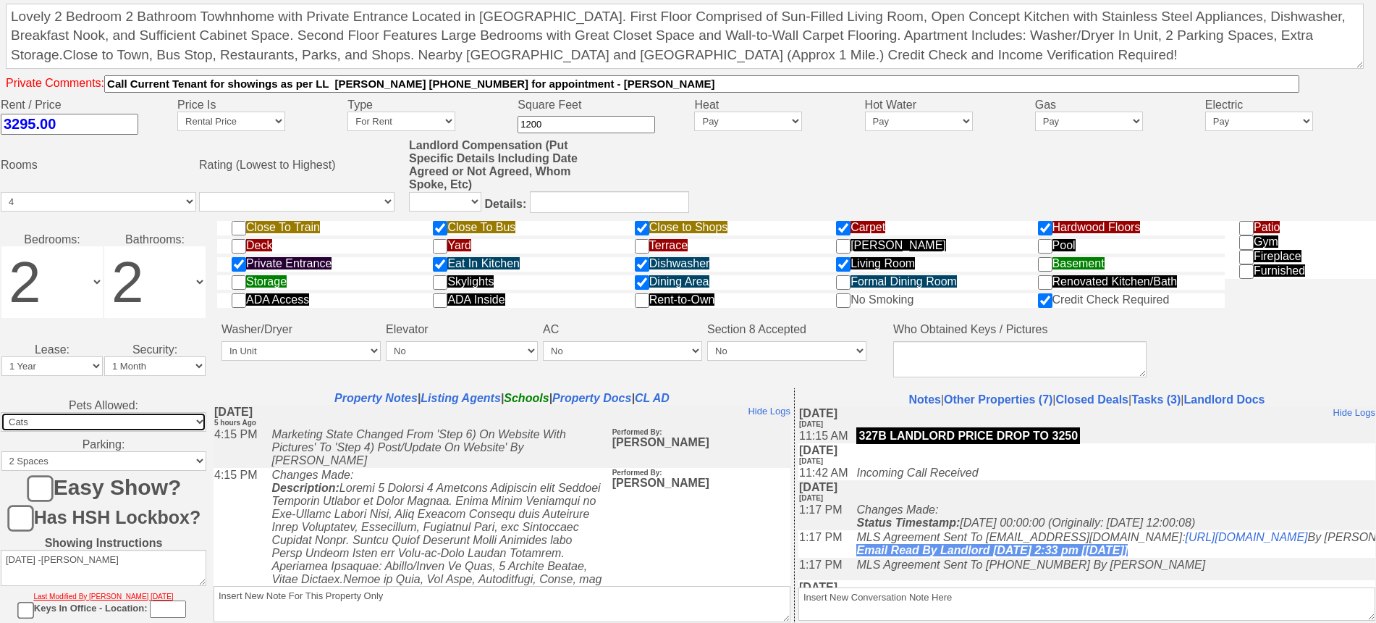
scroll to position [596, 0]
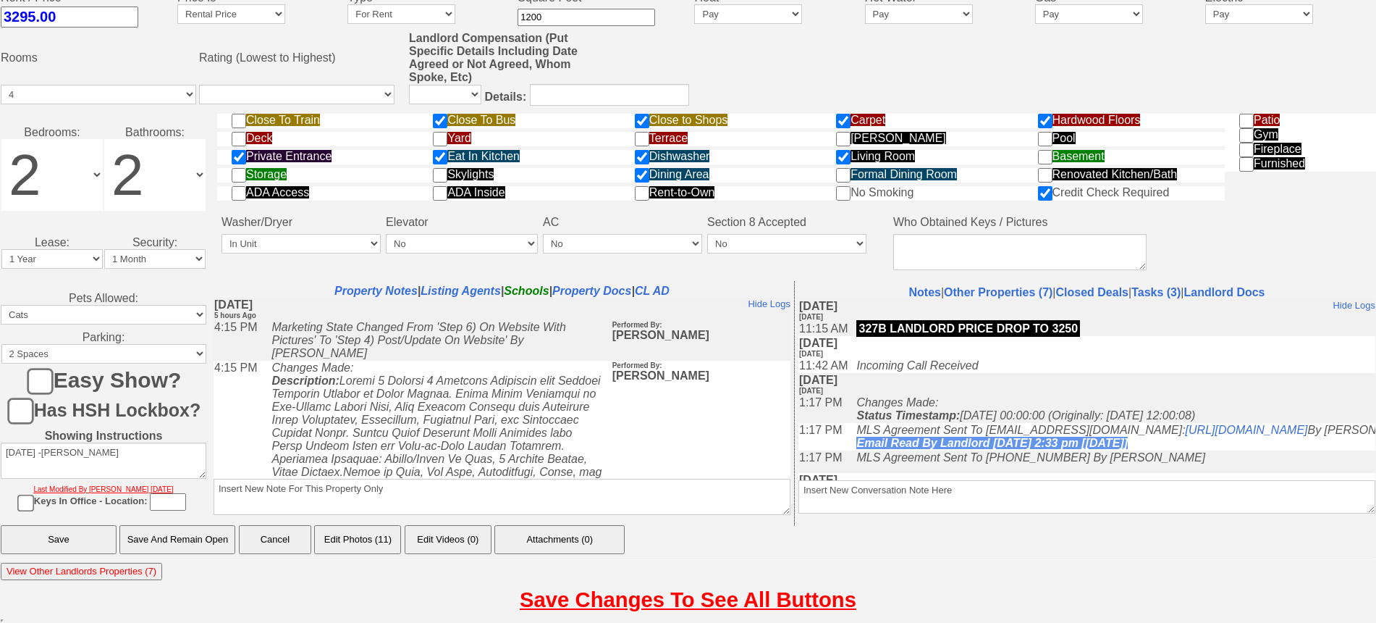
click at [211, 533] on input "Save And Remain Open" at bounding box center [177, 539] width 116 height 29
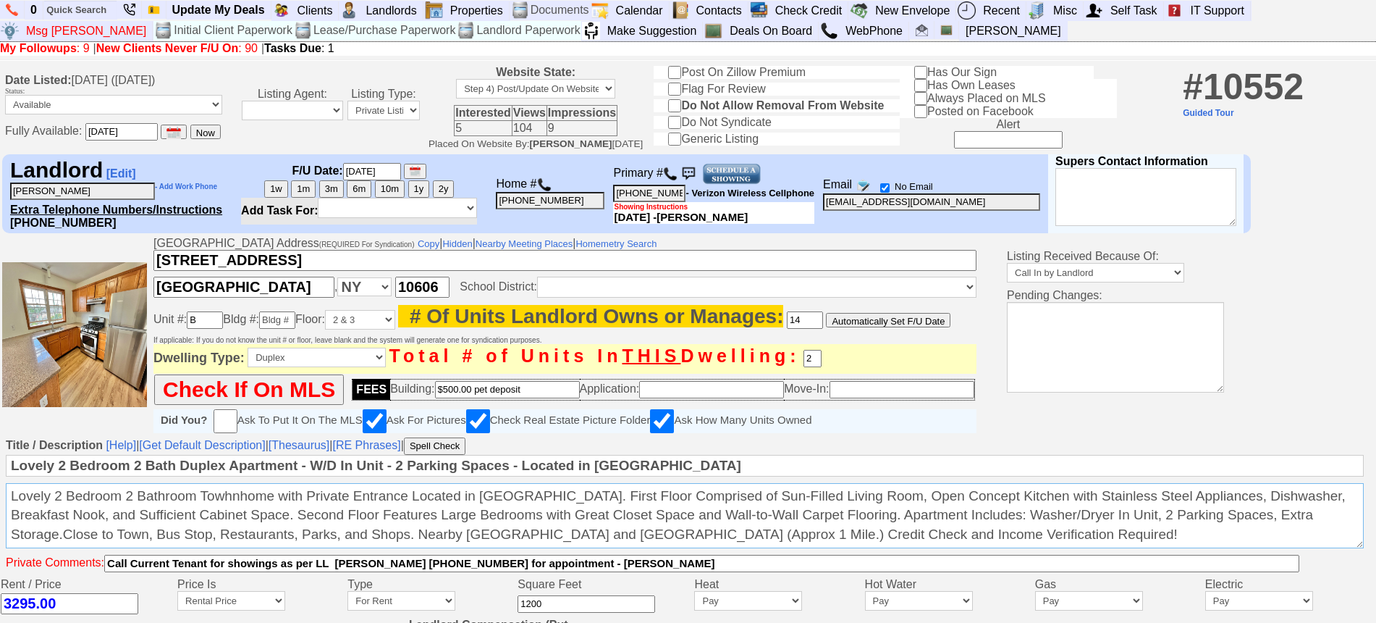
click at [1303, 522] on textarea "Lovely 2 Bedroom 2 Bathroom Towhnhome with Private Entrance Located in White Pl…" at bounding box center [685, 515] width 1358 height 65
click at [1302, 520] on textarea "Lovely 2 Bedroom 2 Bathroom Towhnhome with Private Entrance Located in White Pl…" at bounding box center [685, 515] width 1358 height 65
click at [1306, 519] on textarea "Lovely 2 Bedroom 2 Bathroom Towhnhome with Private Entrance Located in White Pl…" at bounding box center [685, 515] width 1358 height 65
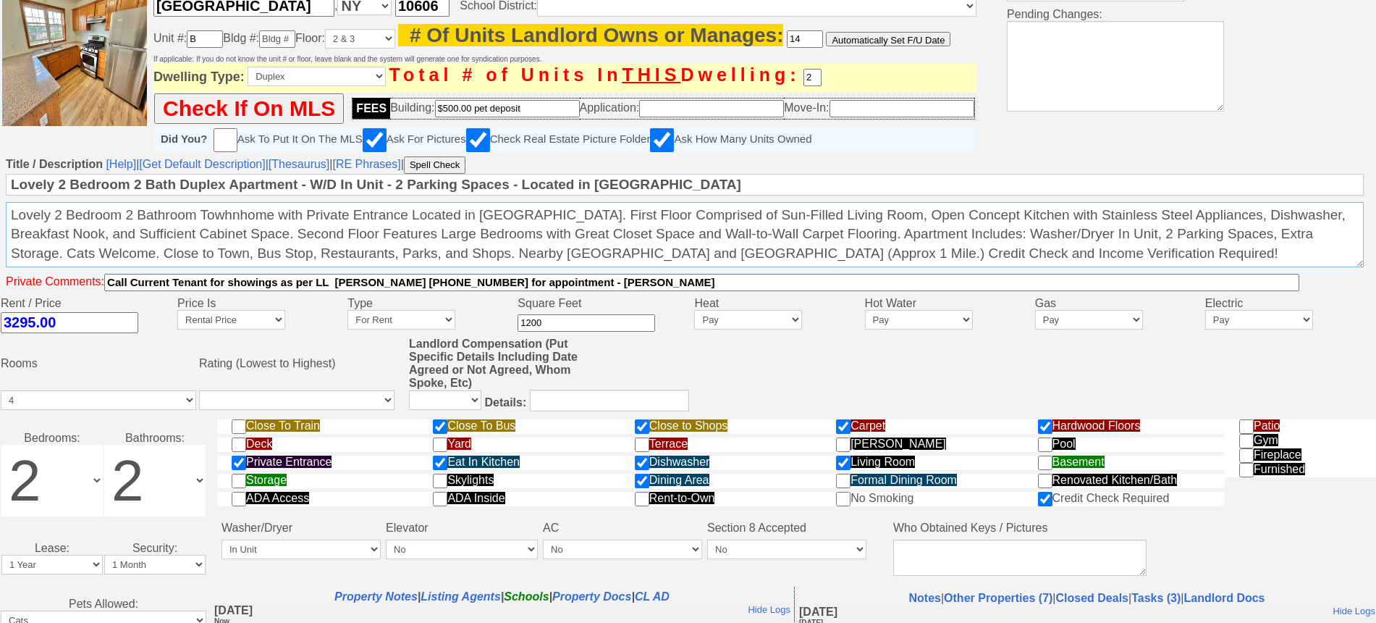
scroll to position [571, 0]
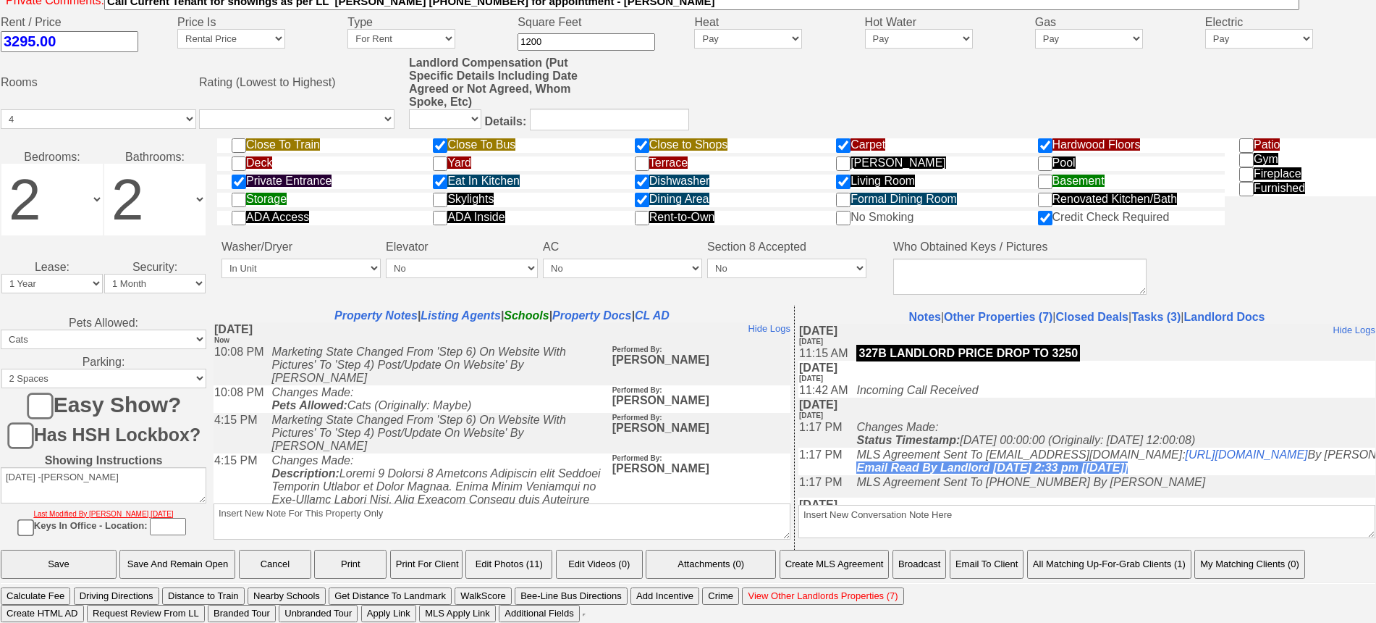
type textarea "Lovely 2 Bedroom 2 Bathroom Towhnhome with Private Entrance Located in White Pl…"
click at [182, 553] on input "Save And Remain Open" at bounding box center [177, 563] width 116 height 29
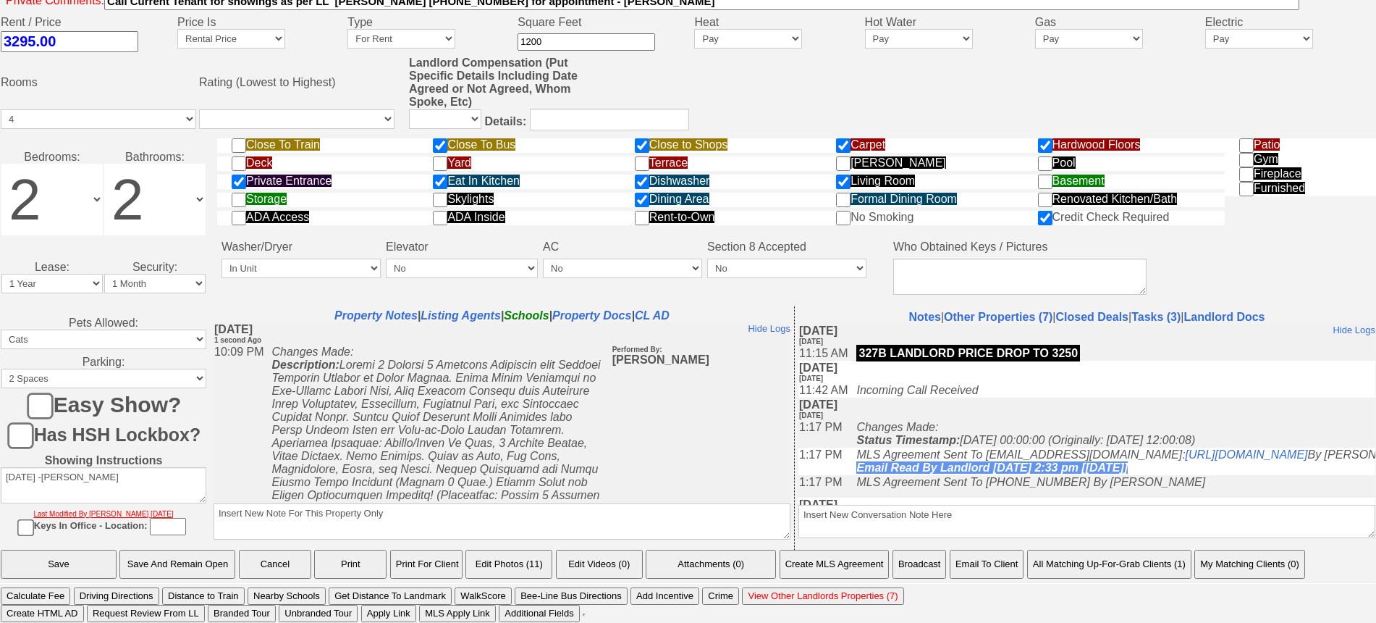
click at [972, 558] on button "Email To Client" at bounding box center [987, 563] width 74 height 29
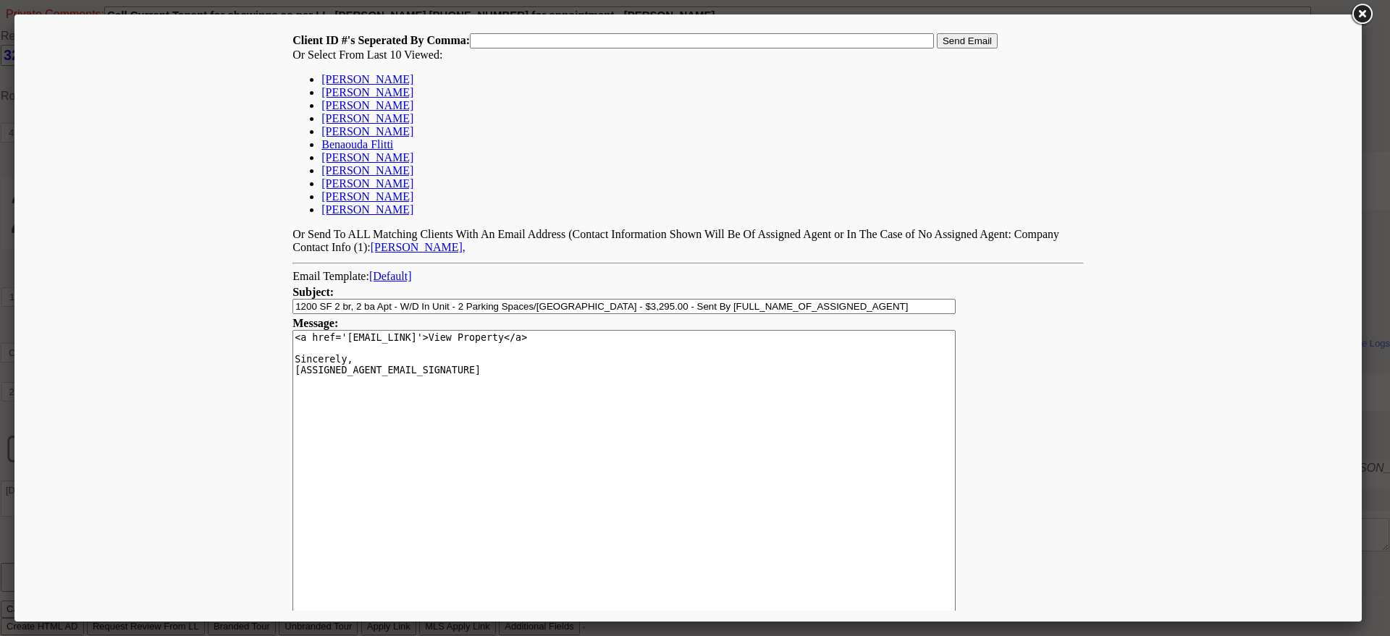
click at [371, 80] on link "[PERSON_NAME]" at bounding box center [367, 79] width 92 height 12
type input "168320,"
click at [967, 37] on input "Send Email" at bounding box center [967, 40] width 61 height 15
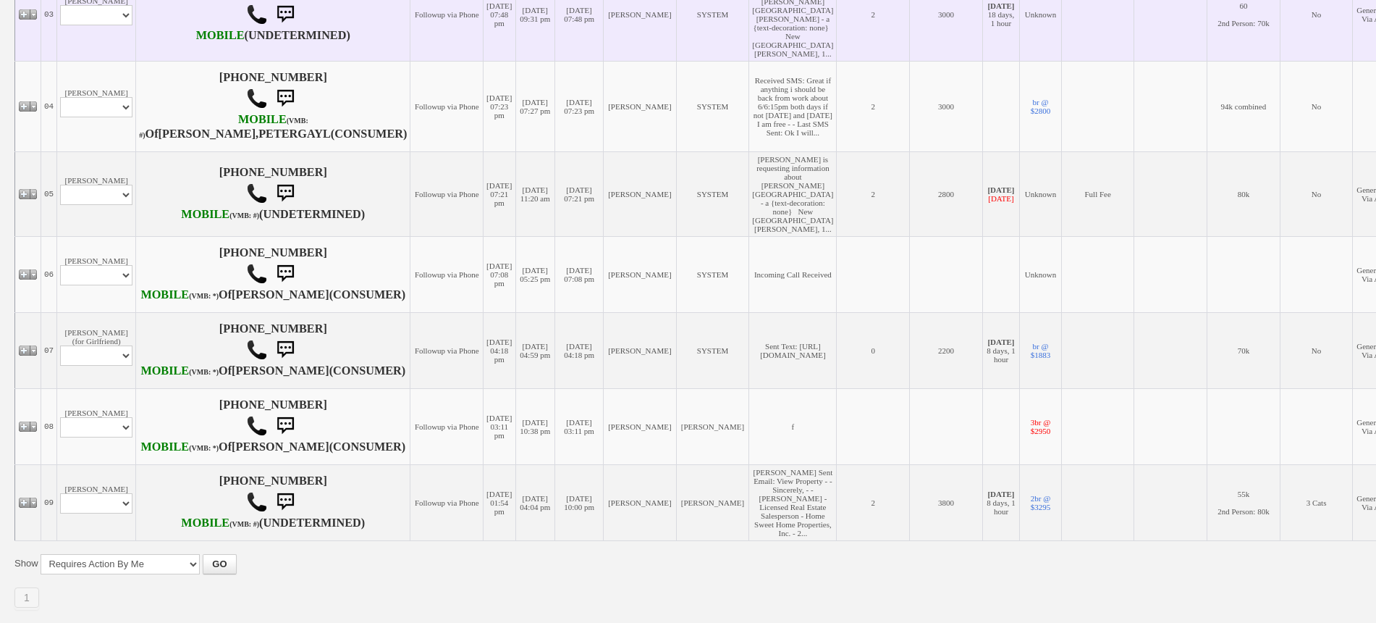
scroll to position [526, 0]
